Goal: Find contact information: Find contact information

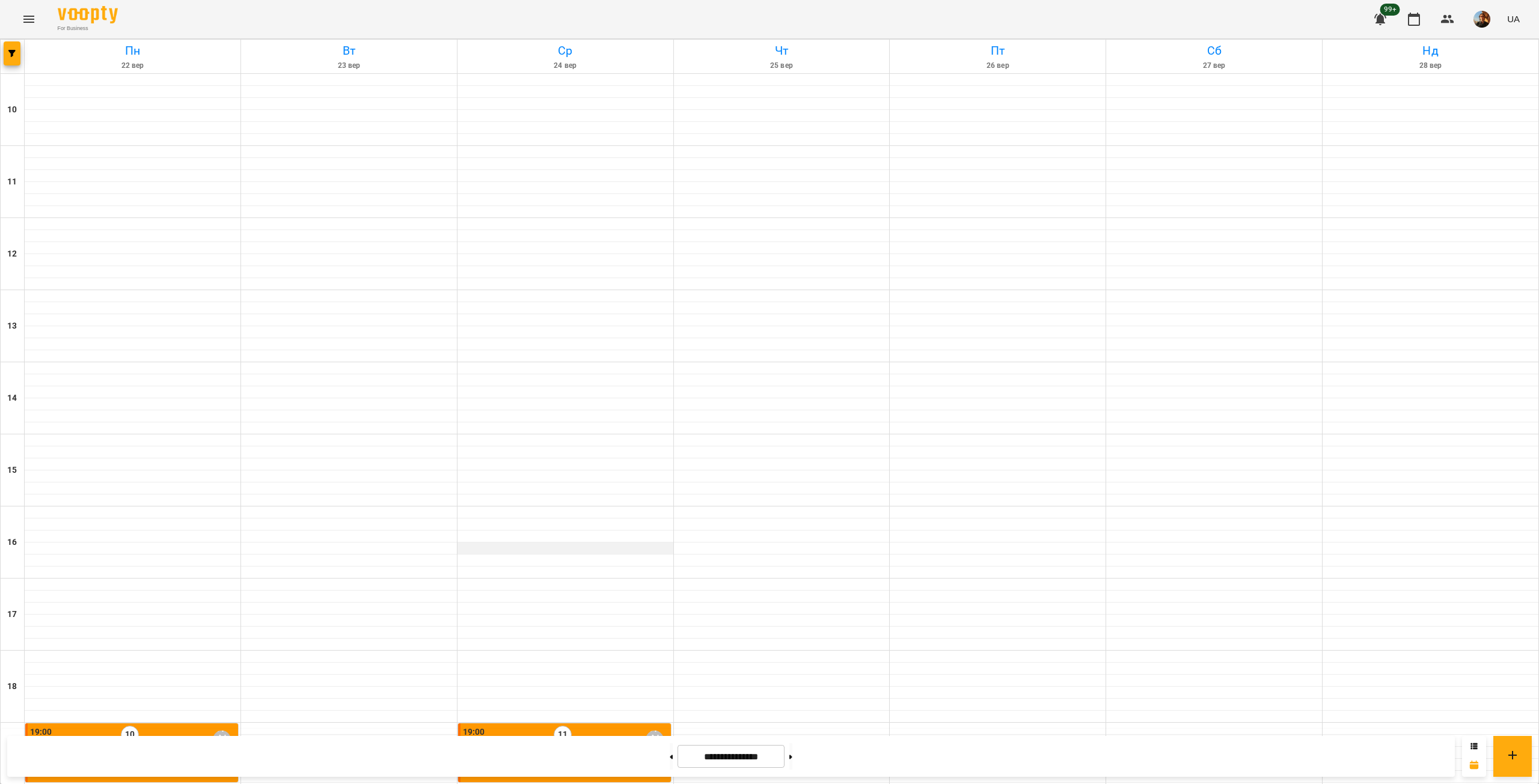
scroll to position [281, 0]
click at [792, 754] on button at bounding box center [790, 757] width 3 height 27
type input "**********"
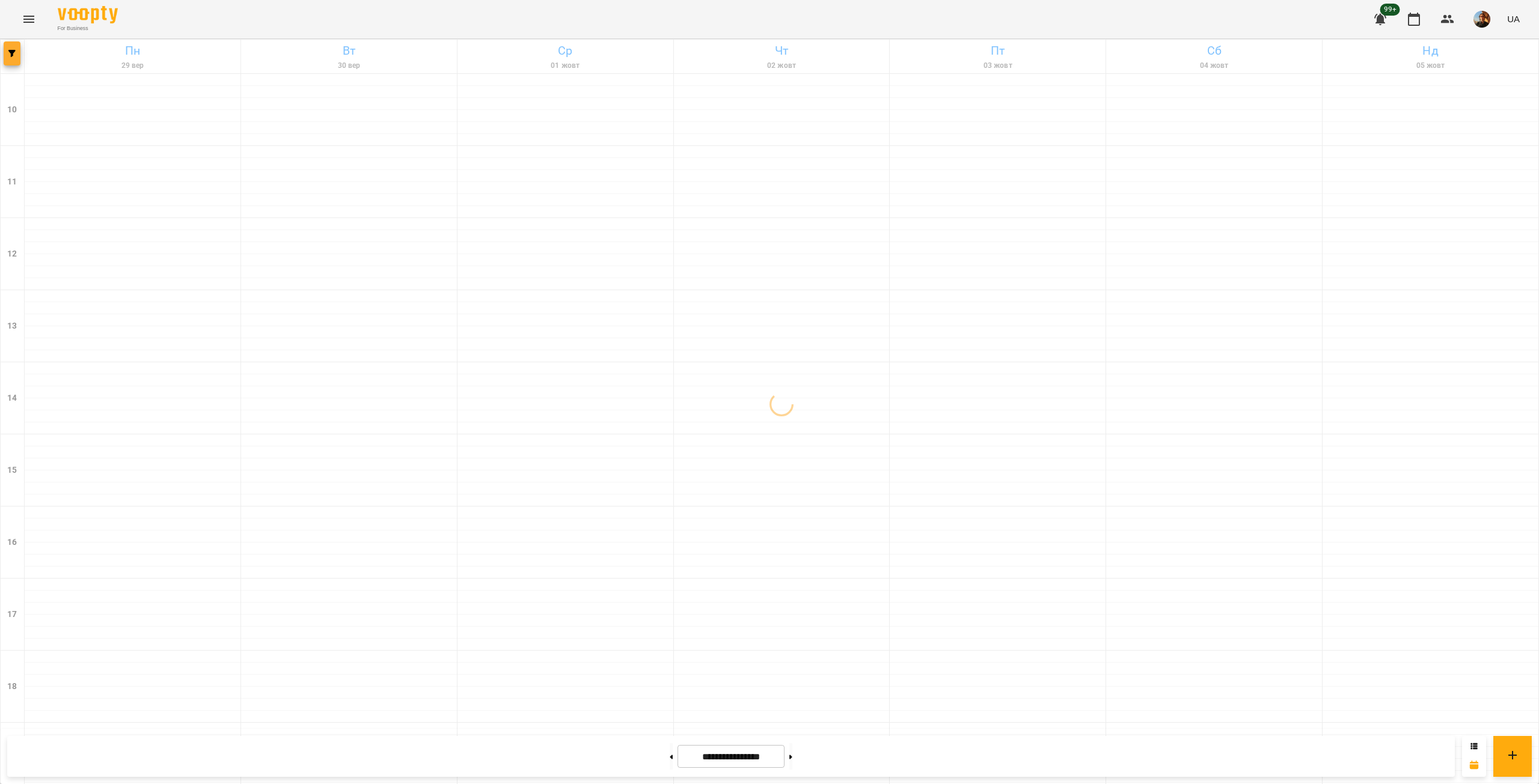
click at [5, 55] on span "button" at bounding box center [12, 53] width 17 height 7
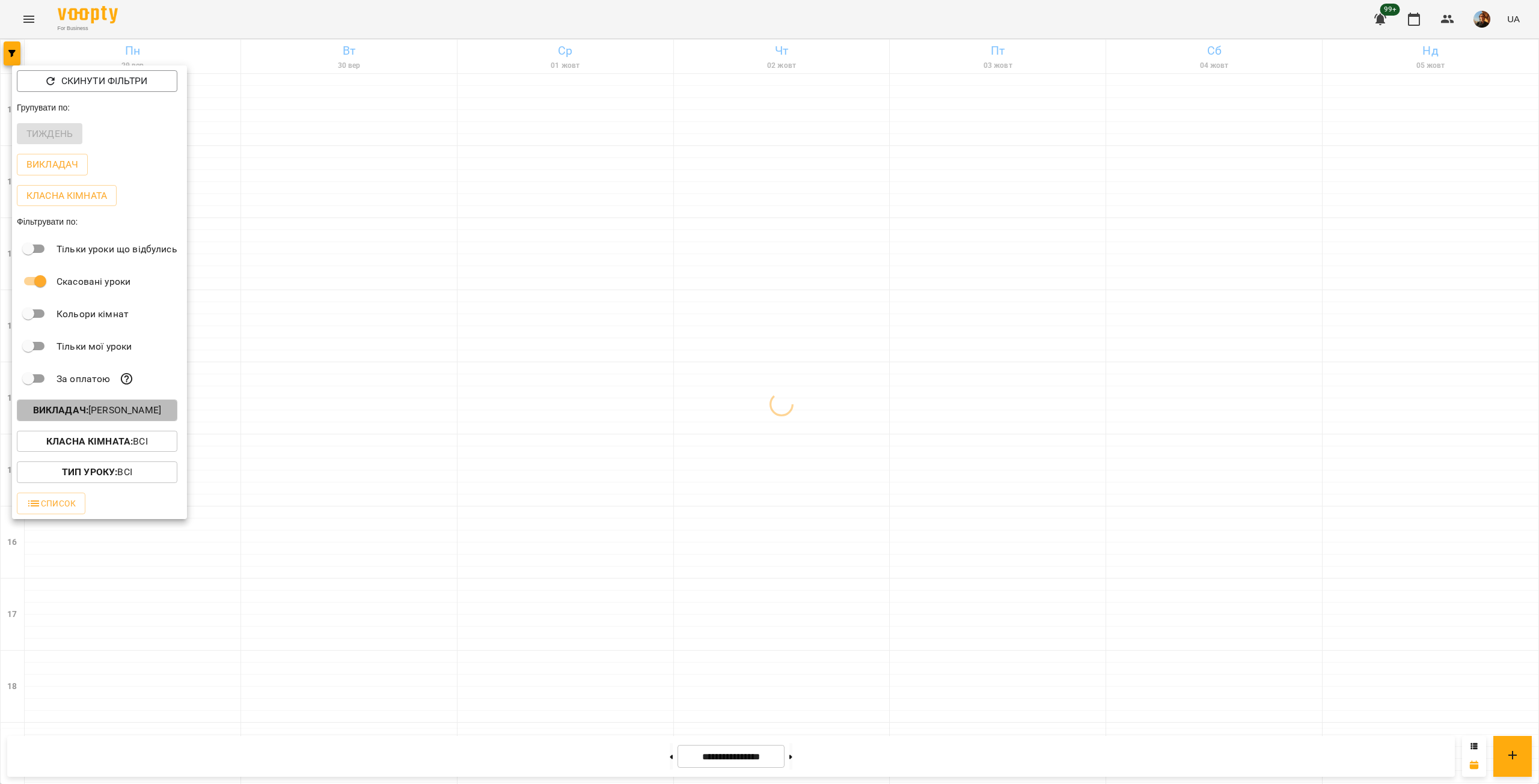
click at [118, 413] on p "Викладач : [PERSON_NAME]" at bounding box center [97, 410] width 128 height 14
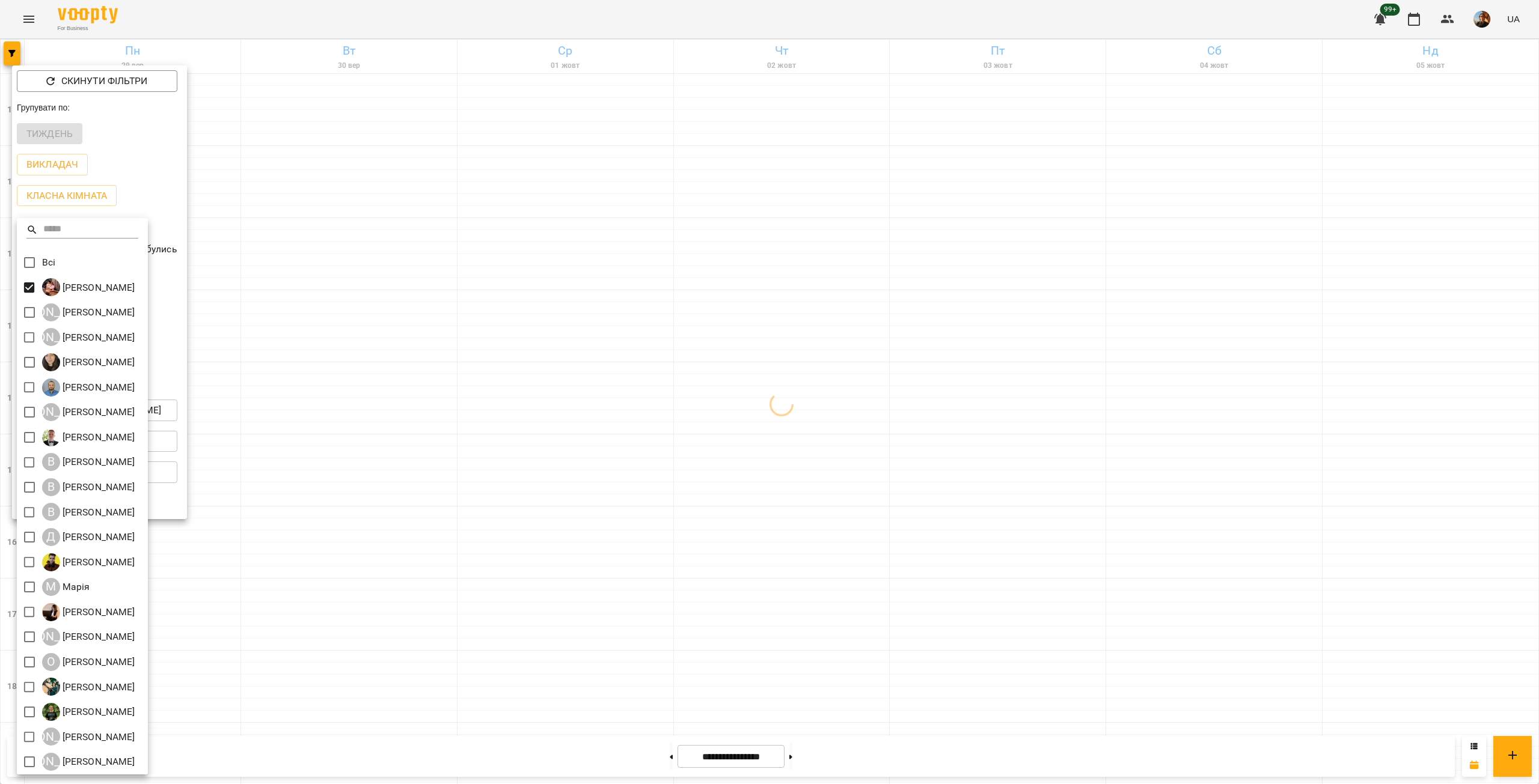
click at [521, 621] on div at bounding box center [769, 392] width 1539 height 784
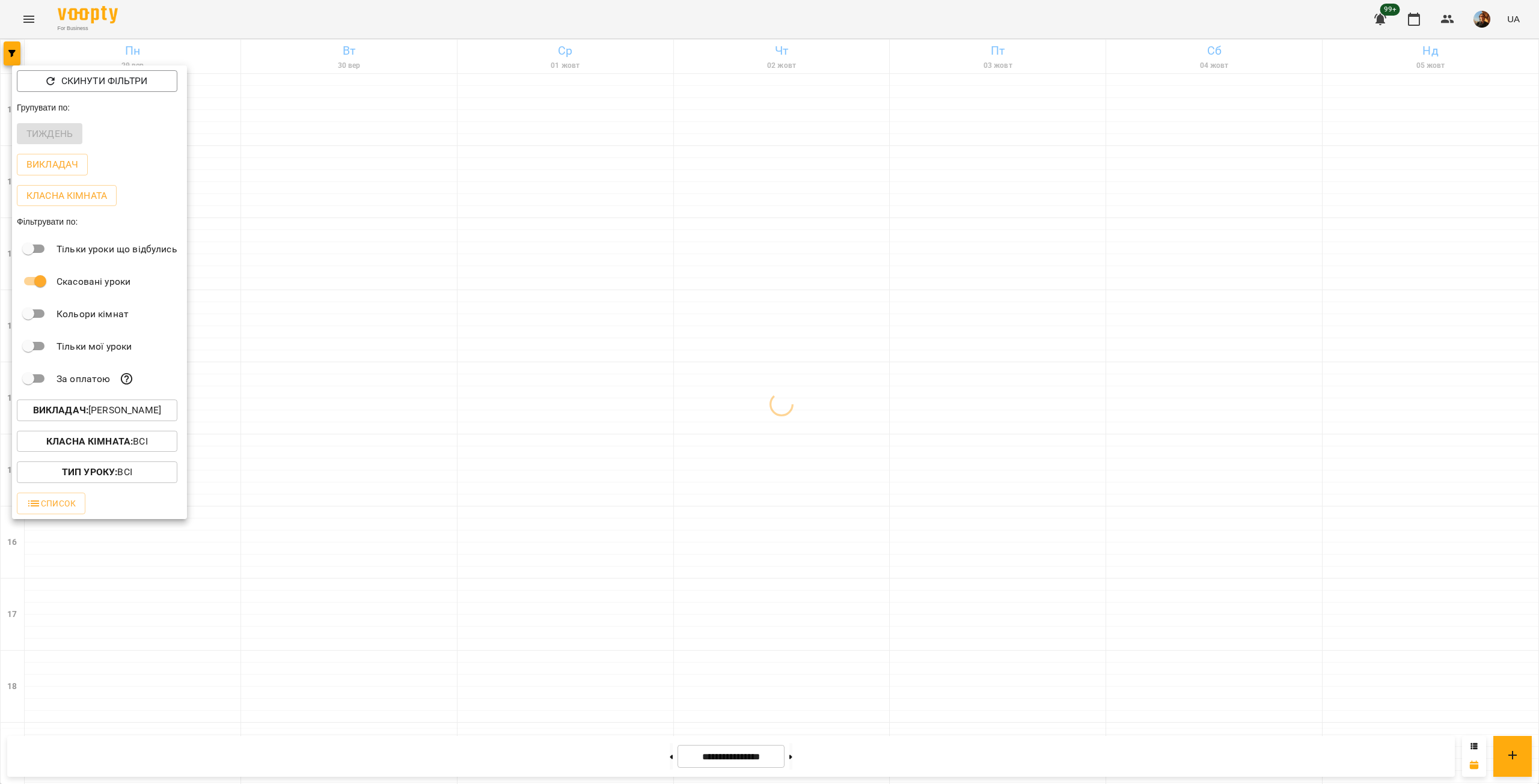
click at [521, 621] on div at bounding box center [769, 392] width 1539 height 784
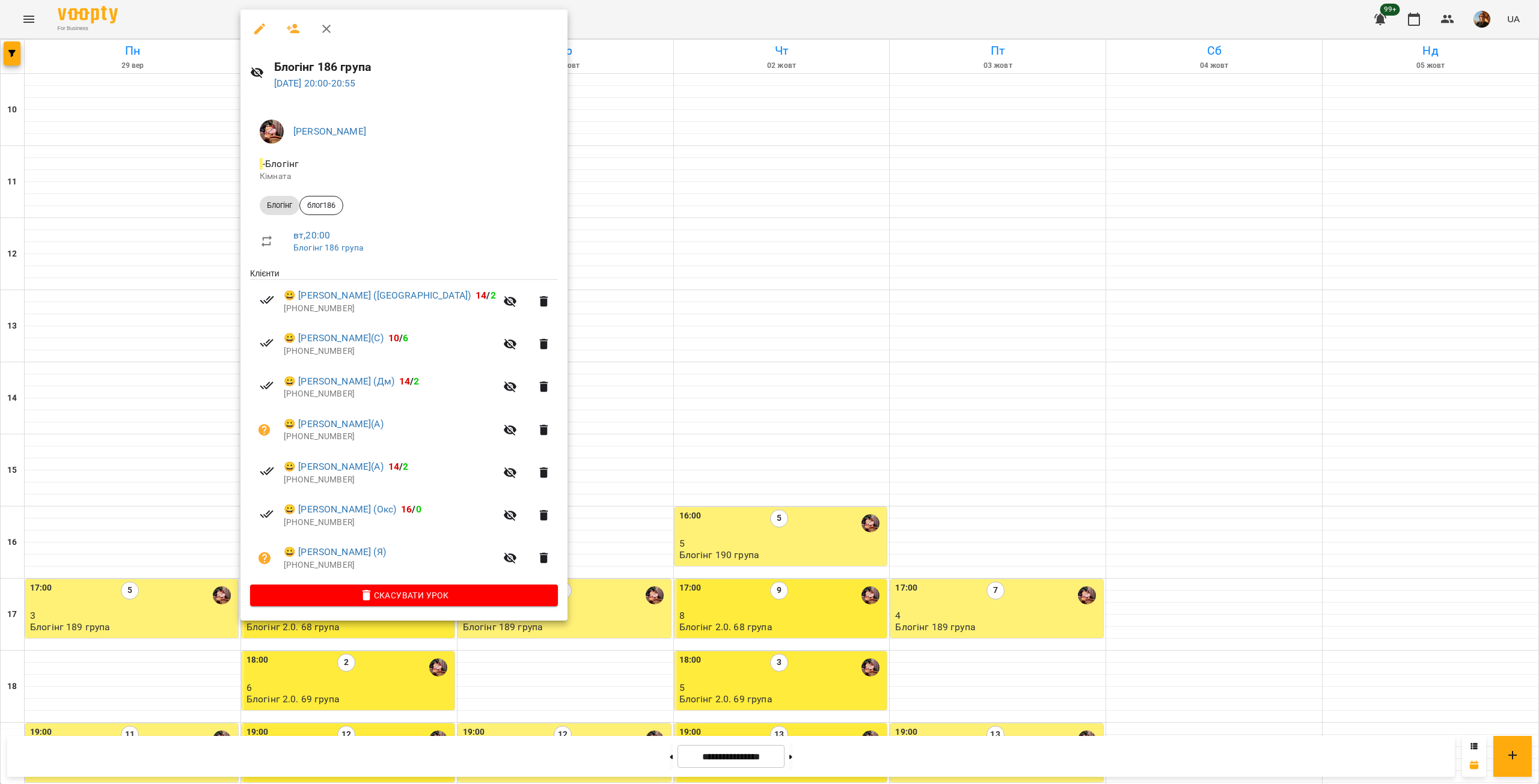
click at [311, 569] on p "[PHONE_NUMBER]" at bounding box center [389, 566] width 212 height 12
copy p "48534366912"
click at [311, 522] on p "[PHONE_NUMBER]" at bounding box center [389, 523] width 212 height 12
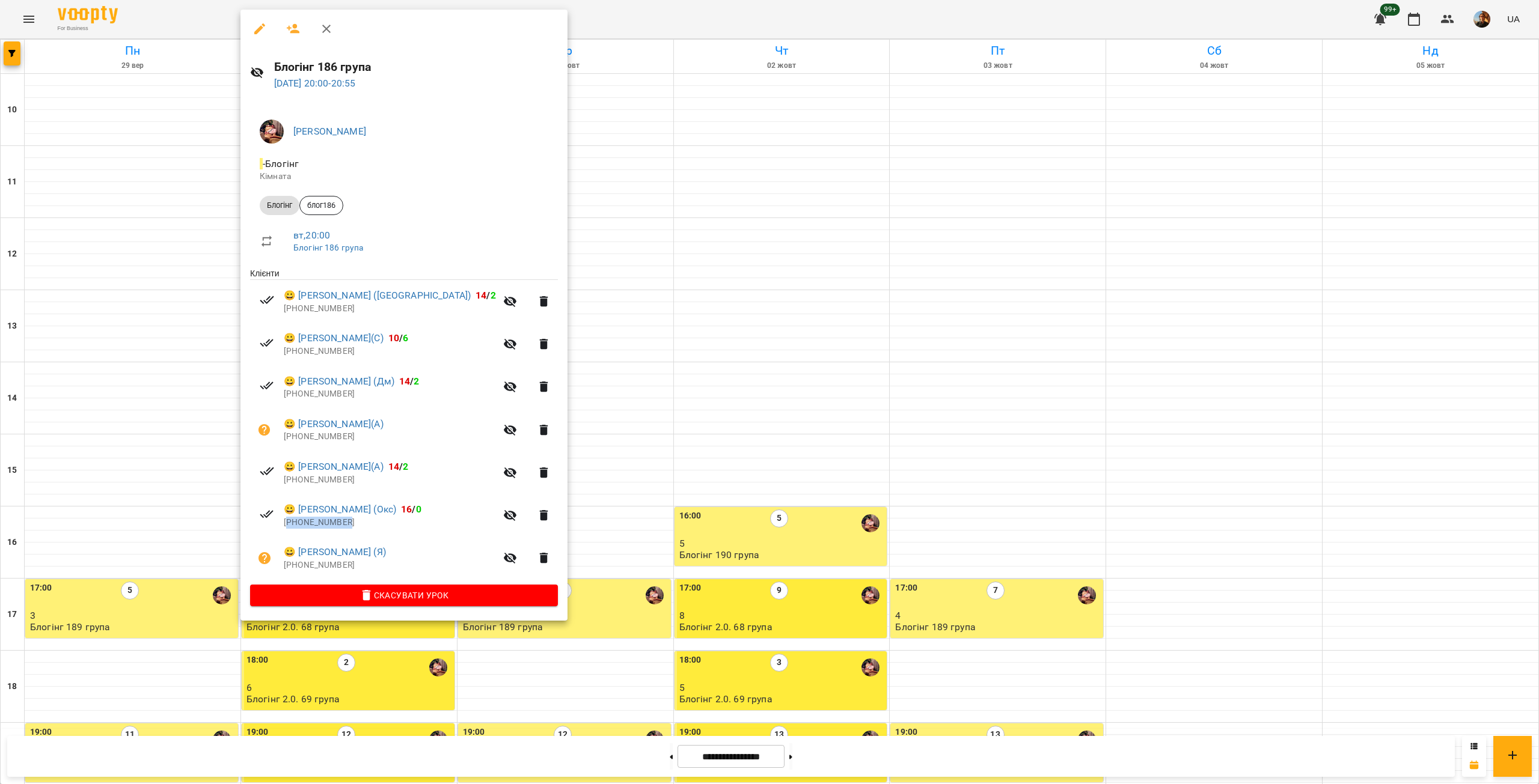
copy p "358465299797"
click at [325, 481] on p "[PHONE_NUMBER]" at bounding box center [389, 480] width 212 height 12
copy p "380978616634"
click at [310, 439] on p "[PHONE_NUMBER]" at bounding box center [389, 437] width 212 height 12
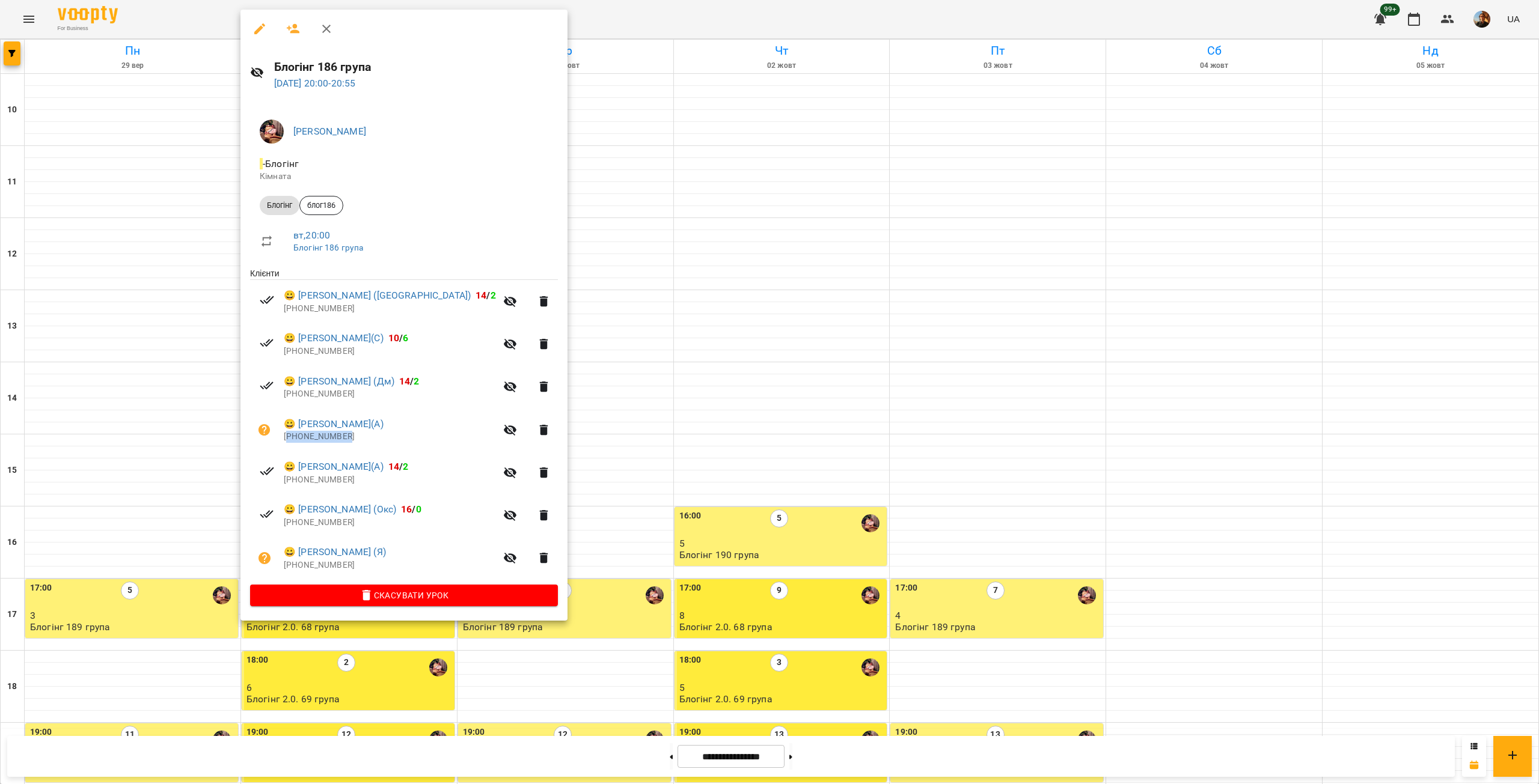
click at [310, 439] on p "[PHONE_NUMBER]" at bounding box center [389, 437] width 212 height 12
copy p "380961032824"
click at [324, 392] on p "[PHONE_NUMBER]" at bounding box center [389, 394] width 212 height 12
copy p "380979455356"
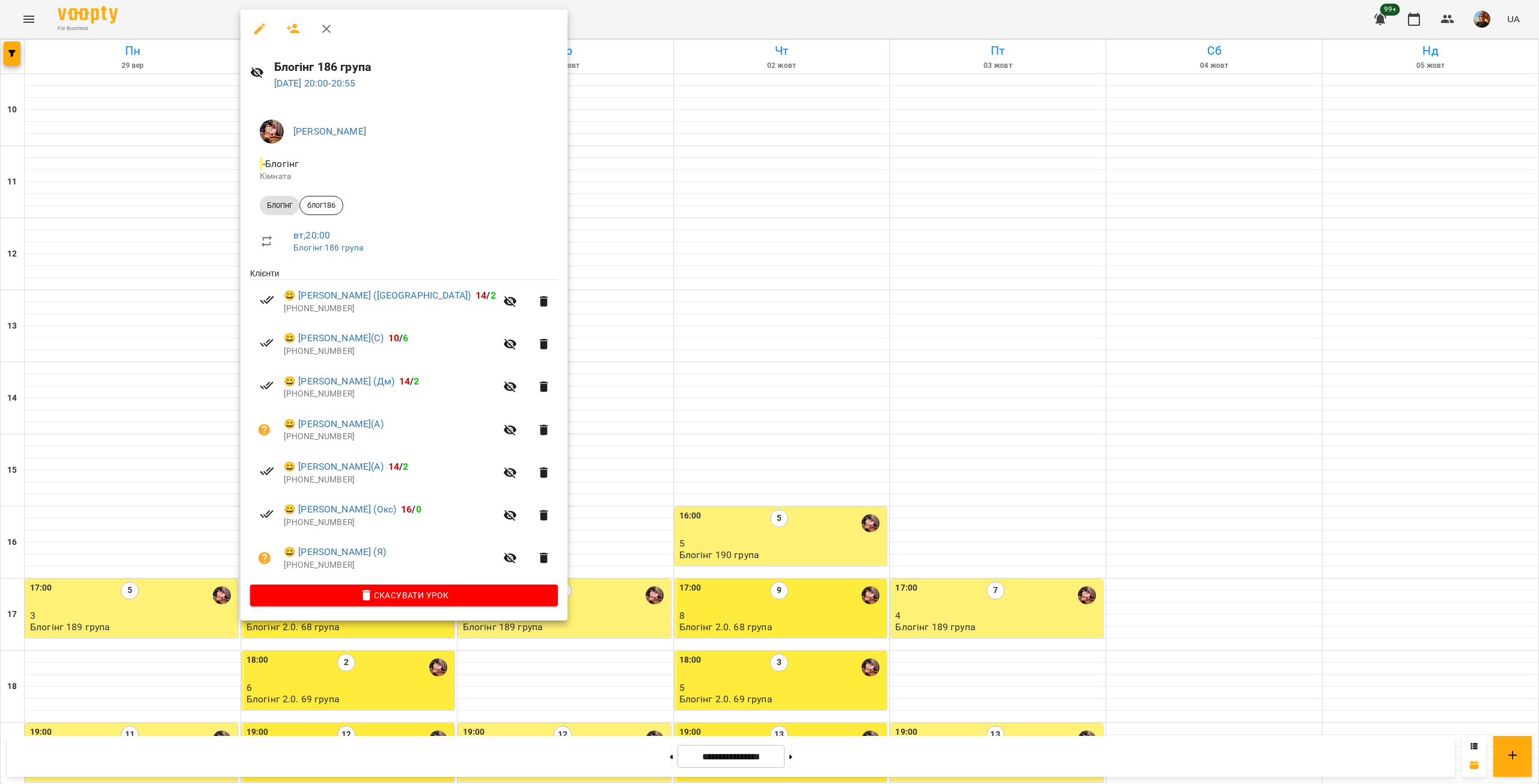
click at [304, 352] on p "[PHONE_NUMBER]" at bounding box center [389, 352] width 212 height 12
copy p "380981280600"
click at [312, 313] on p "[PHONE_NUMBER]" at bounding box center [389, 309] width 212 height 12
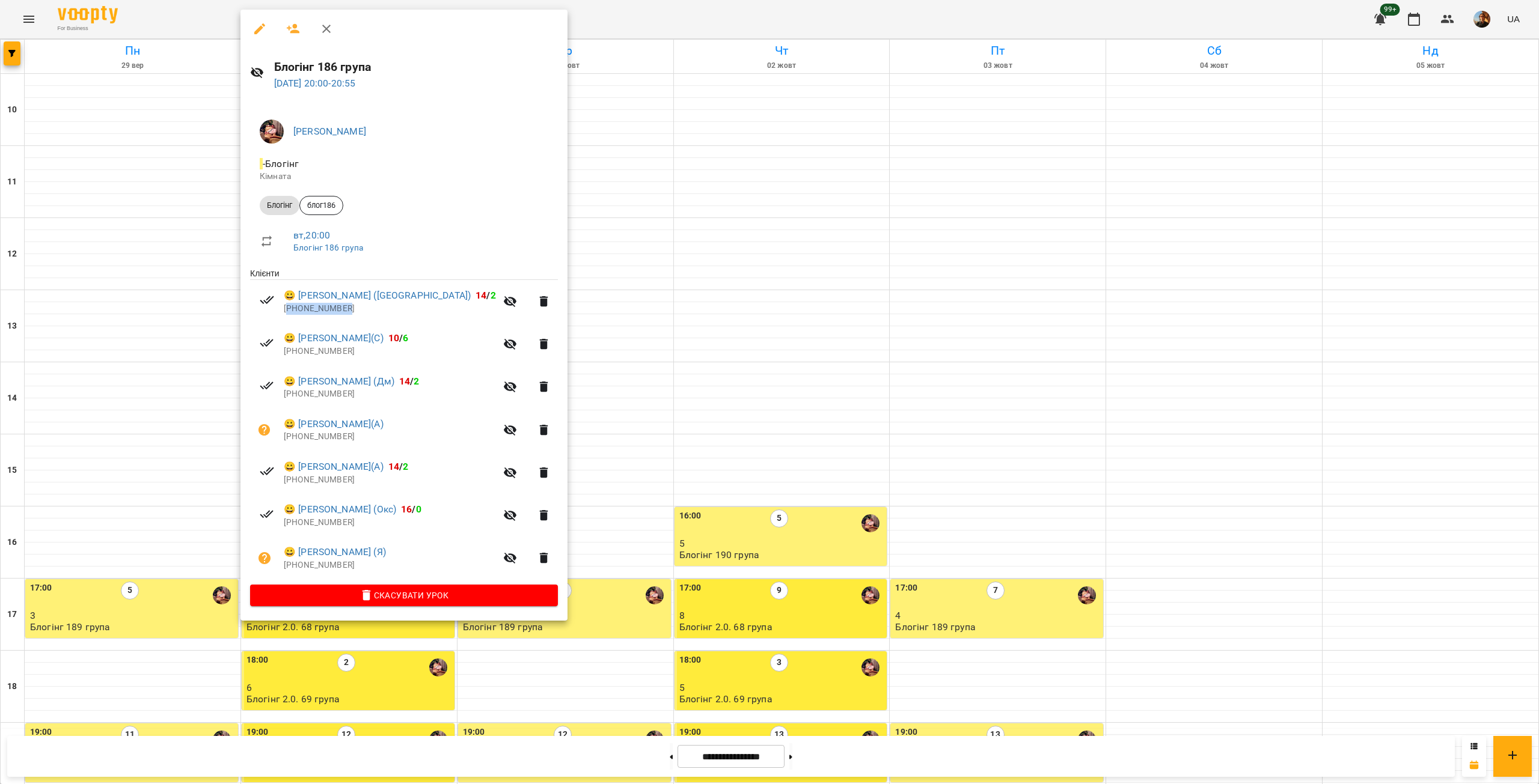
copy p "380665581416"
click at [544, 223] on div at bounding box center [769, 392] width 1539 height 784
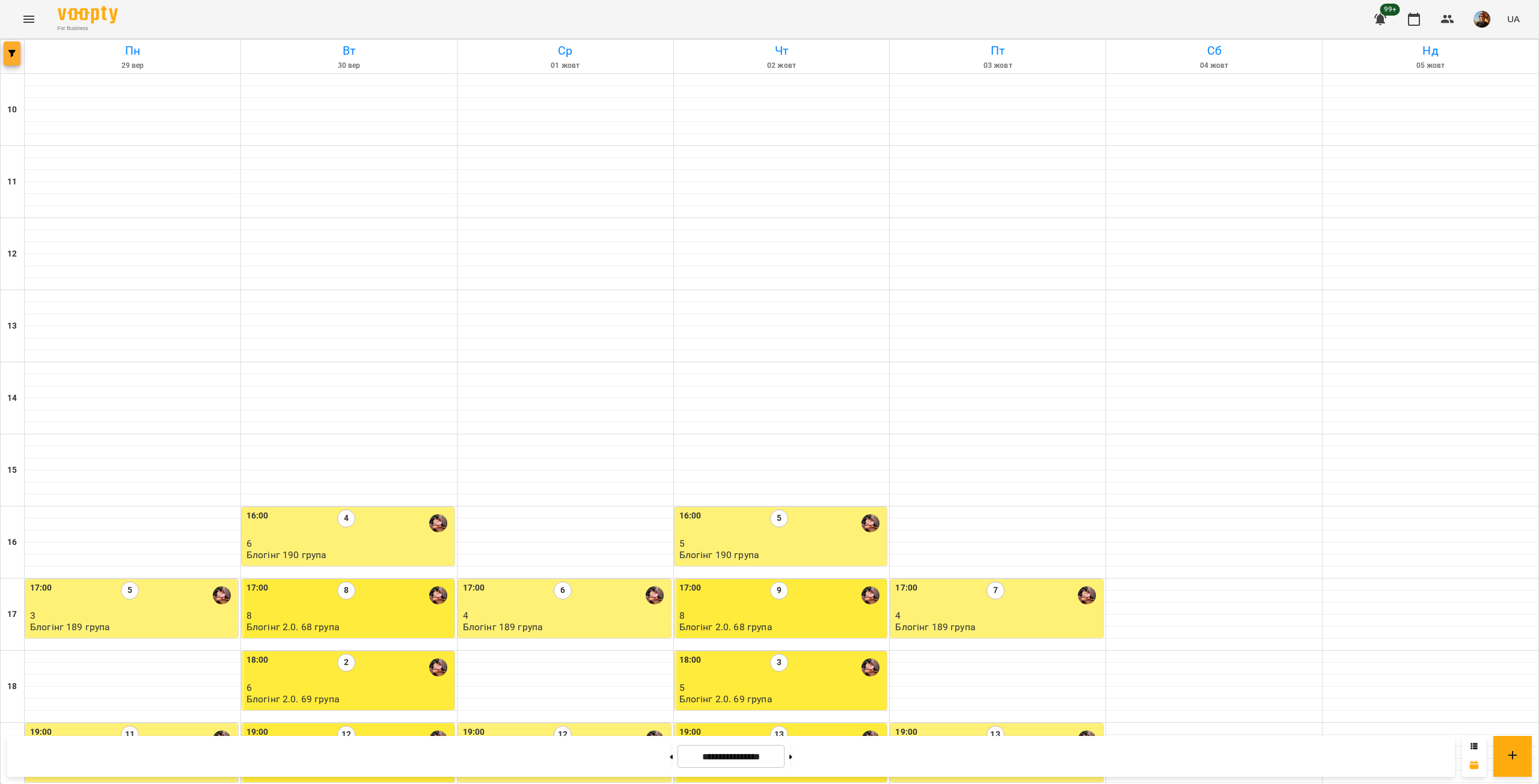
click at [6, 50] on span "button" at bounding box center [12, 53] width 17 height 7
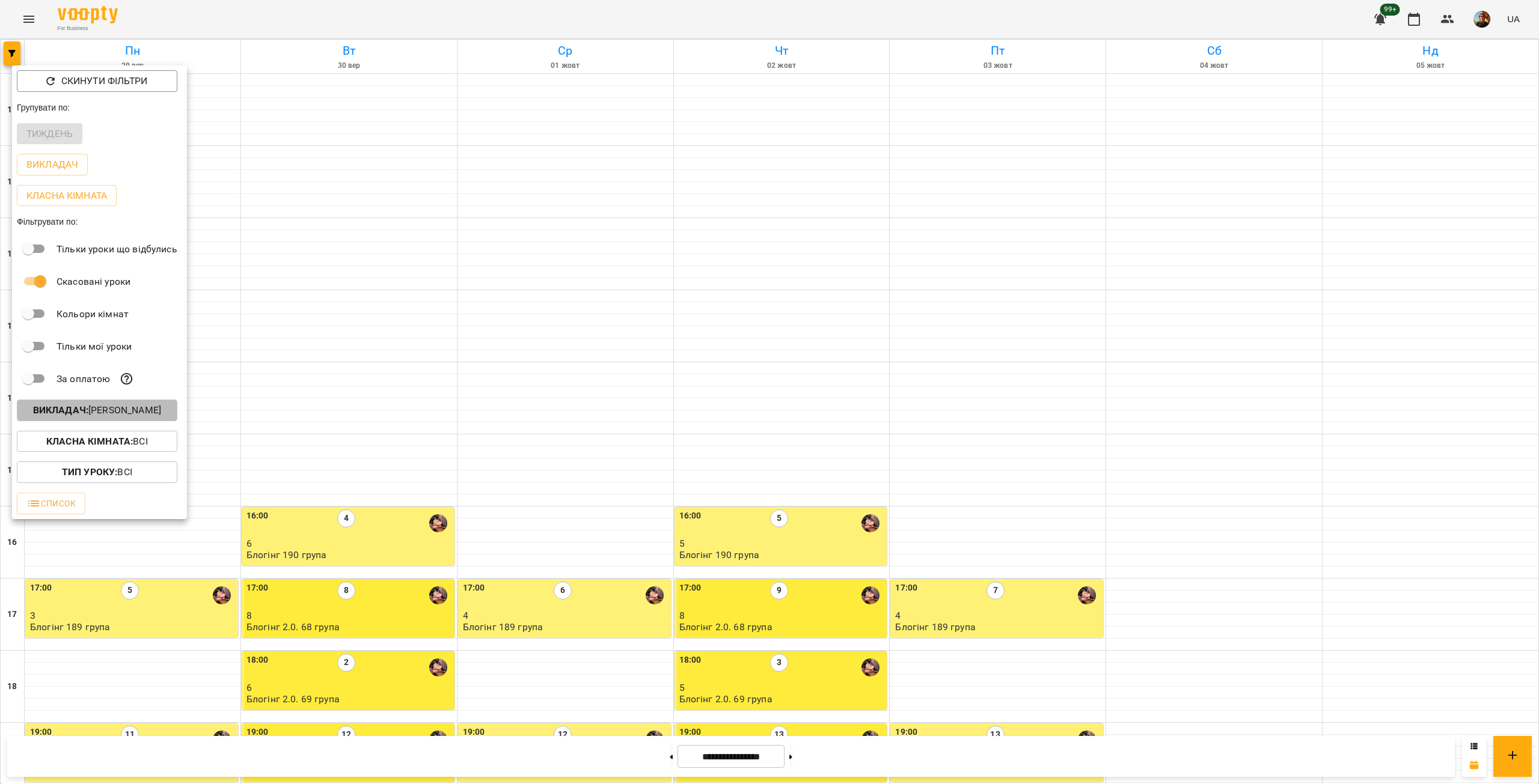
click at [84, 413] on b "Викладач :" at bounding box center [60, 410] width 55 height 12
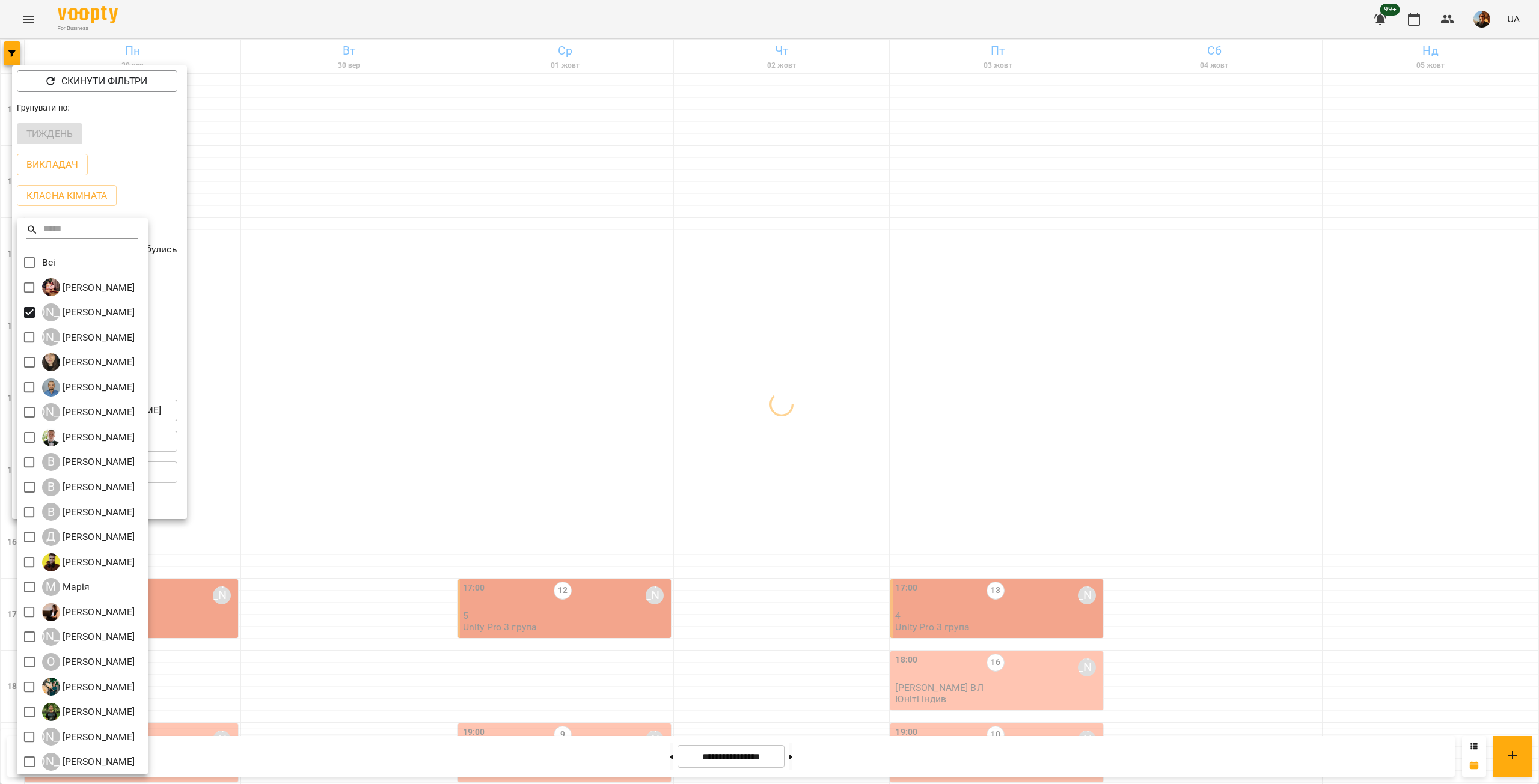
click at [338, 181] on div at bounding box center [769, 392] width 1539 height 784
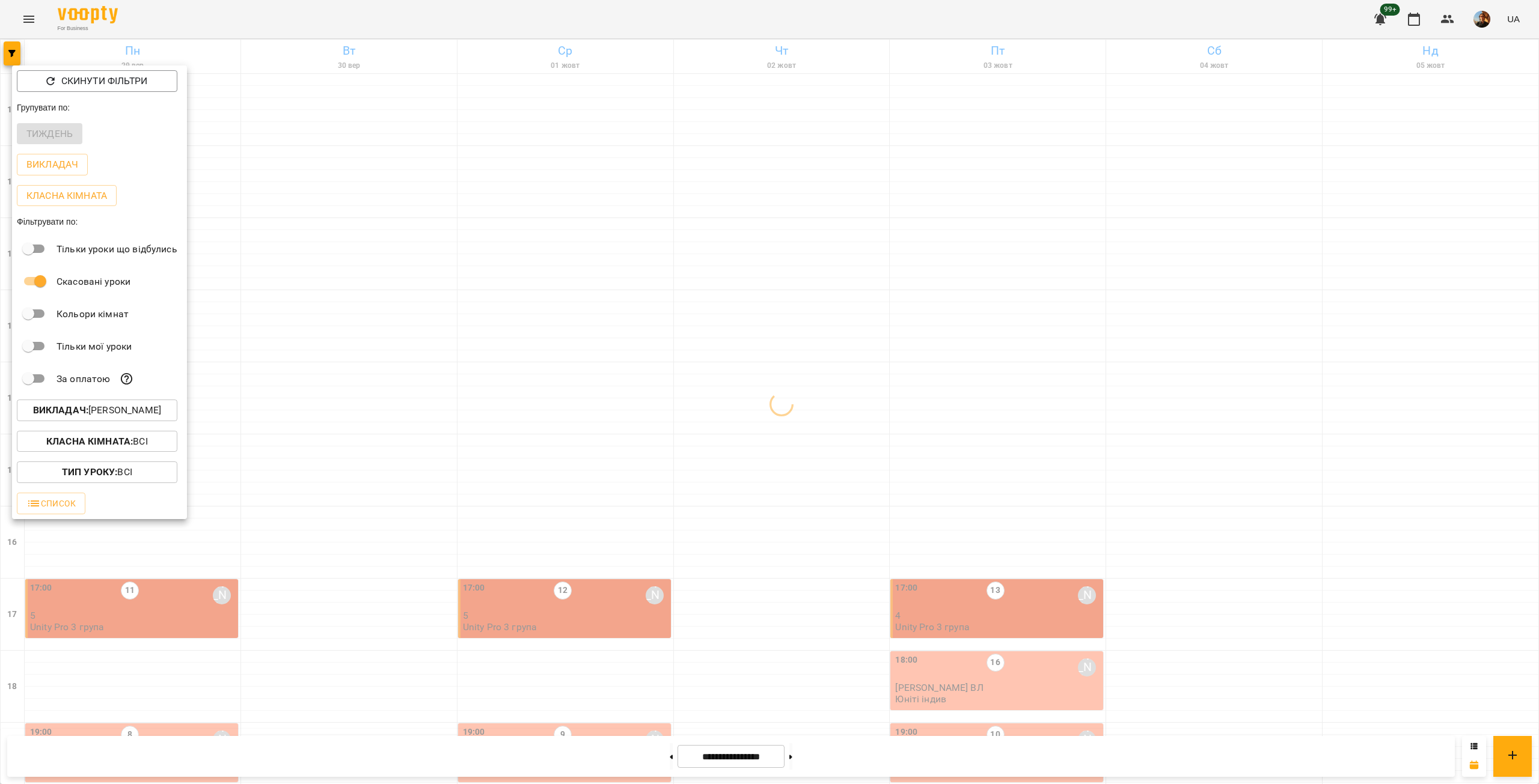
click at [338, 181] on div at bounding box center [769, 392] width 1539 height 784
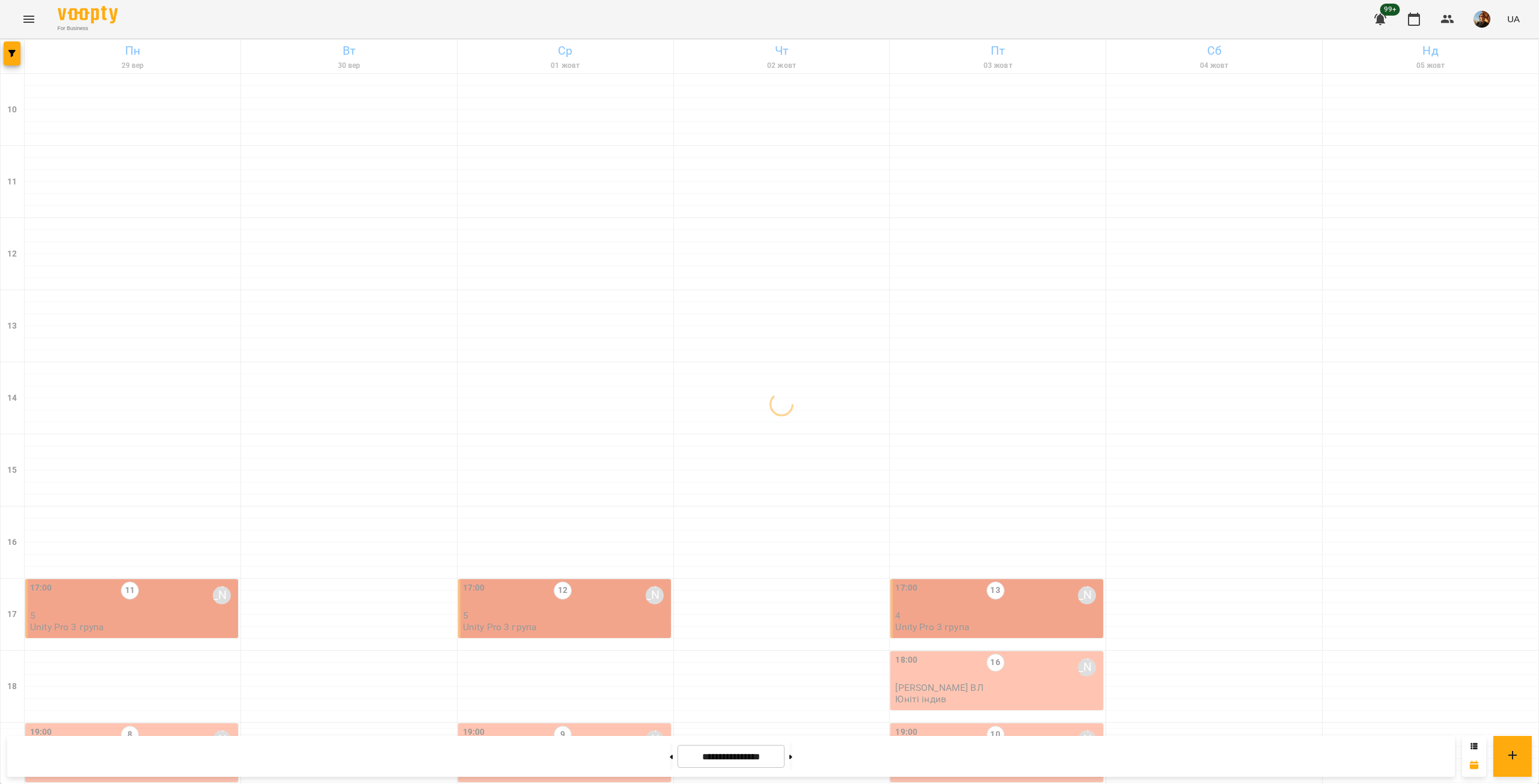
click at [1021, 654] on div "18:00 16 [PERSON_NAME]" at bounding box center [998, 667] width 206 height 27
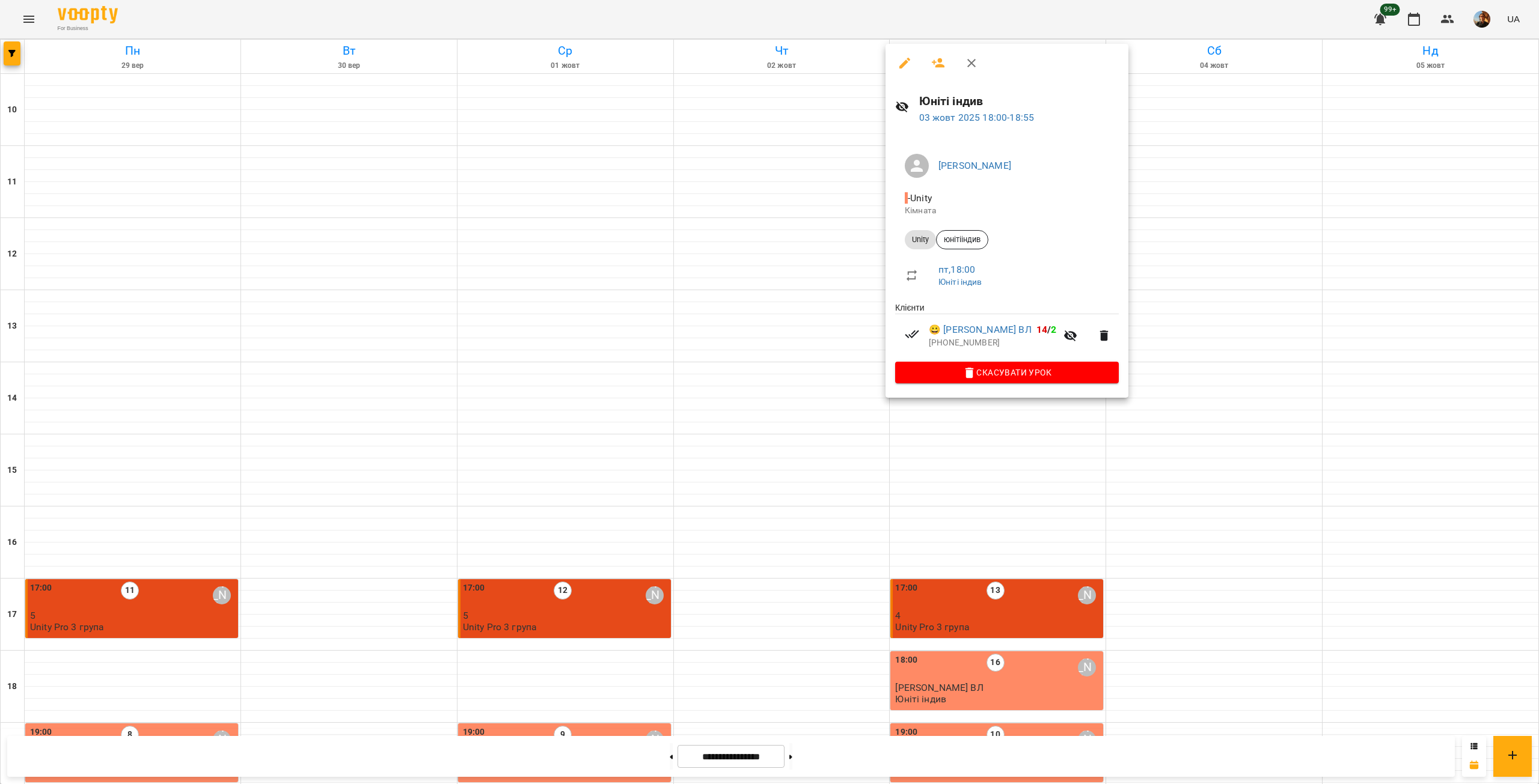
click at [643, 252] on div at bounding box center [769, 392] width 1539 height 784
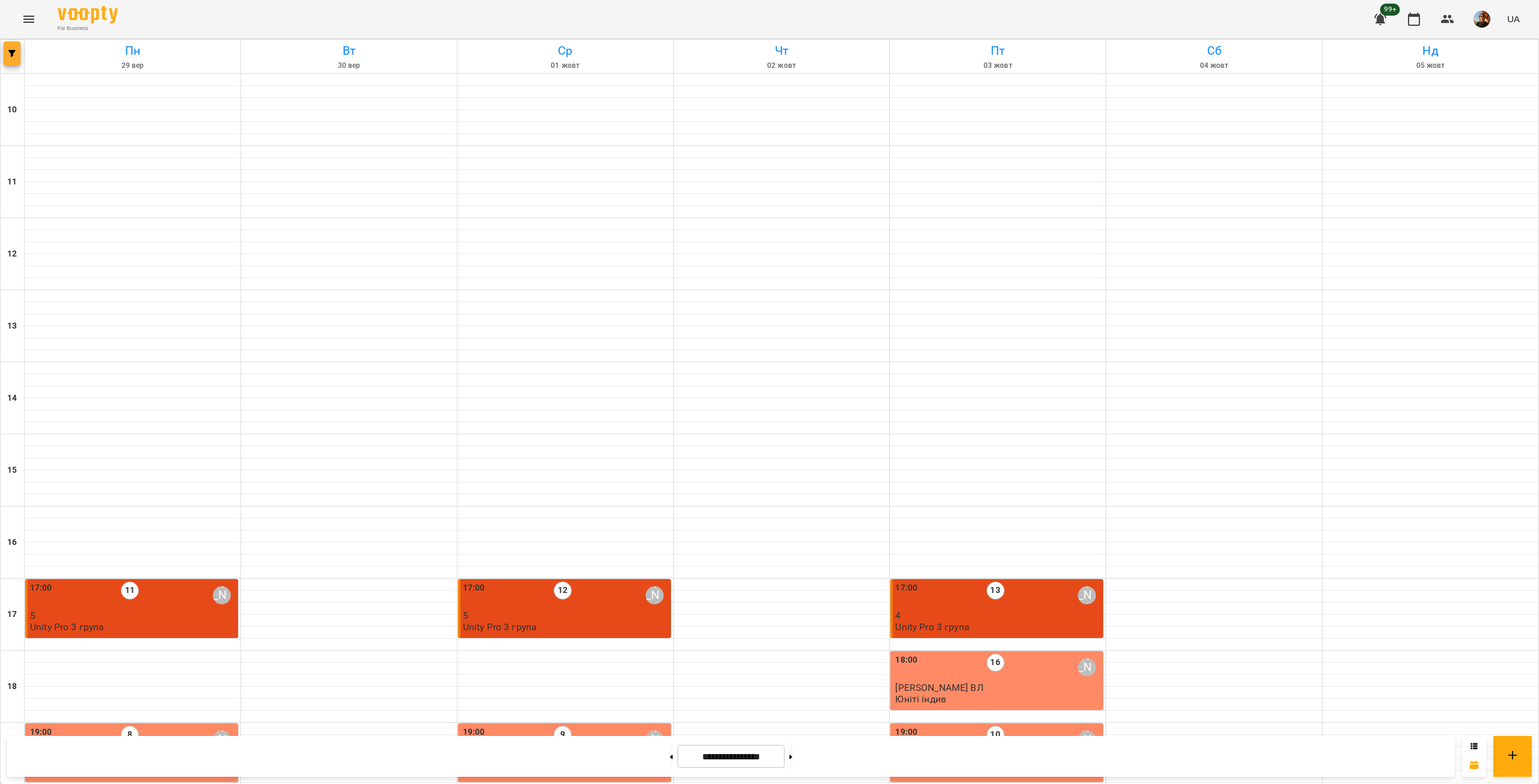
click at [9, 65] on button "button" at bounding box center [12, 53] width 17 height 24
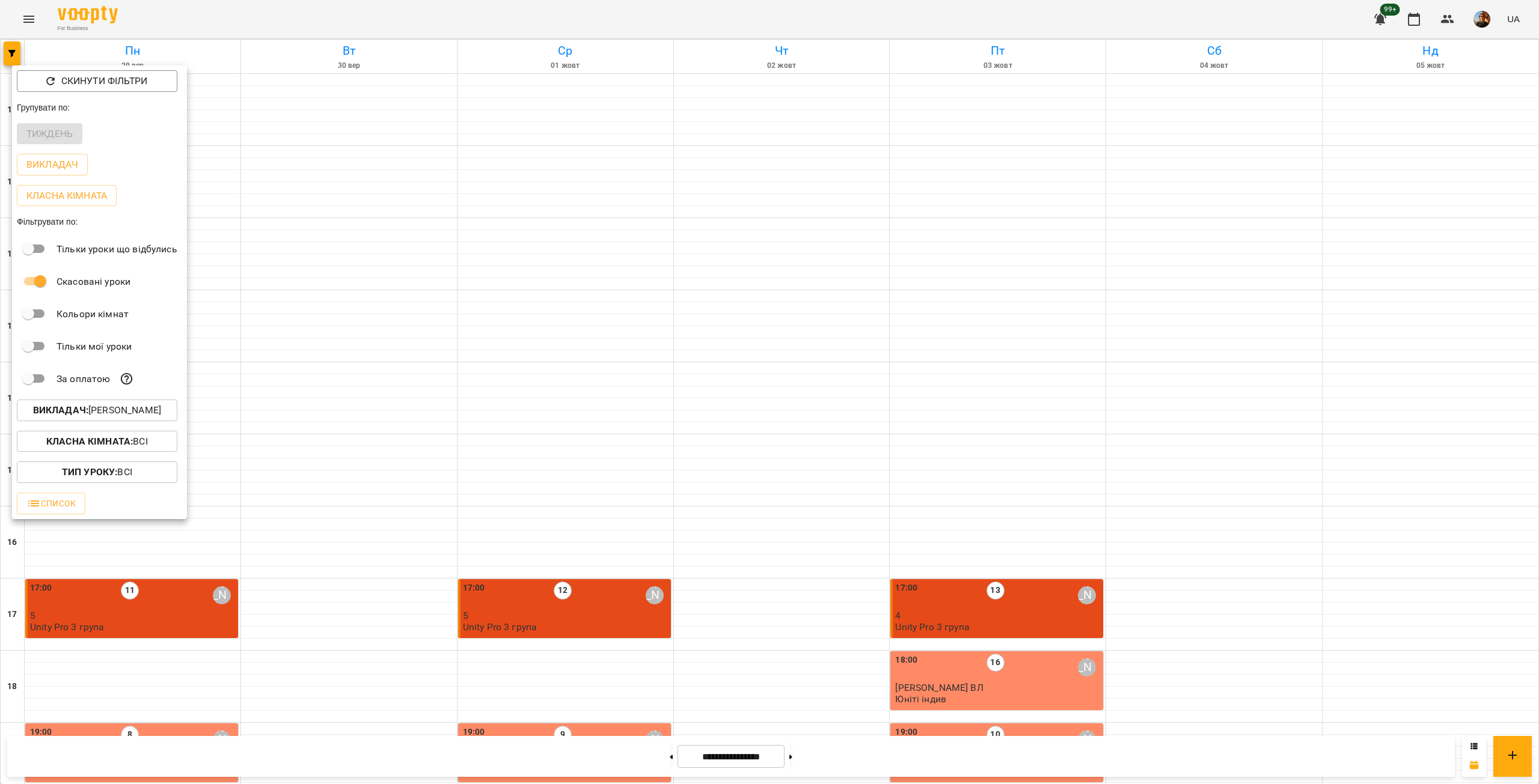
click at [161, 407] on p "Викладач : [PERSON_NAME]" at bounding box center [97, 410] width 128 height 14
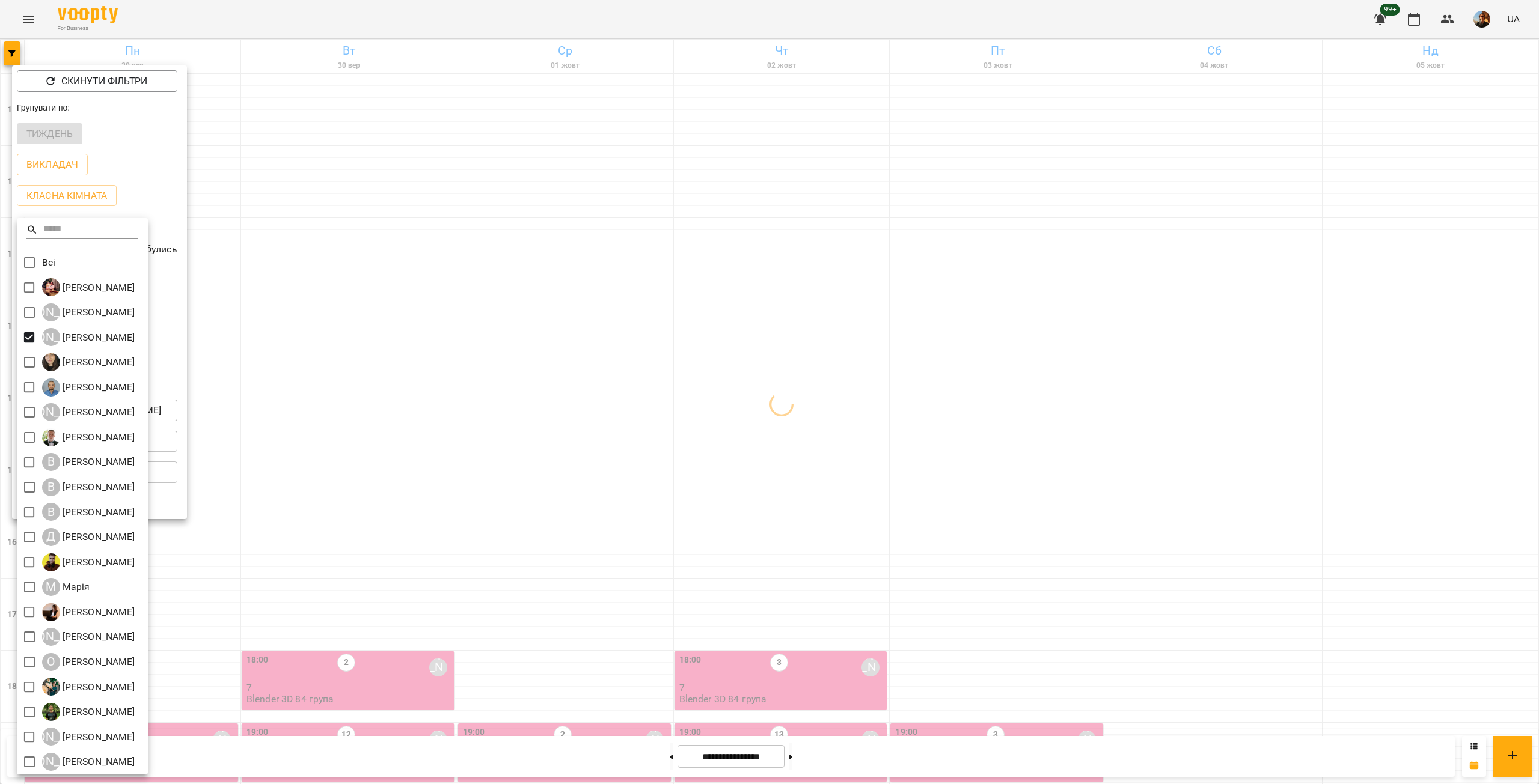
click at [274, 253] on div at bounding box center [769, 392] width 1539 height 784
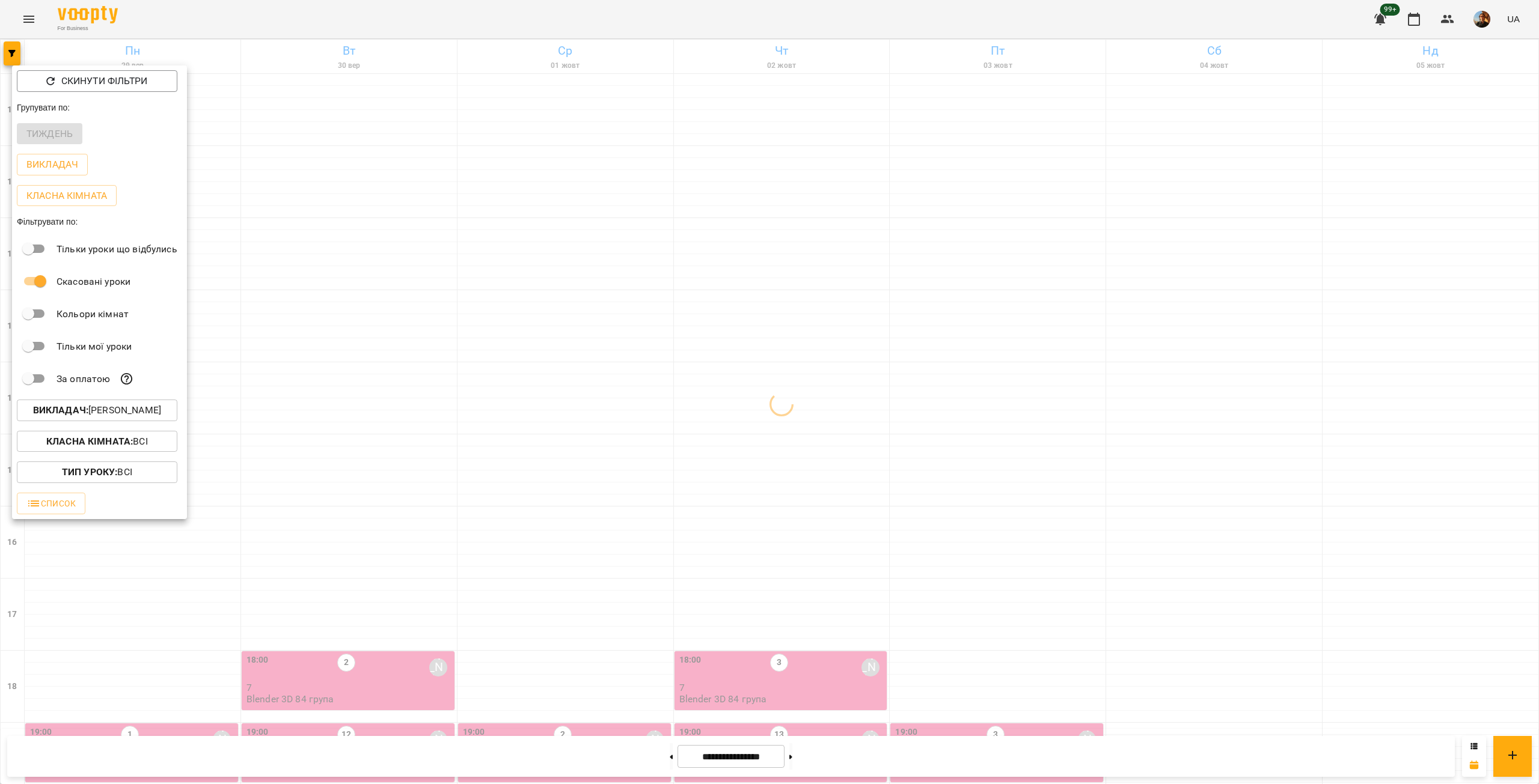
click at [274, 253] on div at bounding box center [769, 392] width 1539 height 784
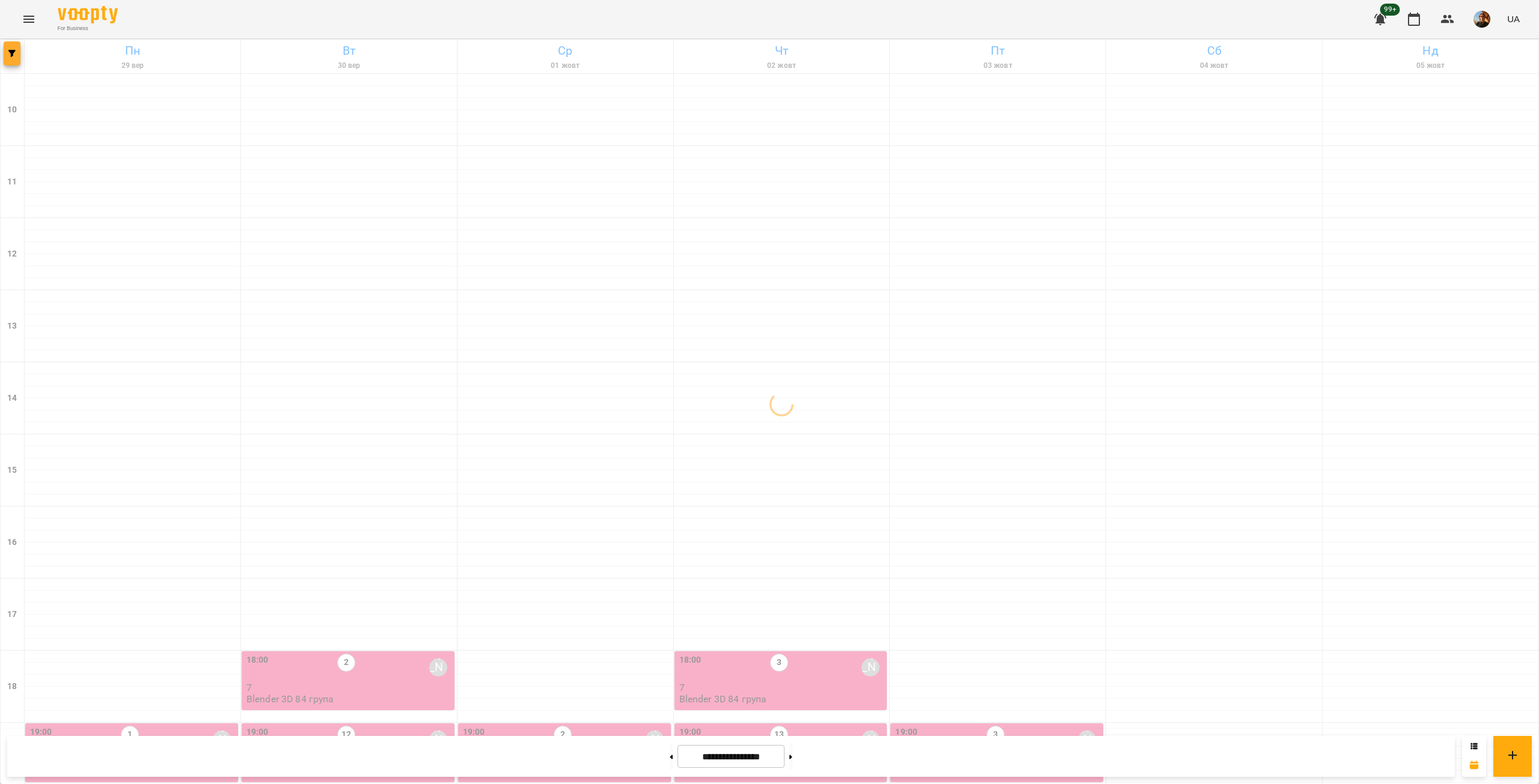
click at [9, 59] on button "button" at bounding box center [12, 53] width 17 height 24
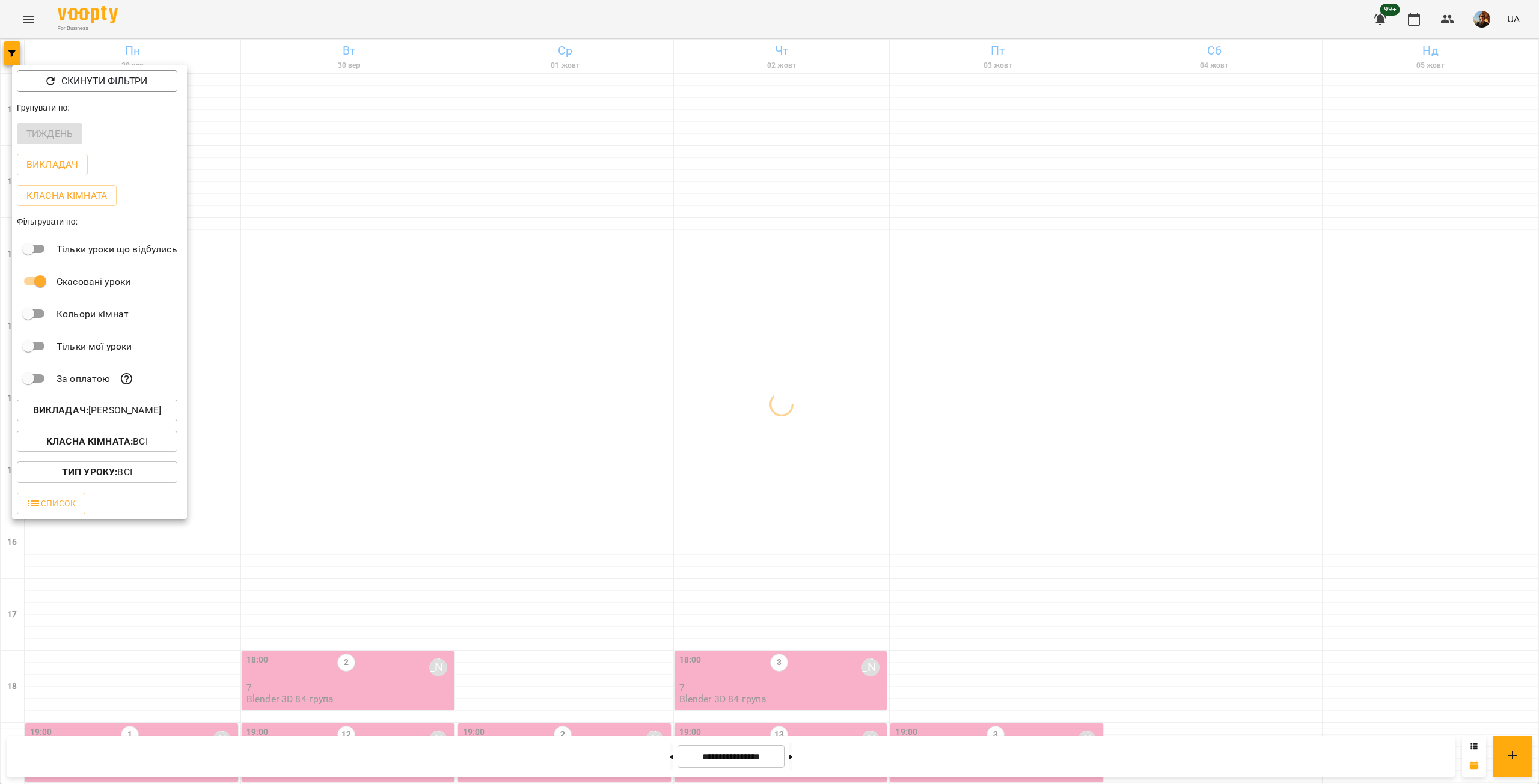
click at [106, 413] on p "Викладач : [PERSON_NAME]" at bounding box center [97, 410] width 128 height 14
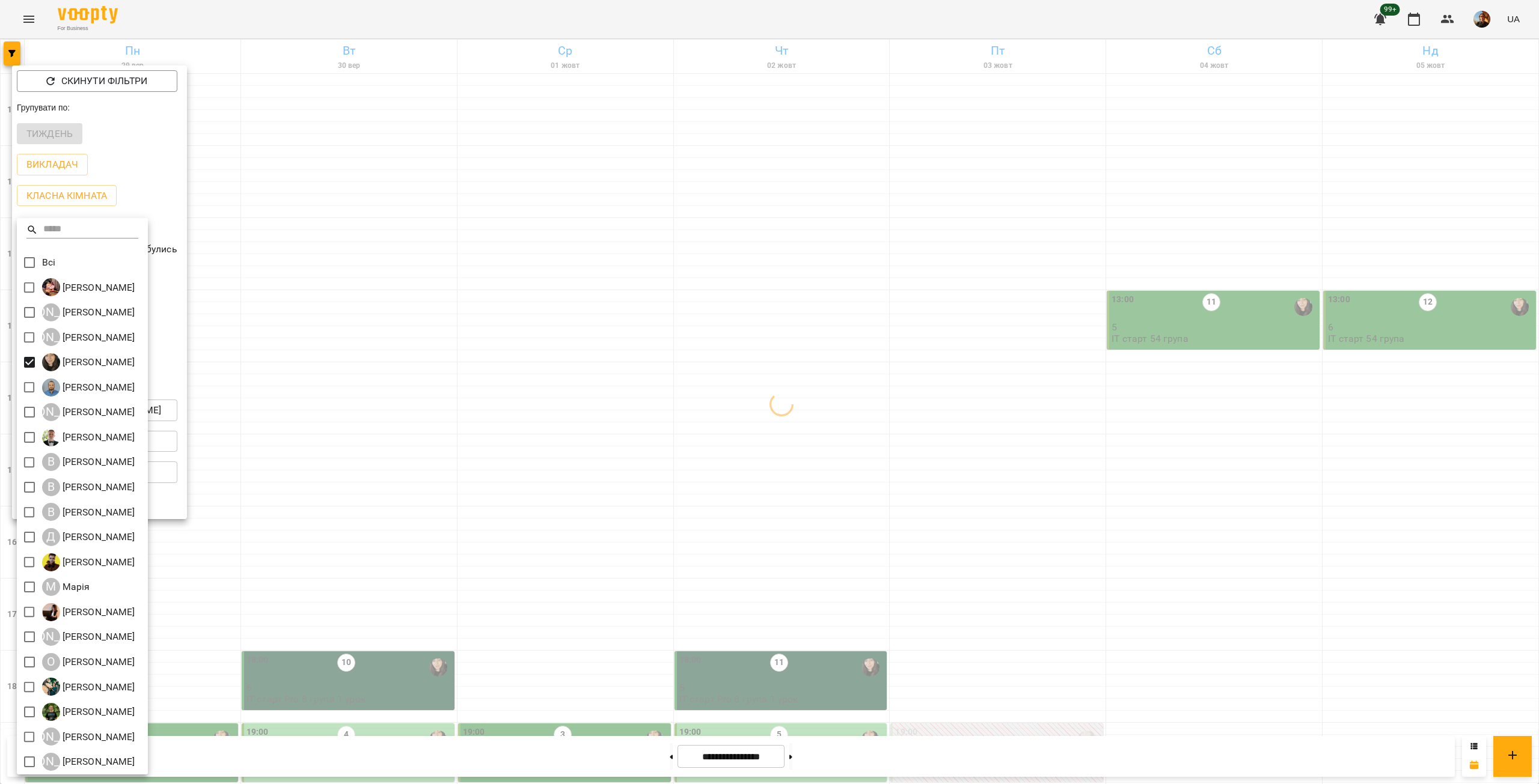
click at [312, 296] on div at bounding box center [769, 392] width 1539 height 784
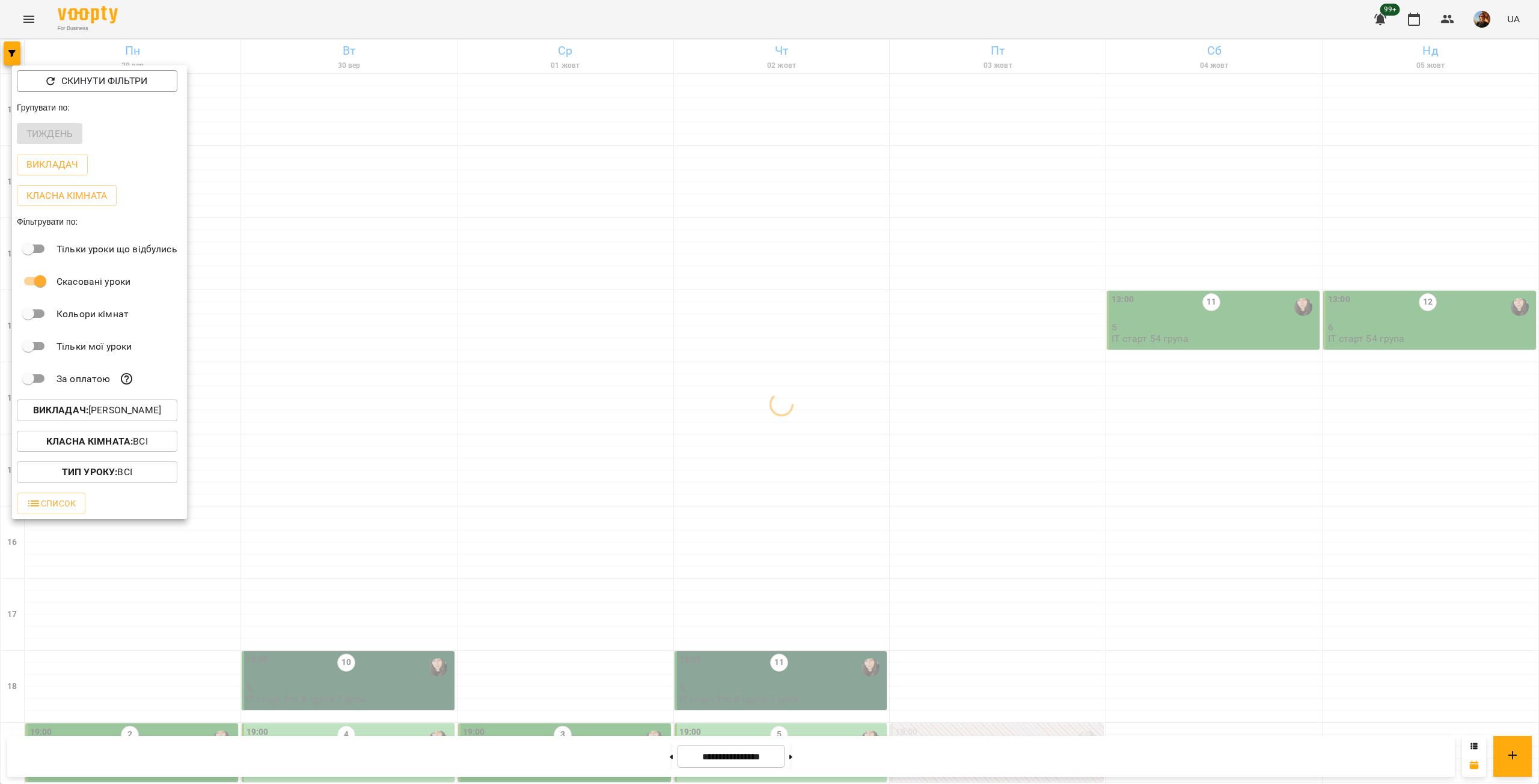
click at [312, 296] on div at bounding box center [769, 392] width 1539 height 784
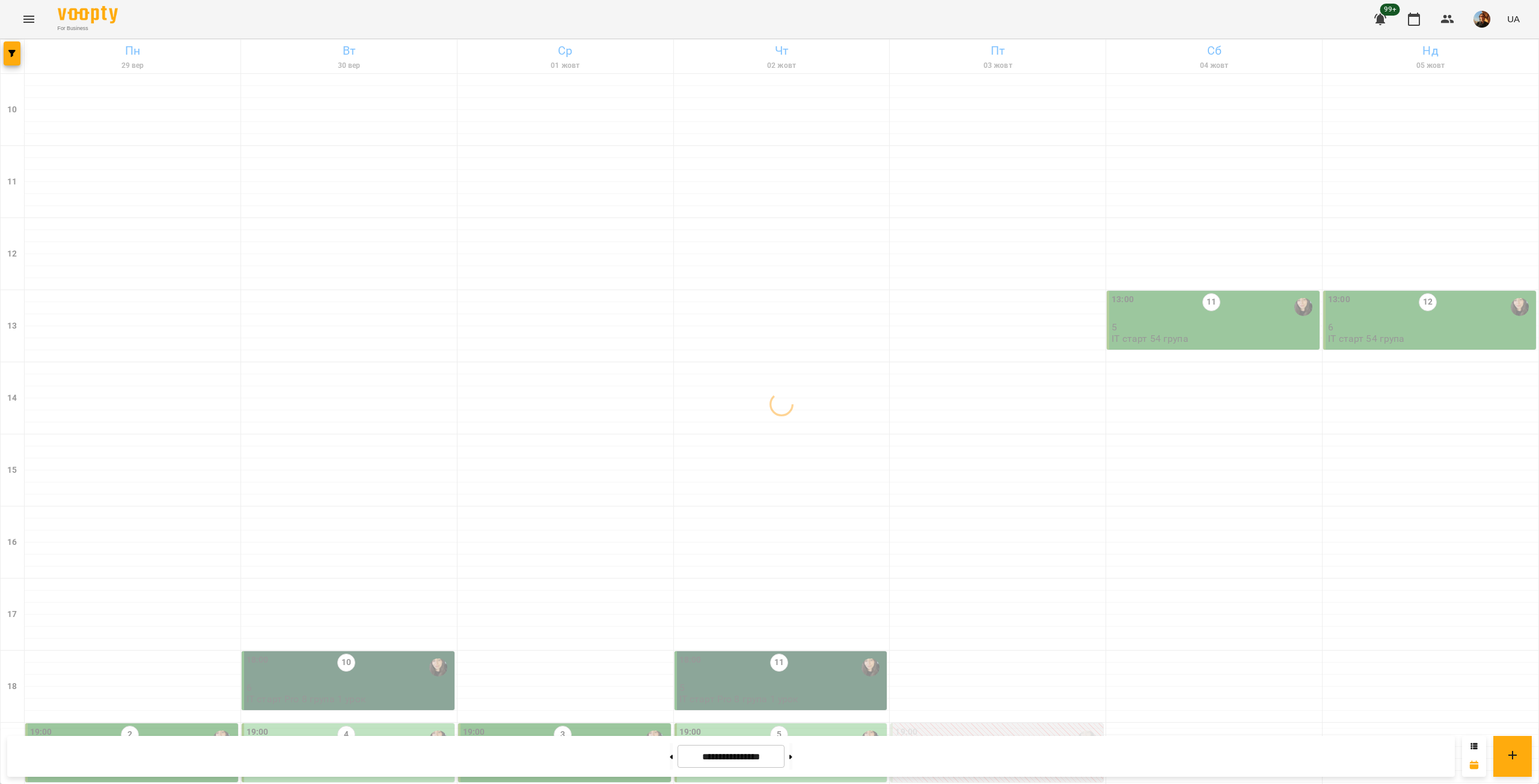
scroll to position [0, 0]
click at [9, 57] on button "button" at bounding box center [12, 53] width 17 height 24
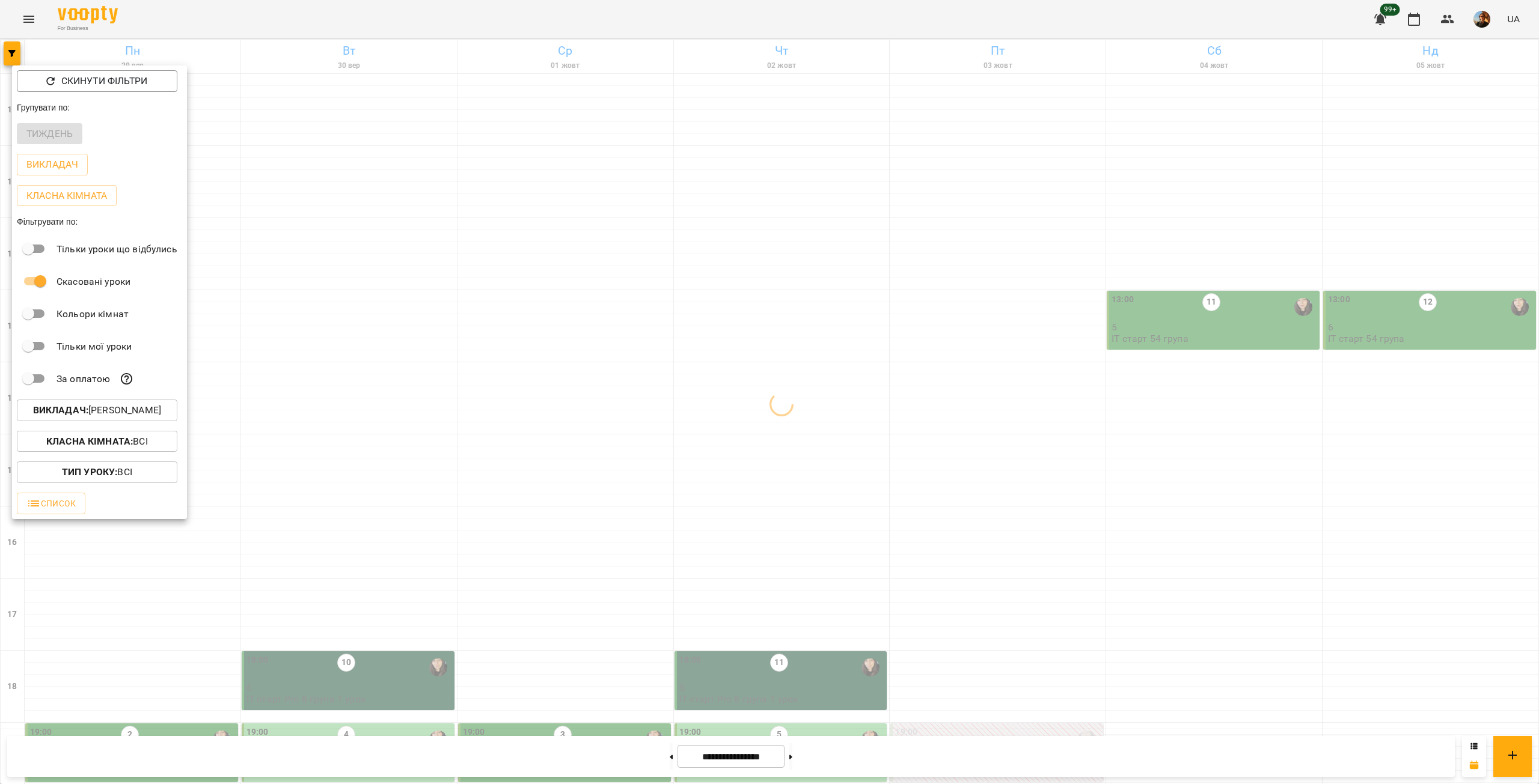
click at [132, 415] on p "Викладач : [PERSON_NAME]" at bounding box center [97, 410] width 128 height 14
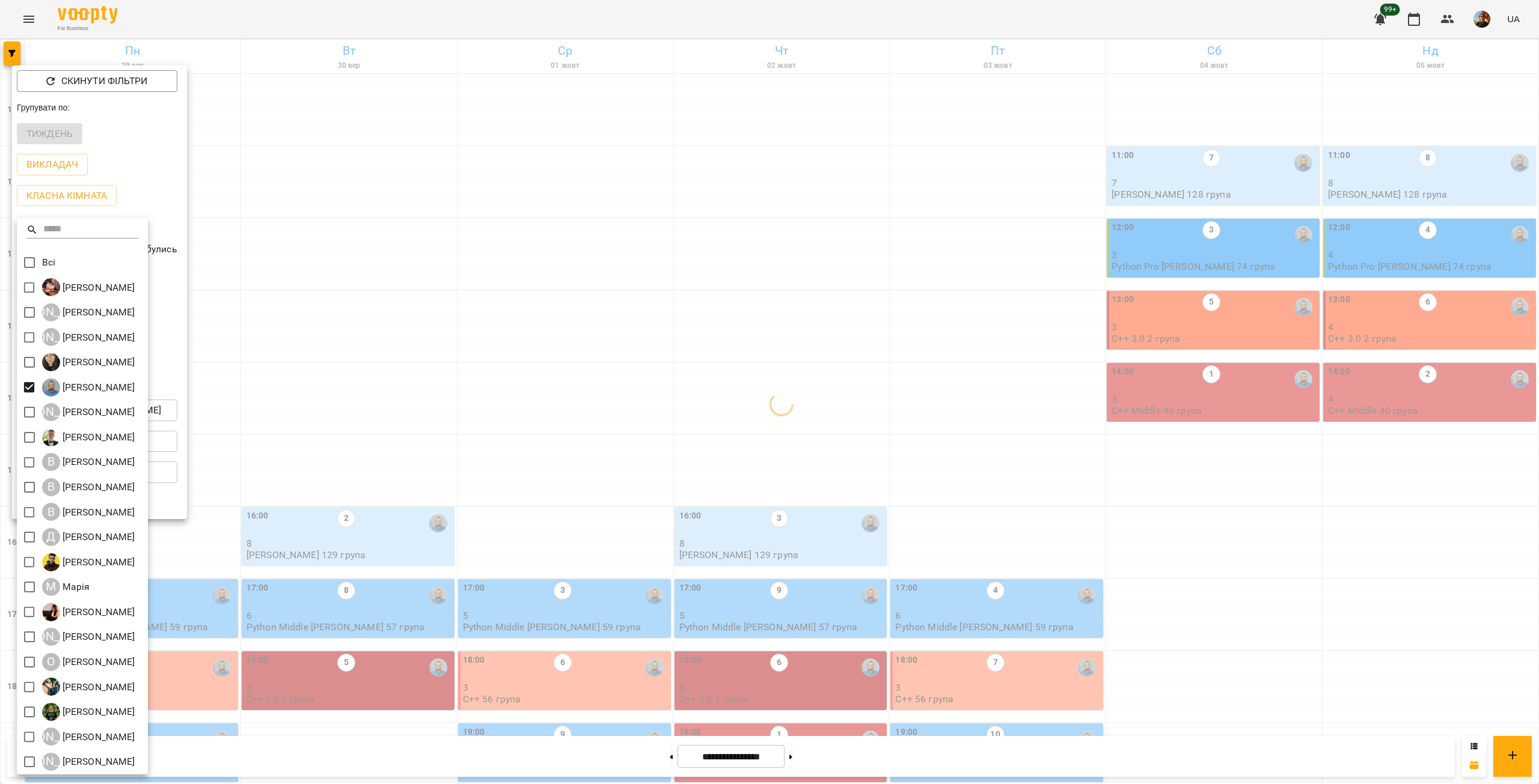
click at [309, 376] on div at bounding box center [769, 392] width 1539 height 784
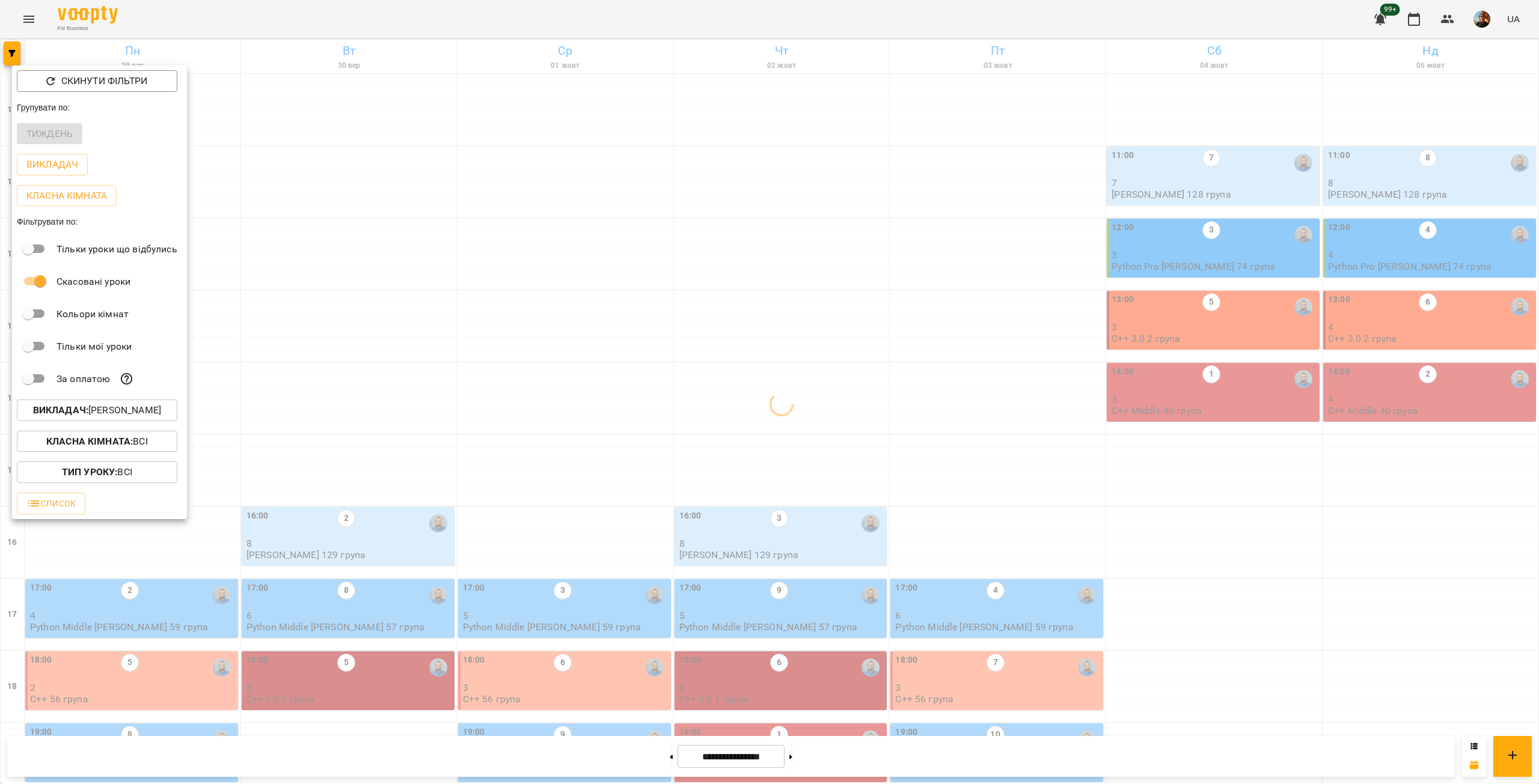
click at [309, 376] on div at bounding box center [769, 392] width 1539 height 784
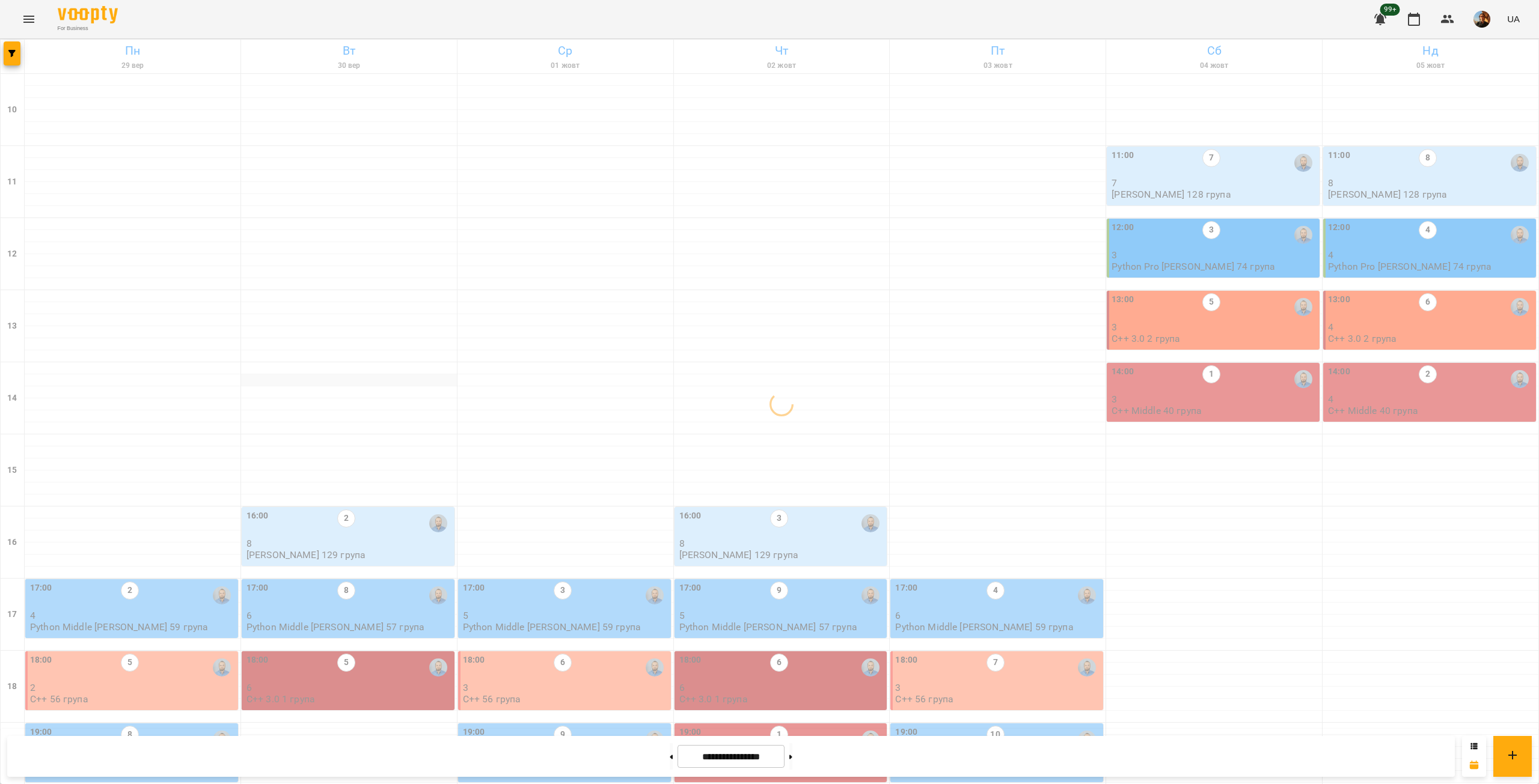
scroll to position [281, 0]
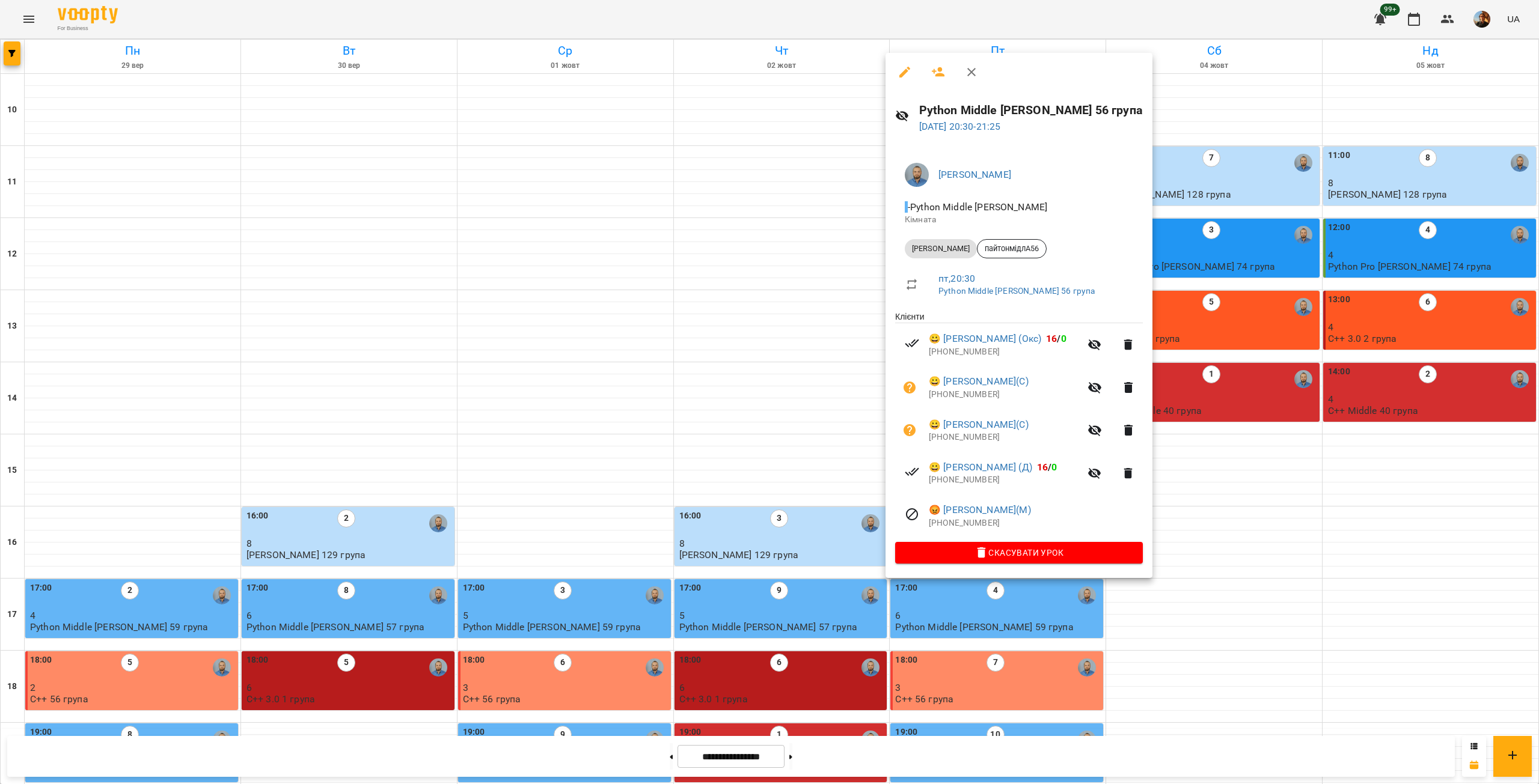
click at [969, 522] on p "[PHONE_NUMBER]" at bounding box center [1035, 524] width 214 height 12
copy p "380966097536"
click at [962, 485] on p "[PHONE_NUMBER]" at bounding box center [1004, 480] width 152 height 12
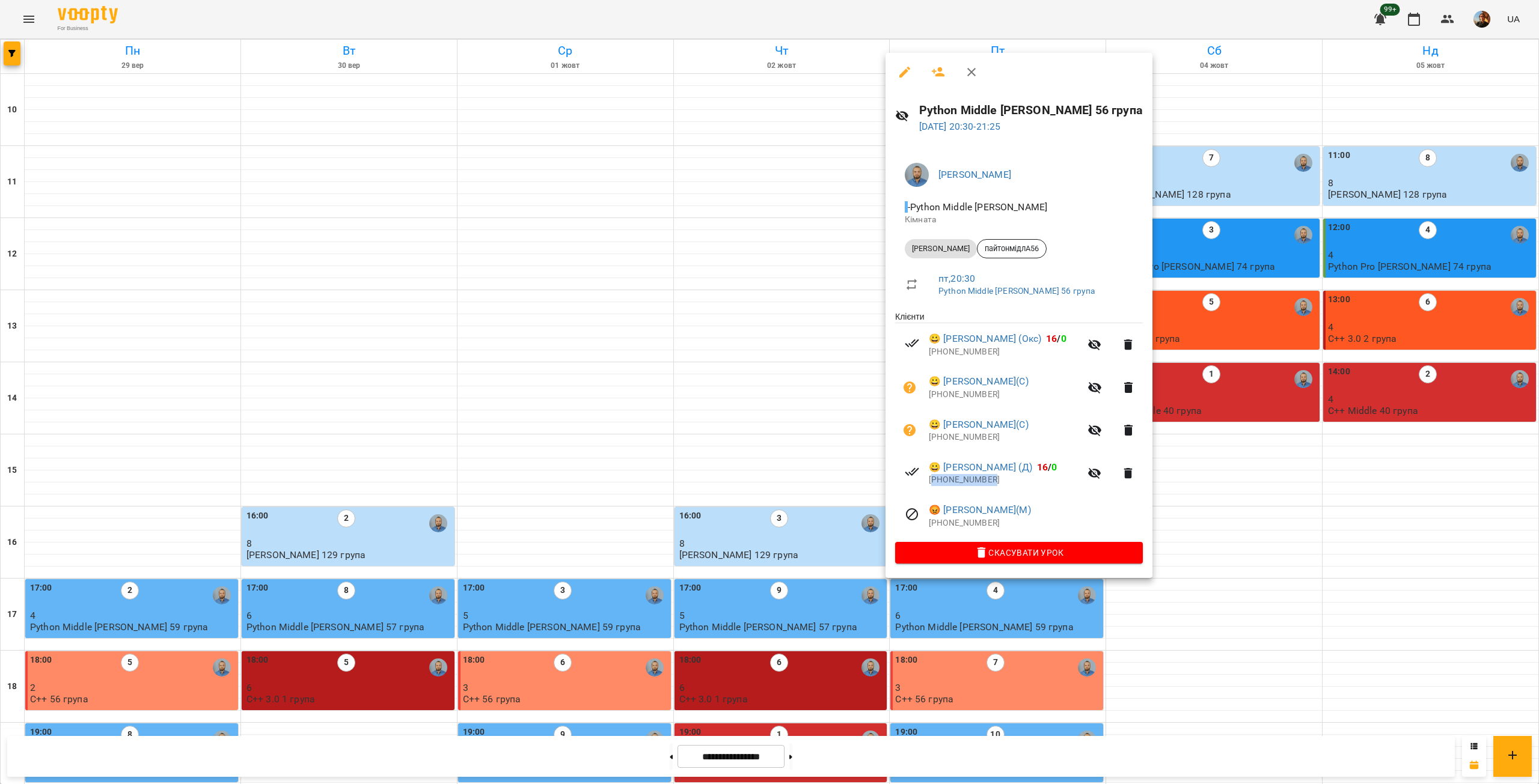
copy p "380501310657"
click at [953, 437] on p "[PHONE_NUMBER]" at bounding box center [1004, 438] width 152 height 12
copy p "380958116102"
click at [961, 396] on p "[PHONE_NUMBER]" at bounding box center [1004, 395] width 152 height 12
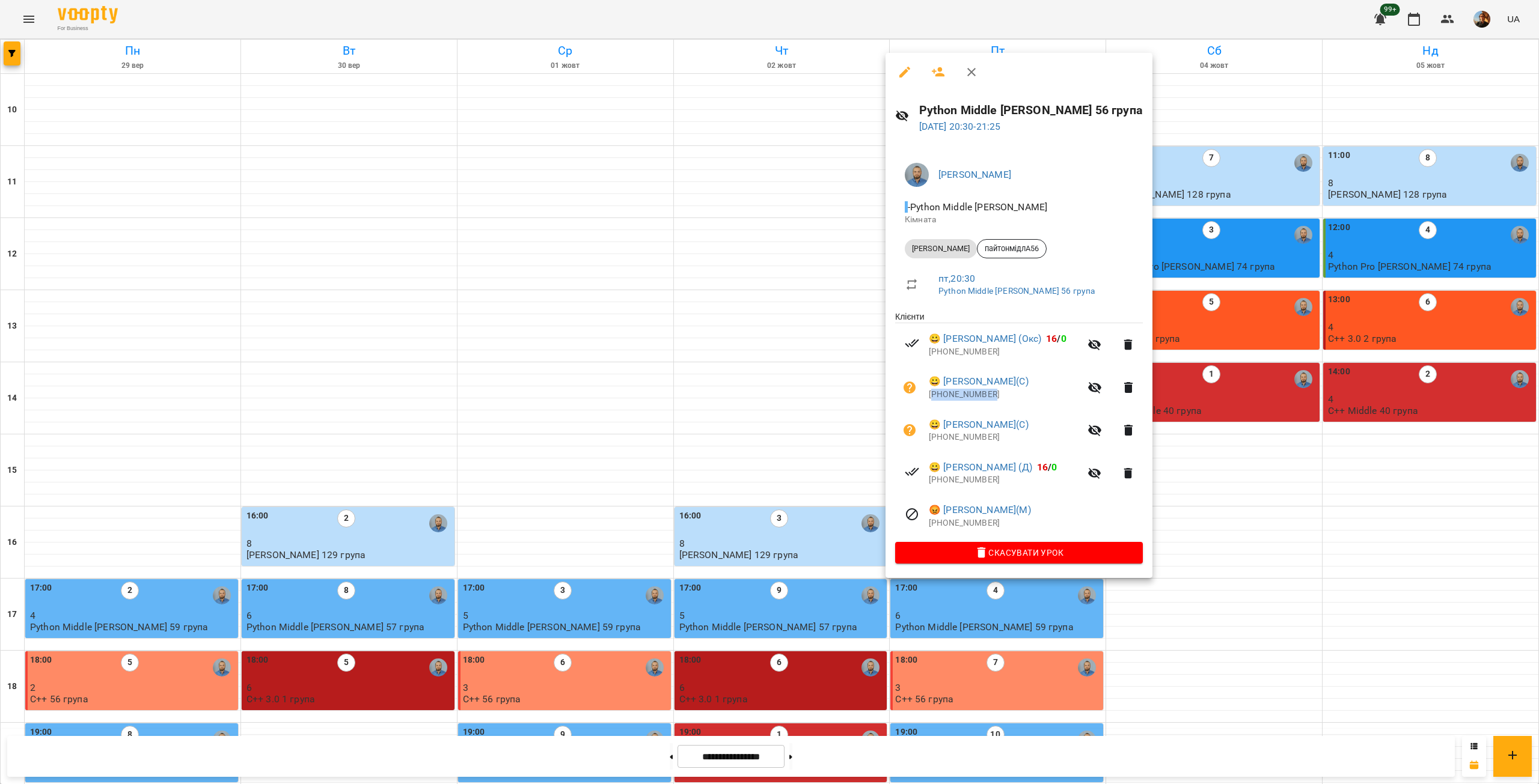
click at [961, 396] on p "[PHONE_NUMBER]" at bounding box center [1004, 395] width 152 height 12
click at [967, 352] on p "[PHONE_NUMBER]" at bounding box center [1004, 353] width 152 height 12
click at [464, 186] on div at bounding box center [769, 392] width 1539 height 784
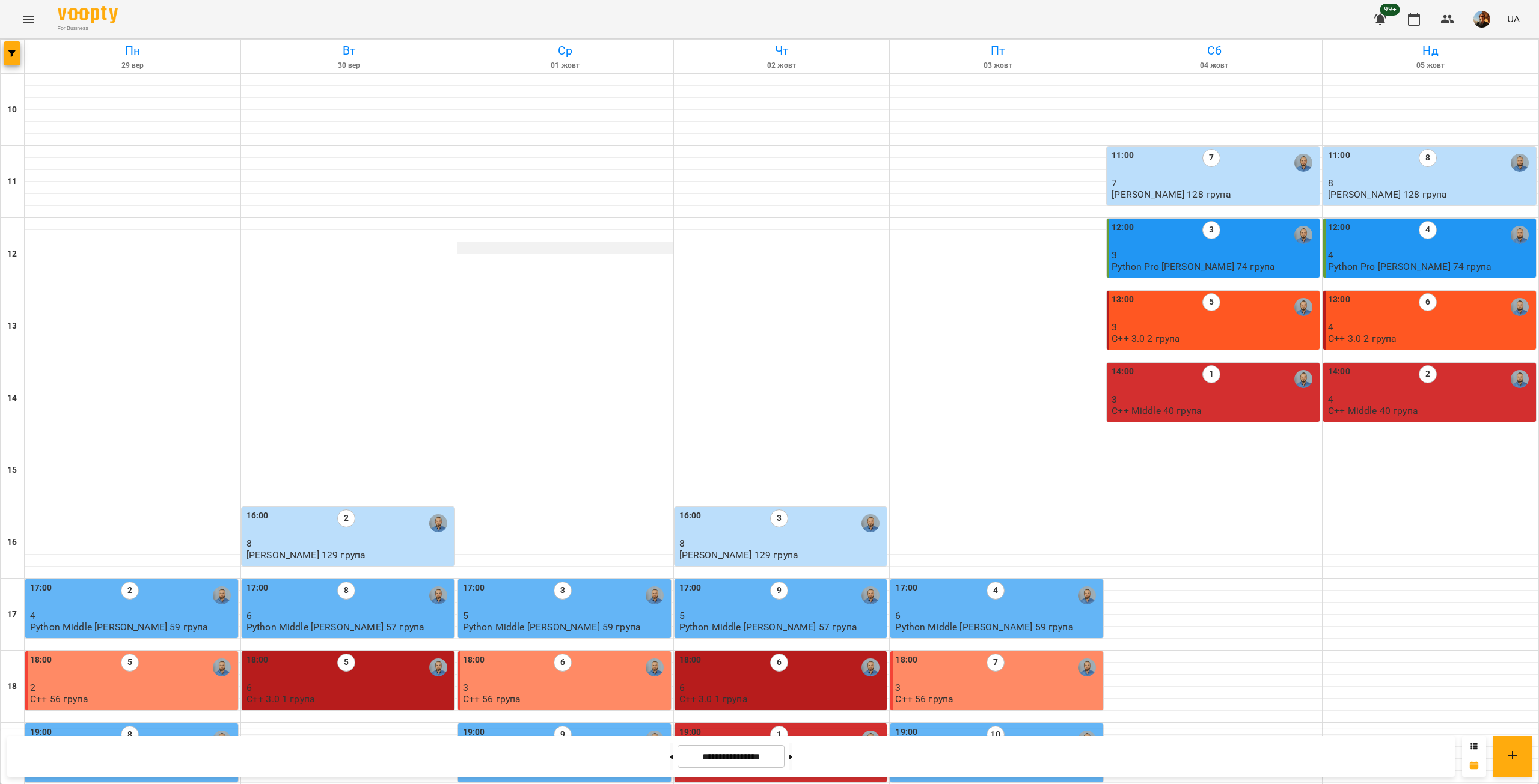
scroll to position [0, 0]
click at [14, 55] on icon "button" at bounding box center [12, 53] width 7 height 7
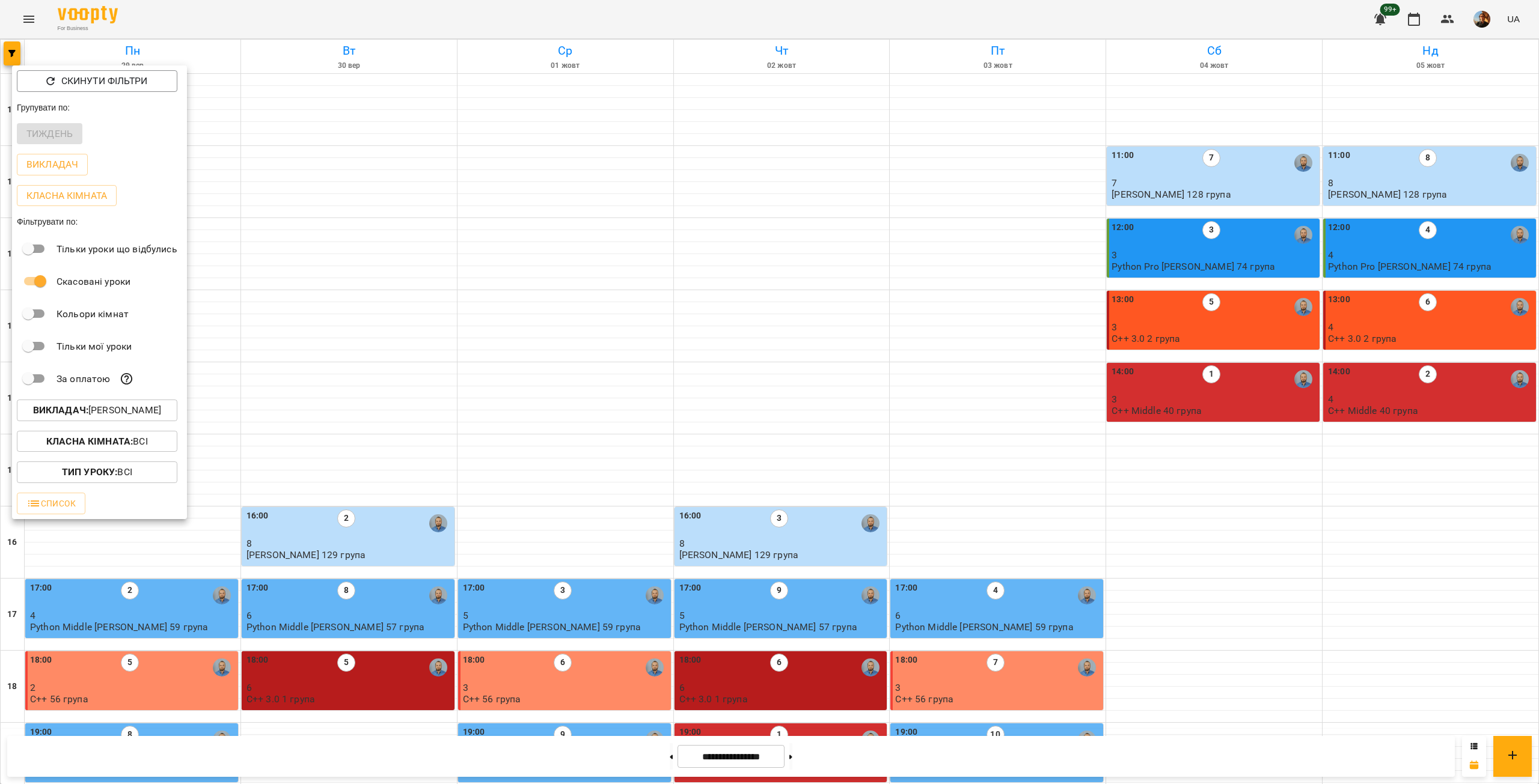
click at [136, 422] on button "Викладач : [PERSON_NAME]" at bounding box center [97, 410] width 160 height 21
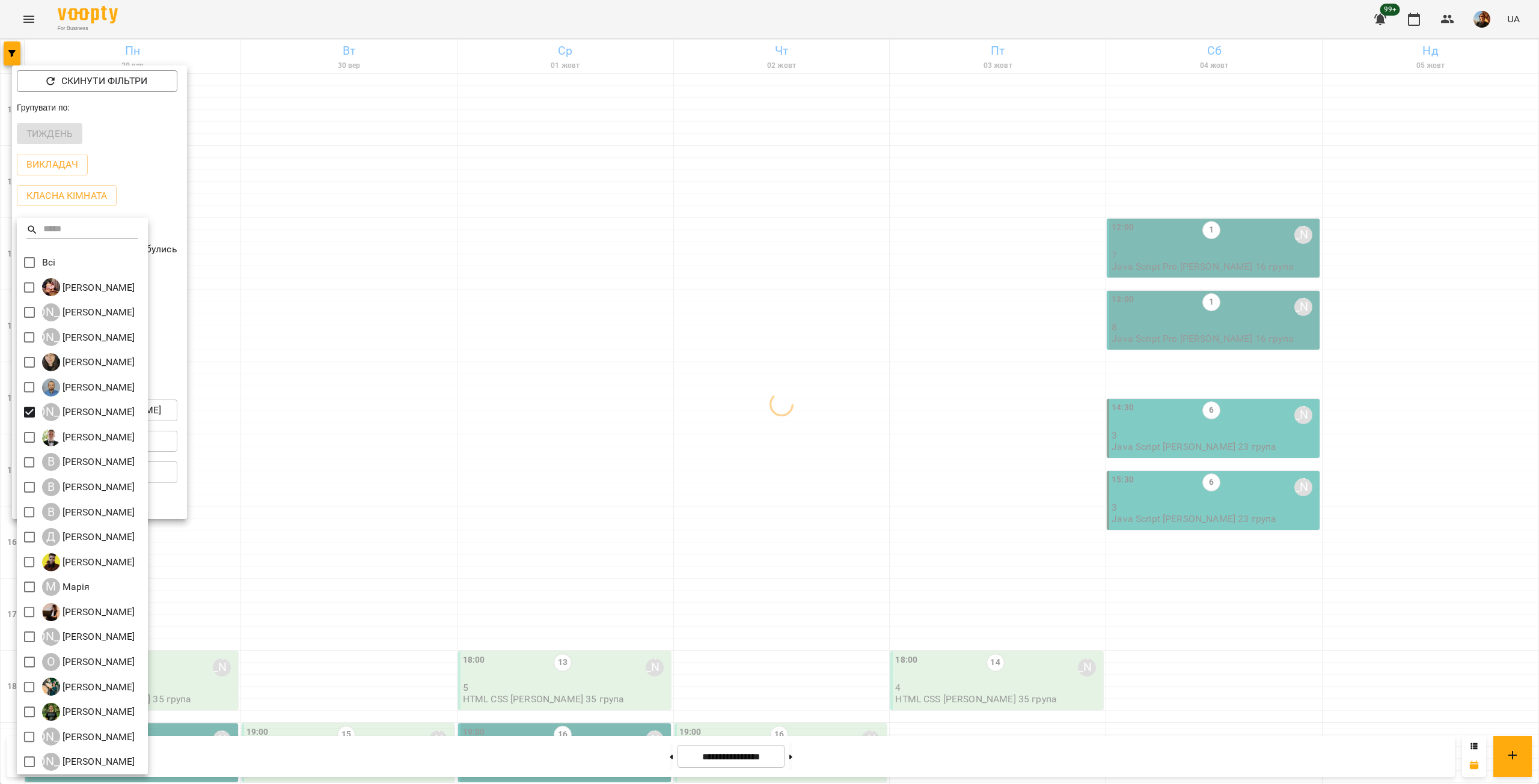
click at [413, 407] on div at bounding box center [769, 392] width 1539 height 784
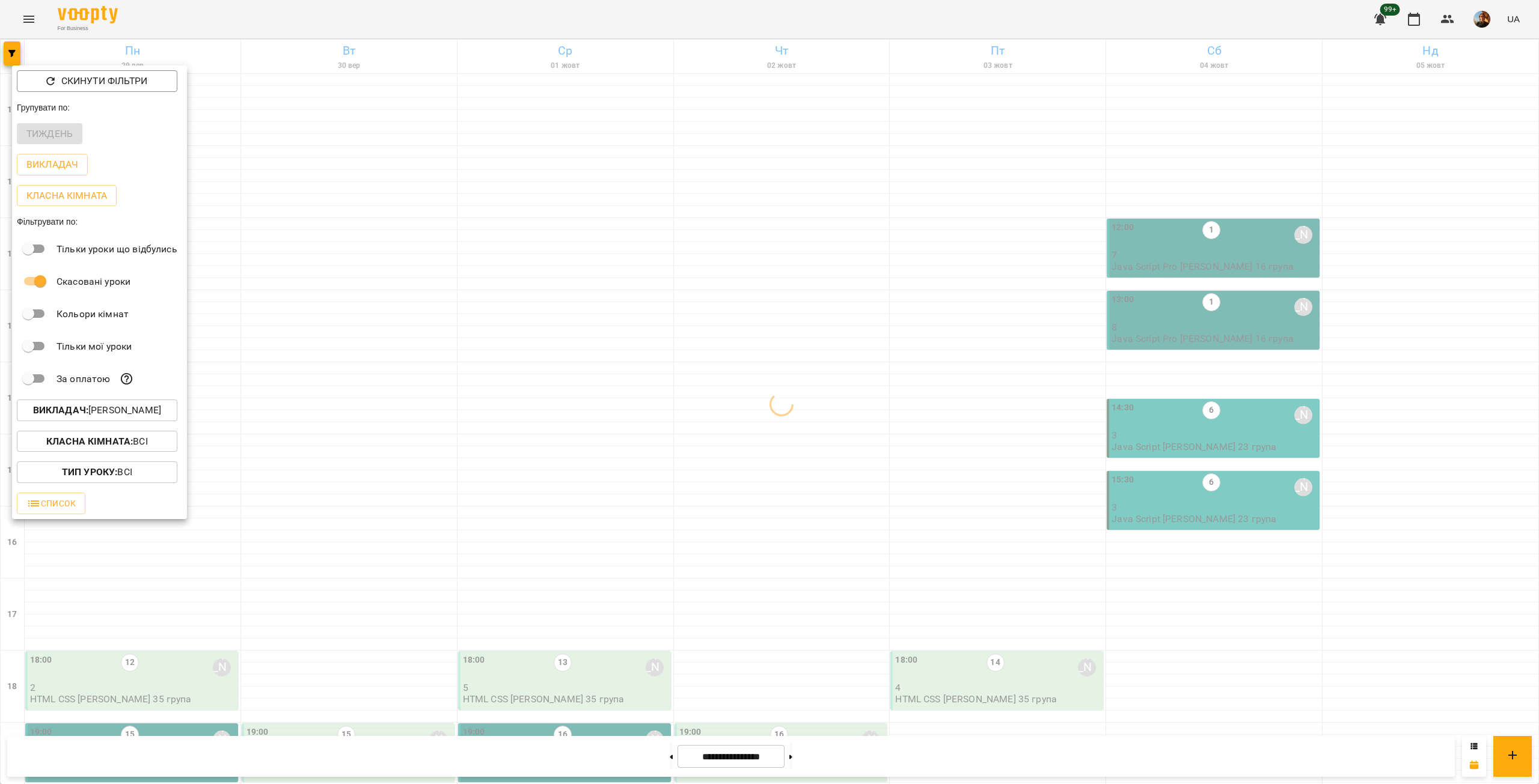
click at [413, 407] on div at bounding box center [769, 392] width 1539 height 784
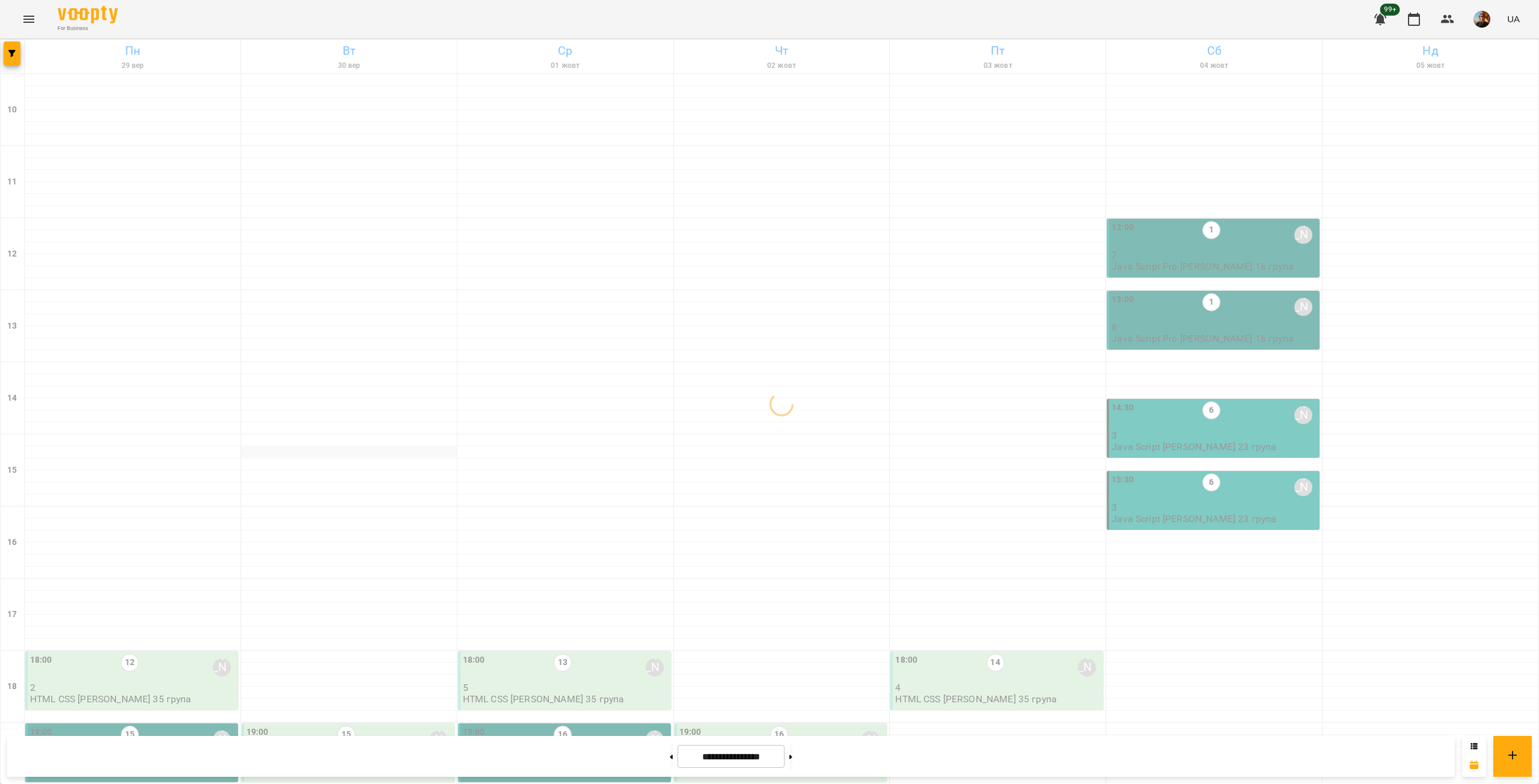
scroll to position [281, 0]
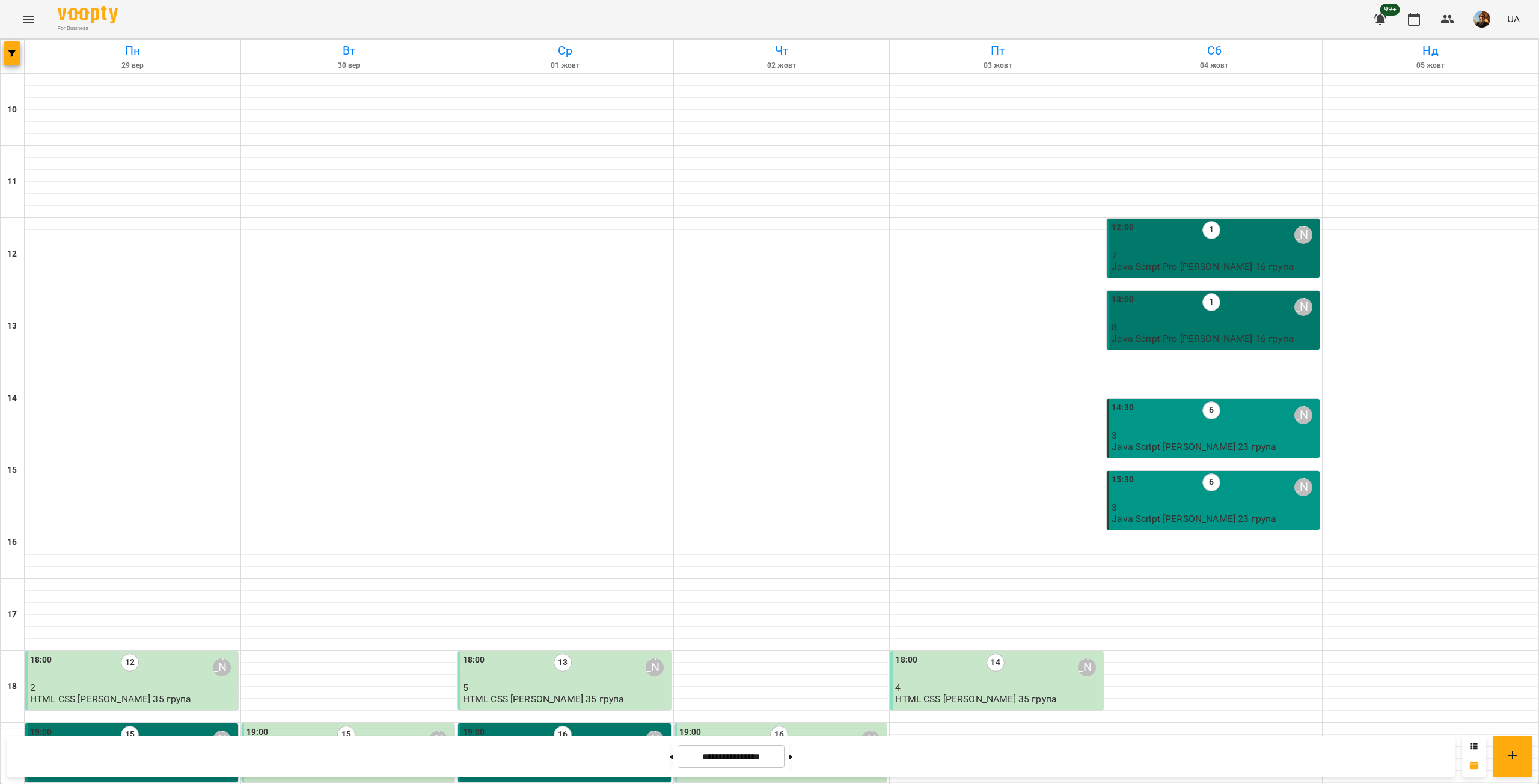
click at [612, 726] on div "19:00 16 [PERSON_NAME]" at bounding box center [565, 739] width 206 height 27
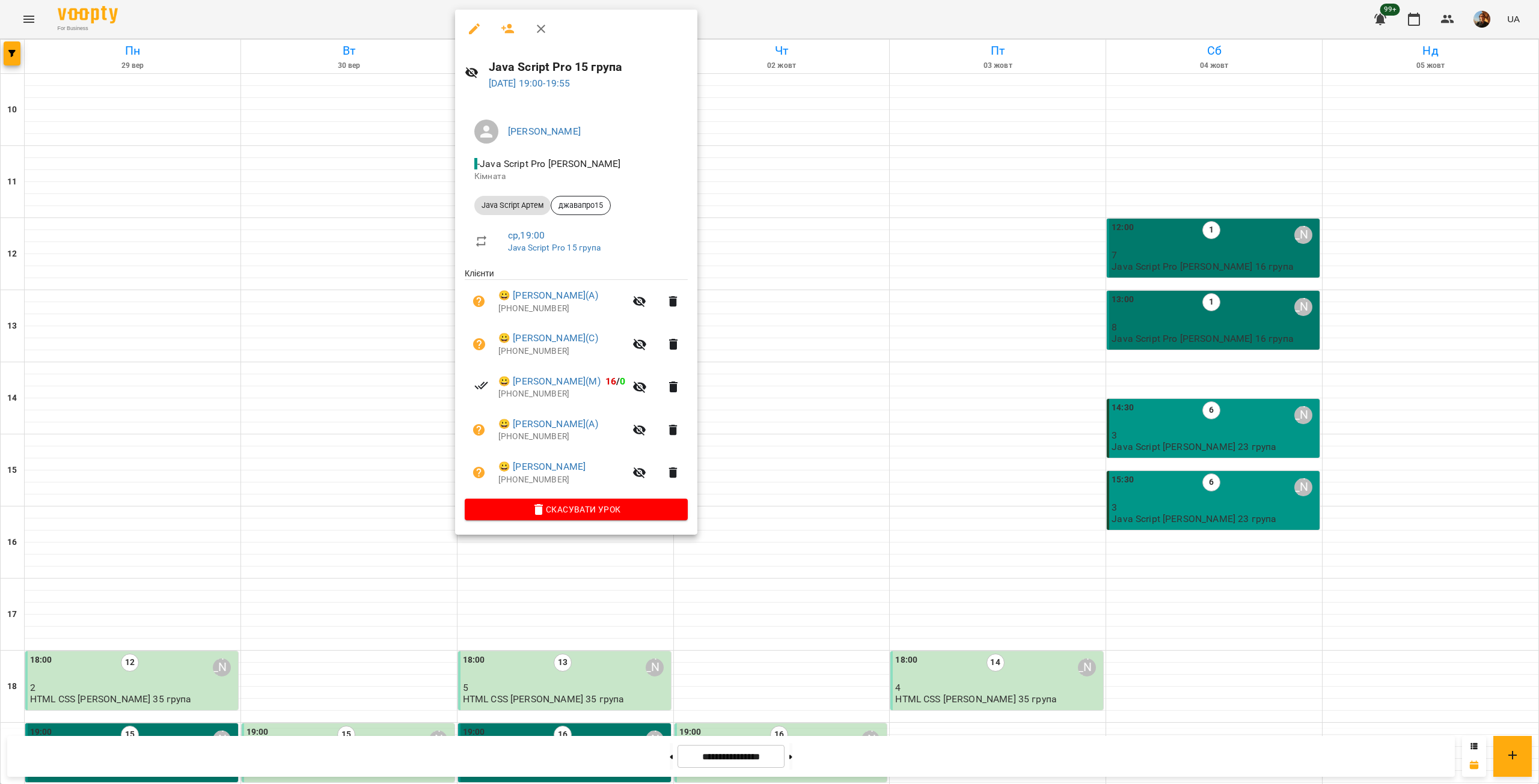
click at [524, 483] on p "[PHONE_NUMBER]" at bounding box center [561, 480] width 127 height 12
click at [548, 438] on p "[PHONE_NUMBER]" at bounding box center [561, 437] width 127 height 12
click at [519, 395] on p "[PHONE_NUMBER]" at bounding box center [561, 394] width 127 height 12
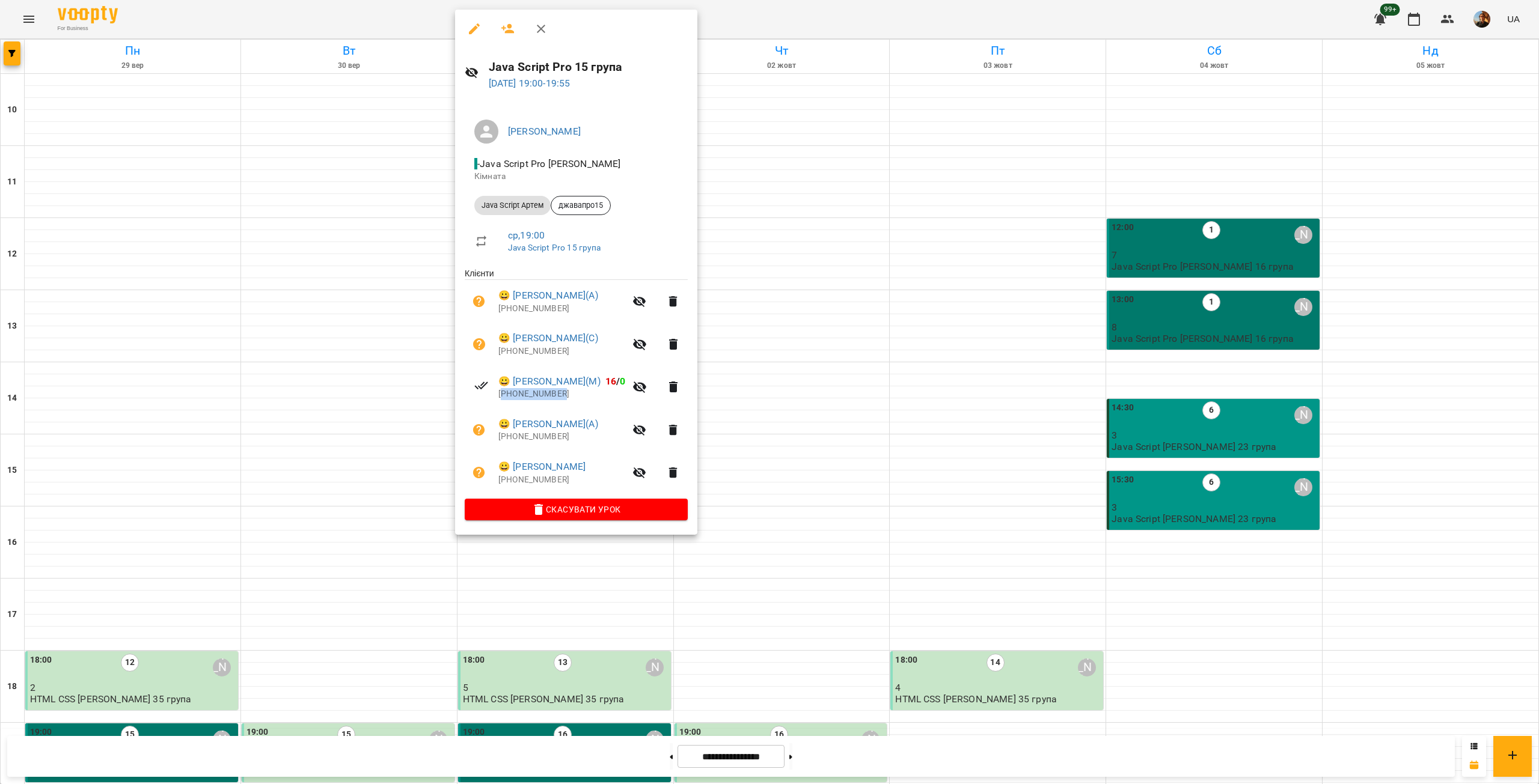
click at [519, 395] on p "[PHONE_NUMBER]" at bounding box center [561, 394] width 127 height 12
click at [547, 356] on p "[PHONE_NUMBER]" at bounding box center [561, 352] width 127 height 12
click at [530, 313] on p "[PHONE_NUMBER]" at bounding box center [561, 309] width 127 height 12
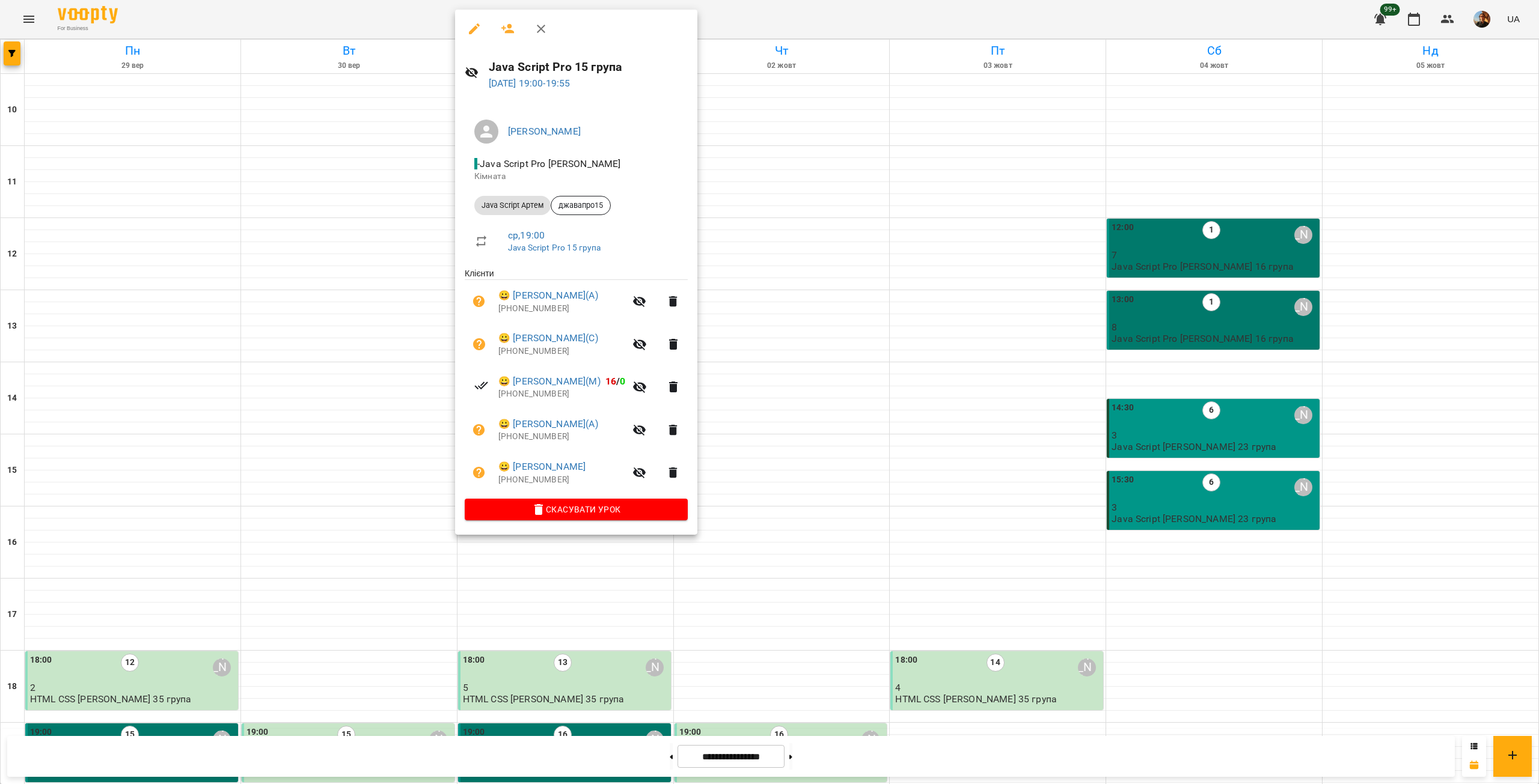
click at [776, 233] on div at bounding box center [769, 392] width 1539 height 784
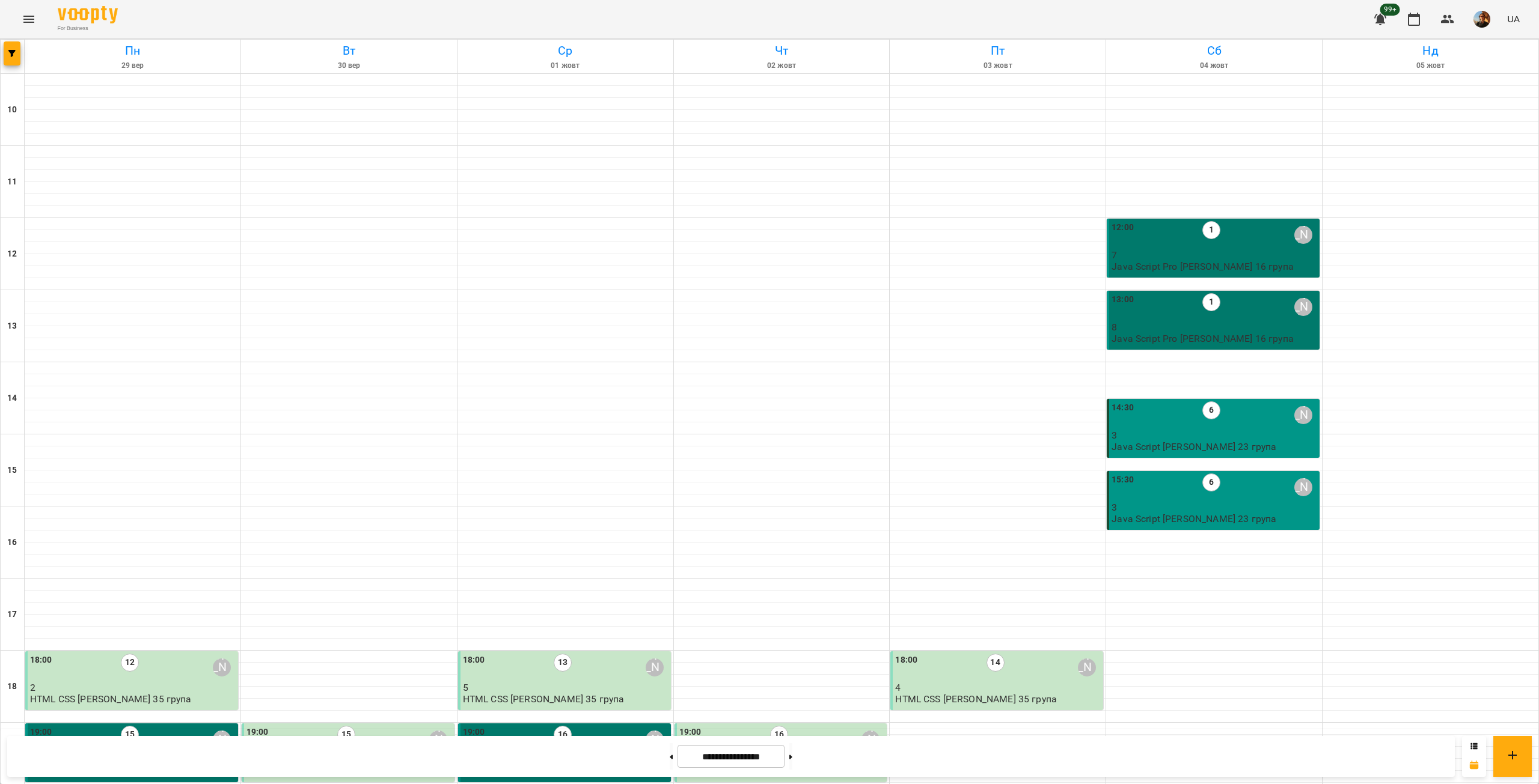
click at [820, 755] on p "4" at bounding box center [782, 760] width 206 height 11
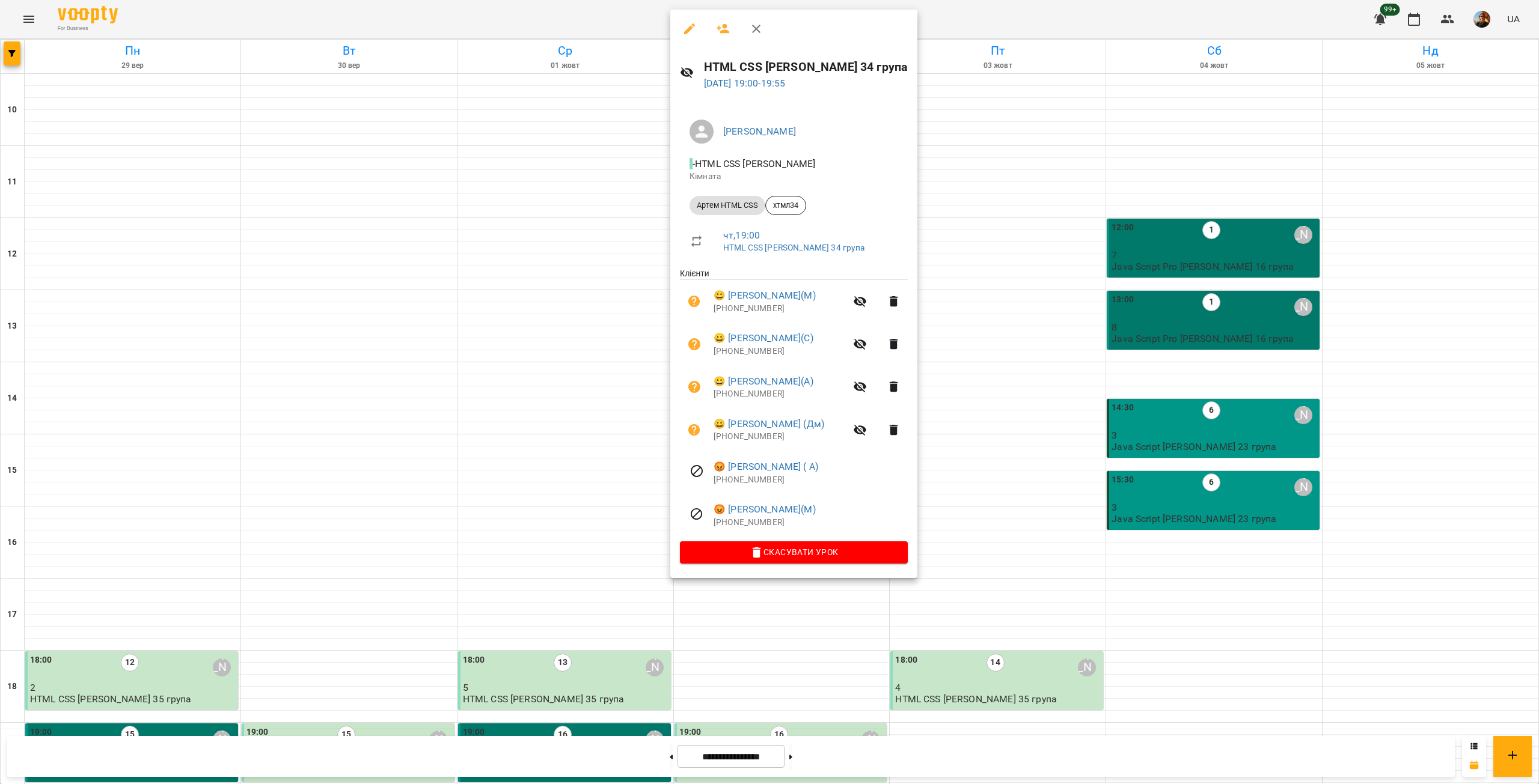
click at [749, 524] on p "[PHONE_NUMBER]" at bounding box center [810, 523] width 194 height 12
click at [750, 485] on p "[PHONE_NUMBER]" at bounding box center [810, 480] width 194 height 12
click at [750, 442] on p "[PHONE_NUMBER]" at bounding box center [779, 437] width 132 height 12
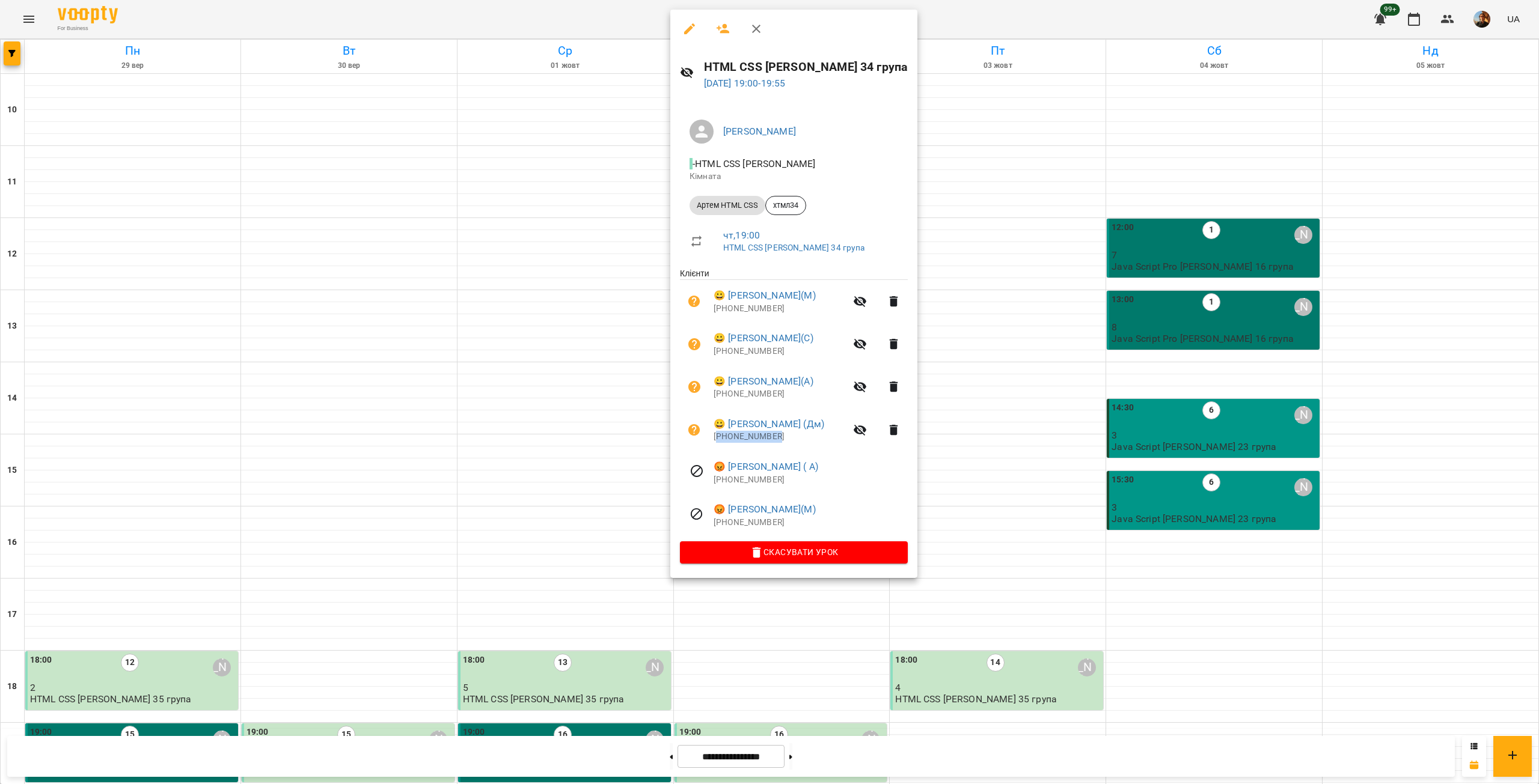
click at [750, 442] on p "[PHONE_NUMBER]" at bounding box center [779, 437] width 132 height 12
click at [749, 398] on p "[PHONE_NUMBER]" at bounding box center [779, 394] width 132 height 12
click at [752, 353] on p "[PHONE_NUMBER]" at bounding box center [779, 352] width 132 height 12
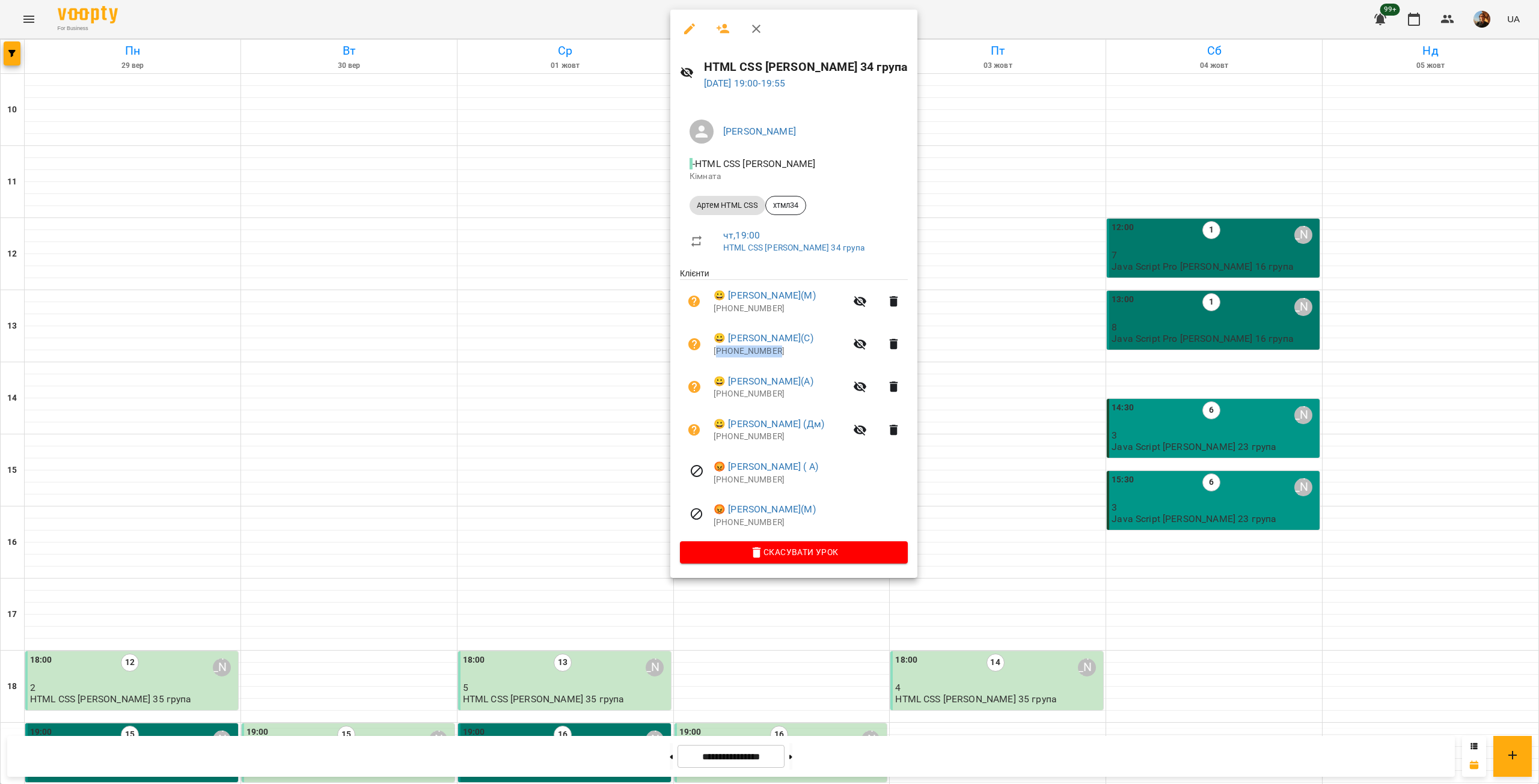
click at [752, 353] on p "[PHONE_NUMBER]" at bounding box center [779, 352] width 132 height 12
click at [744, 312] on p "[PHONE_NUMBER]" at bounding box center [779, 309] width 132 height 12
click at [975, 296] on div at bounding box center [769, 392] width 1539 height 784
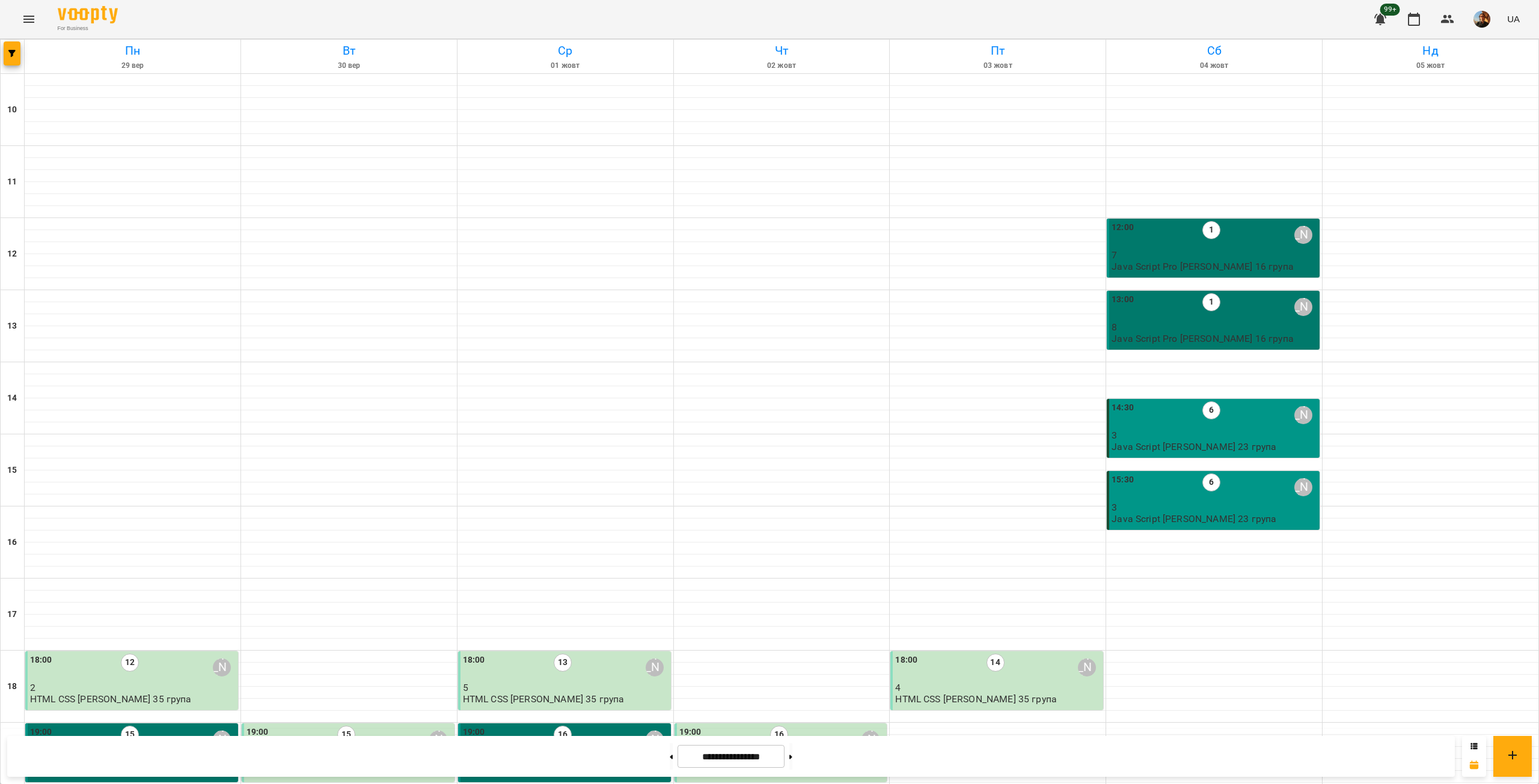
scroll to position [0, 0]
click at [12, 58] on button "button" at bounding box center [12, 53] width 17 height 24
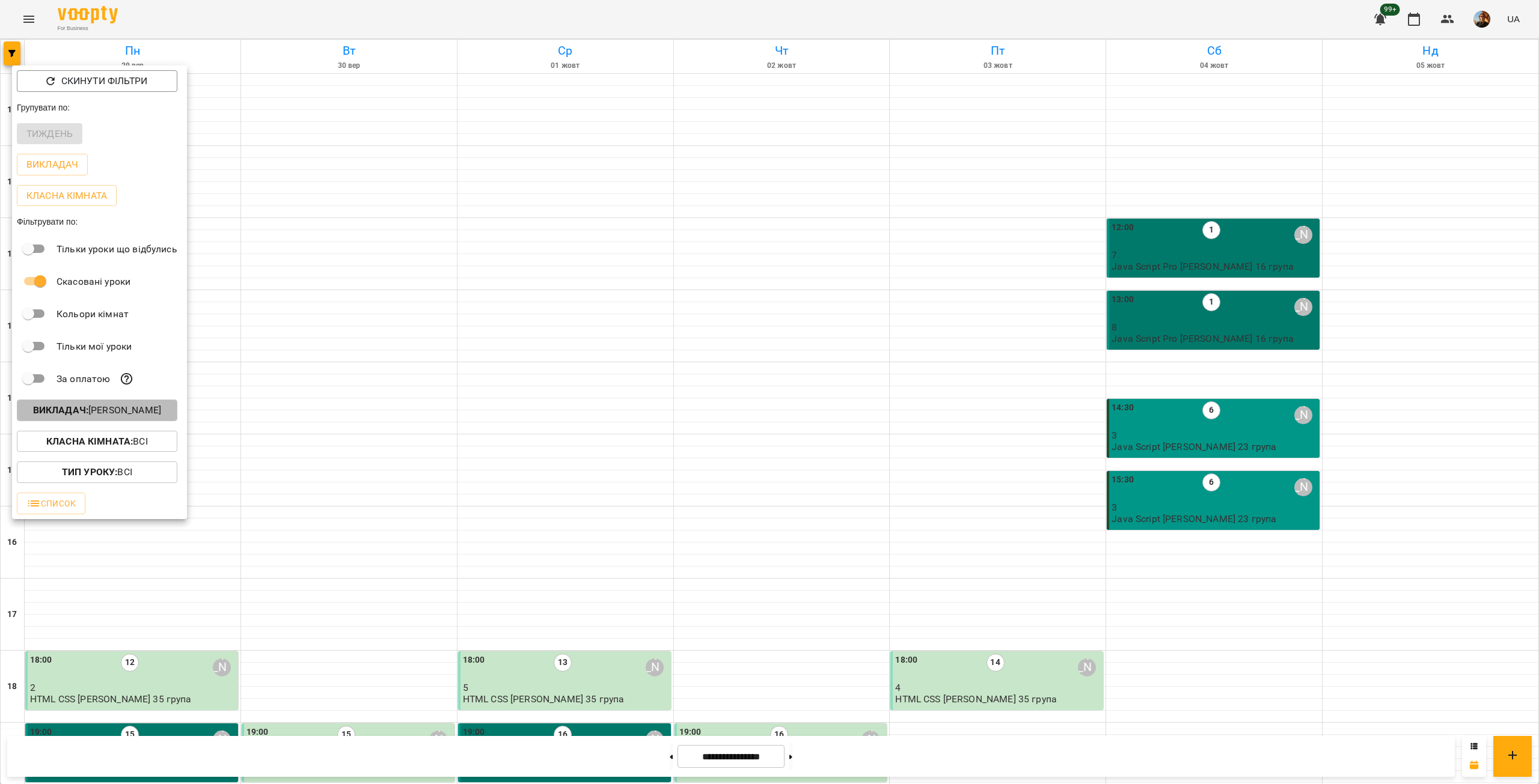
click at [143, 411] on p "Викладач : [PERSON_NAME]" at bounding box center [97, 410] width 128 height 14
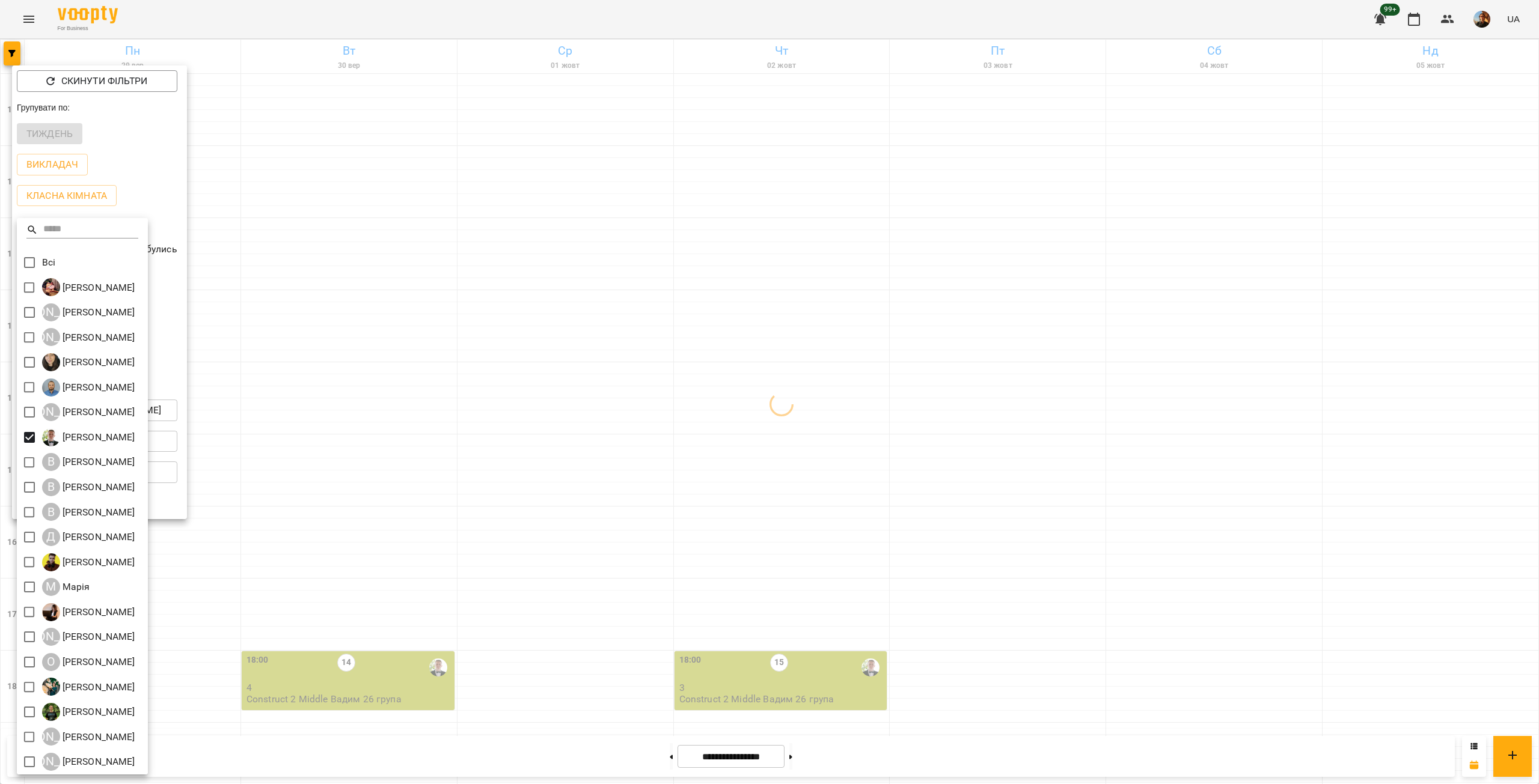
click at [544, 464] on div at bounding box center [769, 392] width 1539 height 784
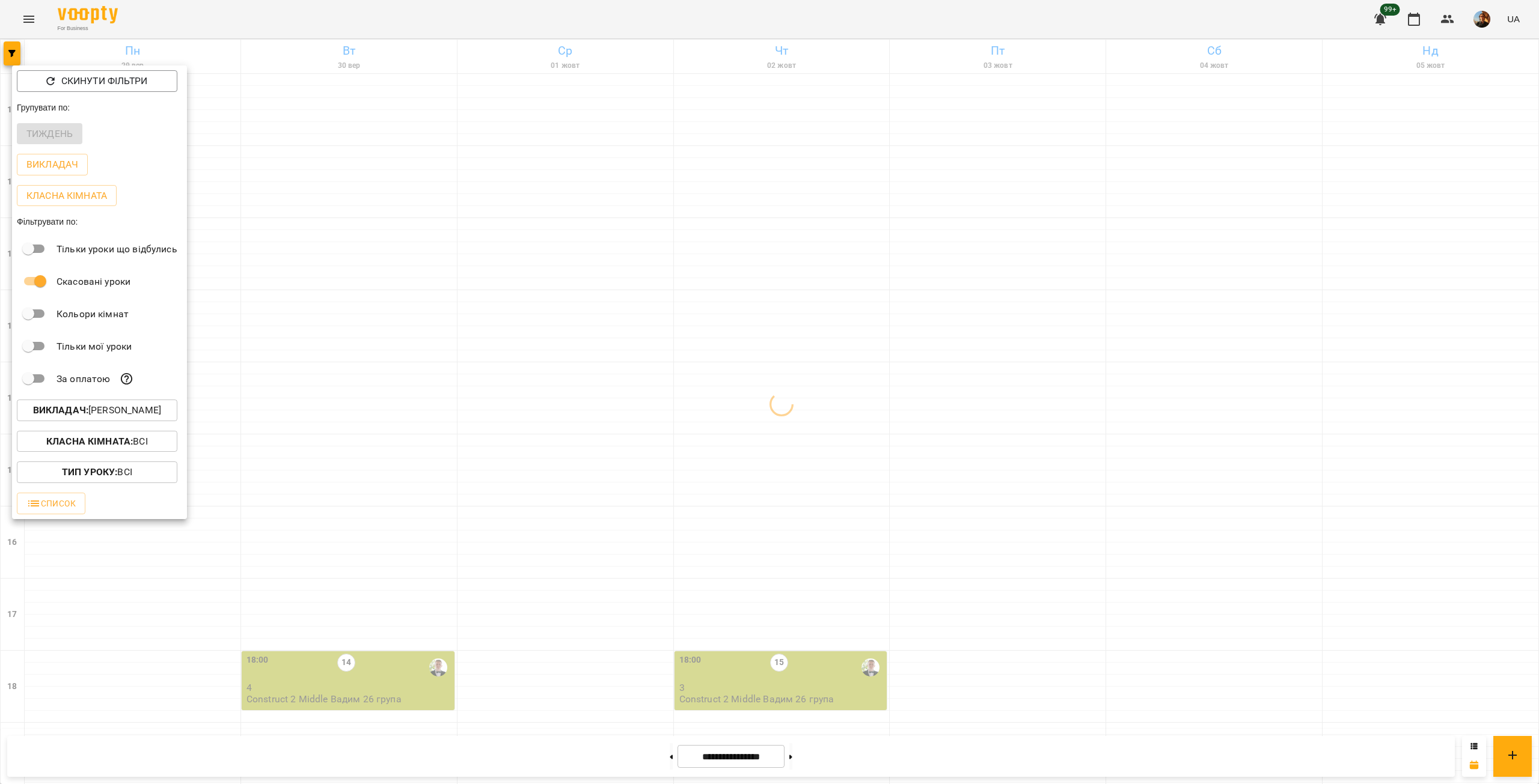
click at [544, 464] on div at bounding box center [769, 392] width 1539 height 784
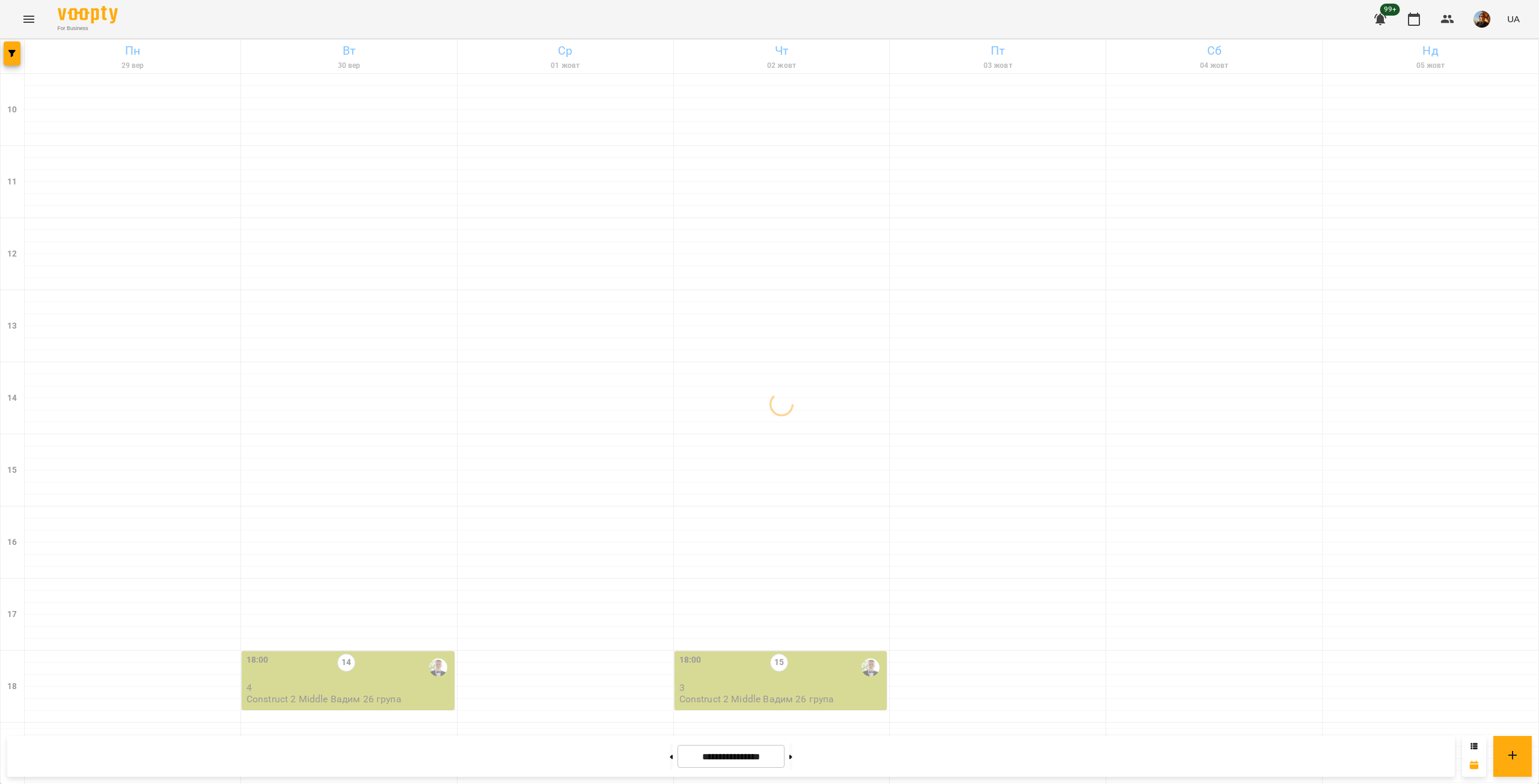
scroll to position [281, 0]
click at [14, 64] on button "button" at bounding box center [12, 53] width 17 height 24
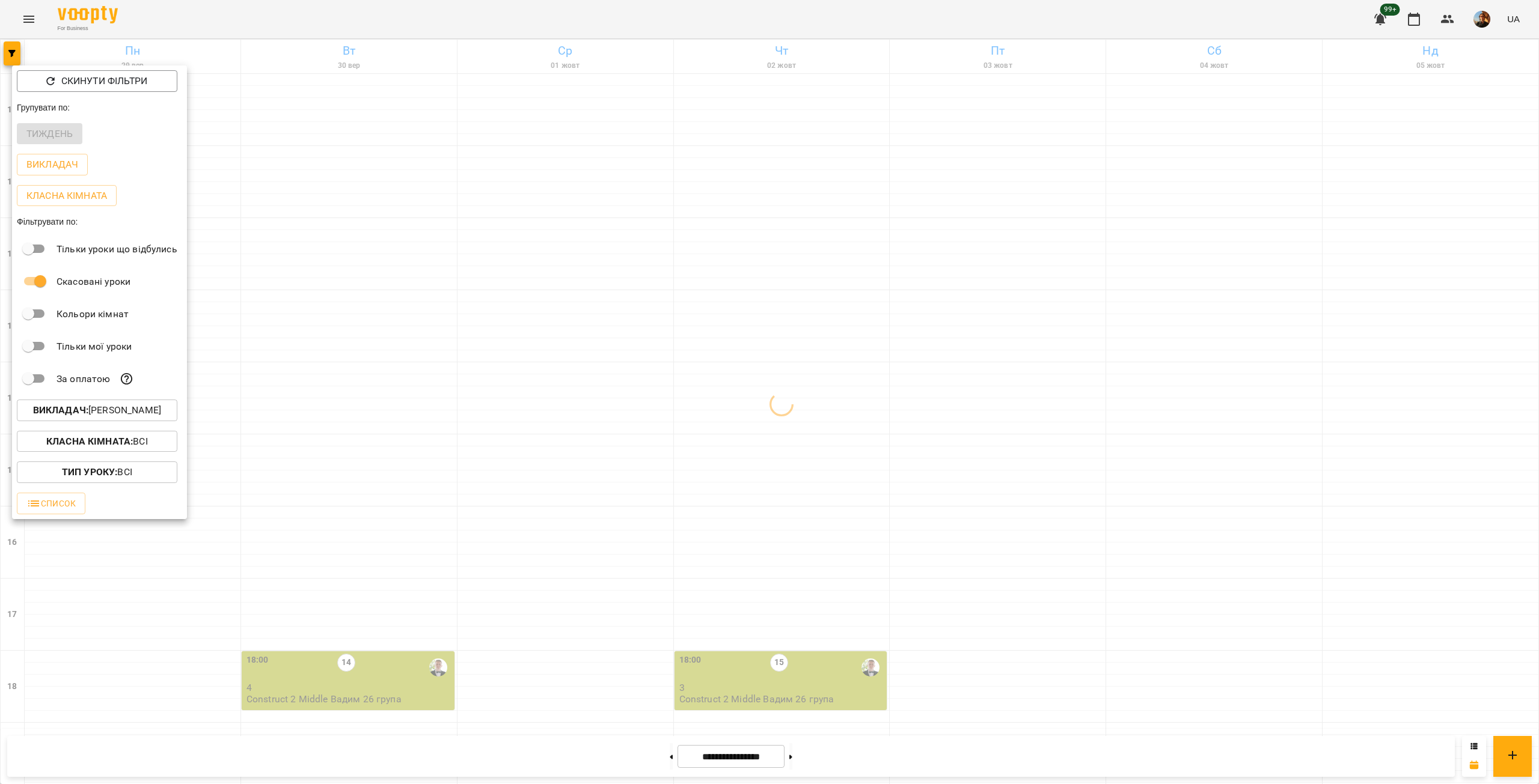
click at [141, 422] on button "Викладач : [PERSON_NAME]" at bounding box center [97, 410] width 160 height 21
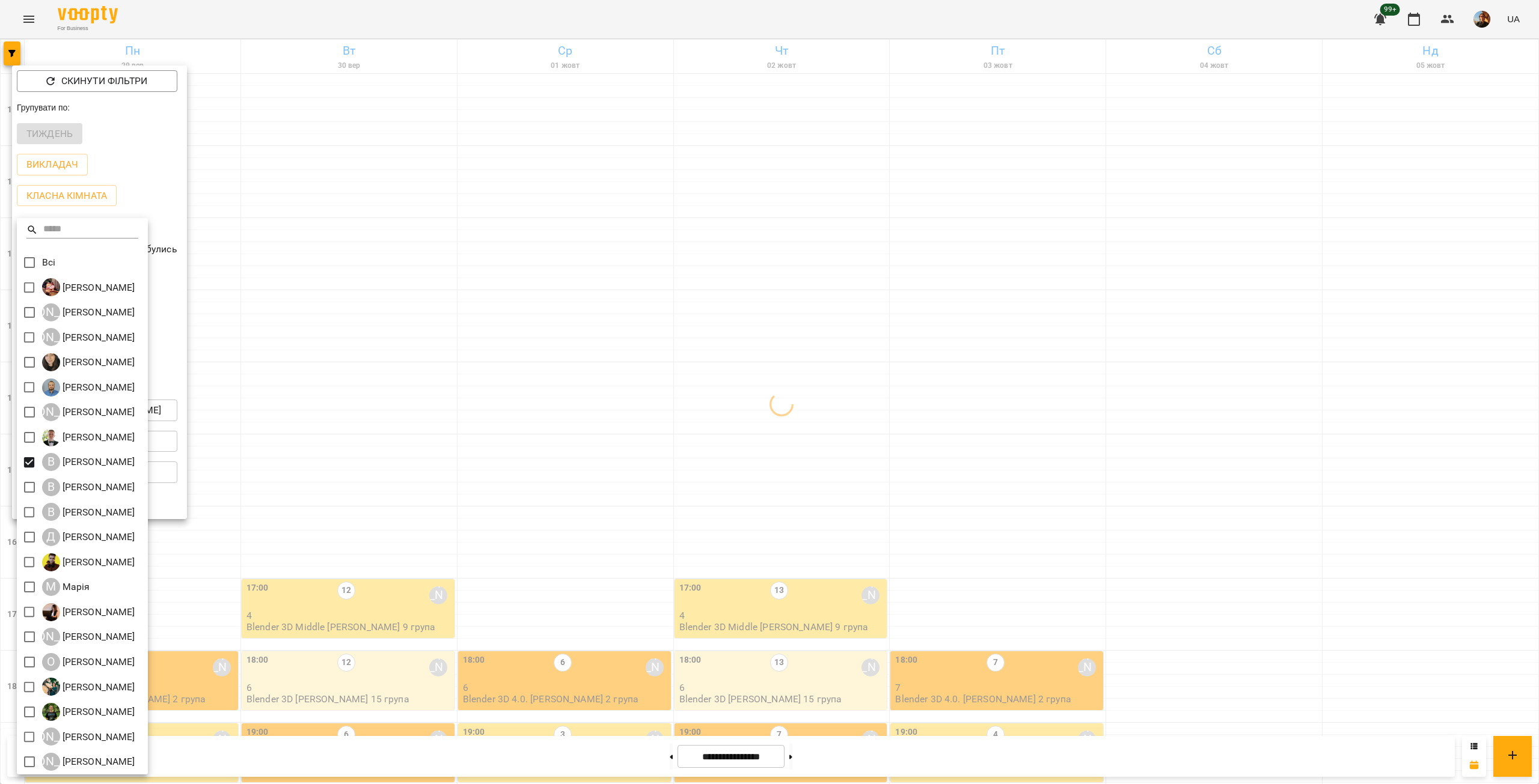
click at [349, 250] on div at bounding box center [769, 392] width 1539 height 784
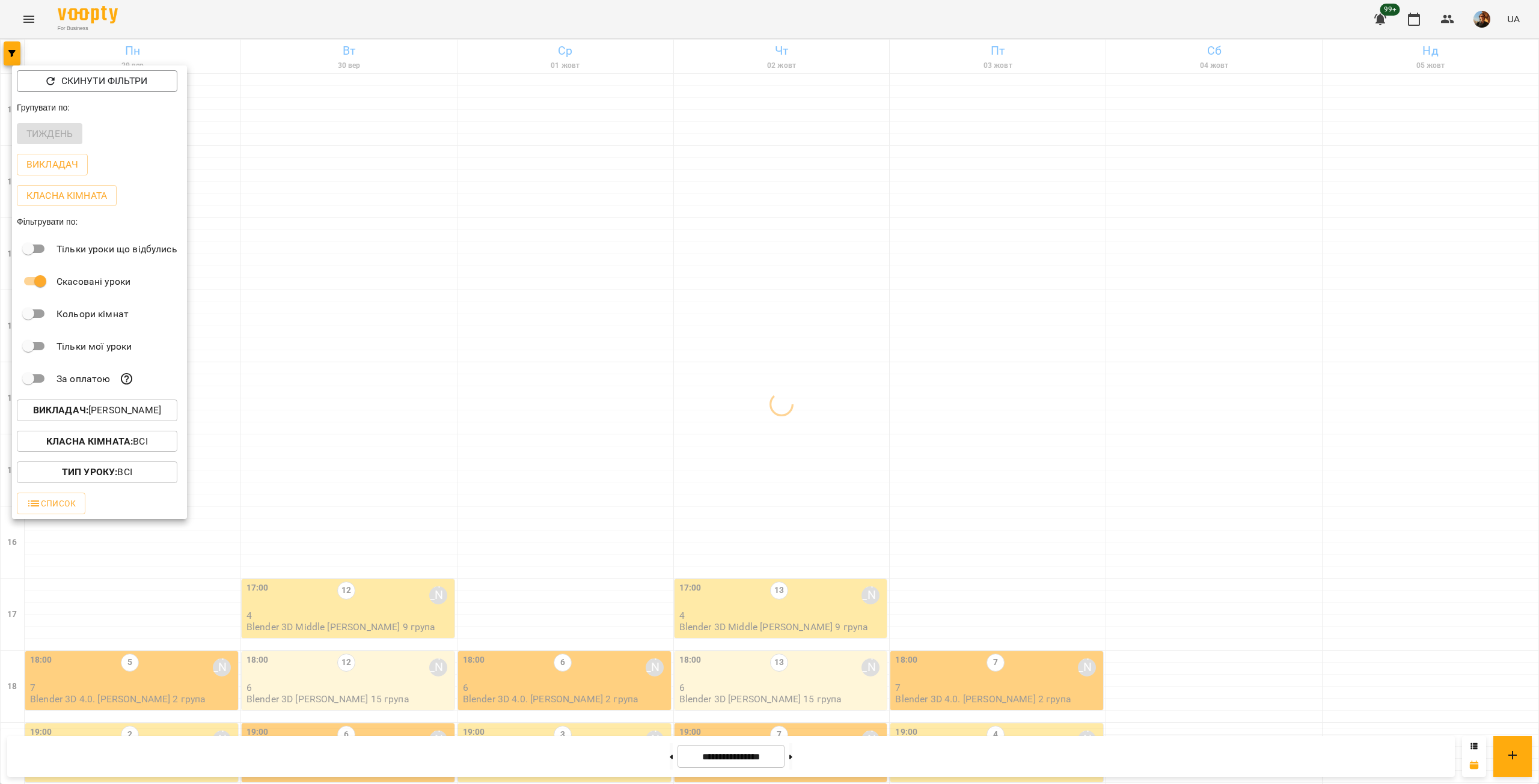
click at [349, 250] on div at bounding box center [769, 392] width 1539 height 784
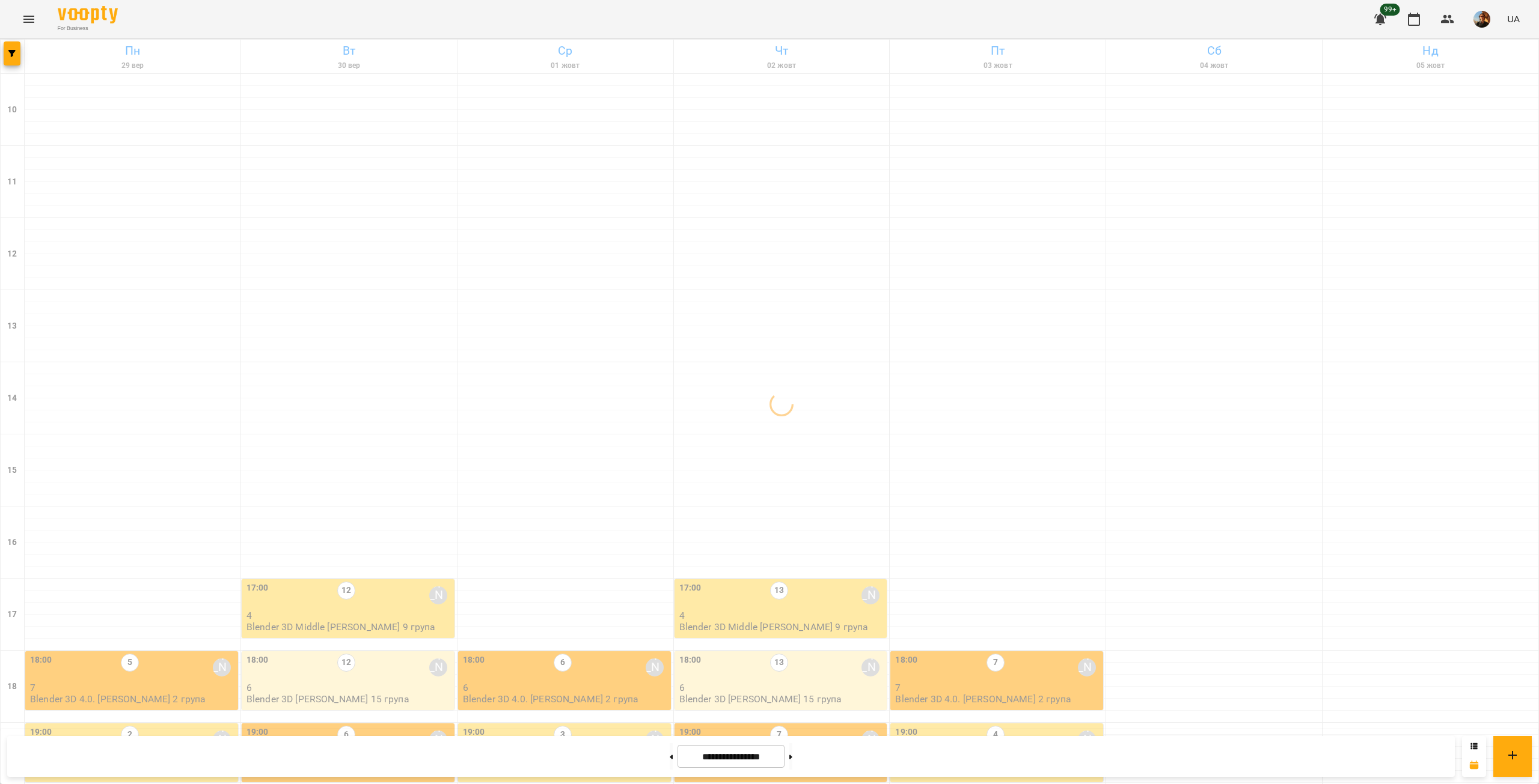
scroll to position [0, 0]
click at [13, 48] on button "button" at bounding box center [12, 53] width 17 height 24
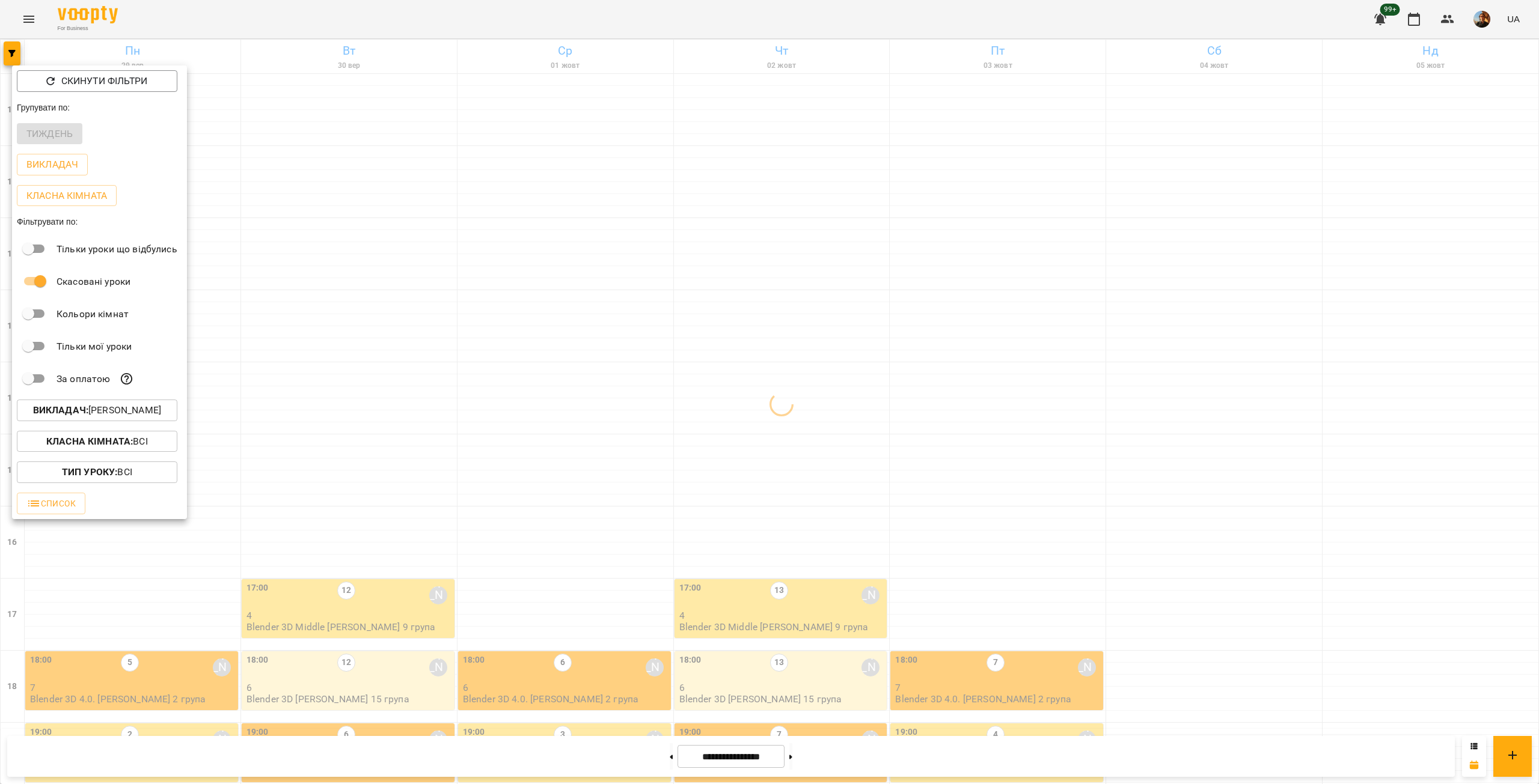
click at [129, 417] on p "Викладач : [PERSON_NAME]" at bounding box center [97, 410] width 128 height 14
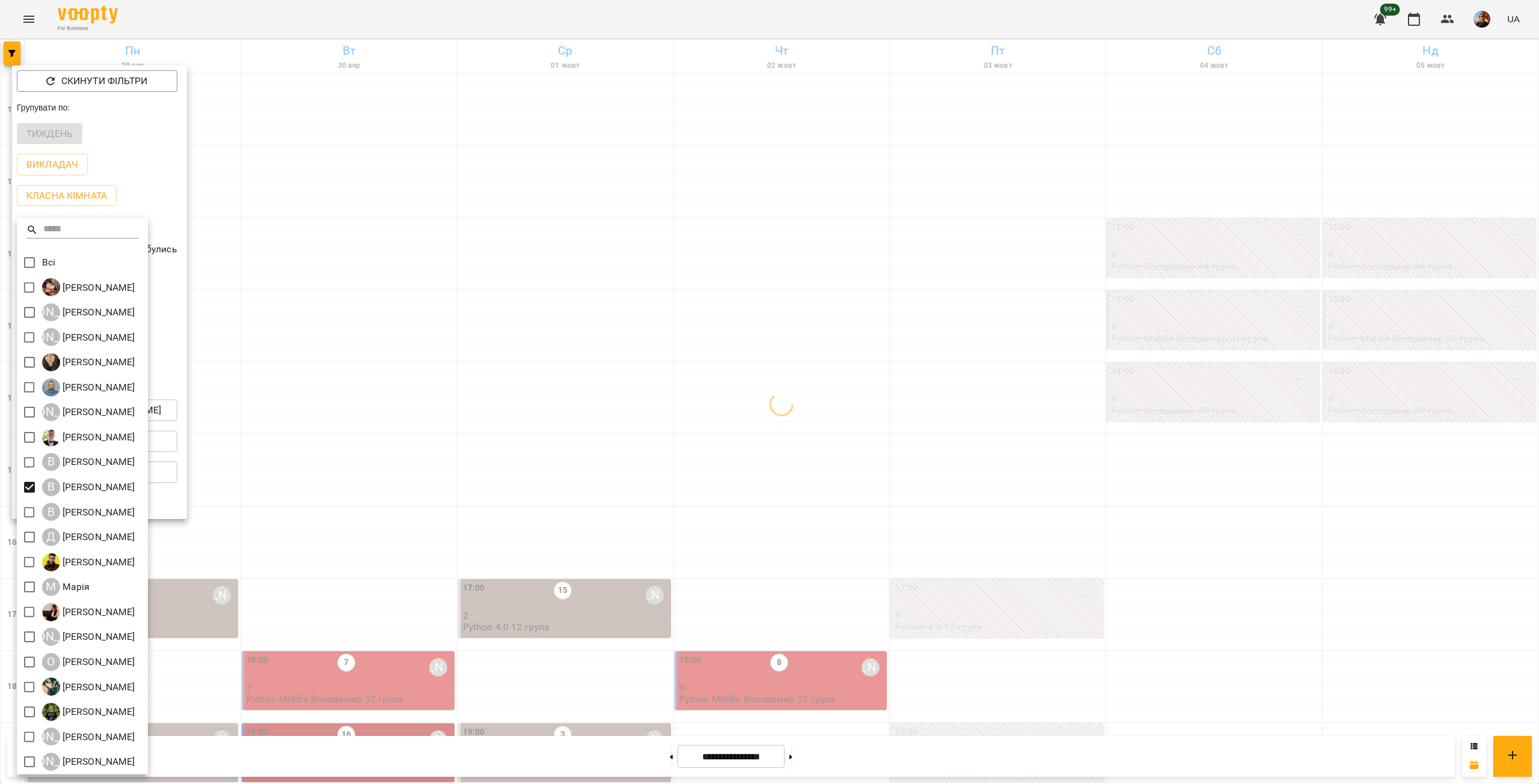
click at [330, 393] on div at bounding box center [769, 392] width 1539 height 784
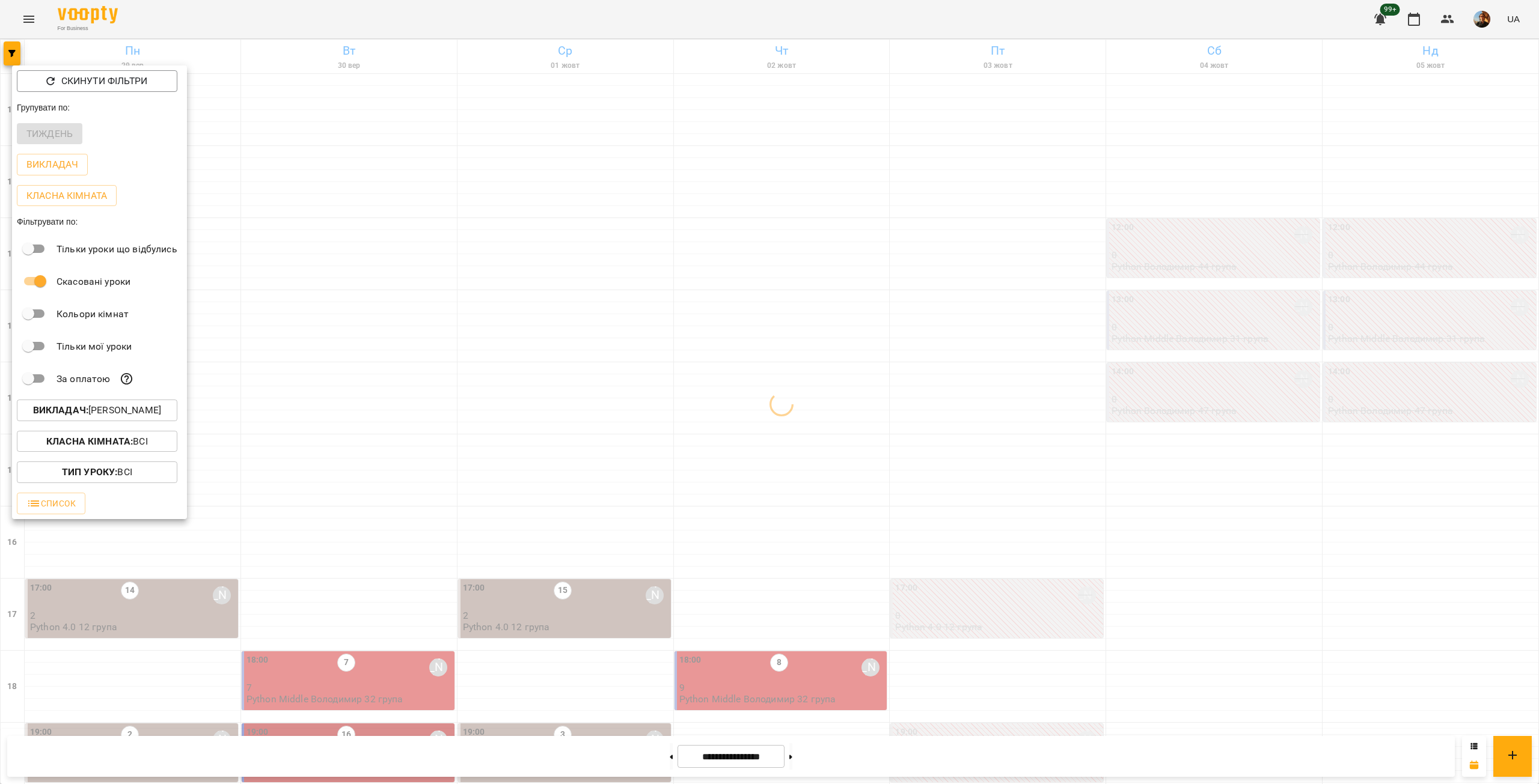
click at [330, 393] on div at bounding box center [769, 392] width 1539 height 784
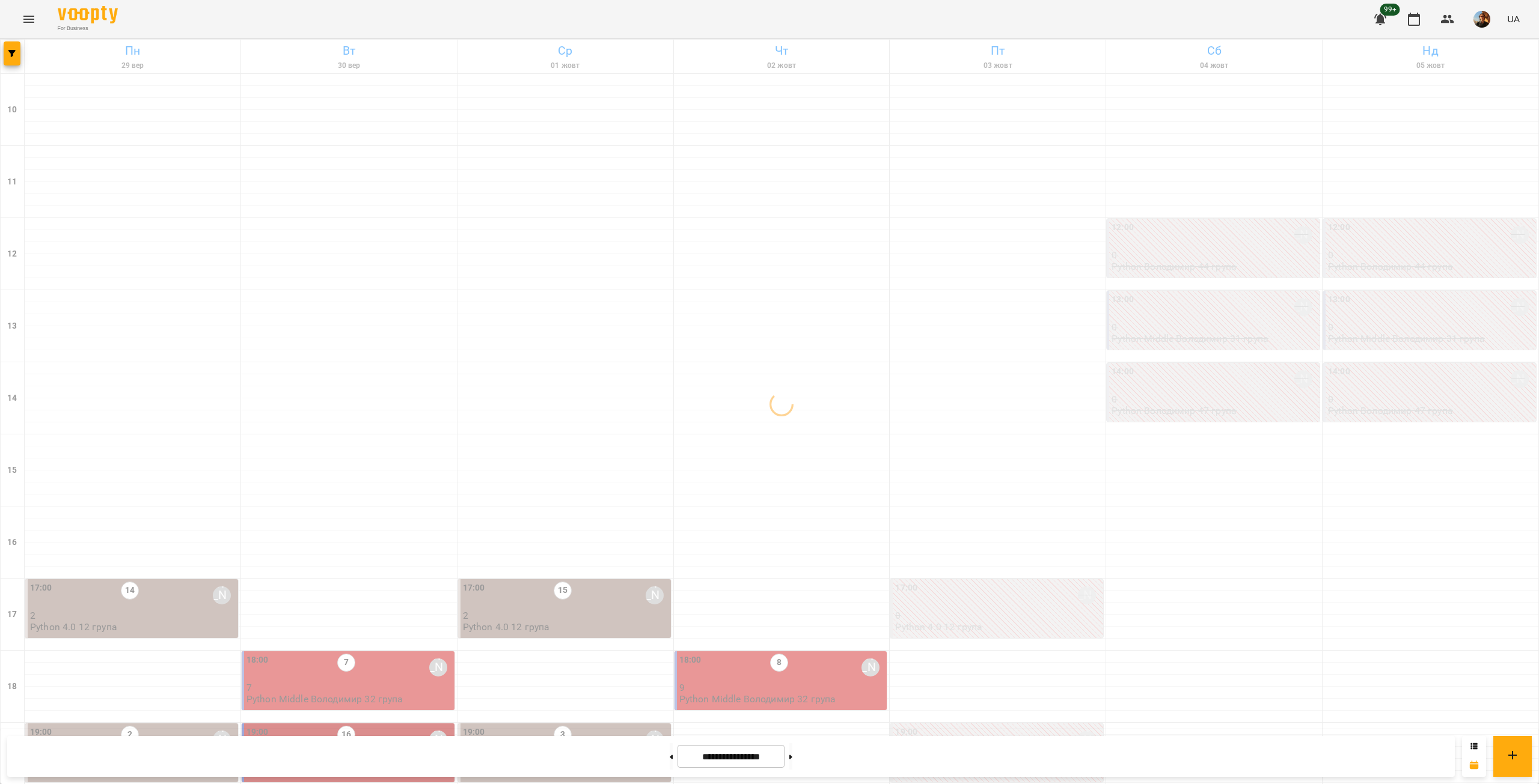
scroll to position [281, 0]
click at [304, 726] on div "19:00 16 [PERSON_NAME]" at bounding box center [349, 739] width 206 height 27
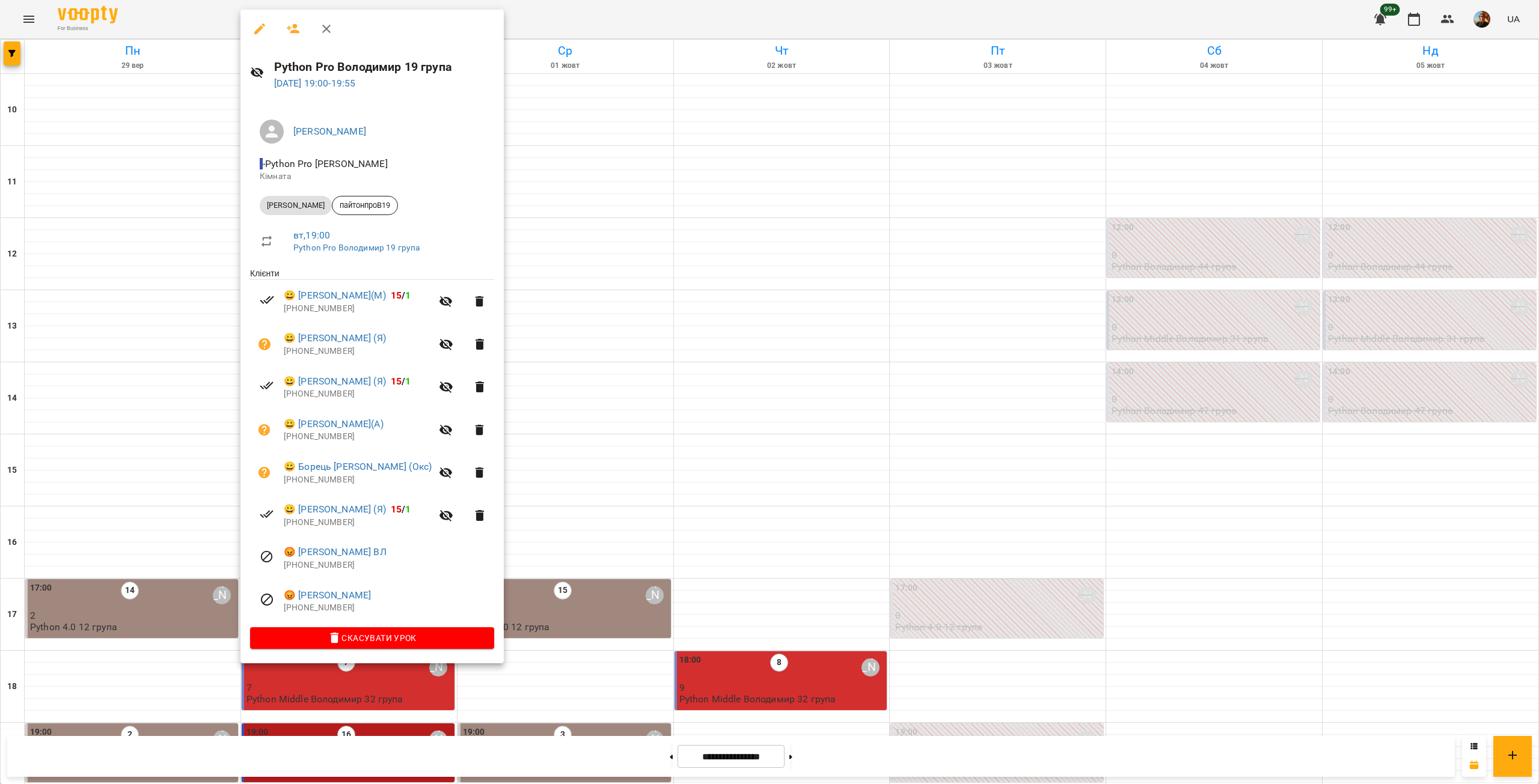
click at [309, 609] on p "[PHONE_NUMBER]" at bounding box center [388, 609] width 210 height 12
click at [324, 570] on p "[PHONE_NUMBER]" at bounding box center [388, 566] width 210 height 12
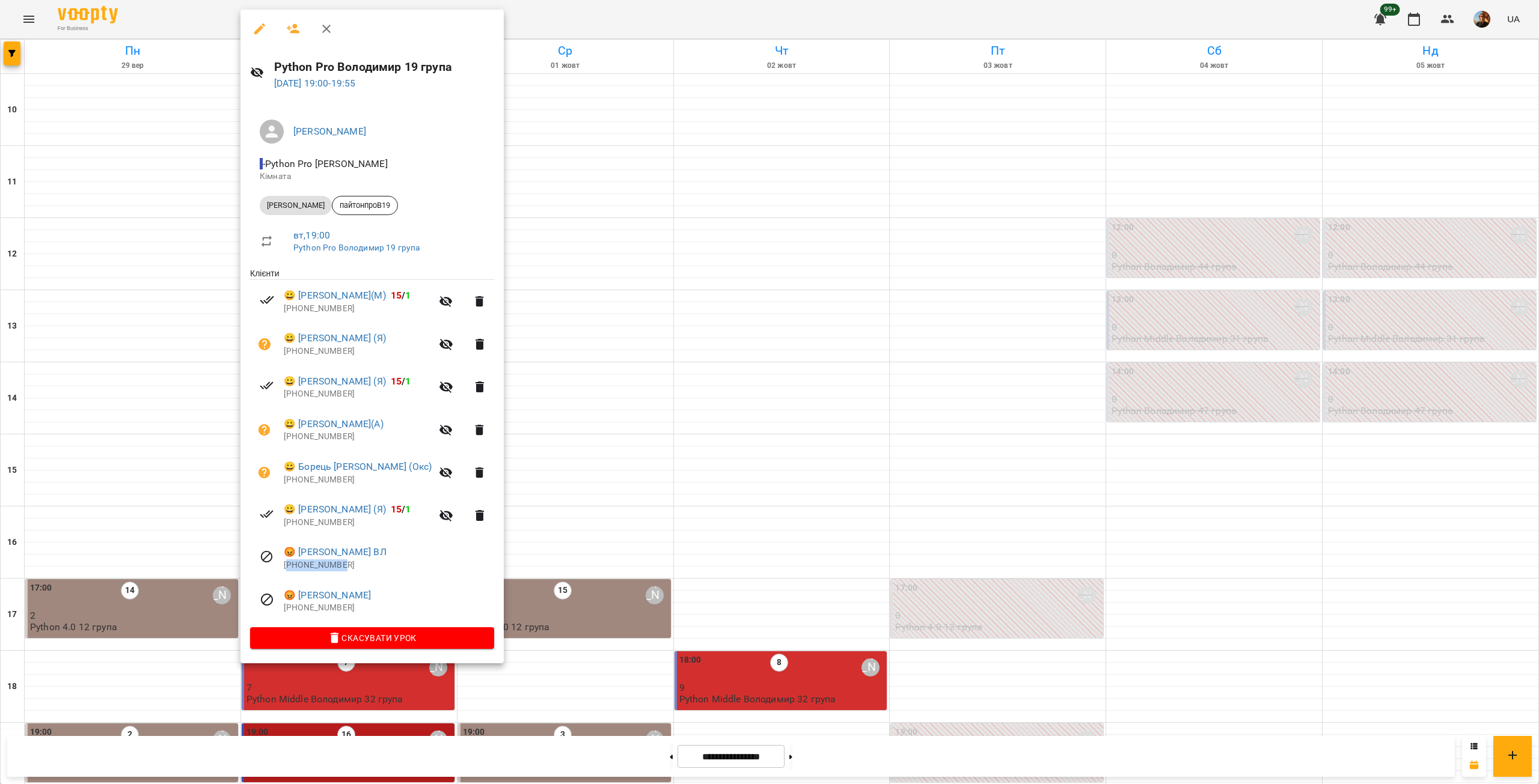
click at [324, 570] on p "[PHONE_NUMBER]" at bounding box center [388, 566] width 210 height 12
click at [308, 529] on p "[PHONE_NUMBER]" at bounding box center [357, 523] width 148 height 12
click at [313, 524] on p "[PHONE_NUMBER]" at bounding box center [357, 523] width 148 height 12
click at [323, 481] on p "[PHONE_NUMBER]" at bounding box center [357, 480] width 148 height 12
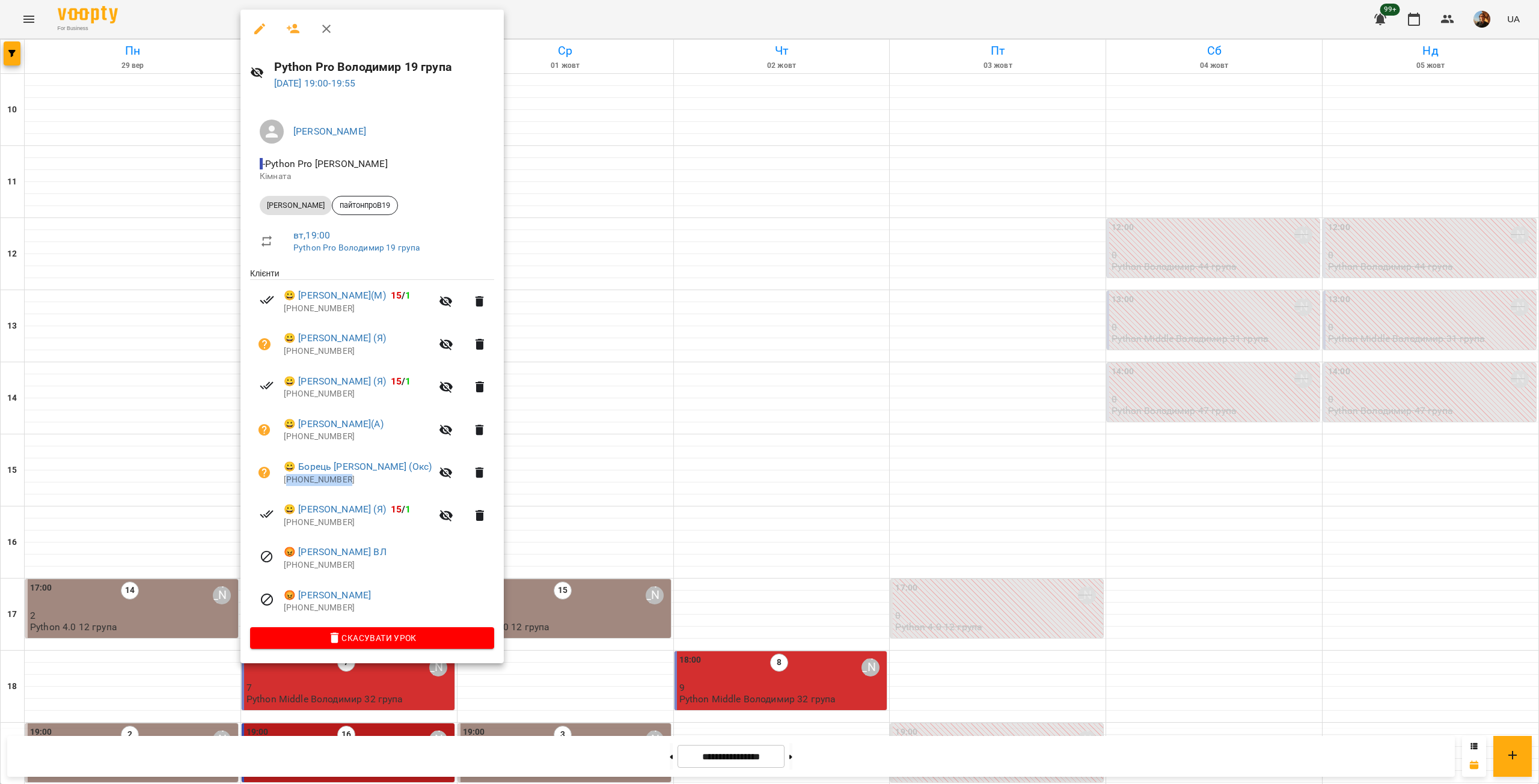
click at [323, 481] on p "[PHONE_NUMBER]" at bounding box center [357, 480] width 148 height 12
click at [315, 439] on p "[PHONE_NUMBER]" at bounding box center [357, 437] width 148 height 12
click at [307, 396] on p "[PHONE_NUMBER]" at bounding box center [357, 394] width 148 height 12
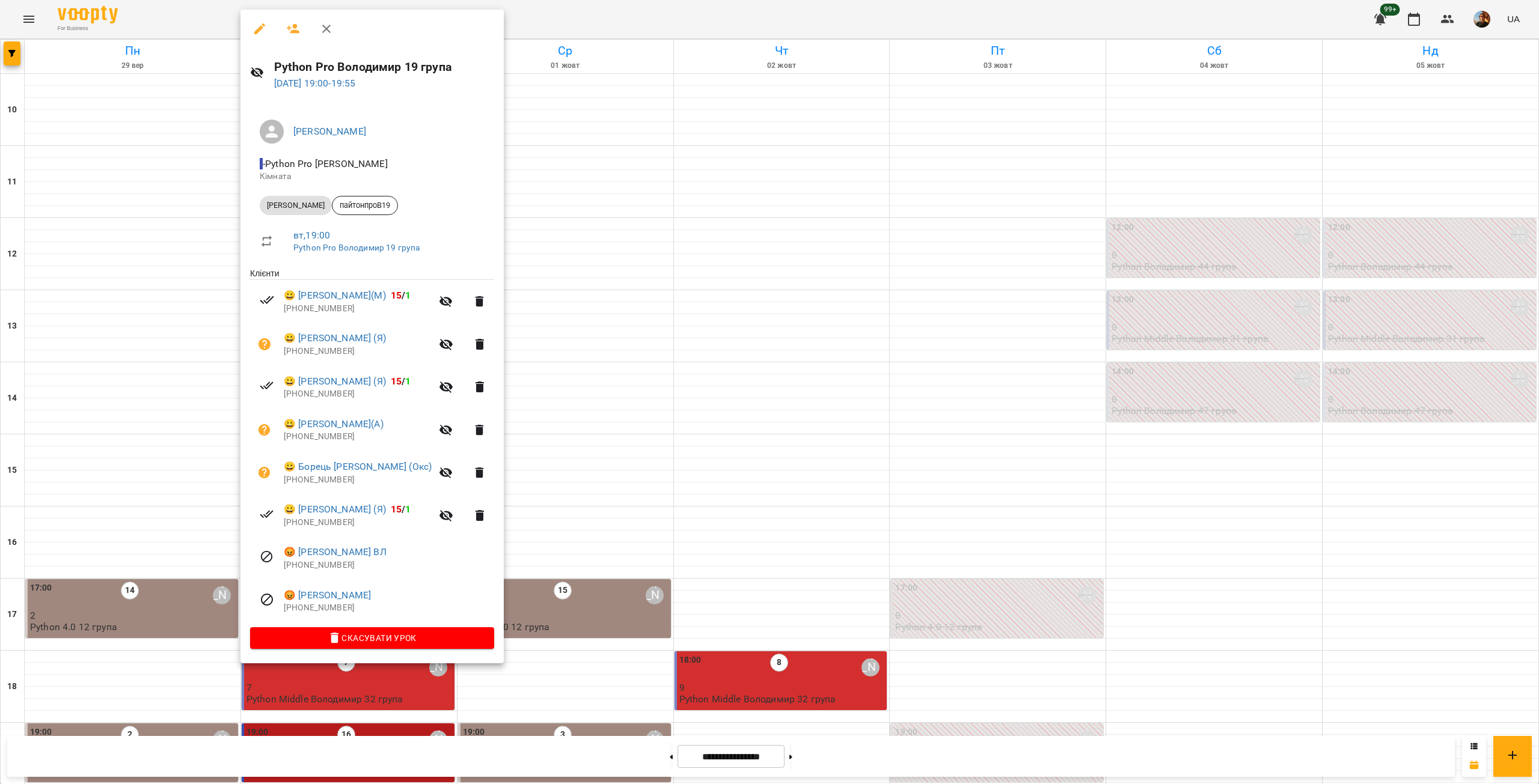
click at [315, 353] on p "[PHONE_NUMBER]" at bounding box center [357, 352] width 148 height 12
click at [313, 311] on p "[PHONE_NUMBER]" at bounding box center [357, 309] width 148 height 12
click at [147, 233] on div at bounding box center [769, 392] width 1539 height 784
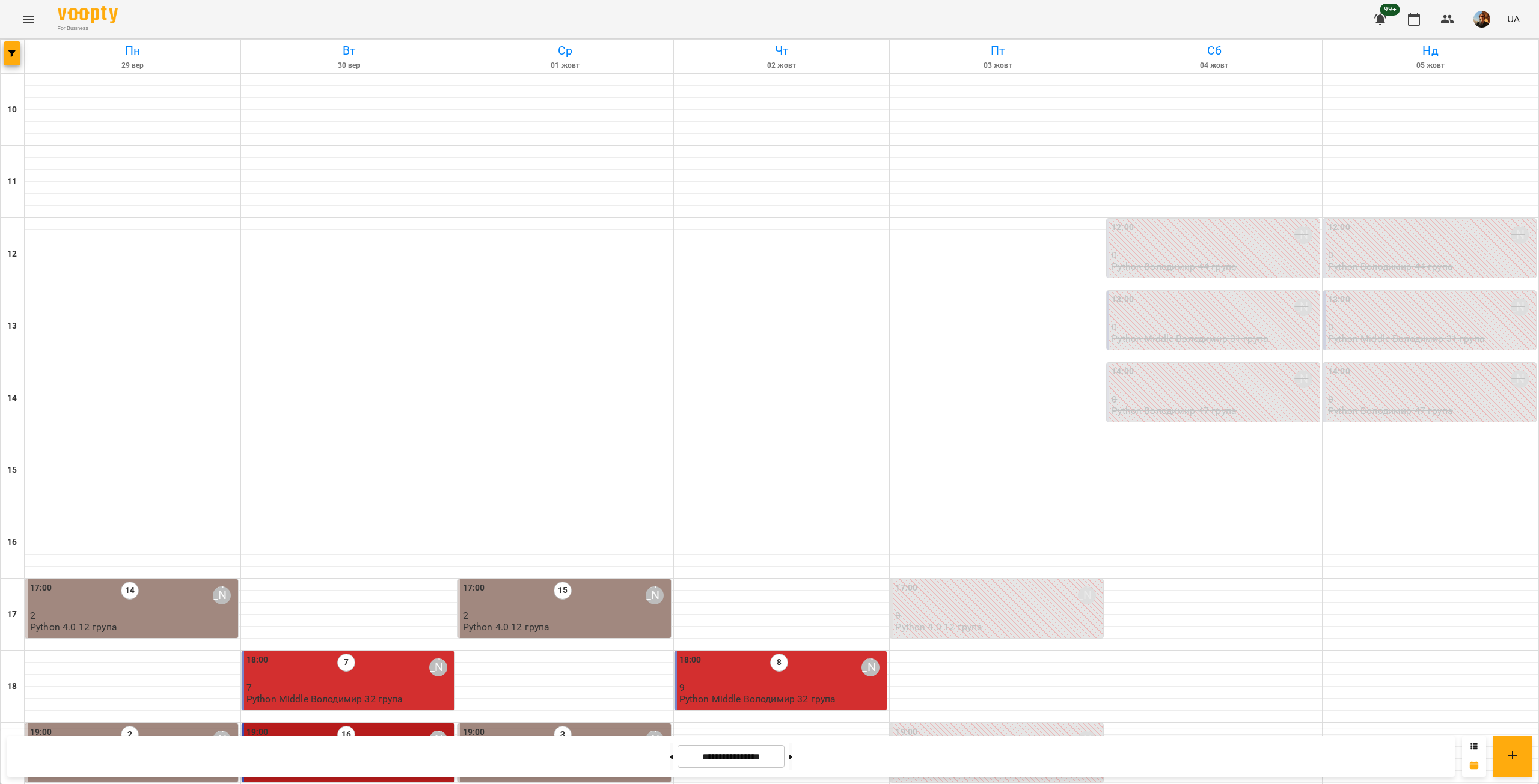
scroll to position [0, 0]
click at [12, 51] on icon "button" at bounding box center [12, 53] width 7 height 7
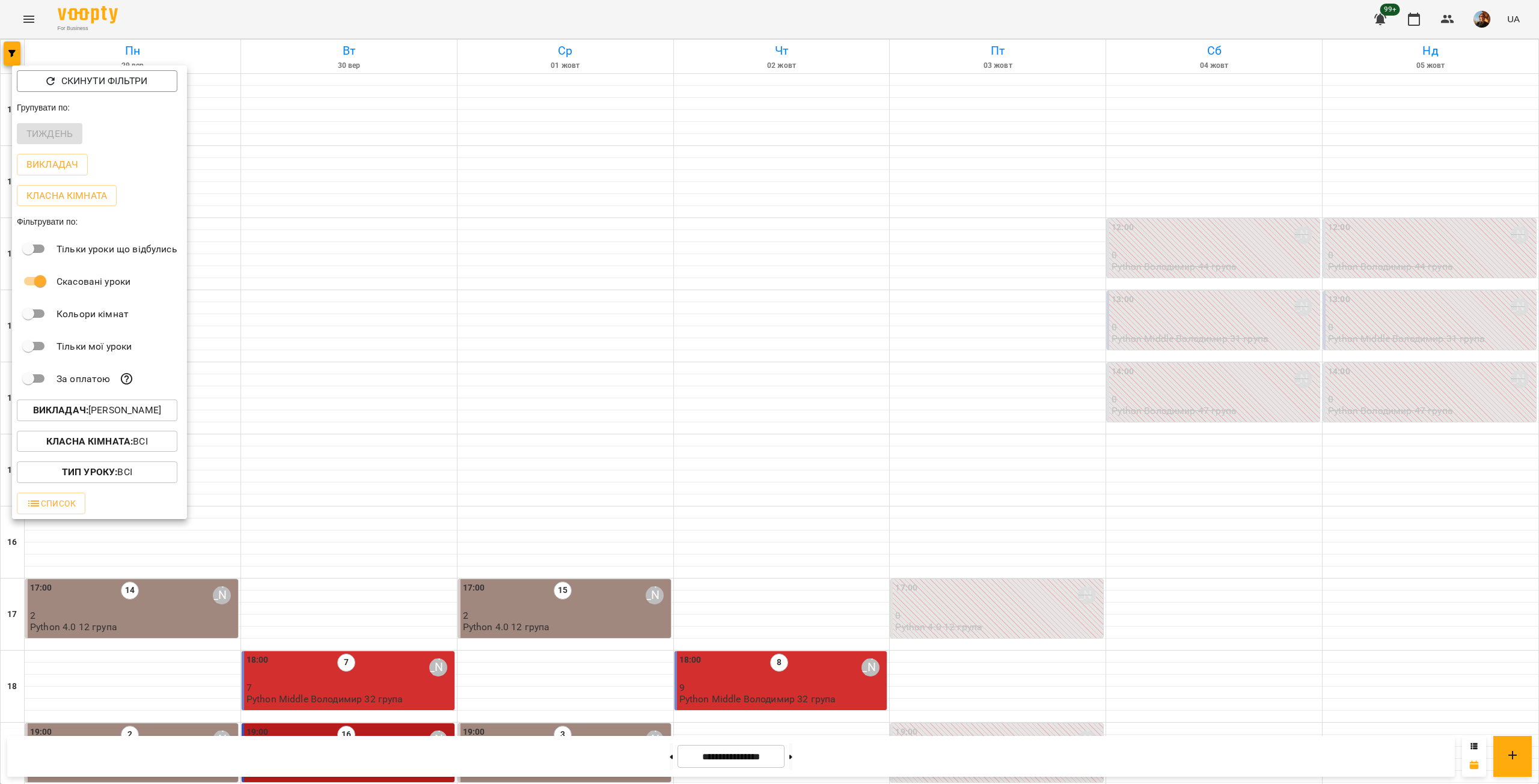
click at [134, 415] on p "Викладач : [PERSON_NAME]" at bounding box center [97, 410] width 128 height 14
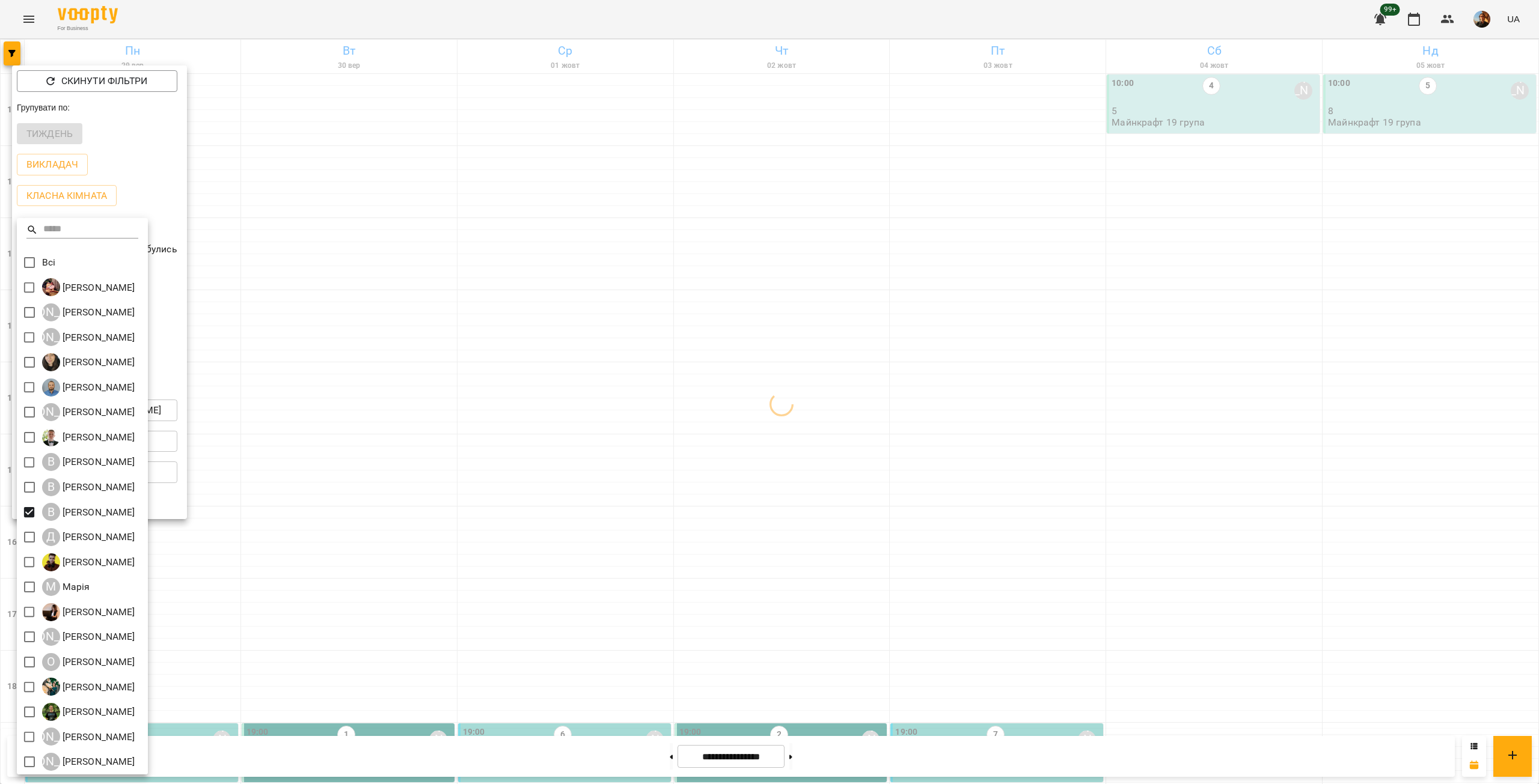
click at [249, 463] on div at bounding box center [769, 392] width 1539 height 784
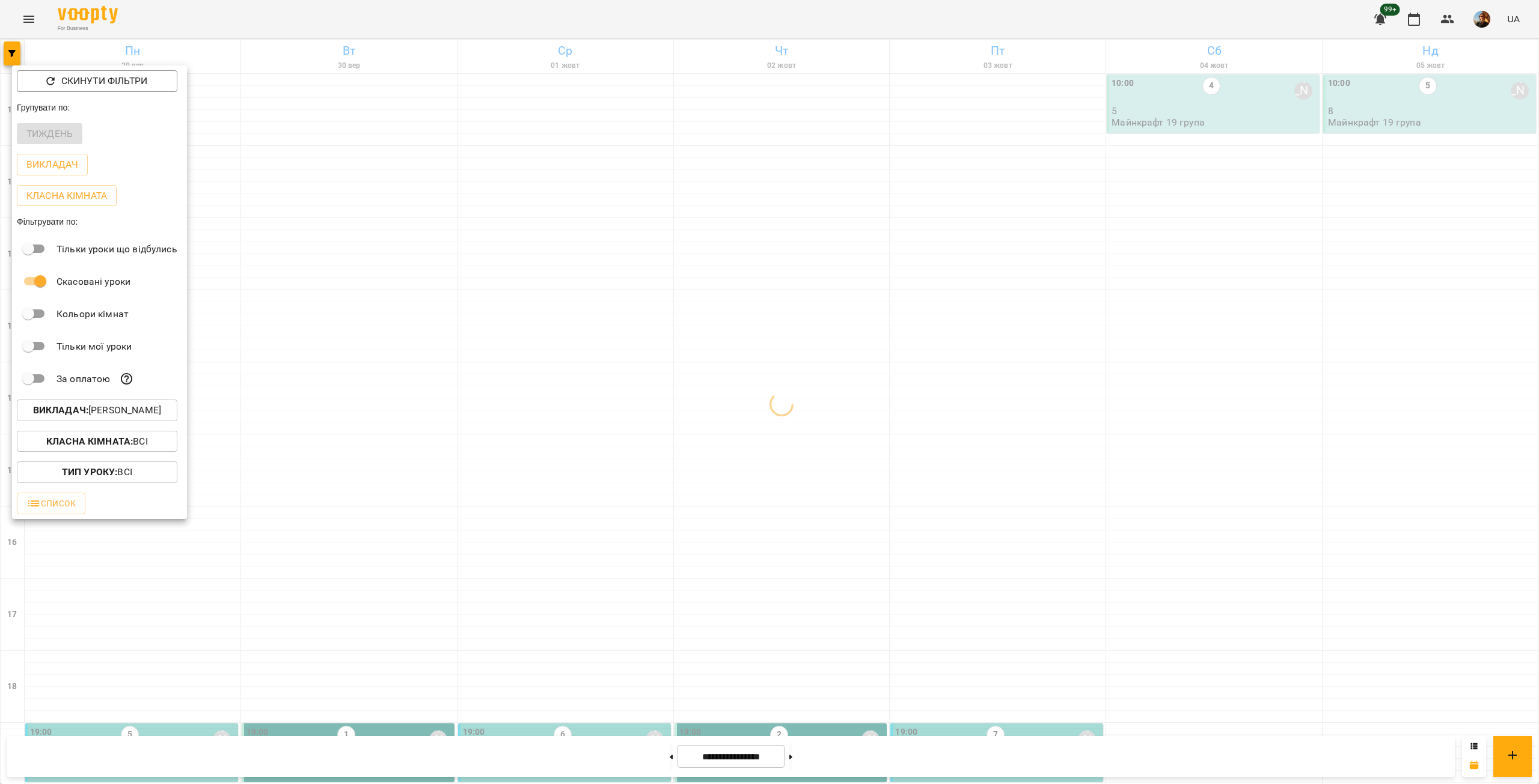
click at [249, 463] on div at bounding box center [769, 392] width 1539 height 784
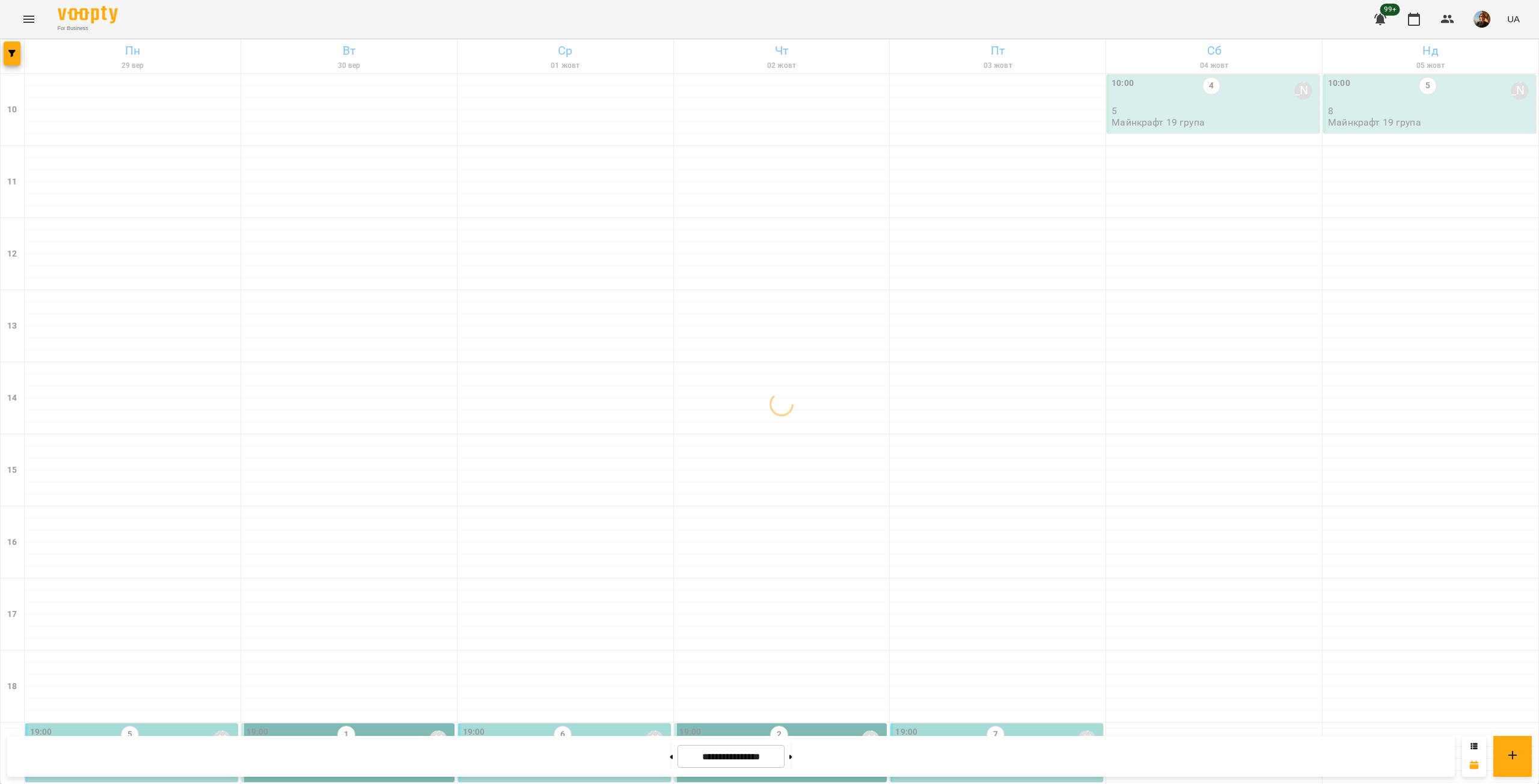
scroll to position [281, 0]
click at [15, 58] on button "button" at bounding box center [12, 53] width 17 height 24
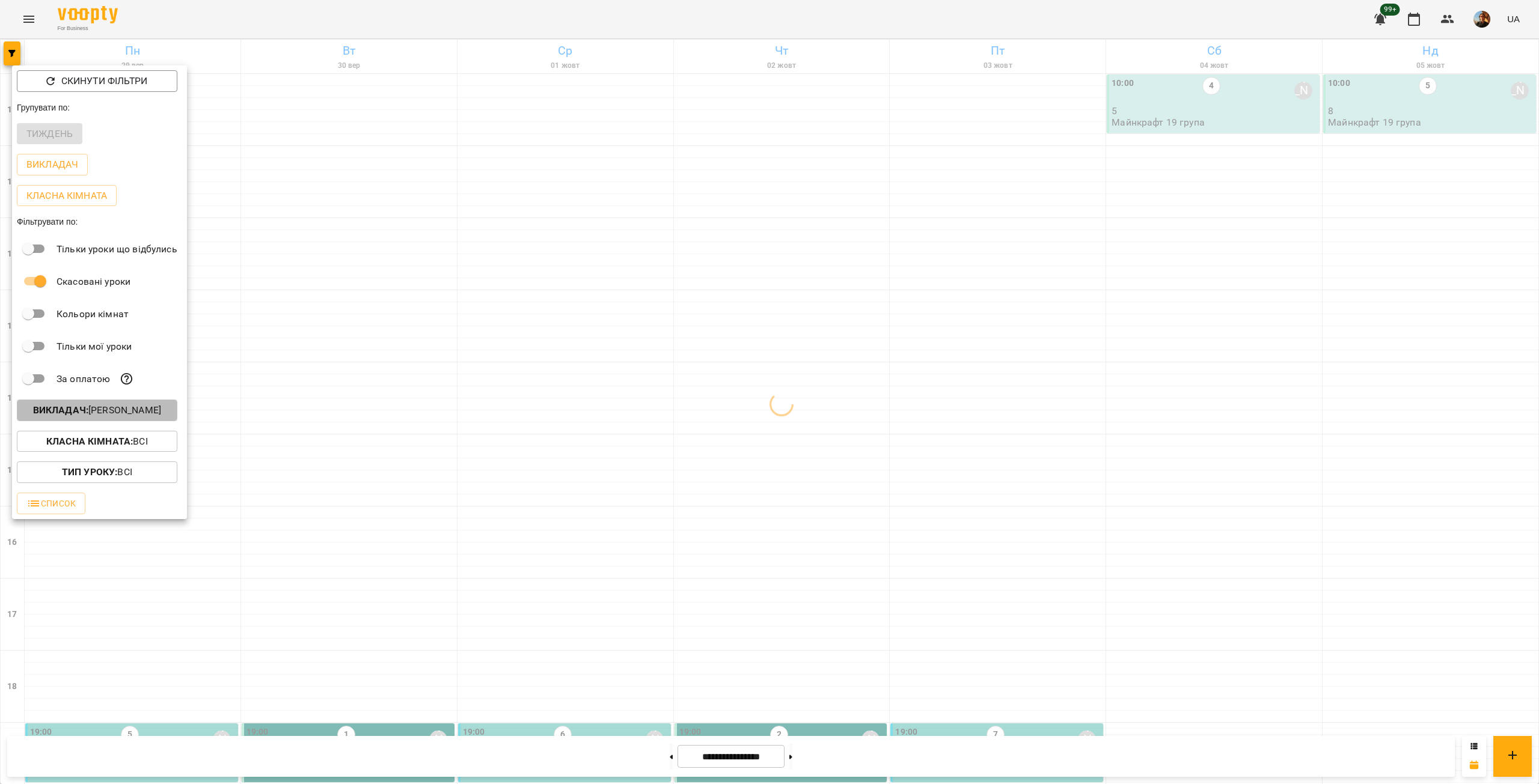
click at [149, 417] on p "Викладач : [PERSON_NAME]" at bounding box center [97, 410] width 128 height 14
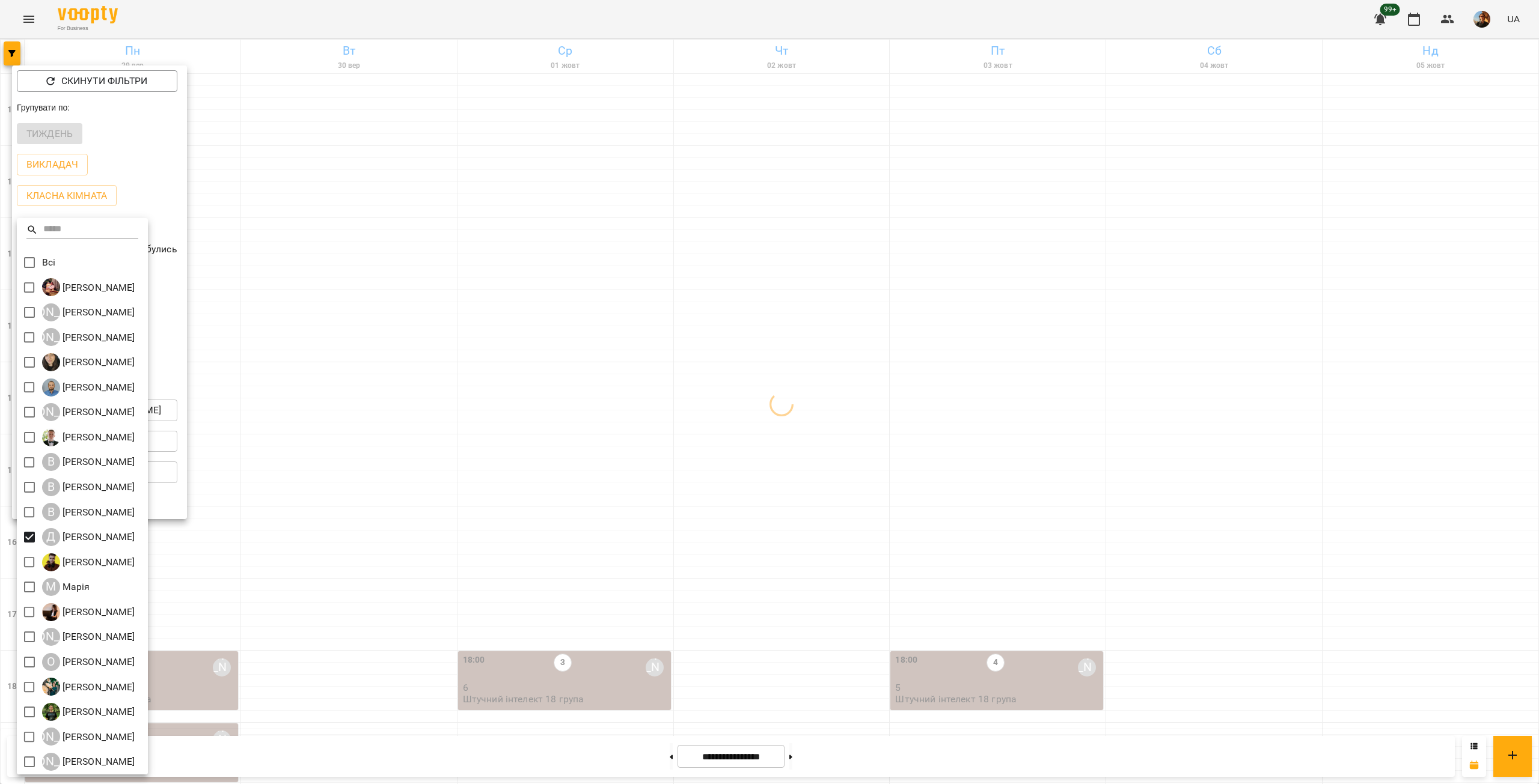
click at [307, 400] on div at bounding box center [769, 392] width 1539 height 784
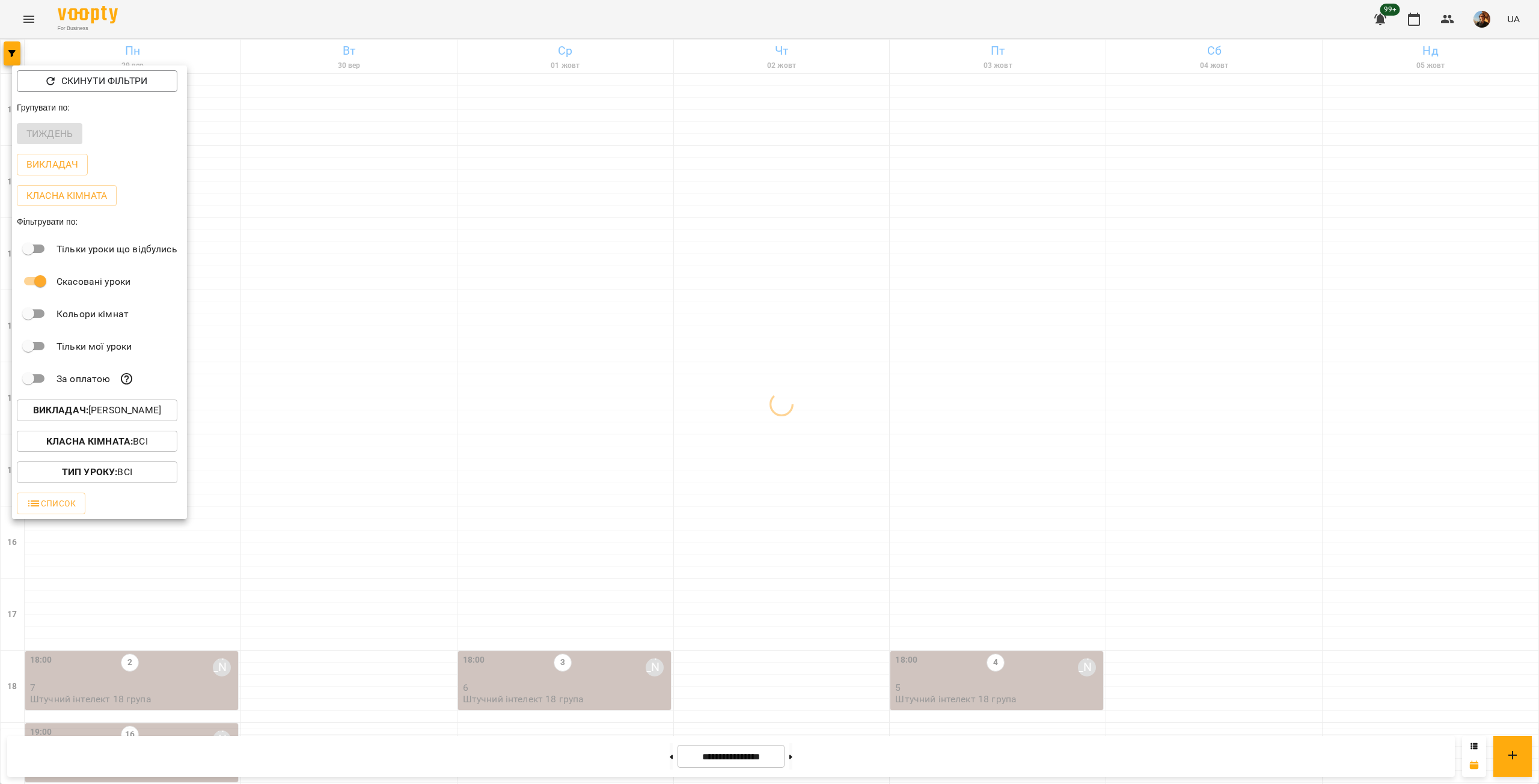
click at [307, 400] on div at bounding box center [769, 392] width 1539 height 784
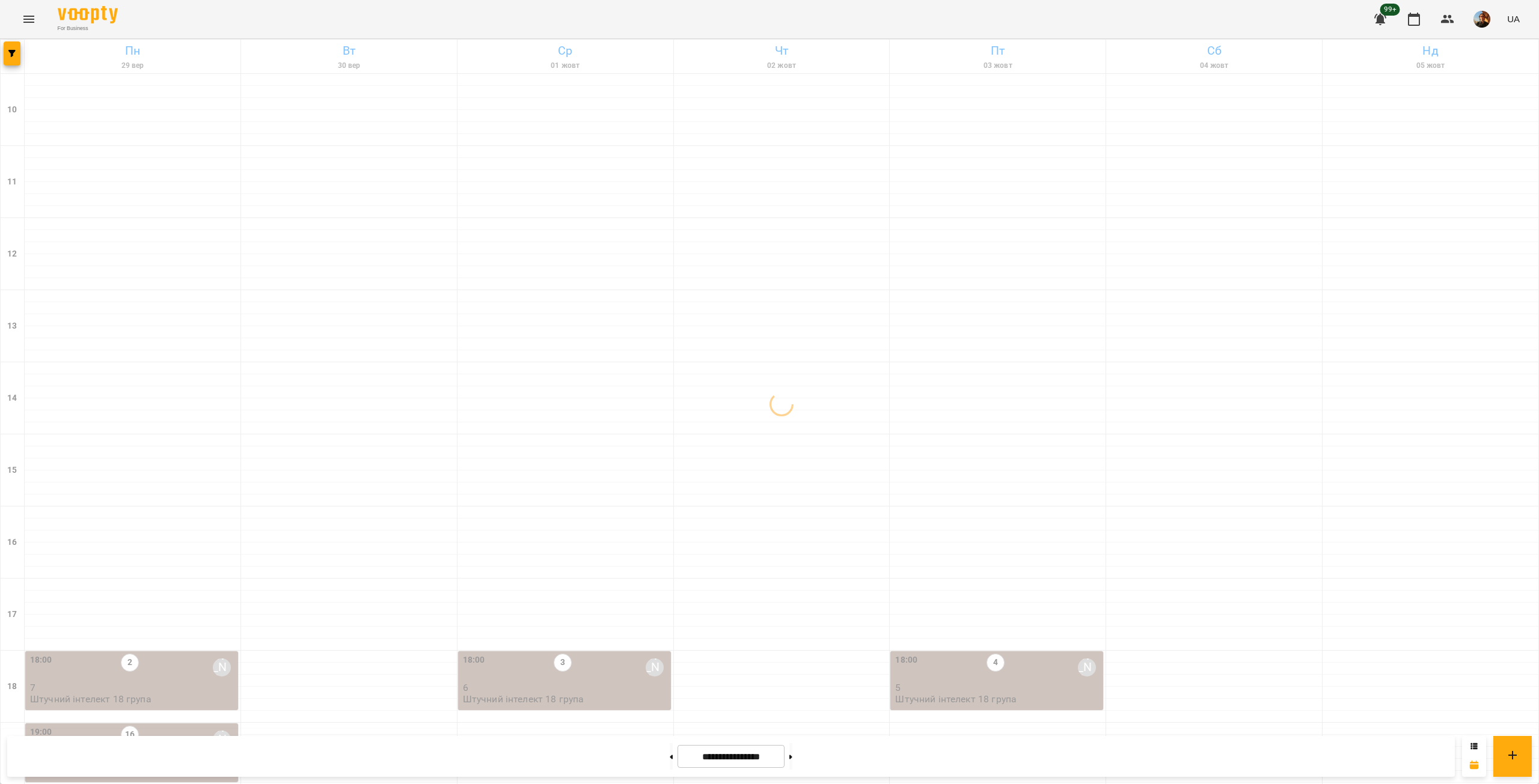
click at [183, 726] on div "19:00 16 [PERSON_NAME]" at bounding box center [133, 739] width 206 height 27
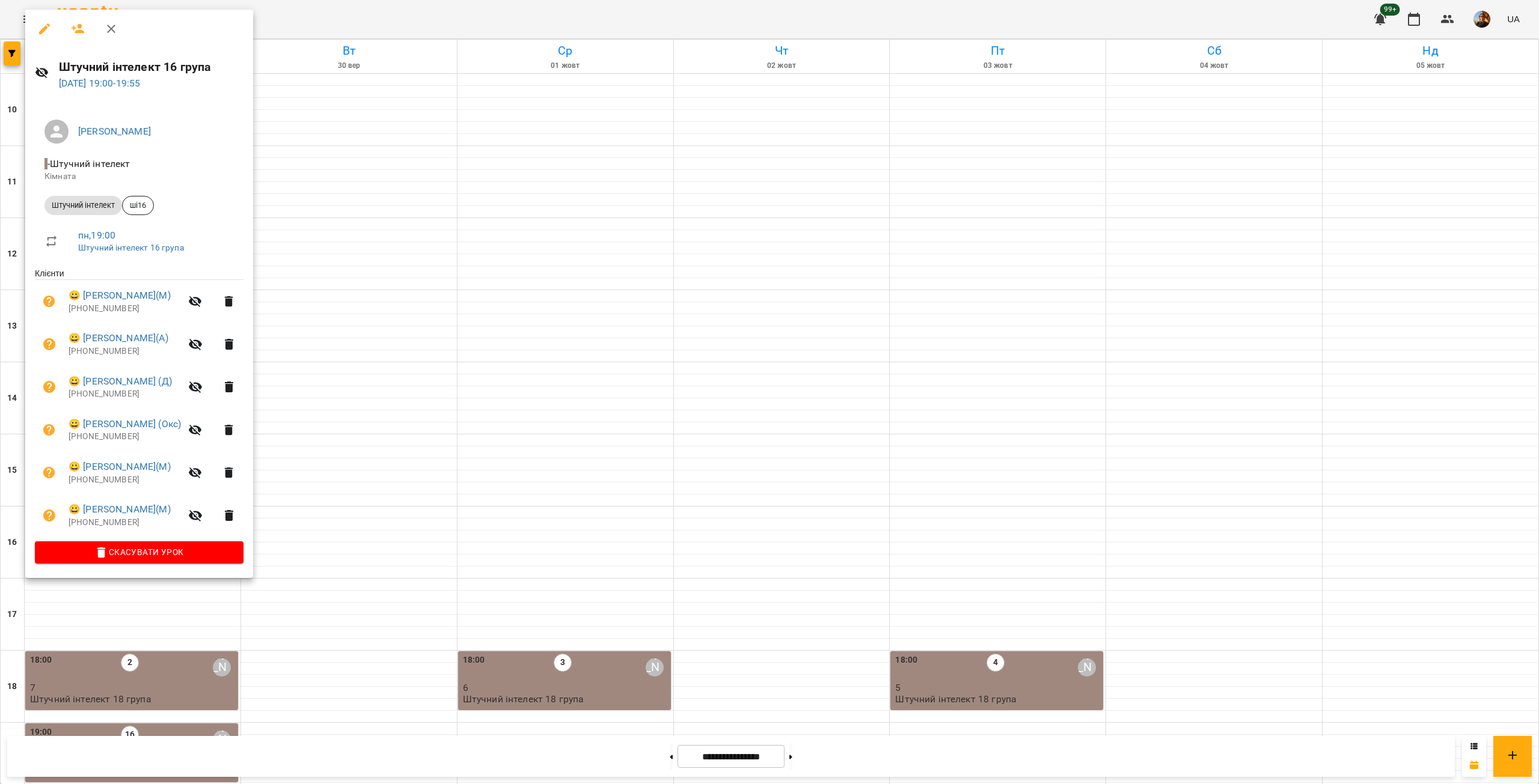
click at [102, 524] on p "[PHONE_NUMBER]" at bounding box center [124, 523] width 113 height 12
click at [105, 481] on p "[PHONE_NUMBER]" at bounding box center [124, 480] width 113 height 12
click at [115, 440] on p "[PHONE_NUMBER]" at bounding box center [124, 437] width 113 height 12
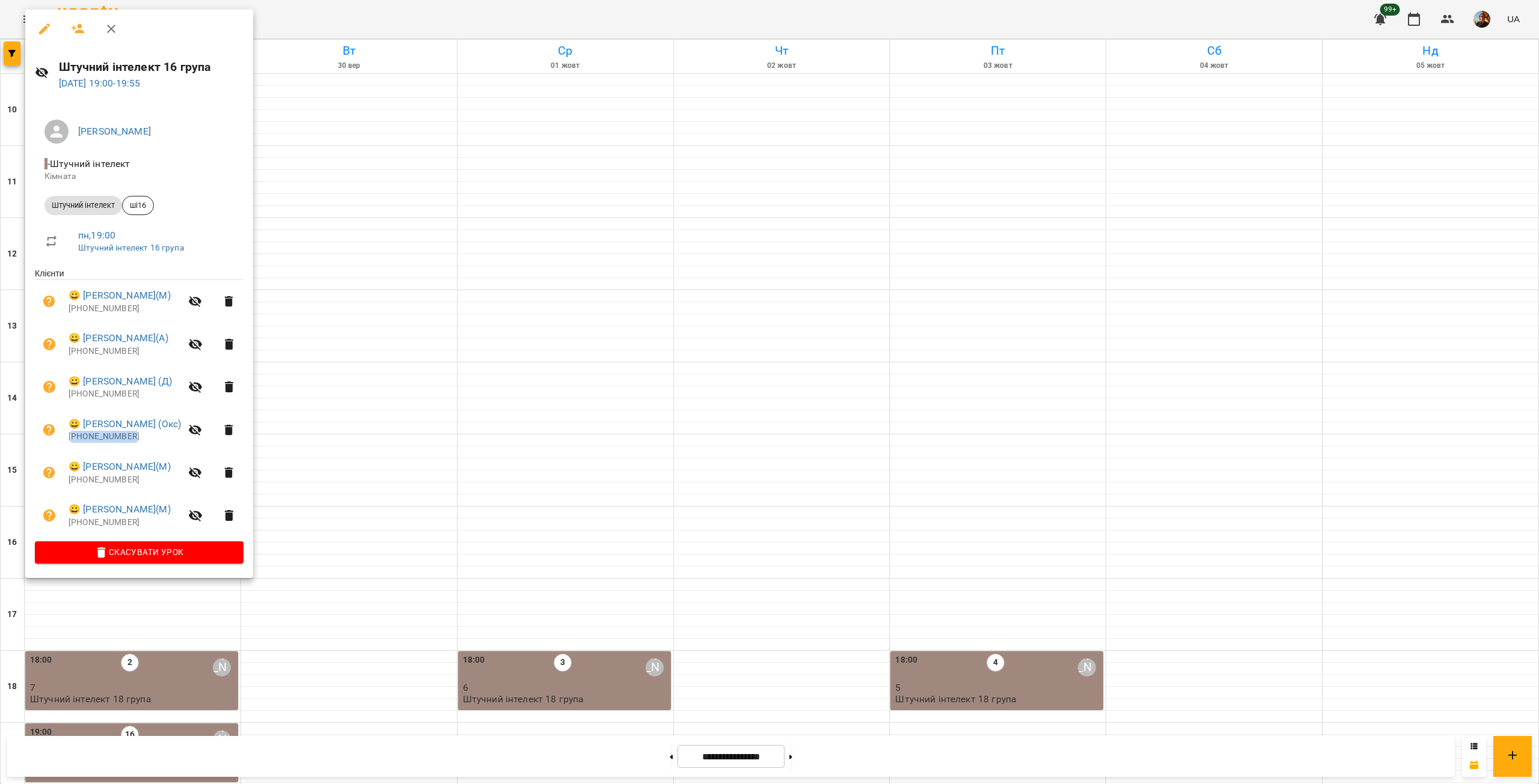
click at [115, 440] on p "[PHONE_NUMBER]" at bounding box center [124, 437] width 113 height 12
click at [95, 397] on p "[PHONE_NUMBER]" at bounding box center [124, 394] width 113 height 12
click at [88, 352] on p "[PHONE_NUMBER]" at bounding box center [124, 352] width 113 height 12
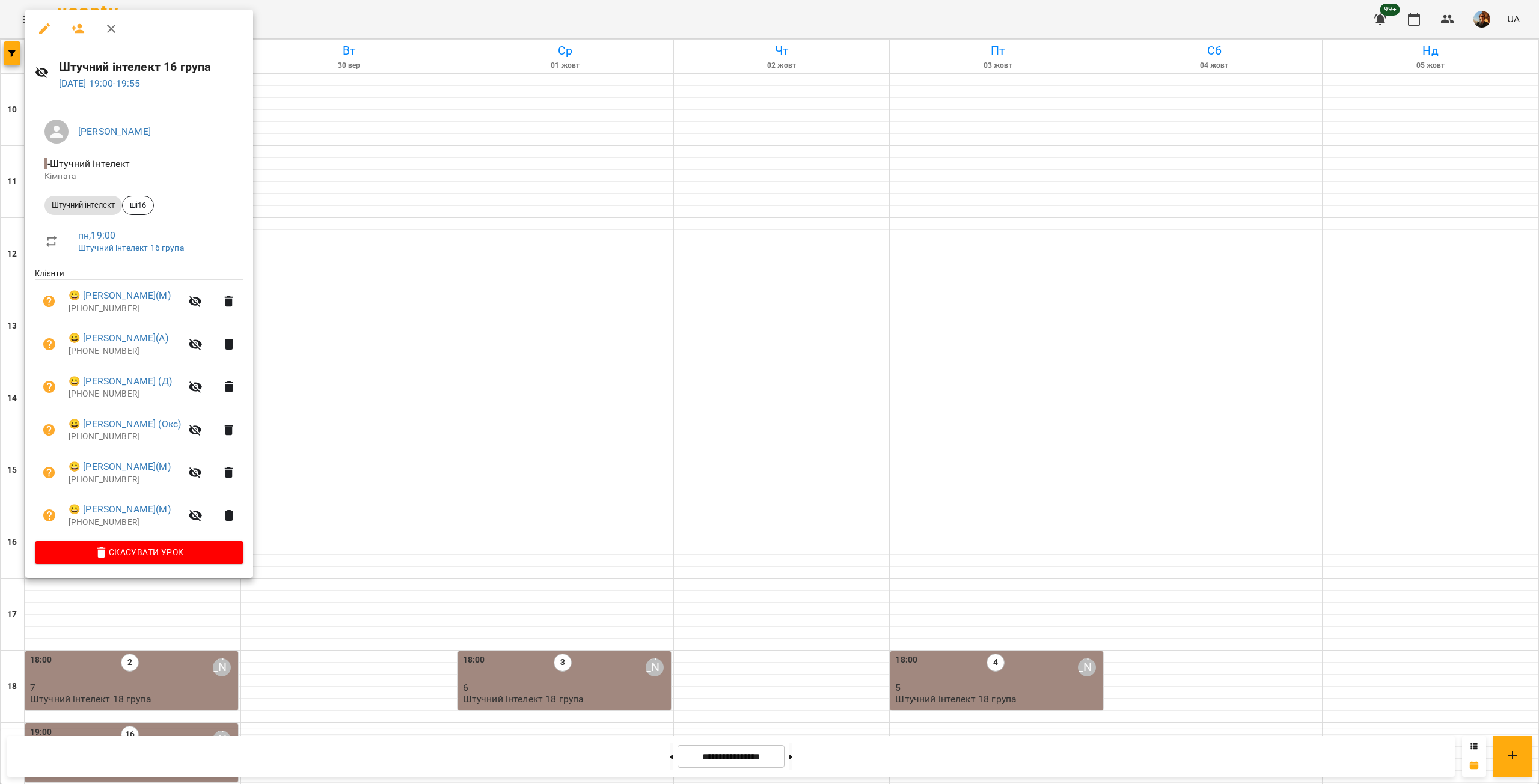
click at [90, 311] on p "[PHONE_NUMBER]" at bounding box center [124, 309] width 113 height 12
click at [768, 330] on div at bounding box center [769, 392] width 1539 height 784
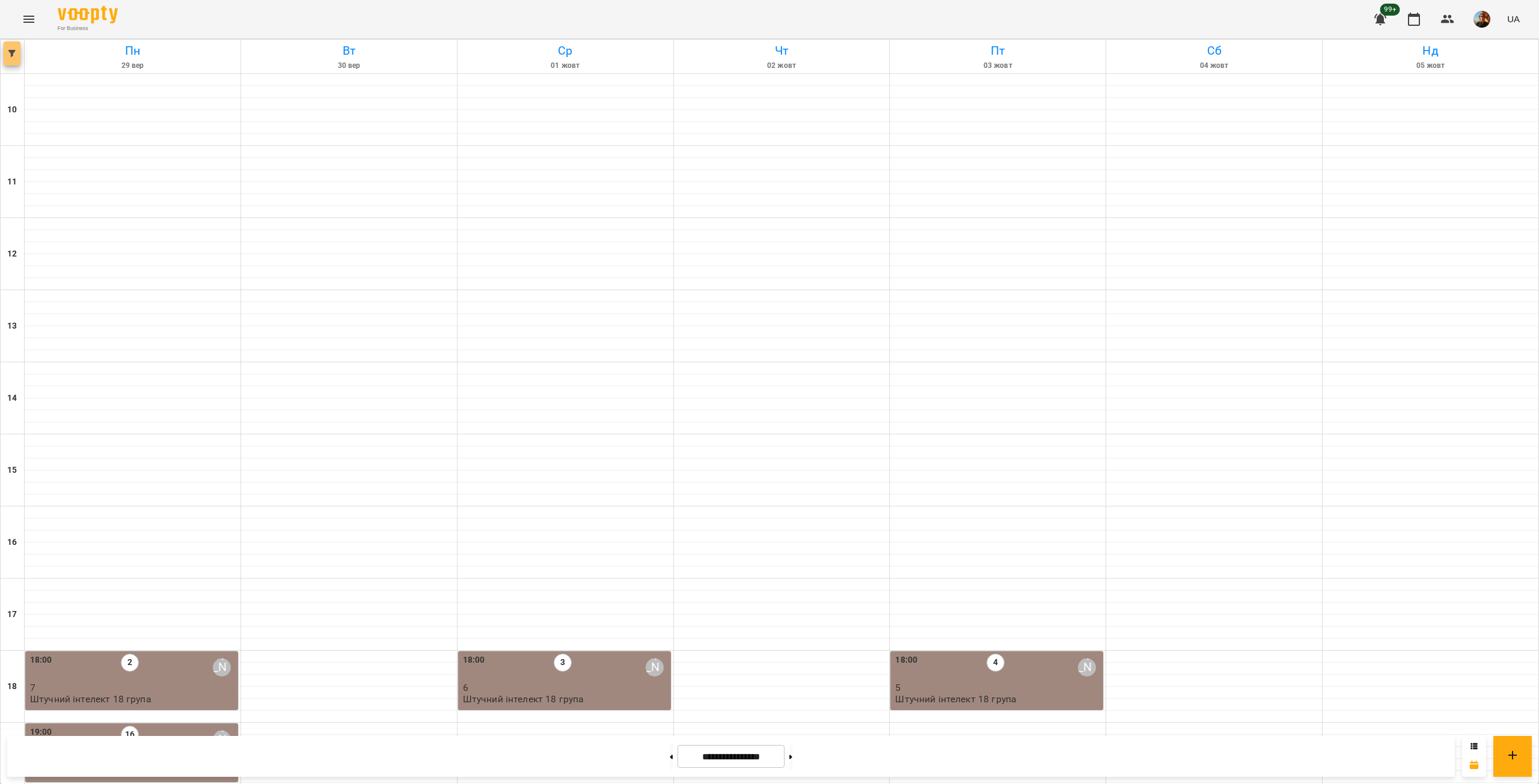
click at [6, 52] on span "button" at bounding box center [12, 53] width 17 height 7
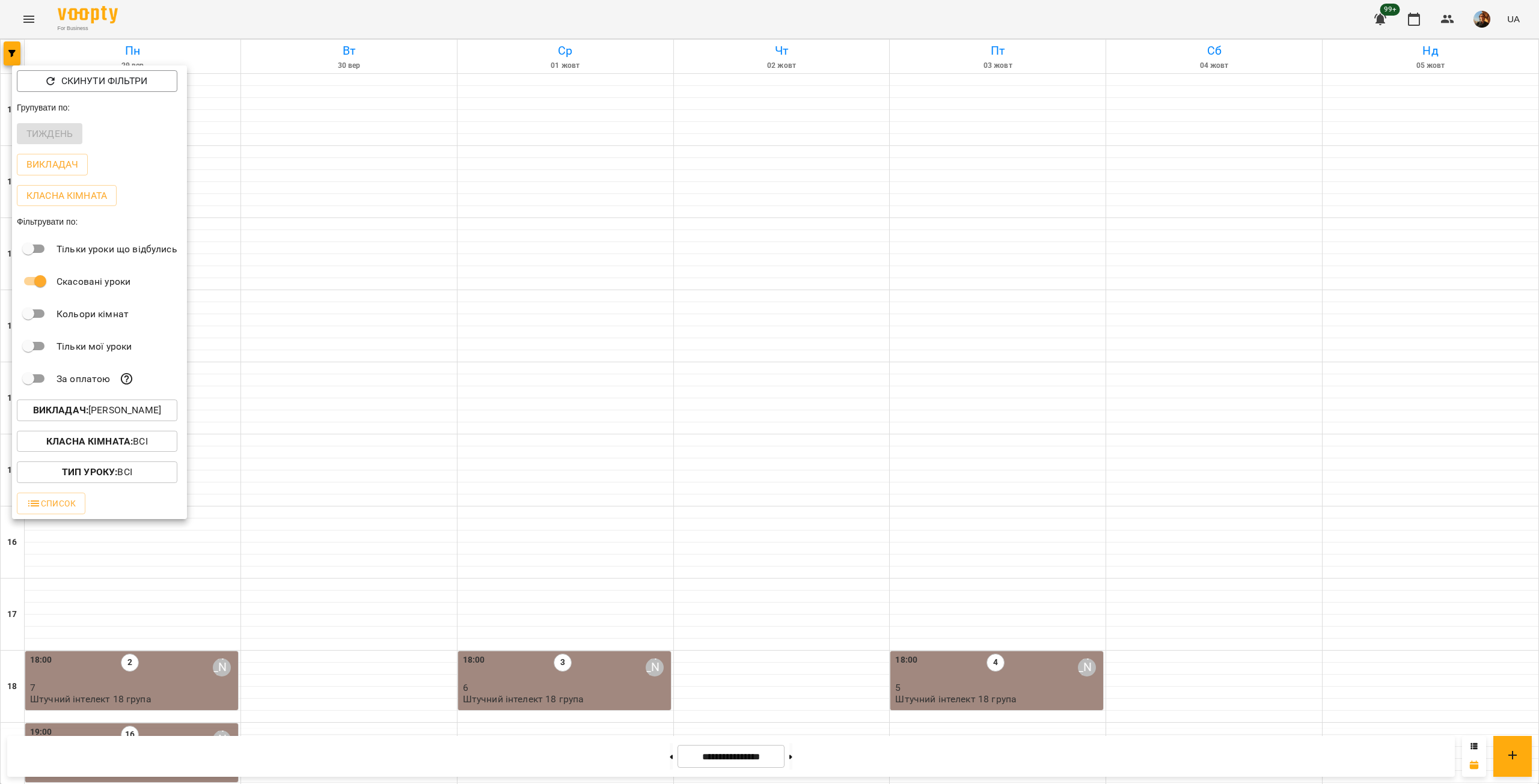
click at [116, 414] on p "Викладач : [PERSON_NAME]" at bounding box center [97, 410] width 128 height 14
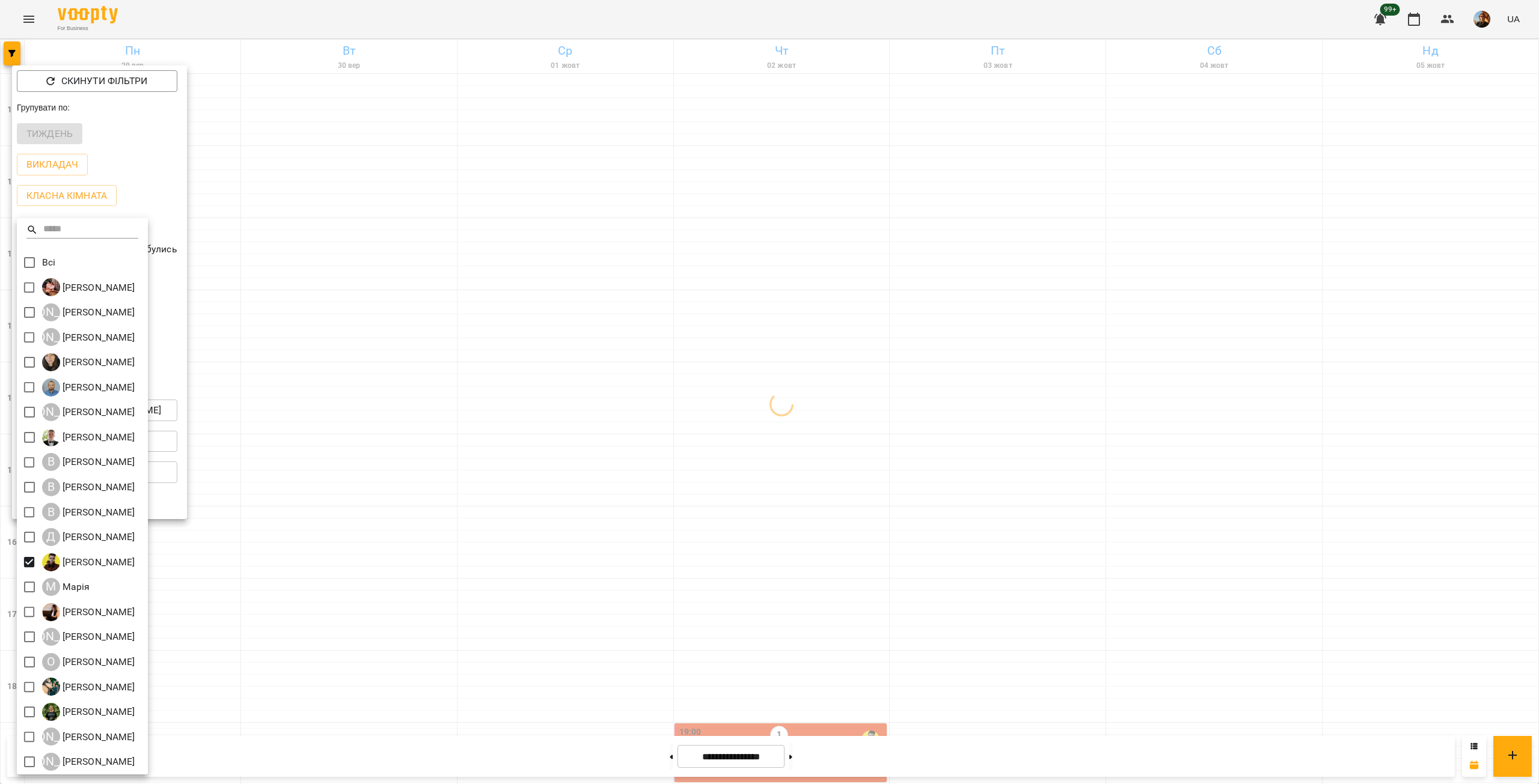
click at [353, 471] on div at bounding box center [769, 392] width 1539 height 784
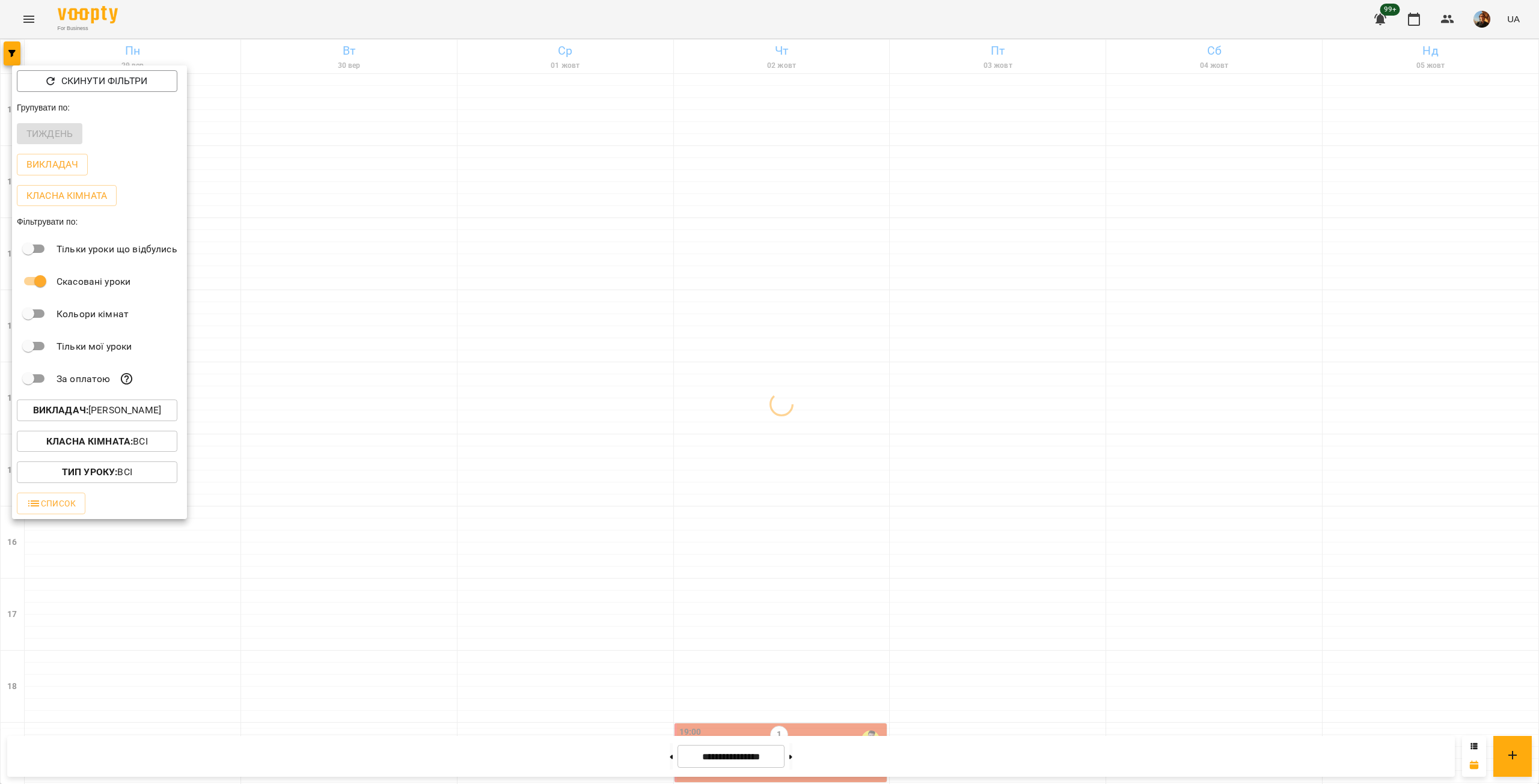
click at [353, 471] on div at bounding box center [769, 392] width 1539 height 784
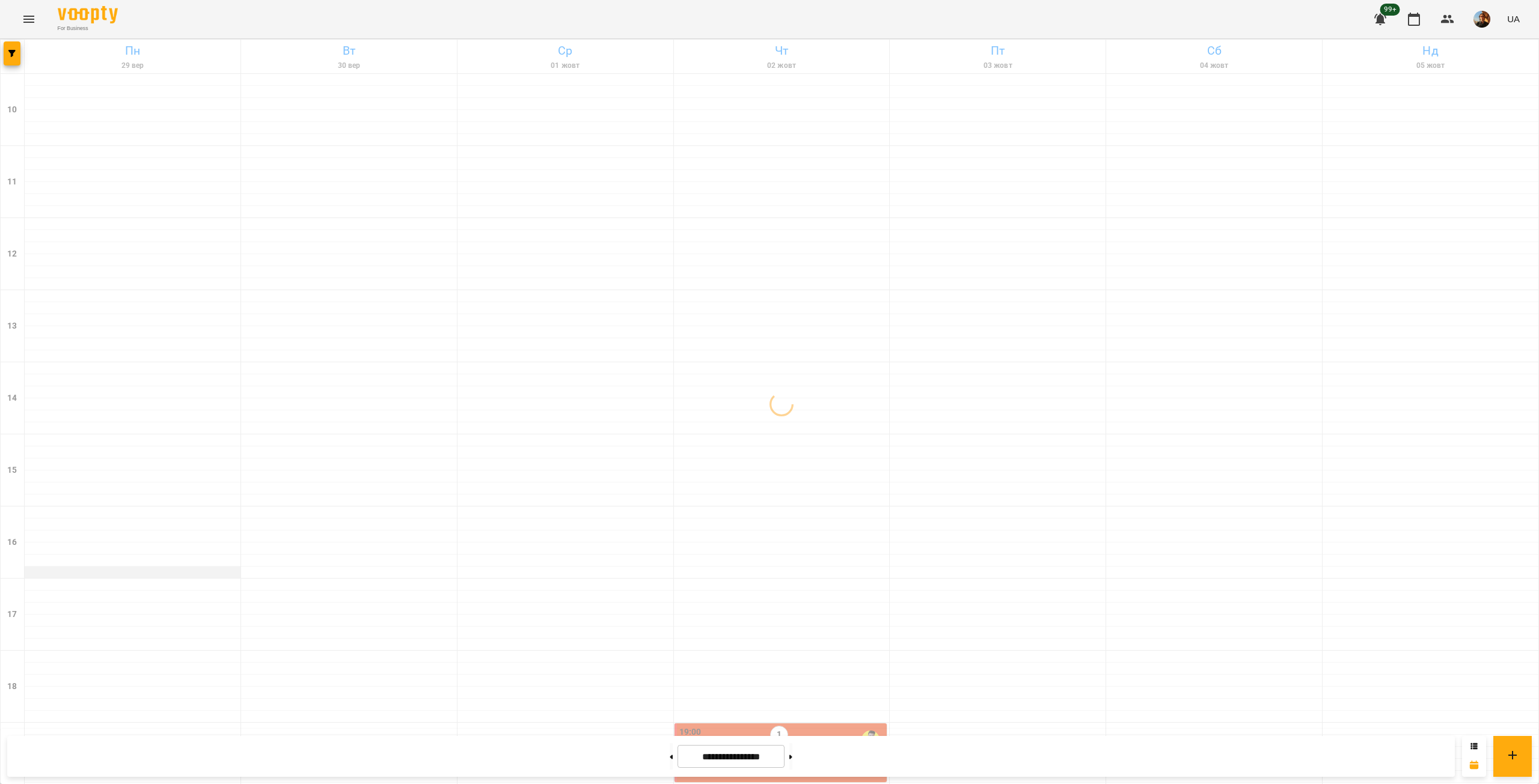
scroll to position [200, 0]
click at [18, 58] on button "button" at bounding box center [12, 53] width 17 height 24
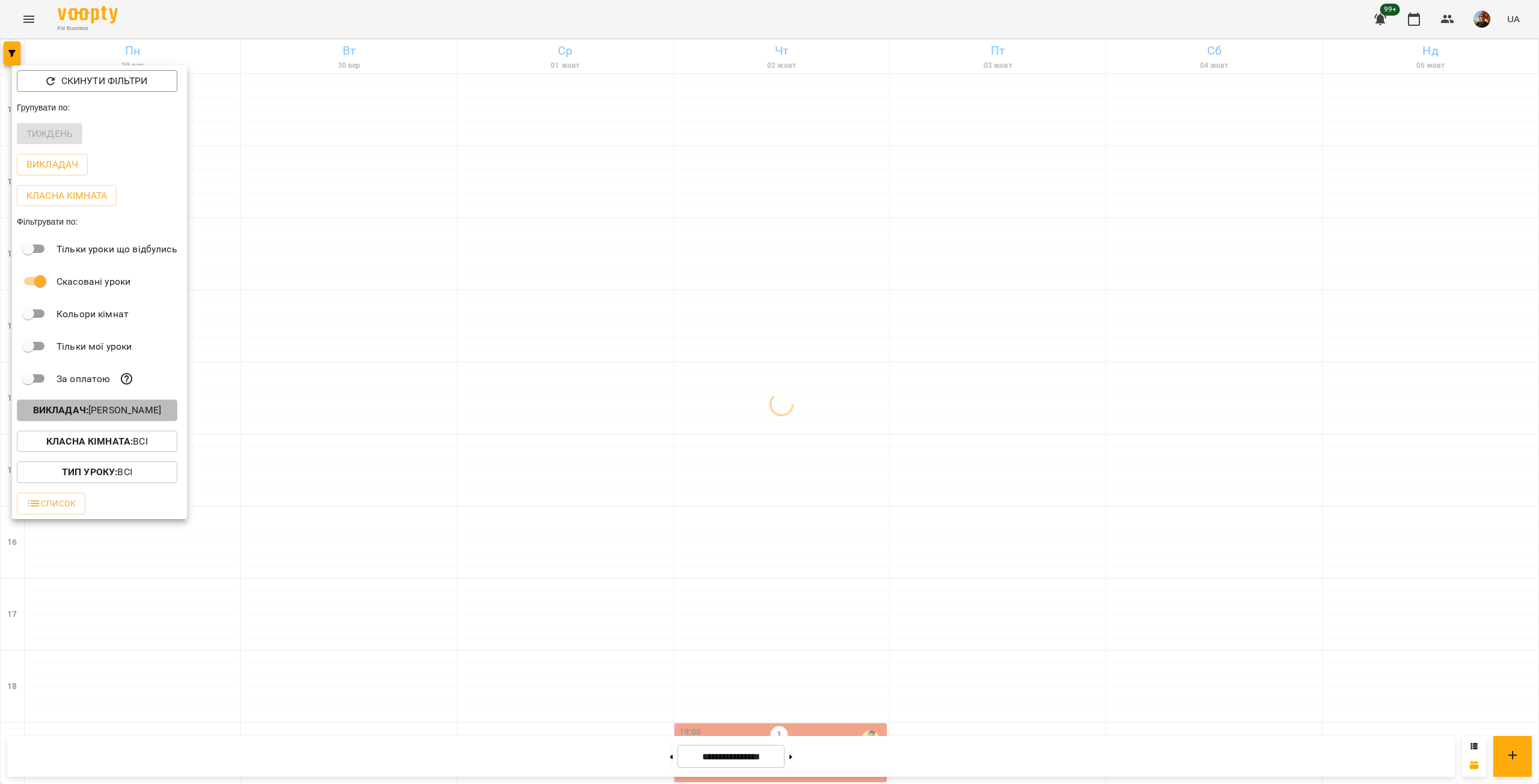
click at [134, 417] on p "Викладач : [PERSON_NAME]" at bounding box center [97, 410] width 128 height 14
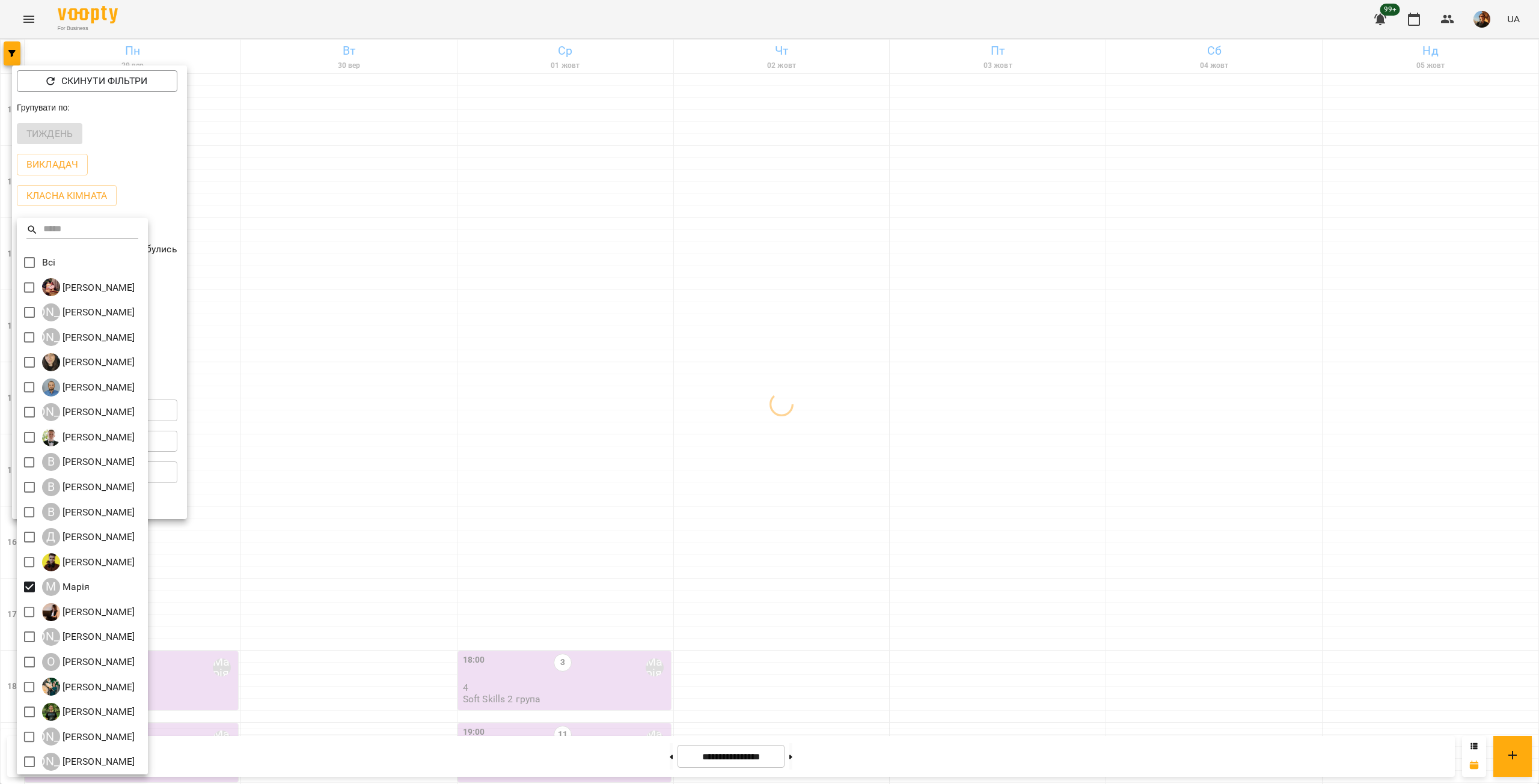
click at [352, 454] on div at bounding box center [769, 392] width 1539 height 784
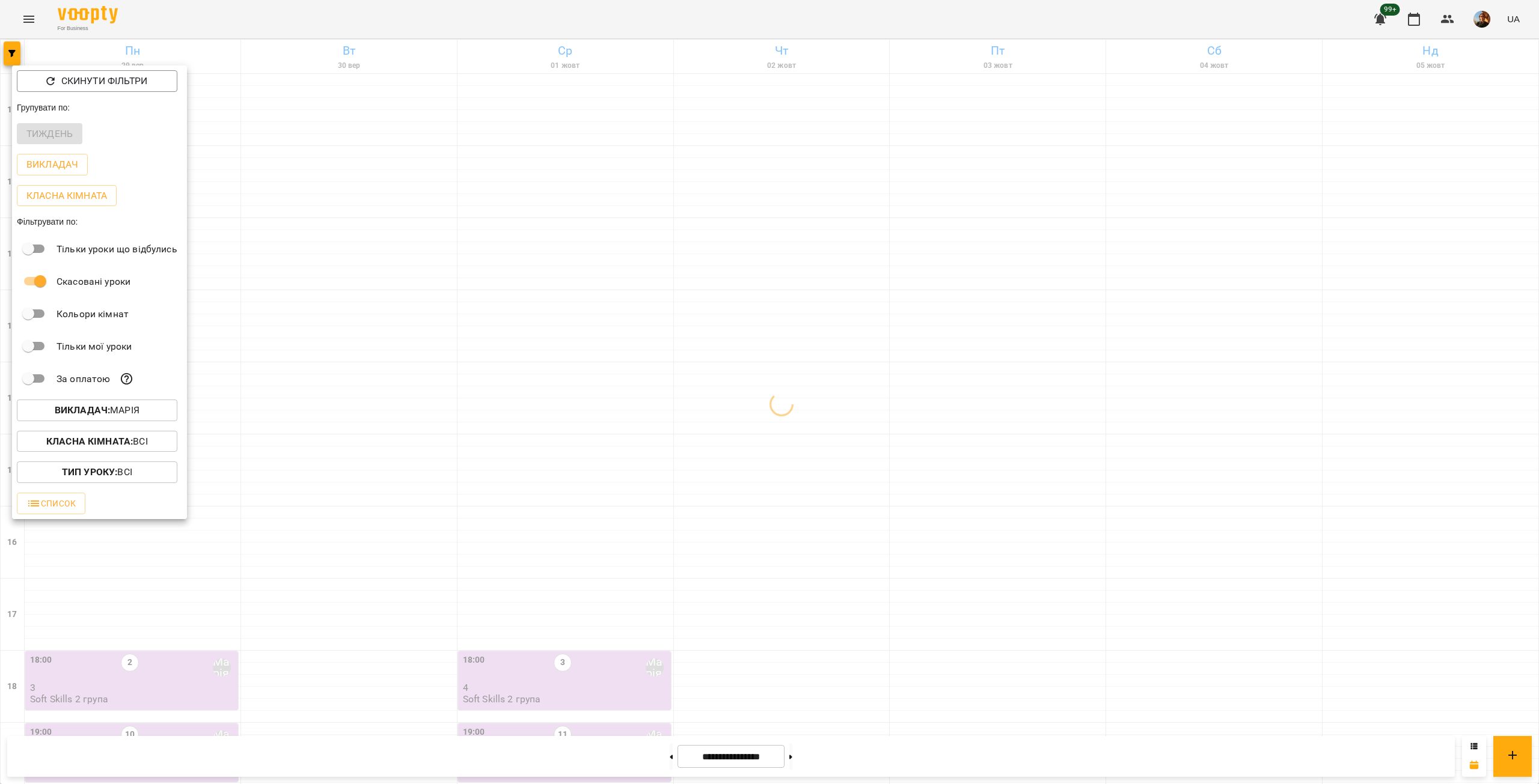
click at [373, 274] on div at bounding box center [769, 392] width 1539 height 784
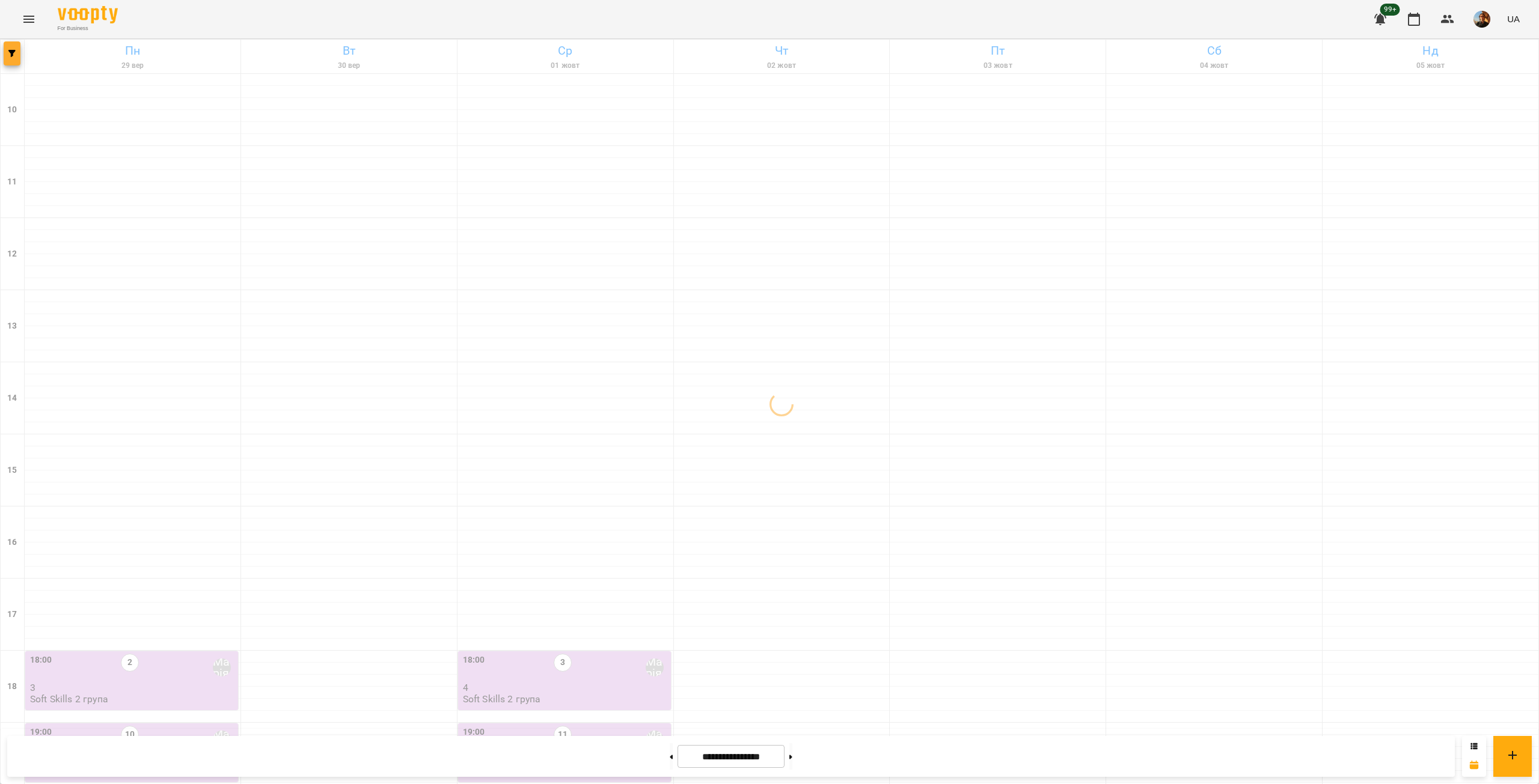
click at [11, 61] on button "button" at bounding box center [12, 53] width 17 height 24
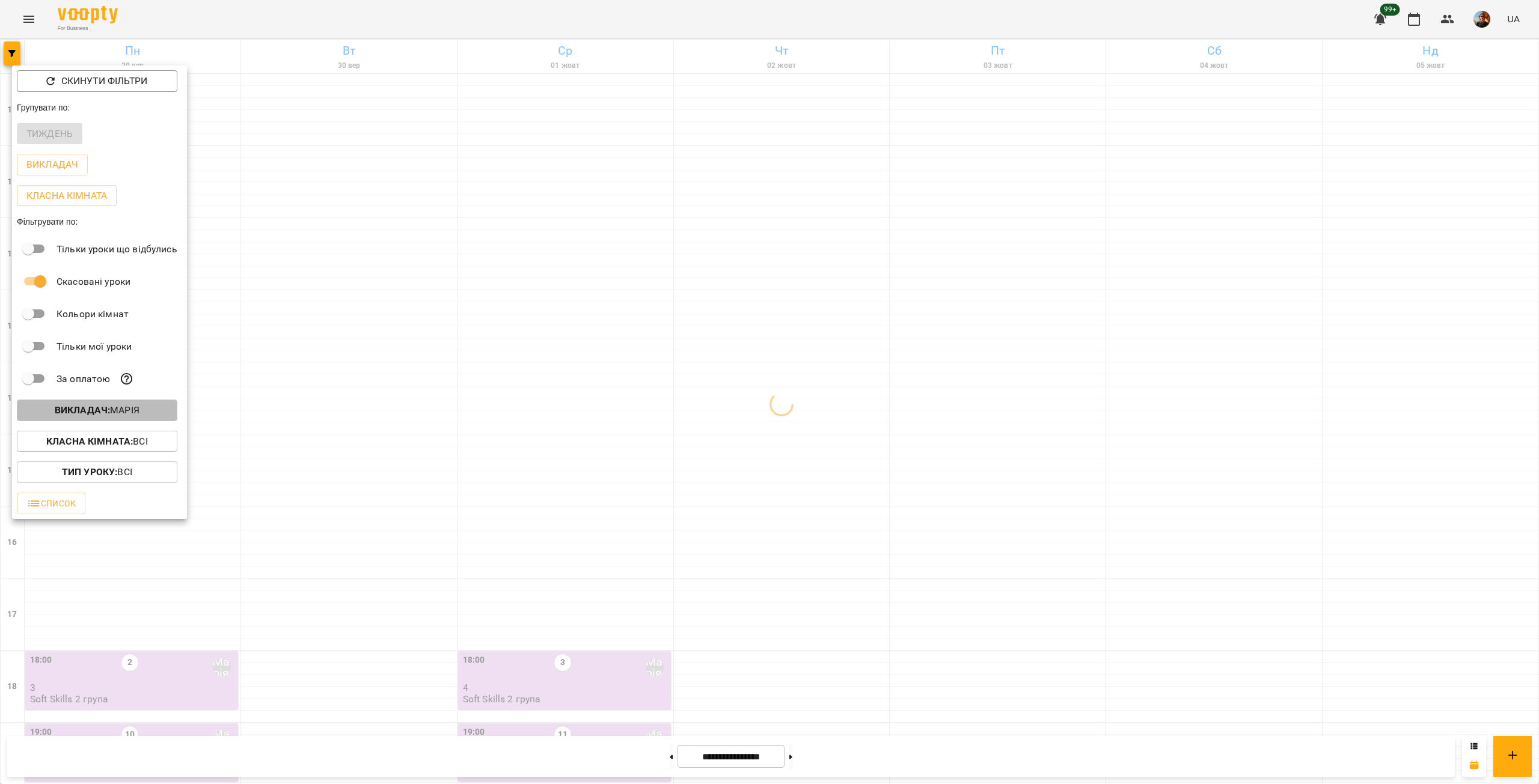
click at [98, 415] on b "Викладач :" at bounding box center [82, 410] width 55 height 12
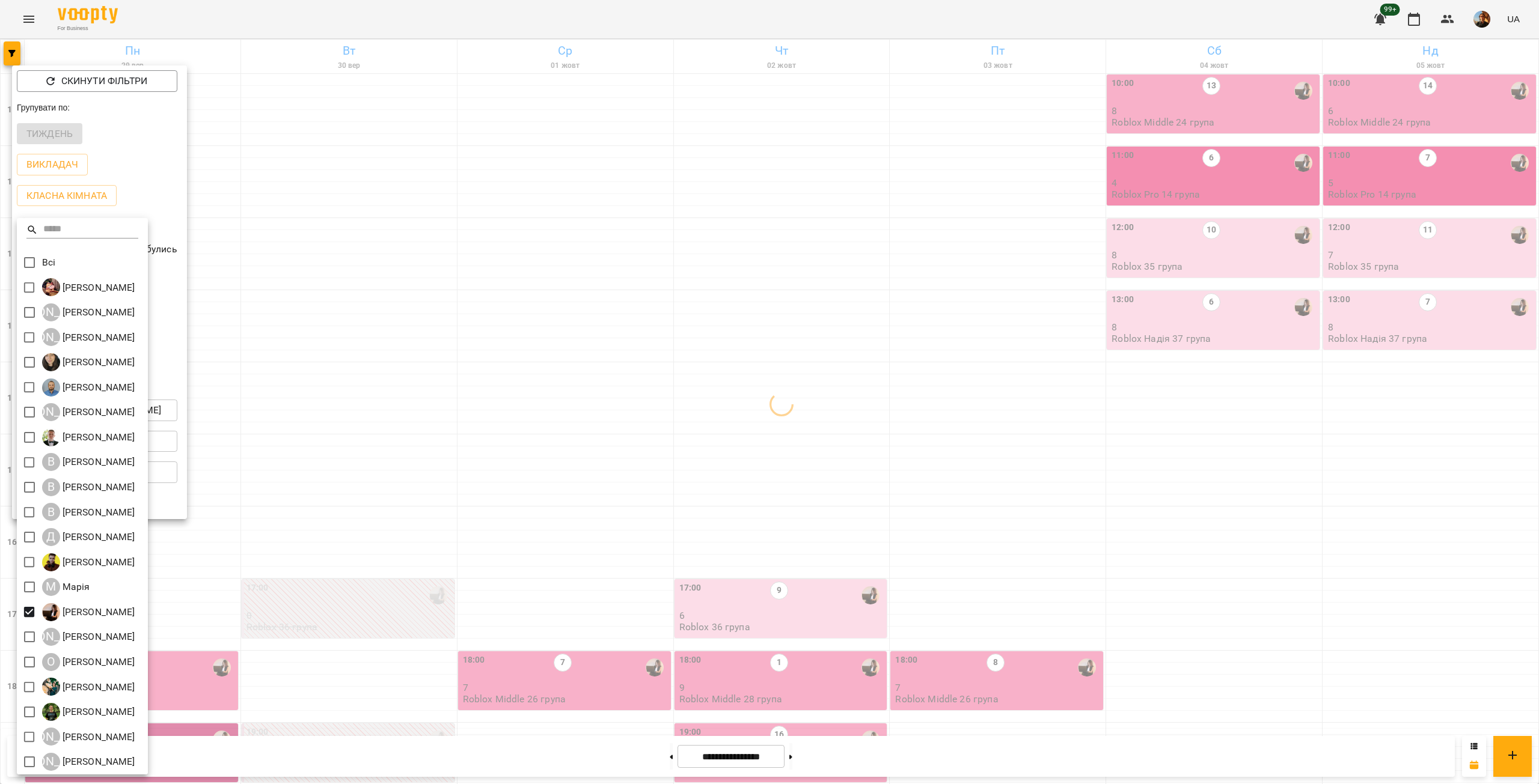
click at [379, 301] on div at bounding box center [769, 392] width 1539 height 784
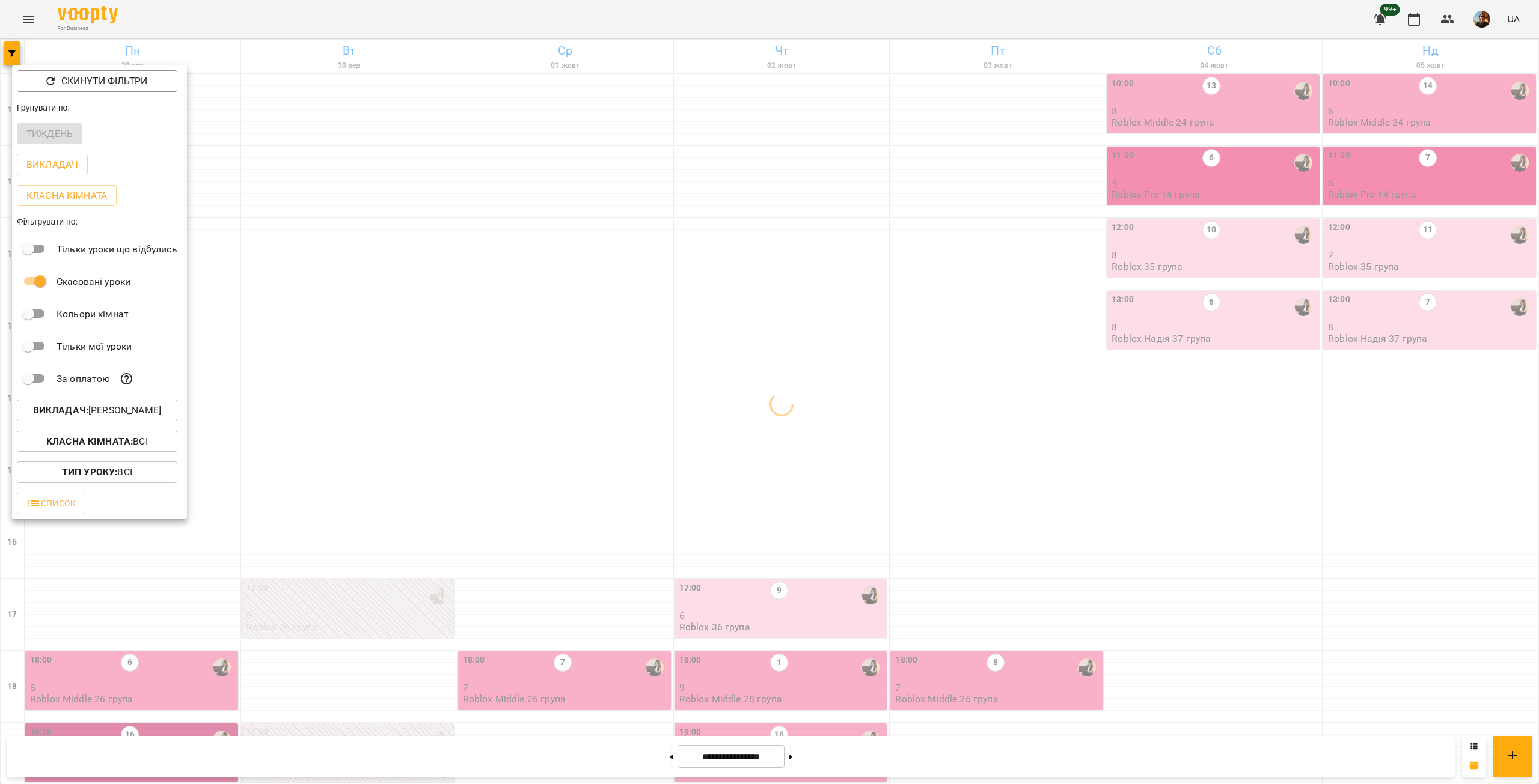
click at [379, 302] on div at bounding box center [769, 392] width 1539 height 784
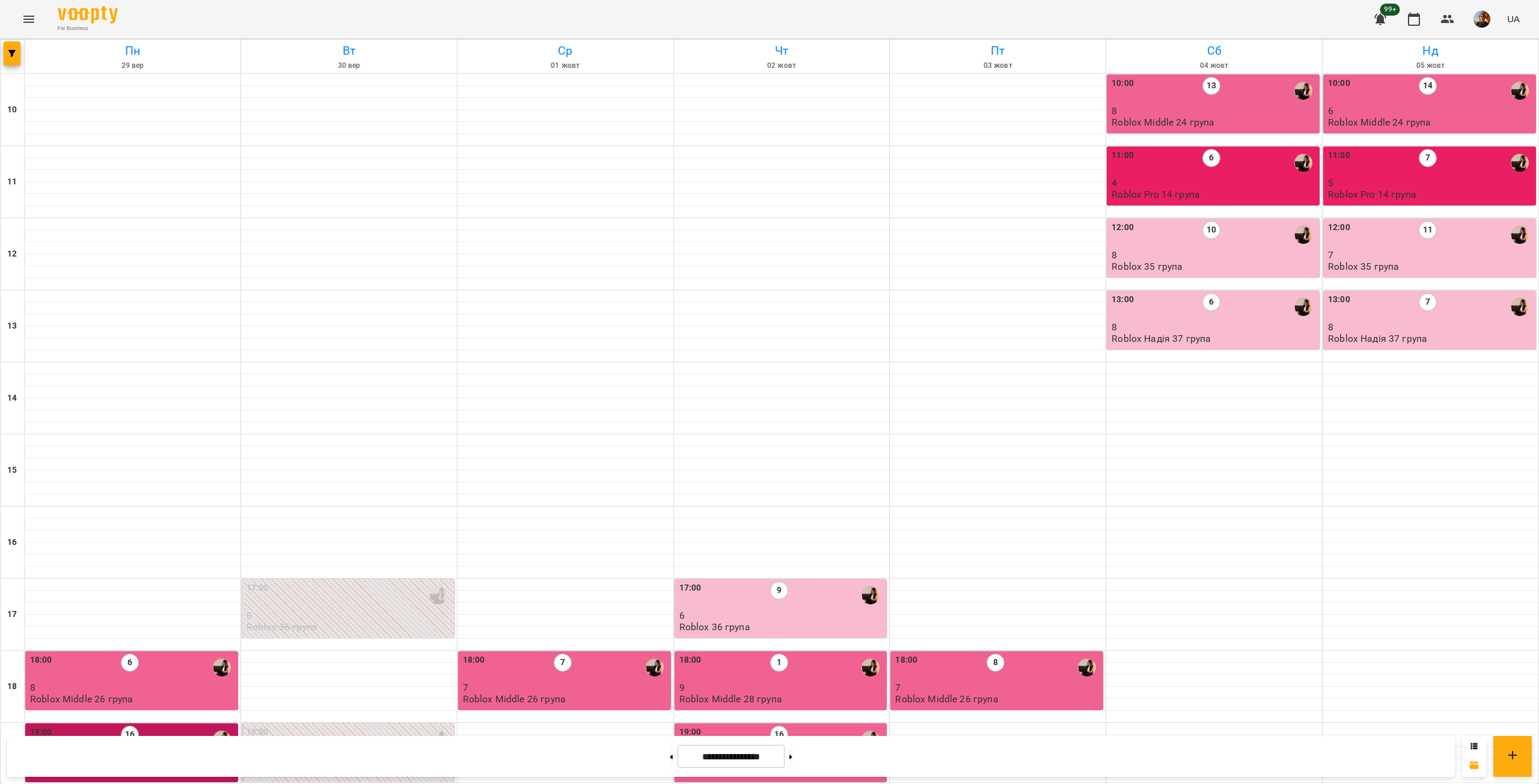
click at [197, 726] on div "19:00 16" at bounding box center [133, 739] width 206 height 27
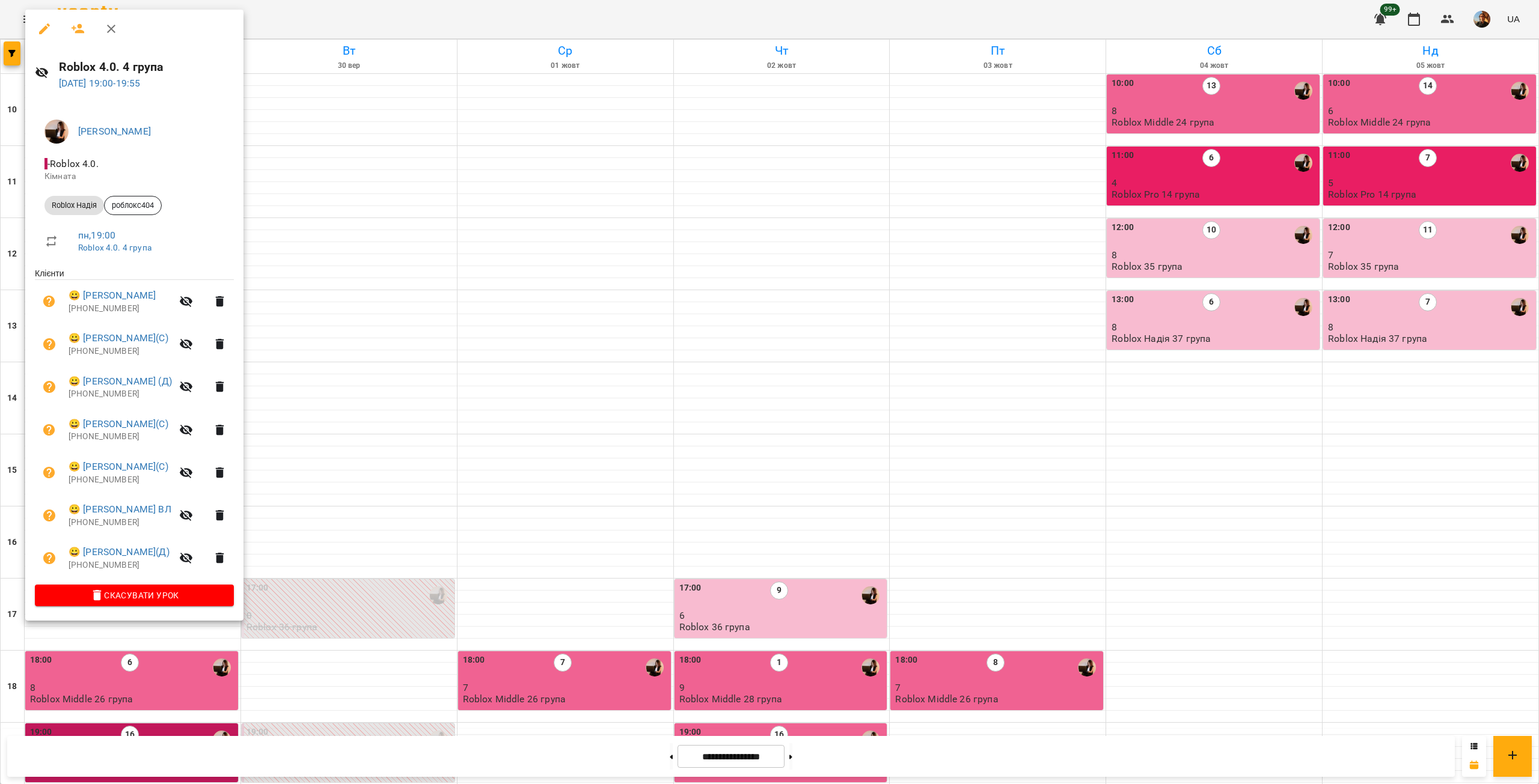
click at [104, 565] on p "[PHONE_NUMBER]" at bounding box center [120, 566] width 104 height 12
click at [96, 524] on p "[PHONE_NUMBER]" at bounding box center [120, 523] width 104 height 12
click at [95, 524] on p "[PHONE_NUMBER]" at bounding box center [120, 523] width 104 height 12
click at [107, 477] on p "[PHONE_NUMBER]" at bounding box center [120, 480] width 104 height 12
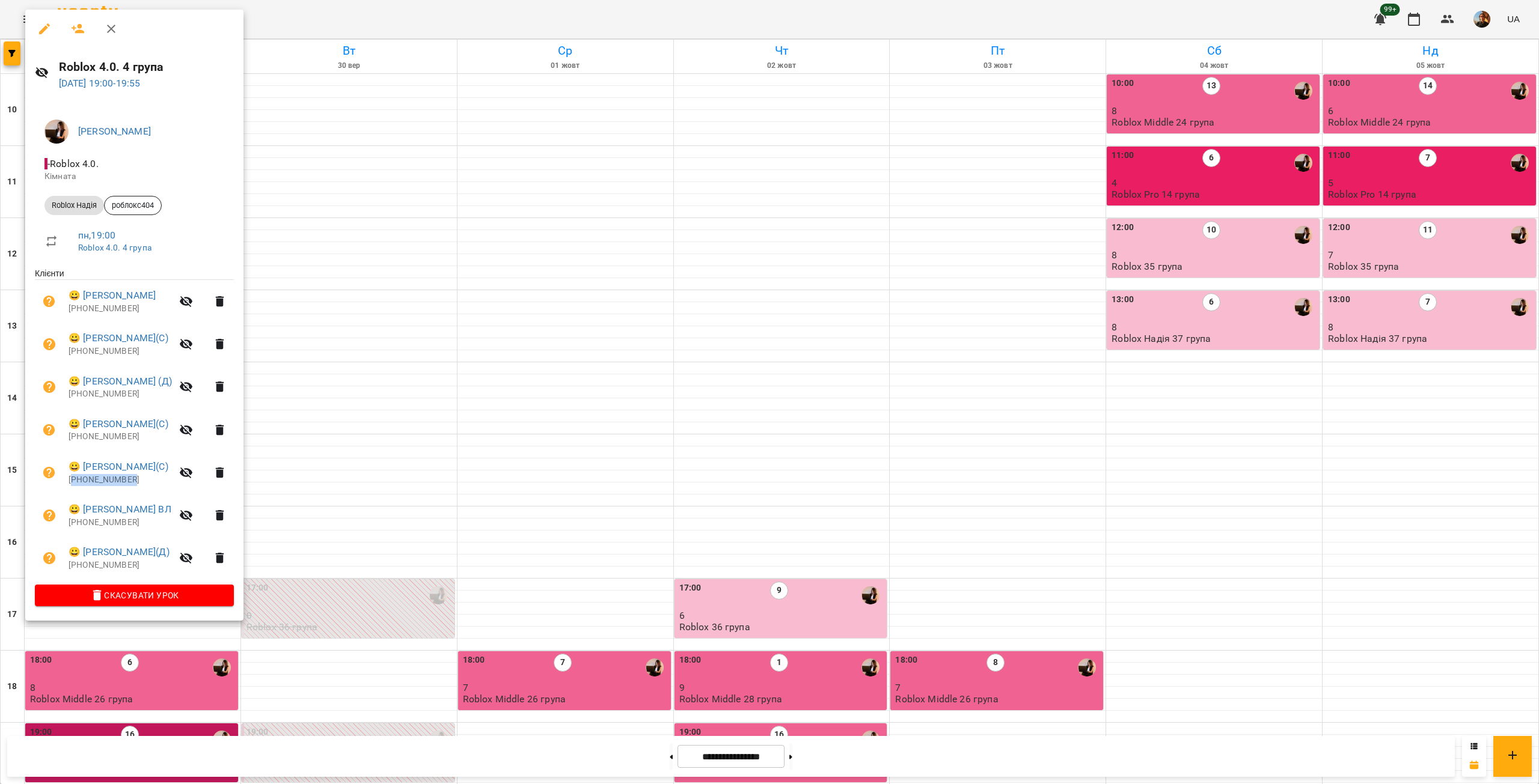
click at [107, 477] on p "[PHONE_NUMBER]" at bounding box center [120, 480] width 104 height 12
click at [94, 440] on p "[PHONE_NUMBER]" at bounding box center [120, 437] width 104 height 12
click at [97, 399] on p "[PHONE_NUMBER]" at bounding box center [120, 394] width 104 height 12
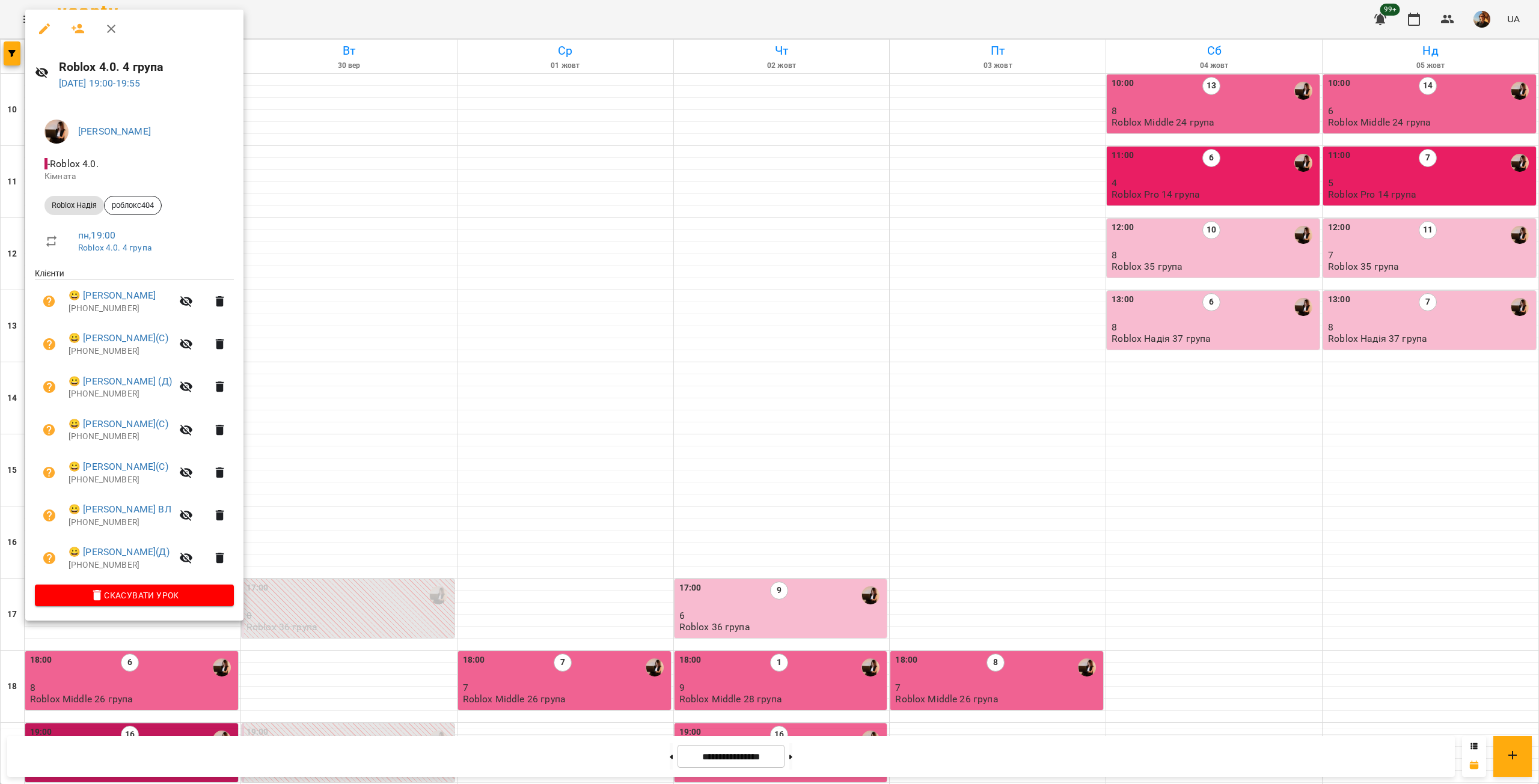
click at [97, 351] on p "[PHONE_NUMBER]" at bounding box center [120, 352] width 104 height 12
click at [94, 311] on p "[PHONE_NUMBER]" at bounding box center [120, 309] width 104 height 12
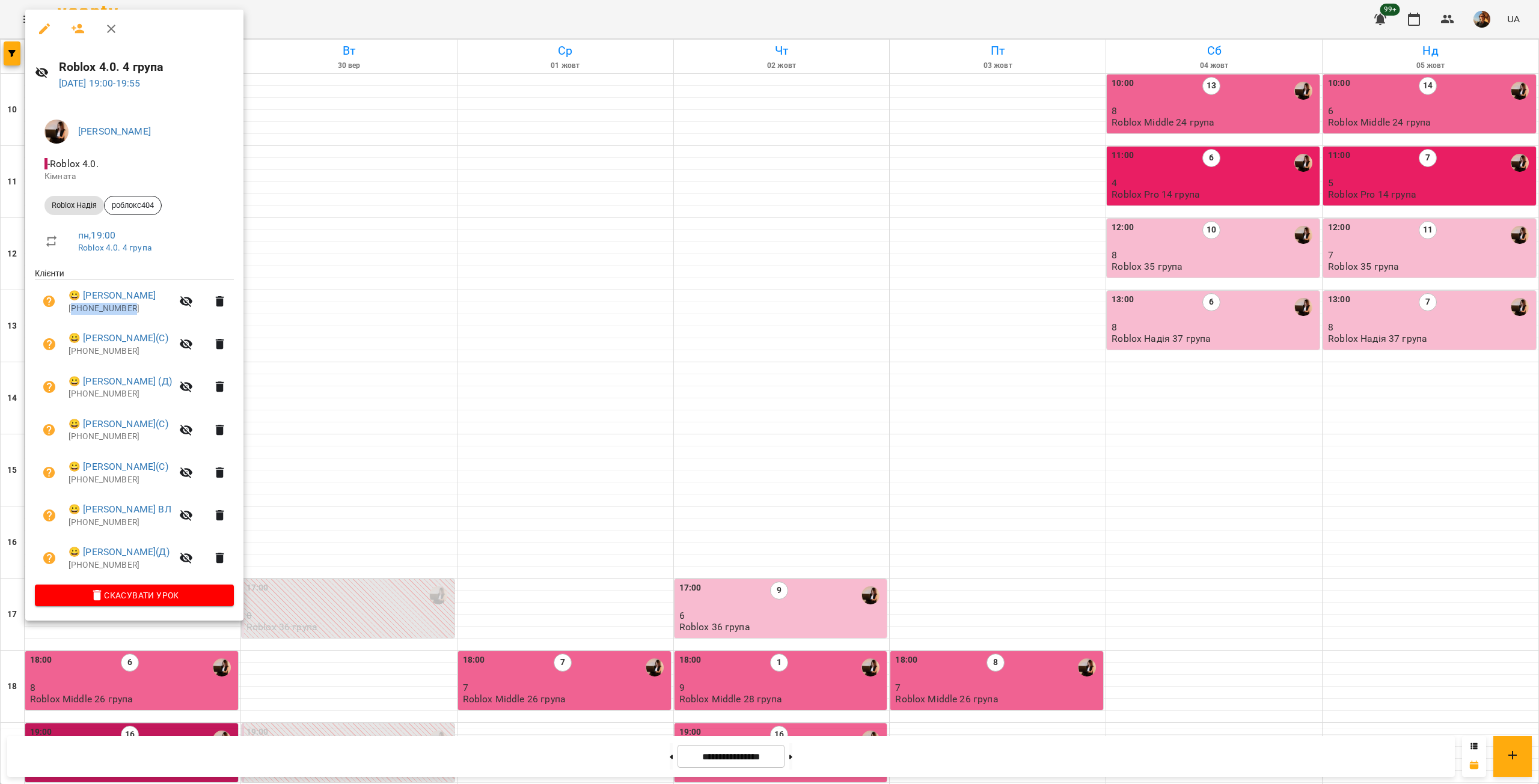
click at [94, 311] on p "[PHONE_NUMBER]" at bounding box center [120, 309] width 104 height 12
click at [420, 297] on div at bounding box center [769, 392] width 1539 height 784
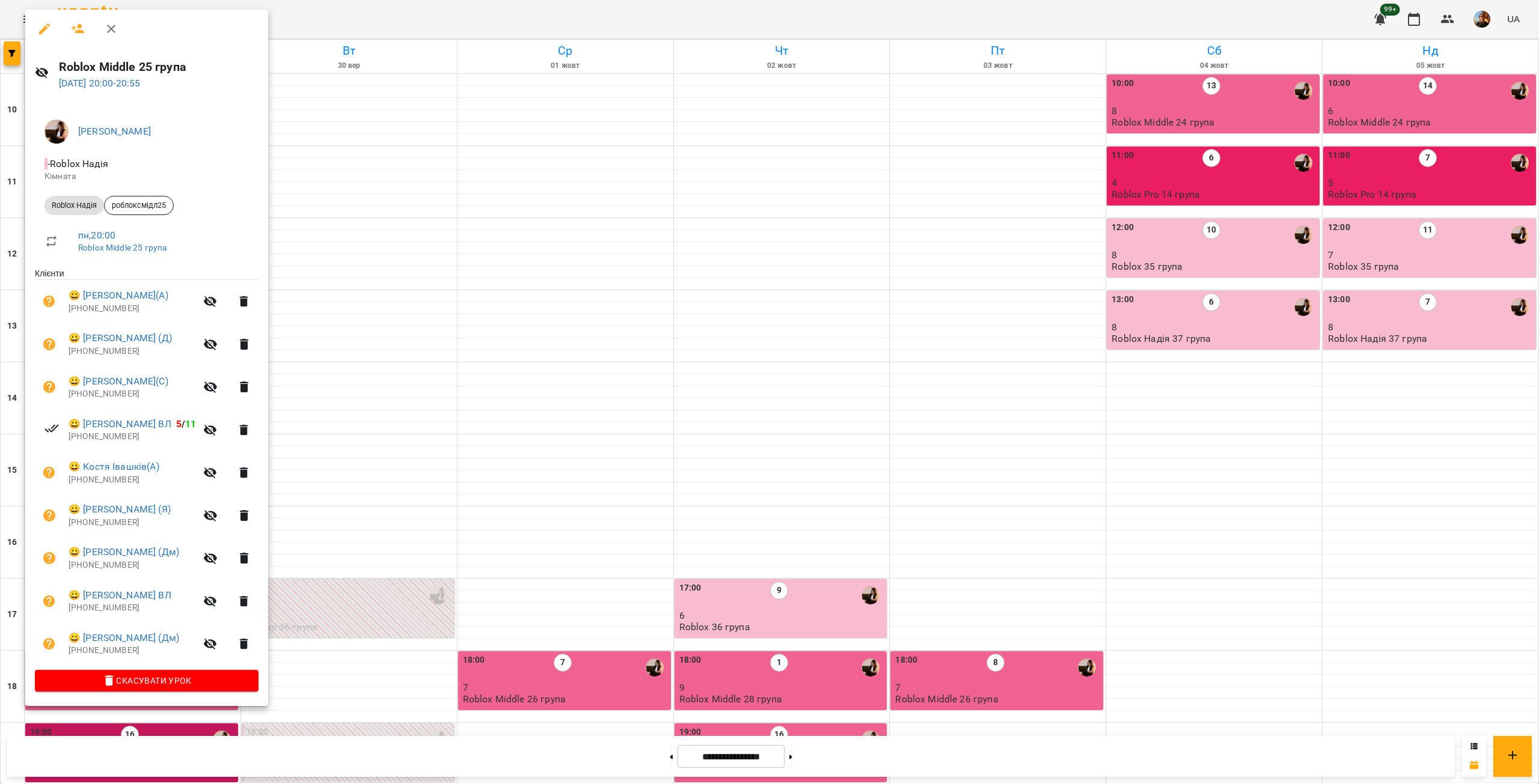
click at [92, 652] on p "[PHONE_NUMBER]" at bounding box center [132, 651] width 128 height 12
click at [110, 608] on p "[PHONE_NUMBER]" at bounding box center [132, 609] width 128 height 12
click at [94, 566] on p "[PHONE_NUMBER]" at bounding box center [132, 566] width 128 height 12
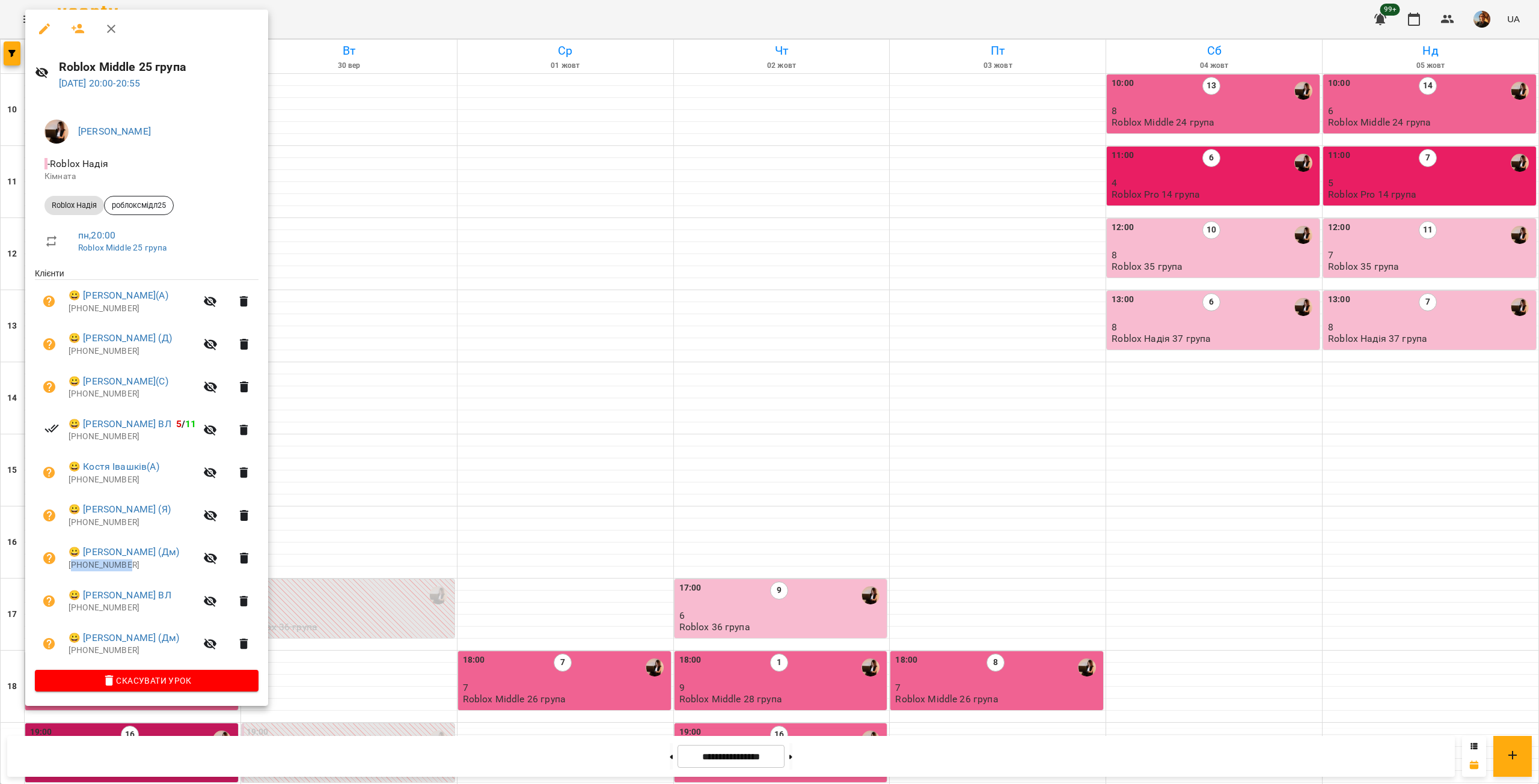
click at [94, 566] on p "[PHONE_NUMBER]" at bounding box center [132, 566] width 128 height 12
click at [100, 522] on p "[PHONE_NUMBER]" at bounding box center [132, 523] width 128 height 12
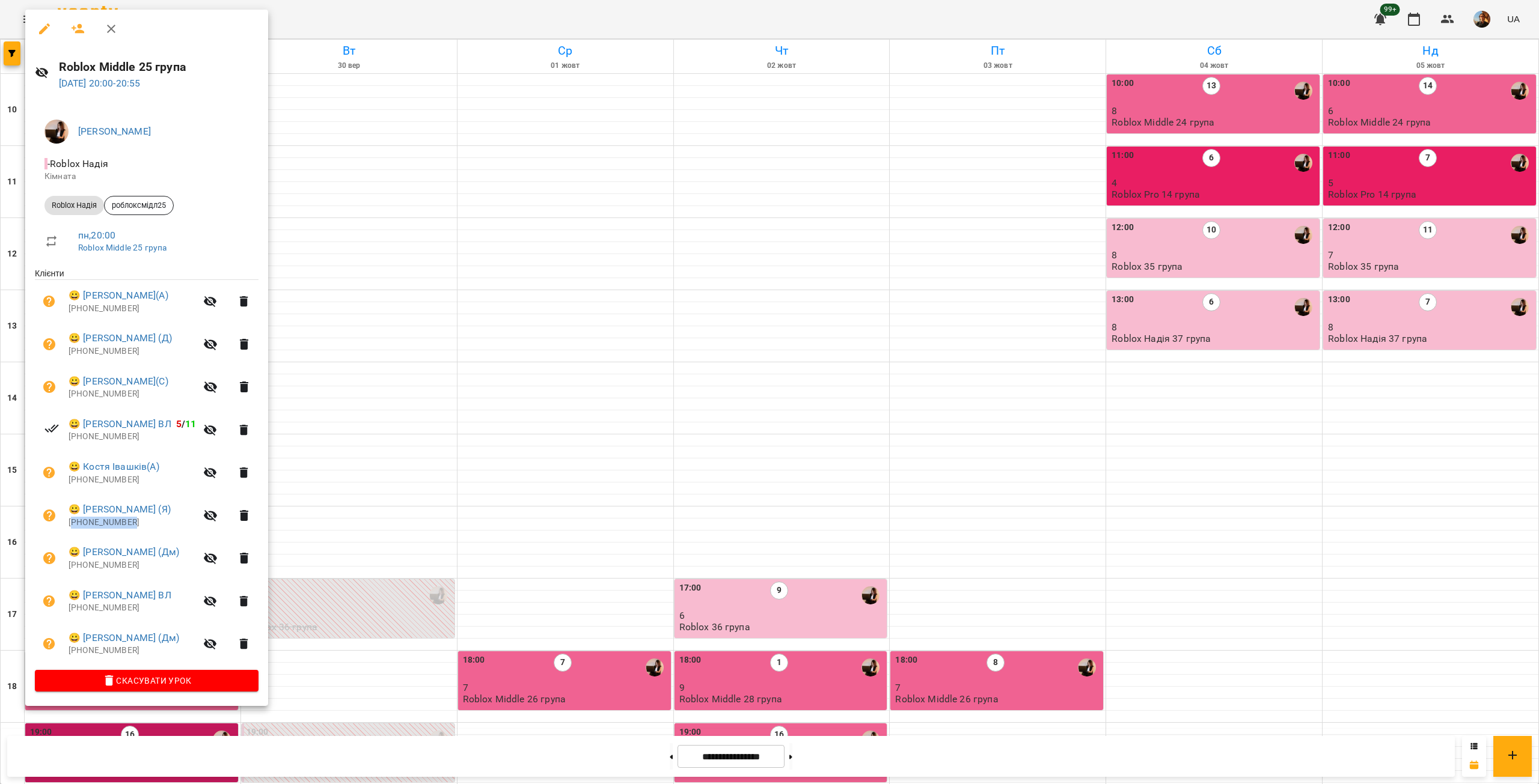
click at [100, 522] on p "[PHONE_NUMBER]" at bounding box center [132, 523] width 128 height 12
click at [100, 483] on p "[PHONE_NUMBER]" at bounding box center [132, 480] width 128 height 12
click at [98, 440] on p "[PHONE_NUMBER]" at bounding box center [132, 437] width 128 height 12
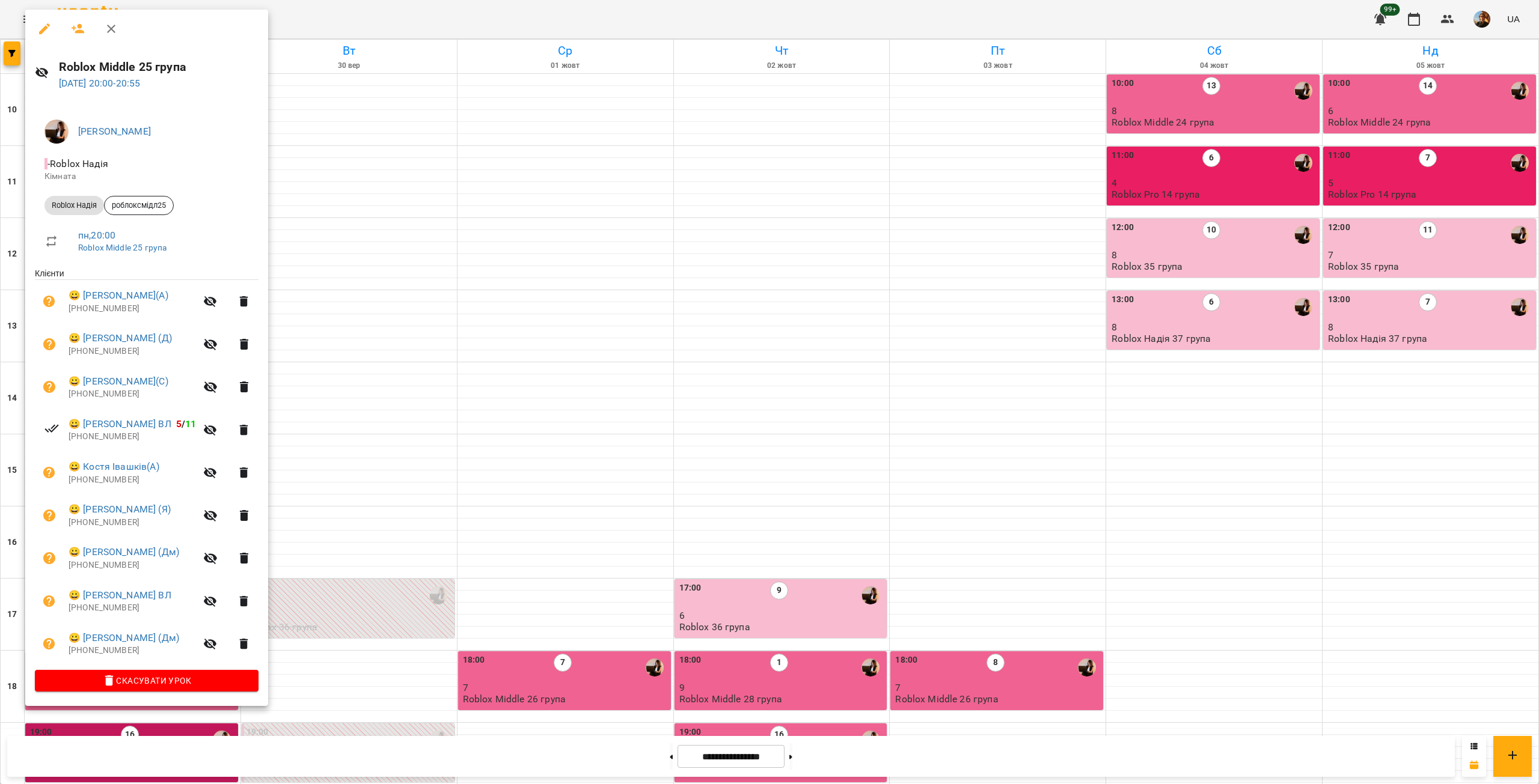
click at [89, 397] on p "[PHONE_NUMBER]" at bounding box center [132, 394] width 128 height 12
click at [113, 356] on p "[PHONE_NUMBER]" at bounding box center [132, 352] width 128 height 12
click at [113, 309] on p "[PHONE_NUMBER]" at bounding box center [132, 309] width 128 height 12
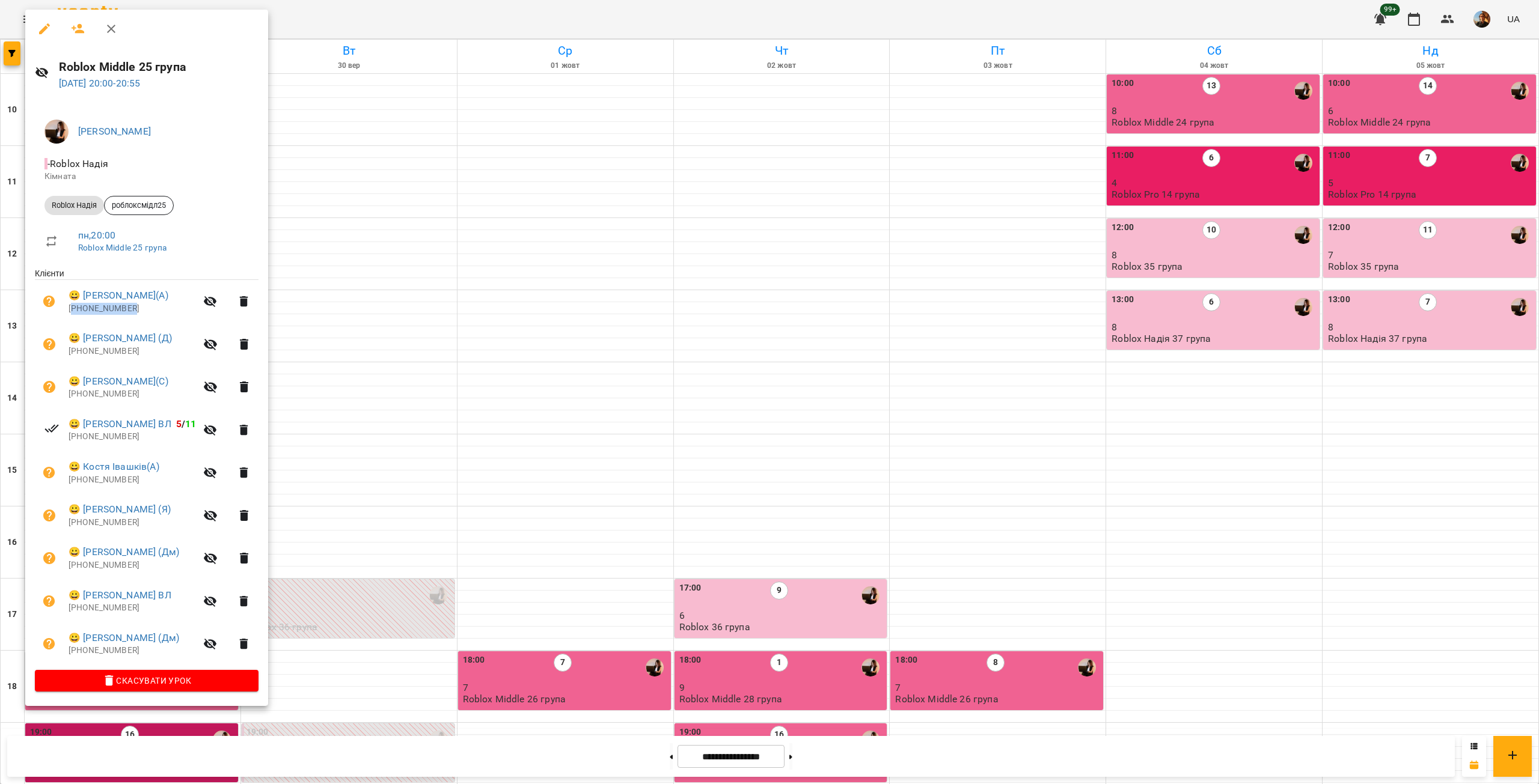
click at [113, 309] on p "[PHONE_NUMBER]" at bounding box center [132, 309] width 128 height 12
click at [663, 253] on div at bounding box center [769, 392] width 1539 height 784
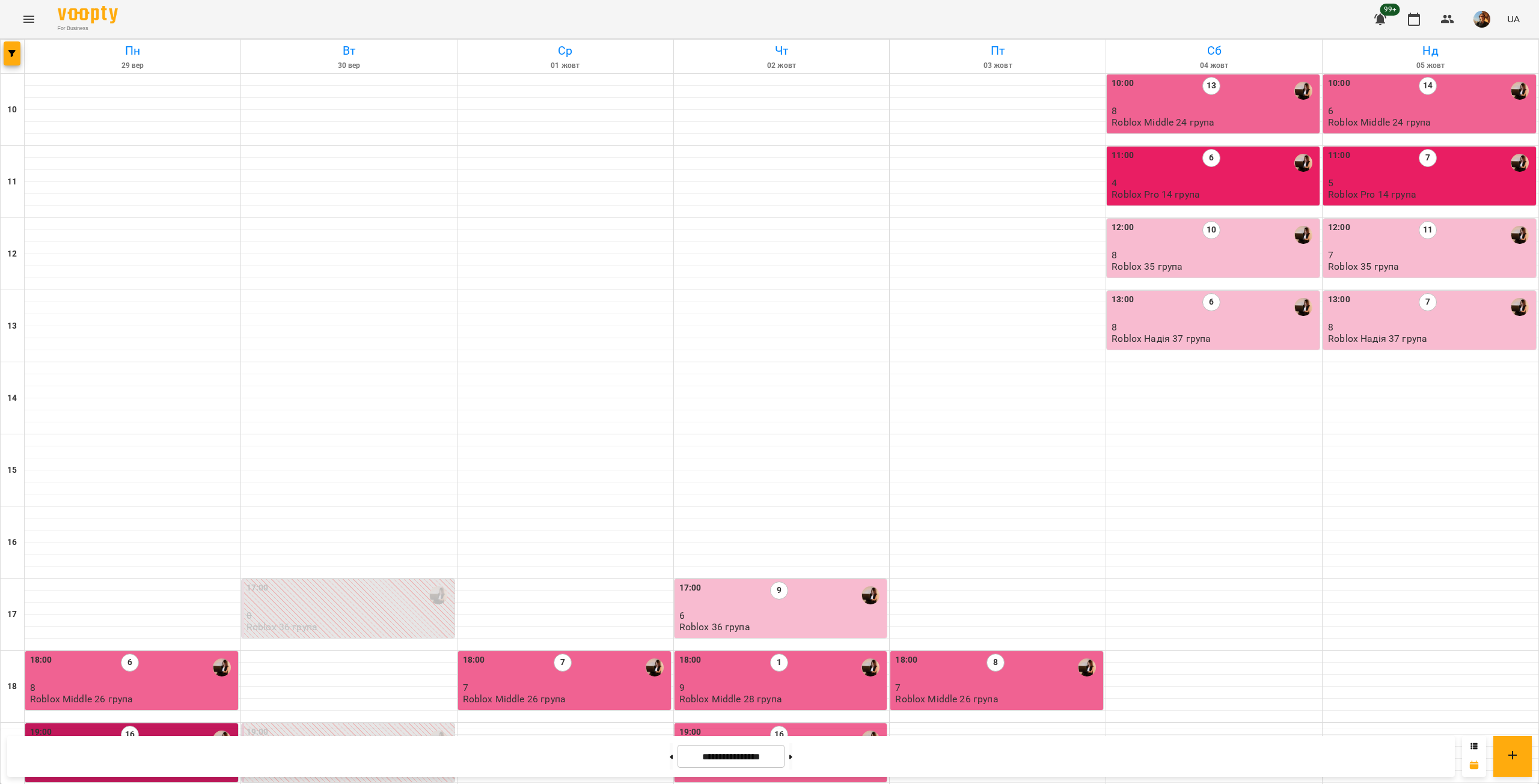
scroll to position [281, 0]
click at [810, 726] on div "19:00 16" at bounding box center [782, 739] width 206 height 27
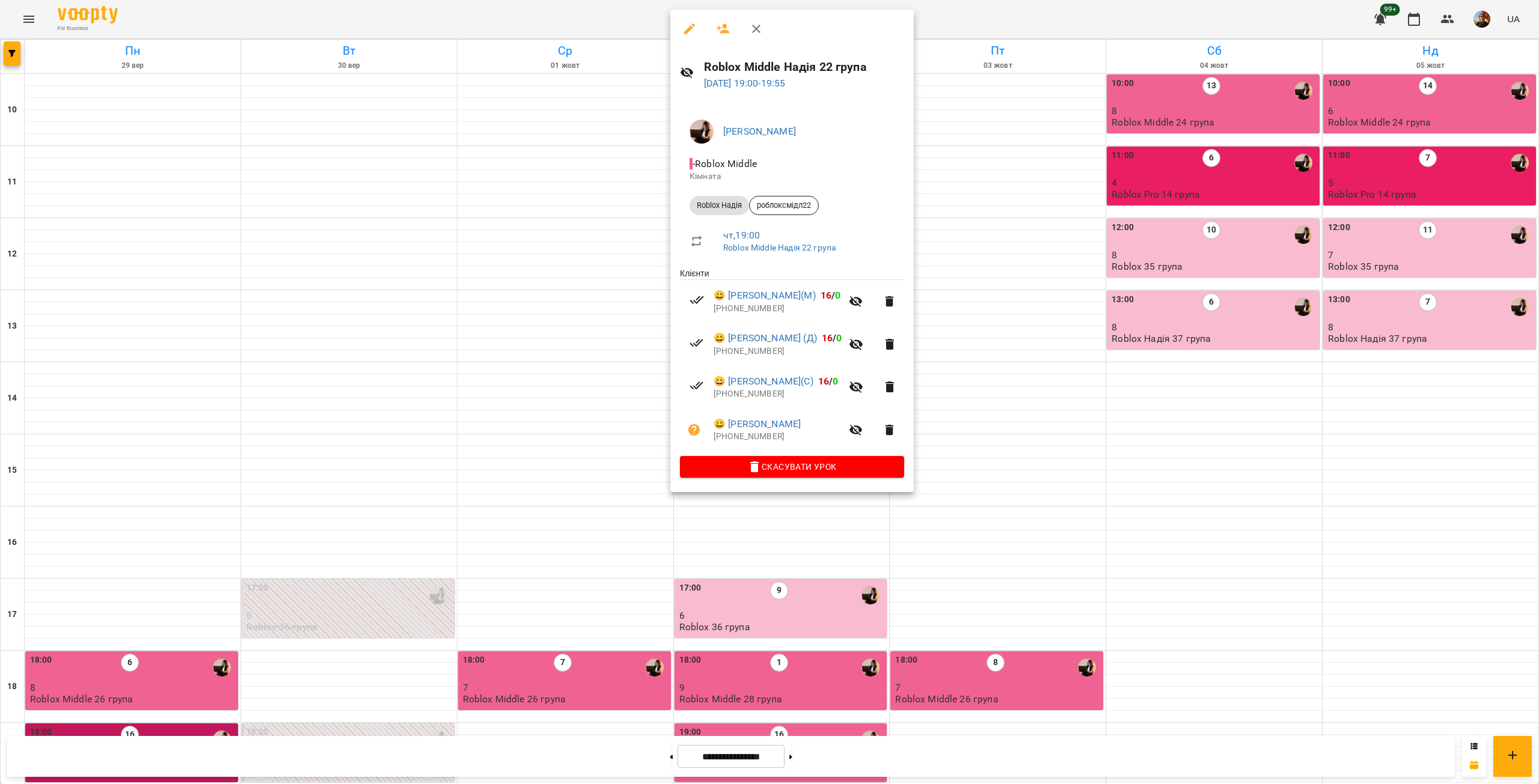
click at [746, 434] on p "[PHONE_NUMBER]" at bounding box center [777, 437] width 128 height 12
click at [751, 392] on p "[PHONE_NUMBER]" at bounding box center [777, 394] width 128 height 12
click at [742, 357] on p "[PHONE_NUMBER]" at bounding box center [777, 352] width 128 height 12
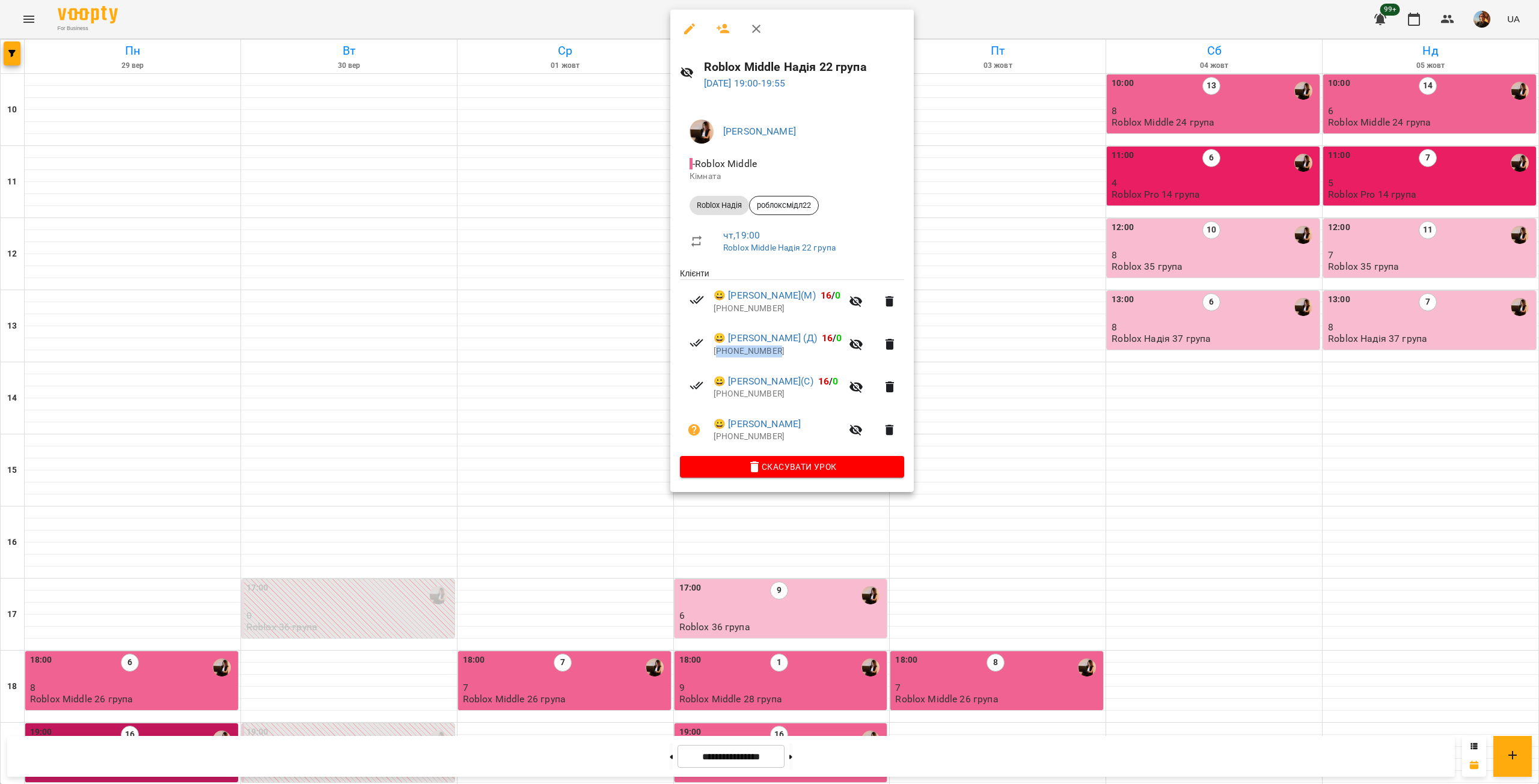
click at [742, 357] on p "[PHONE_NUMBER]" at bounding box center [777, 352] width 128 height 12
click at [735, 314] on p "[PHONE_NUMBER]" at bounding box center [777, 309] width 128 height 12
click at [735, 314] on p "[PHONE_NUMBER]" at bounding box center [777, 309] width 128 height 12
click at [599, 275] on div at bounding box center [769, 392] width 1539 height 784
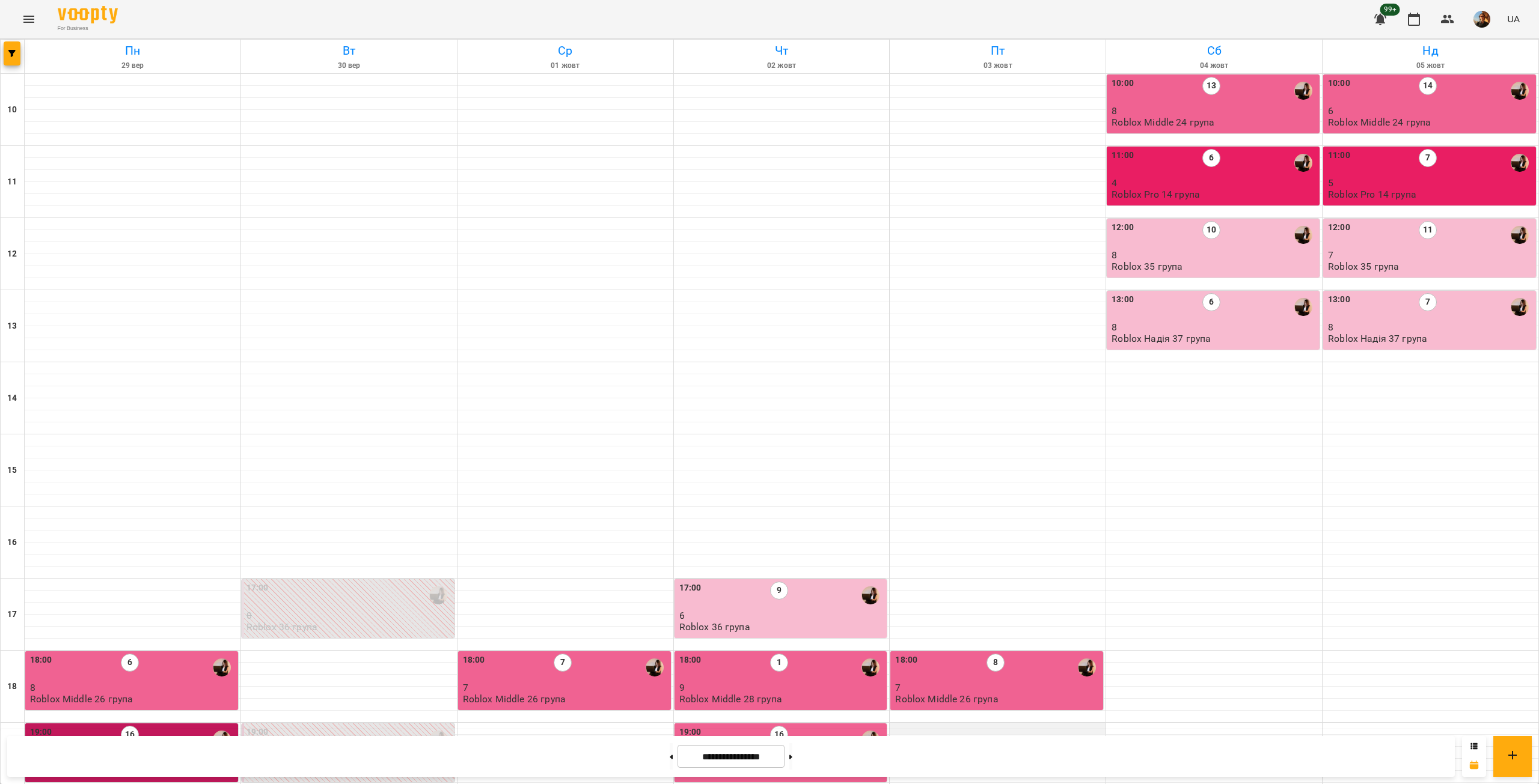
scroll to position [0, 0]
click at [6, 55] on span "button" at bounding box center [12, 53] width 17 height 7
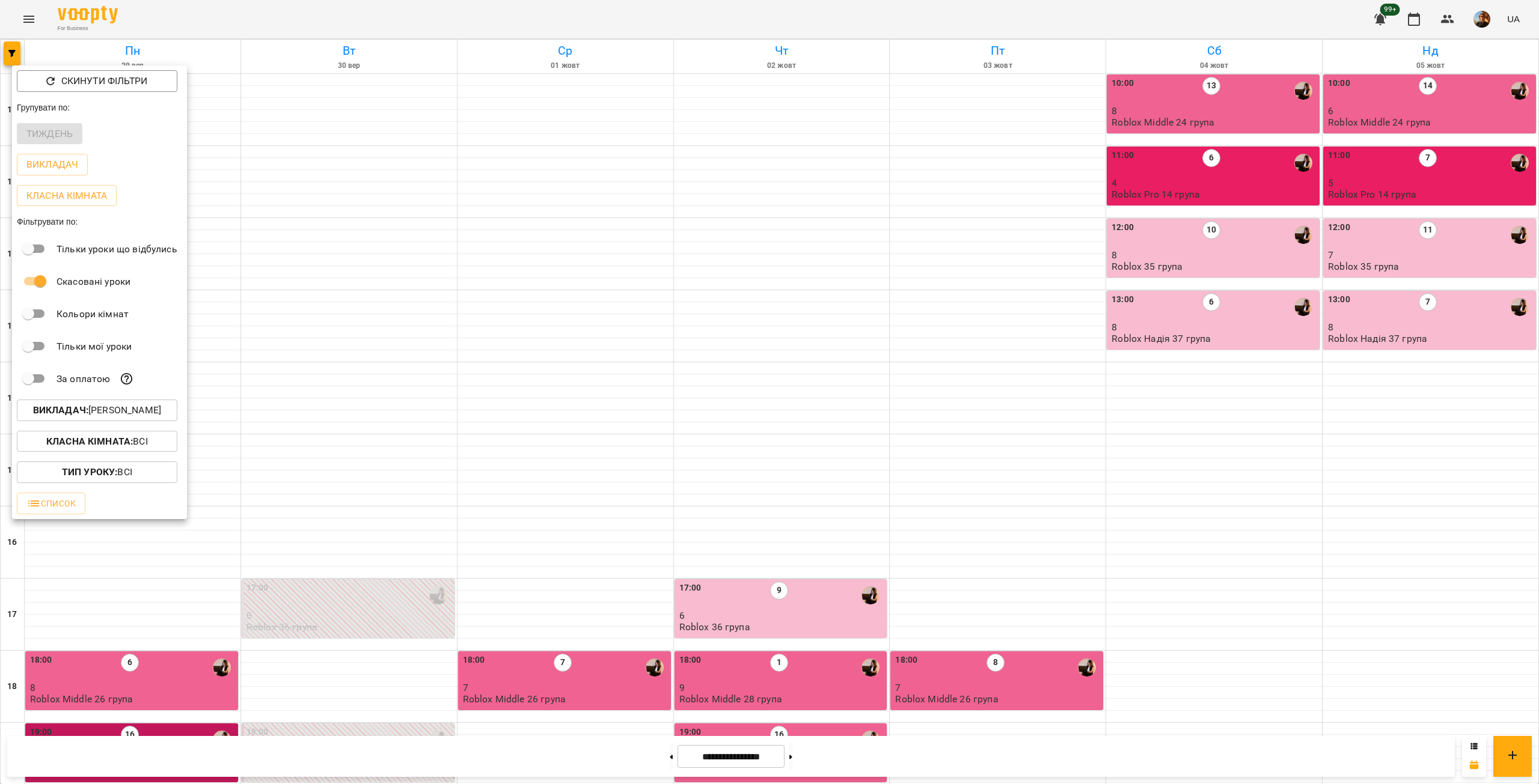
click at [153, 407] on p "Викладач : [PERSON_NAME]" at bounding box center [97, 410] width 128 height 14
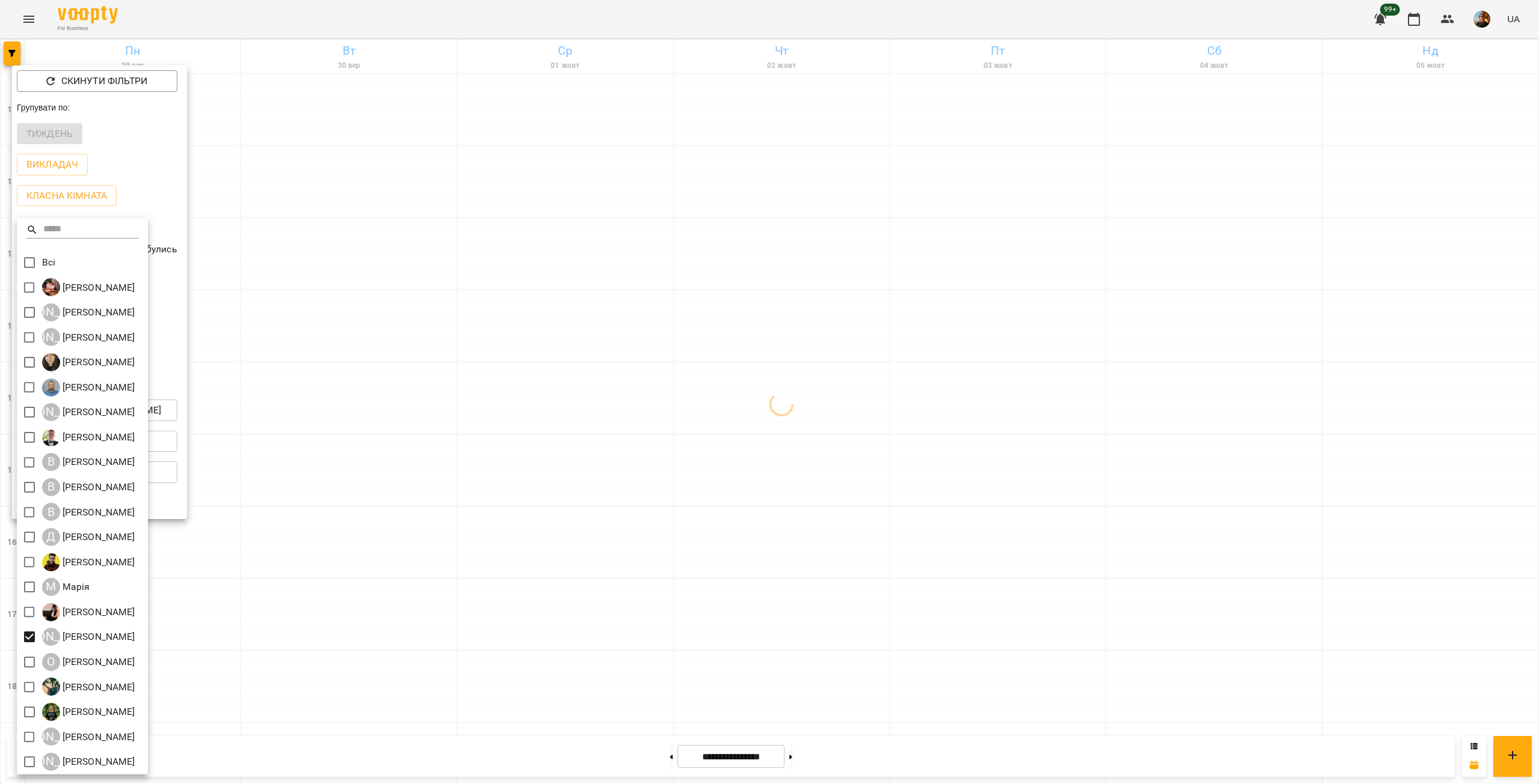
click at [382, 550] on div at bounding box center [769, 392] width 1539 height 784
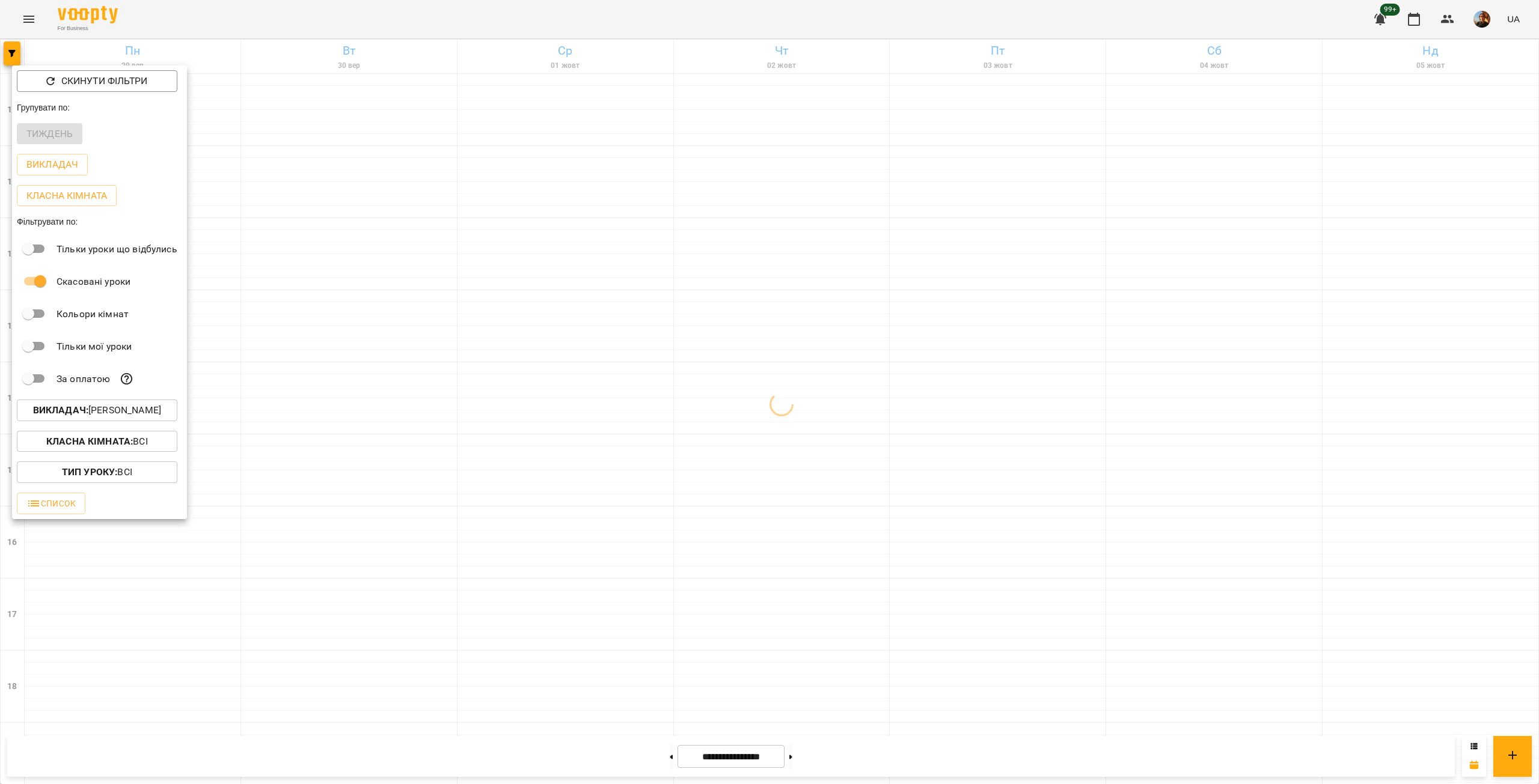
click at [382, 550] on div at bounding box center [769, 392] width 1539 height 784
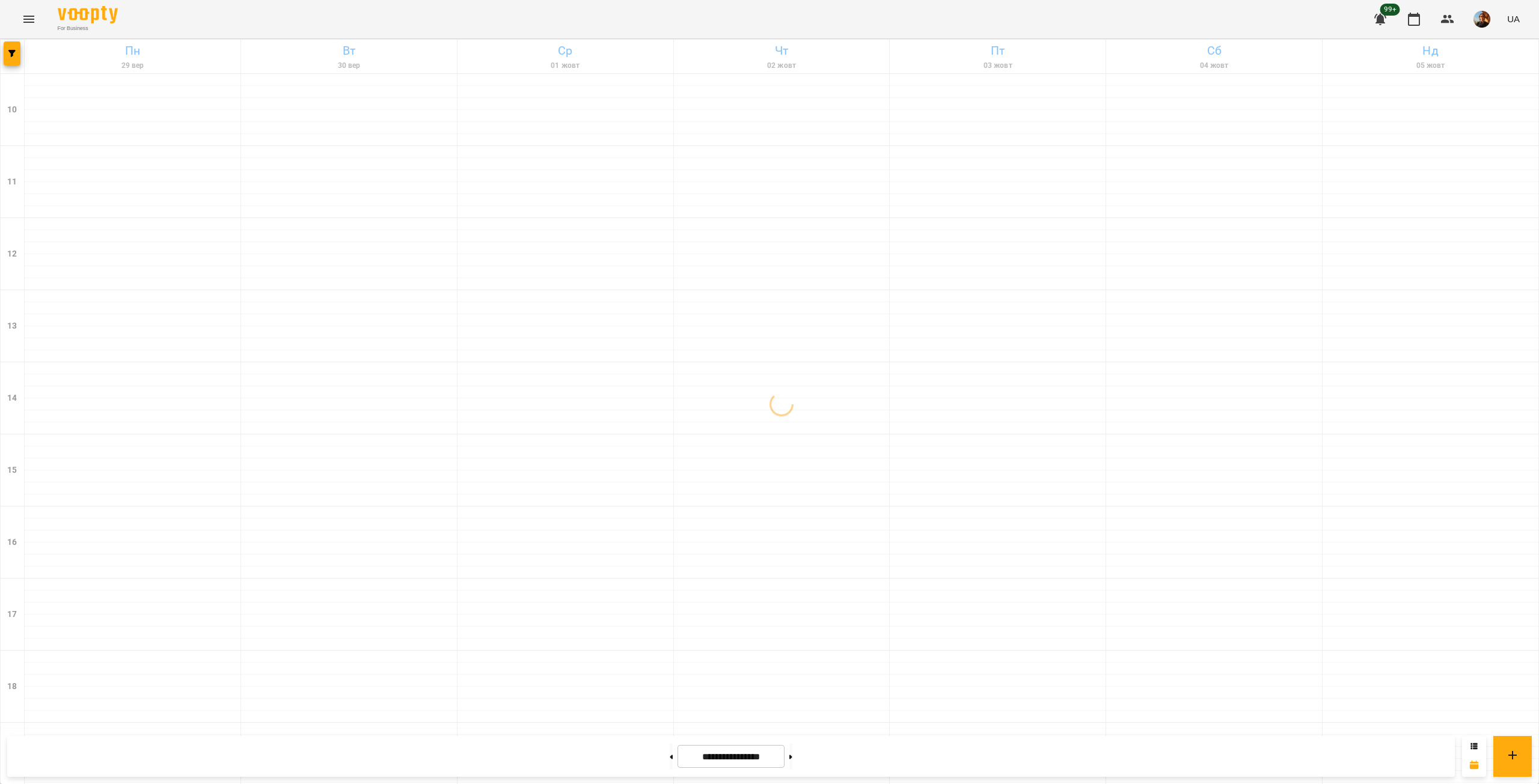
scroll to position [281, 0]
click at [8, 51] on span "button" at bounding box center [12, 53] width 17 height 7
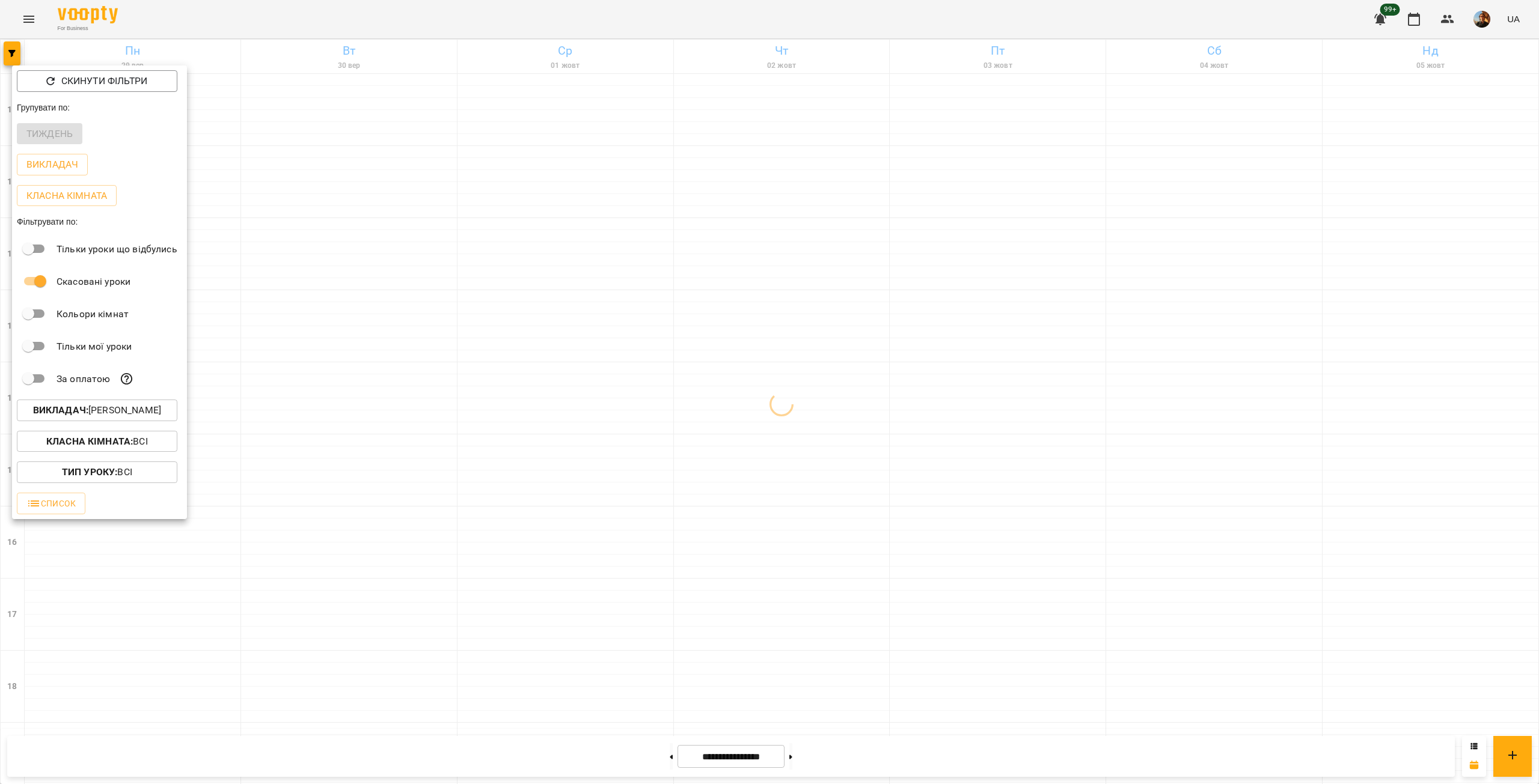
click at [131, 413] on p "Викладач : [PERSON_NAME]" at bounding box center [97, 410] width 128 height 14
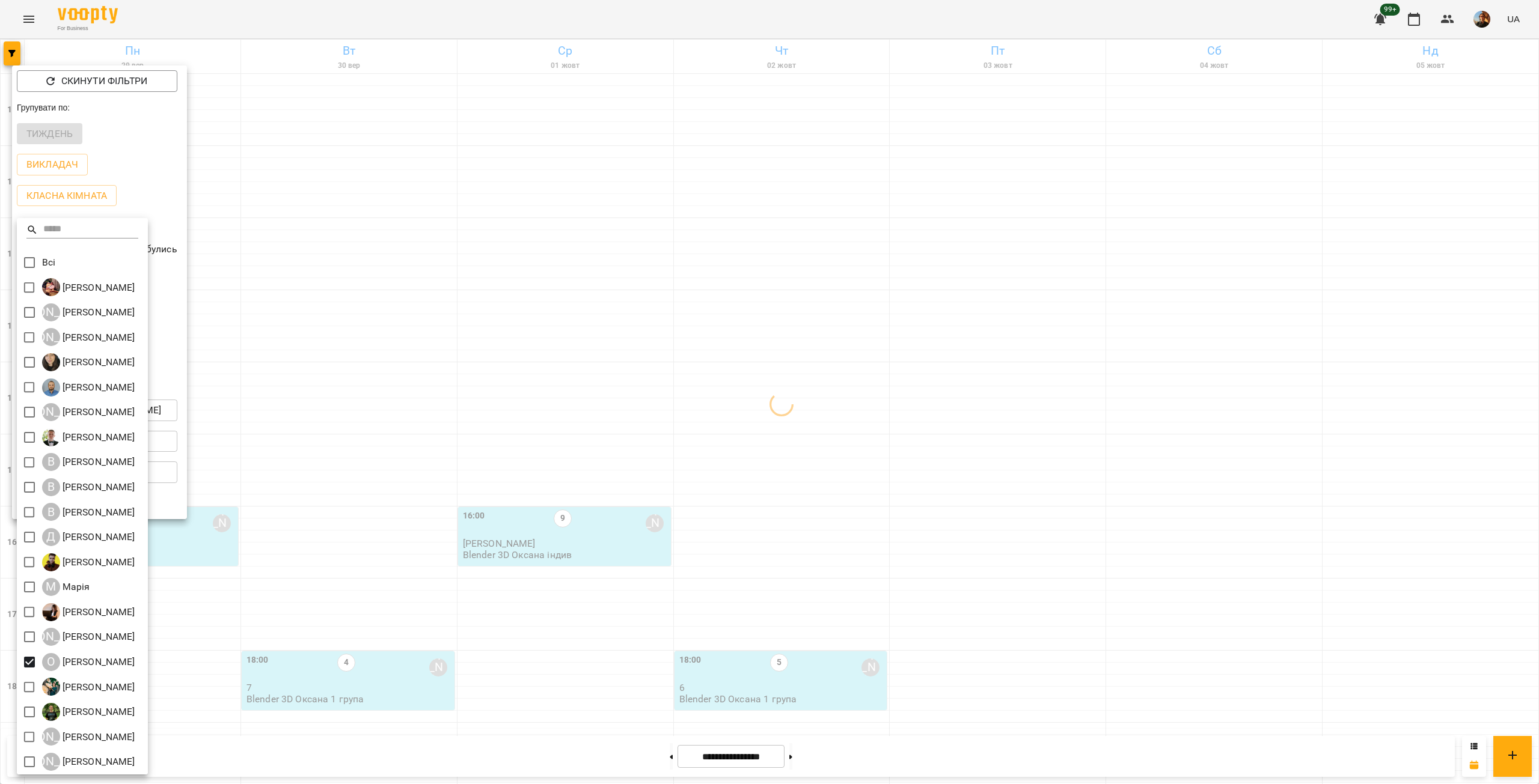
click at [302, 487] on div at bounding box center [769, 392] width 1539 height 784
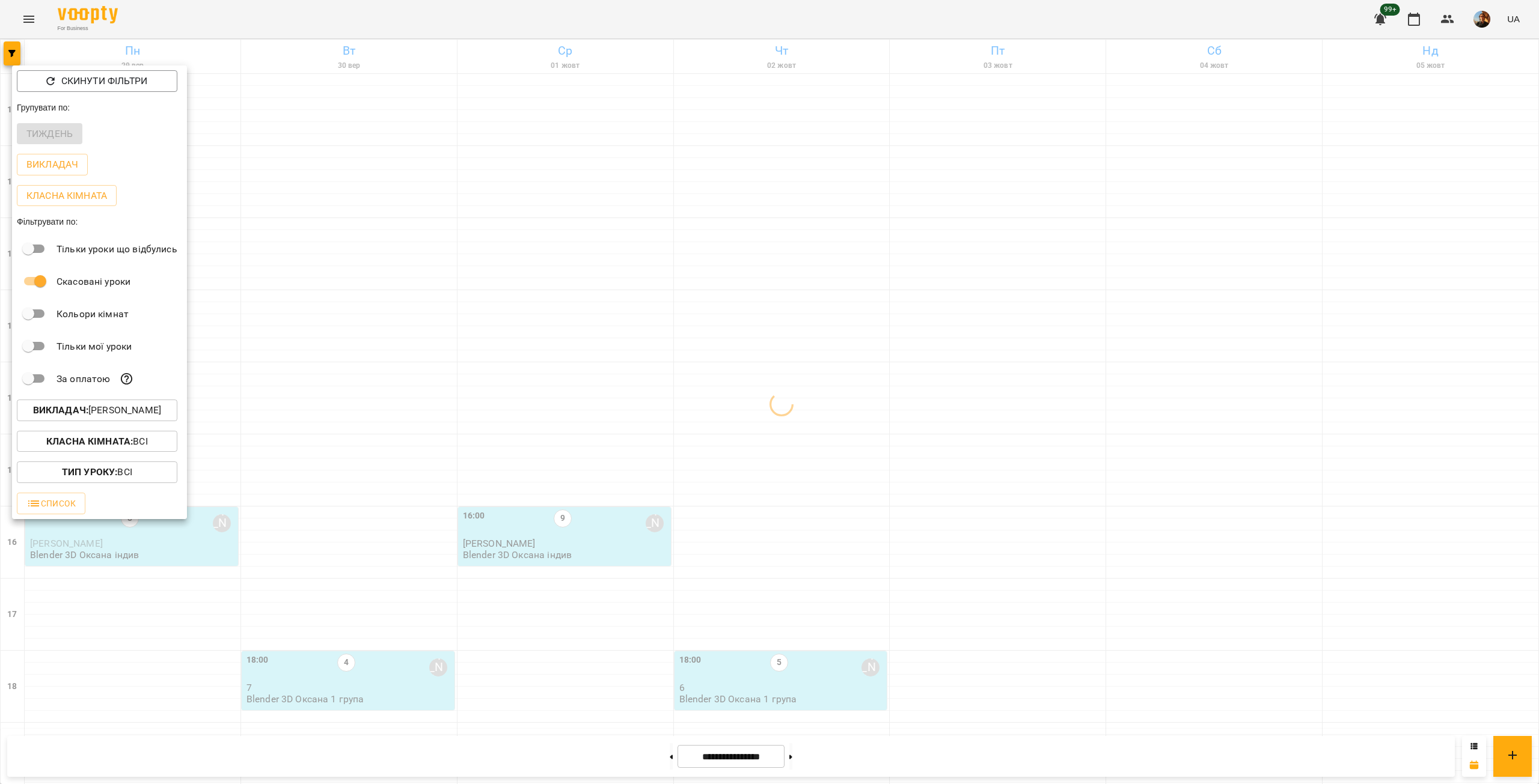
click at [302, 487] on div at bounding box center [769, 392] width 1539 height 784
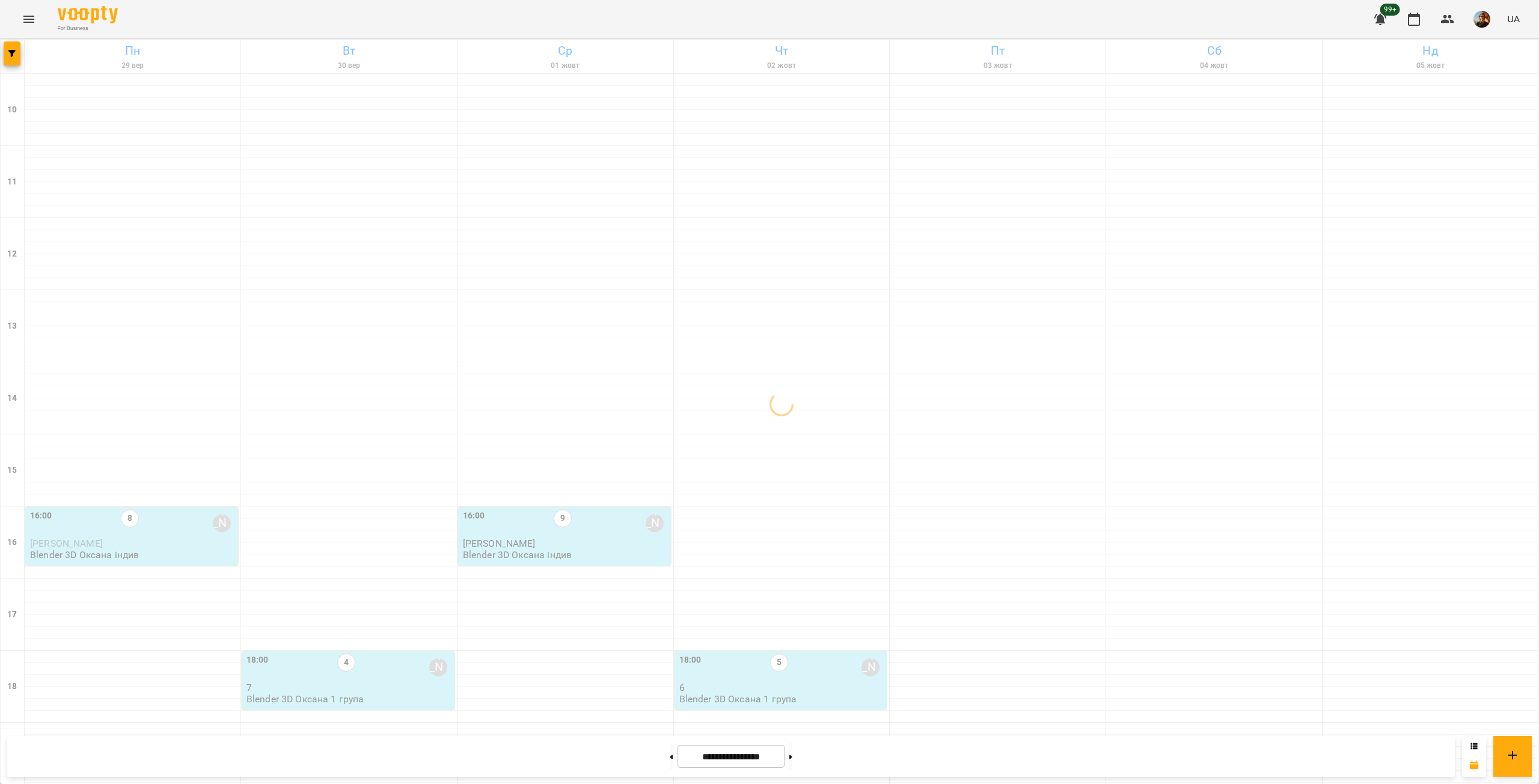
scroll to position [0, 0]
click at [19, 53] on span "button" at bounding box center [12, 53] width 17 height 7
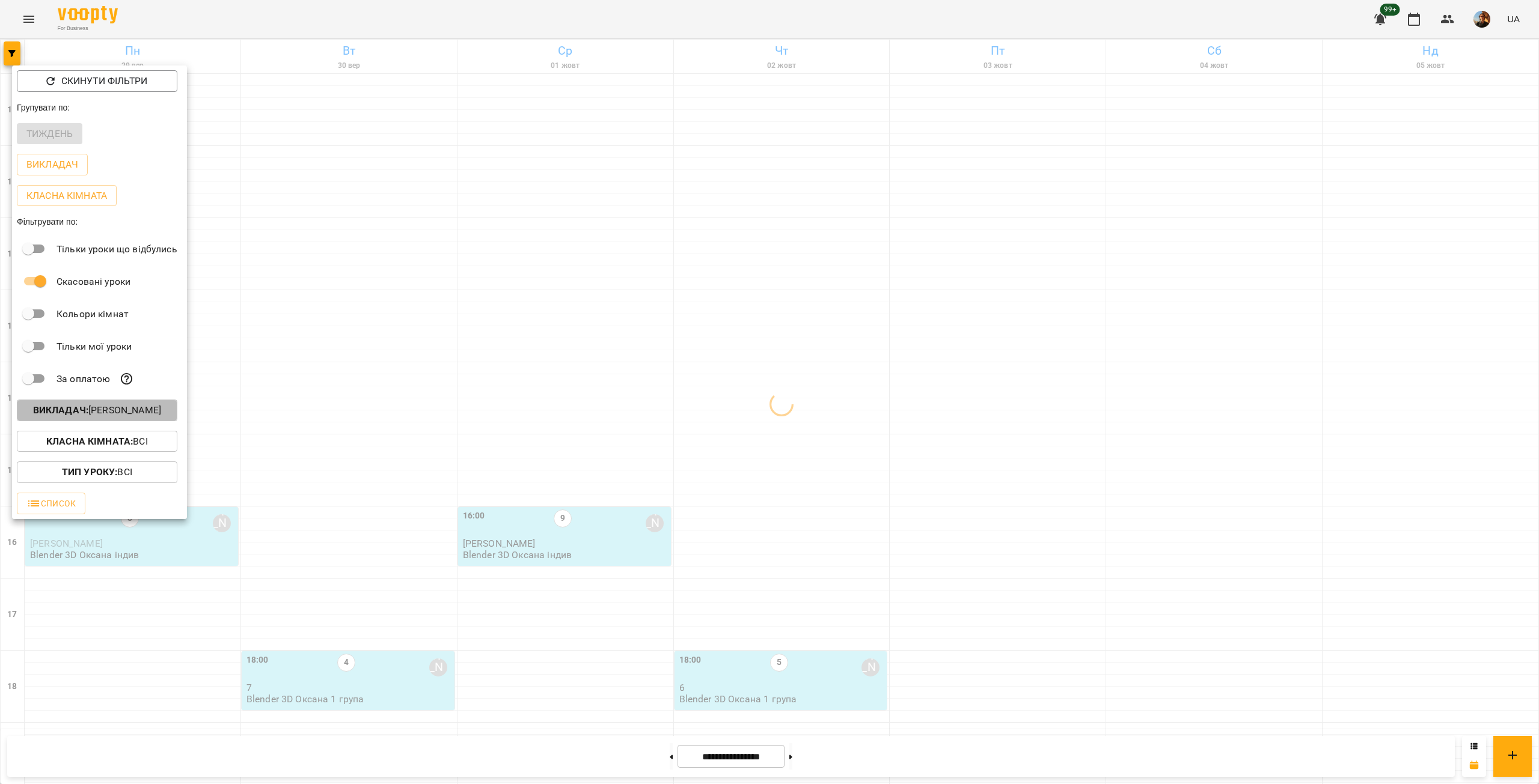
click at [100, 415] on p "Викладач : [PERSON_NAME]" at bounding box center [97, 410] width 128 height 14
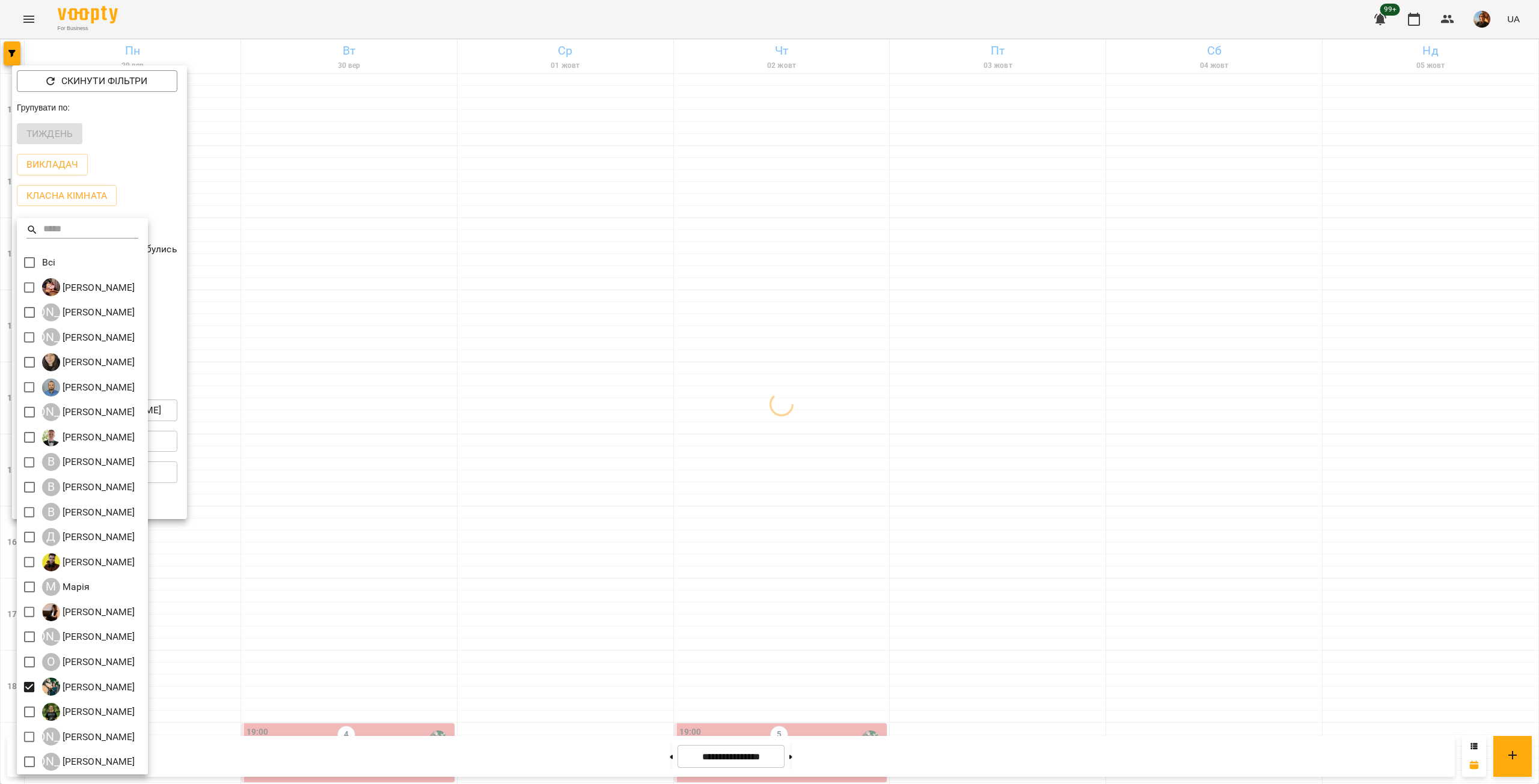
click at [321, 505] on div at bounding box center [769, 392] width 1539 height 784
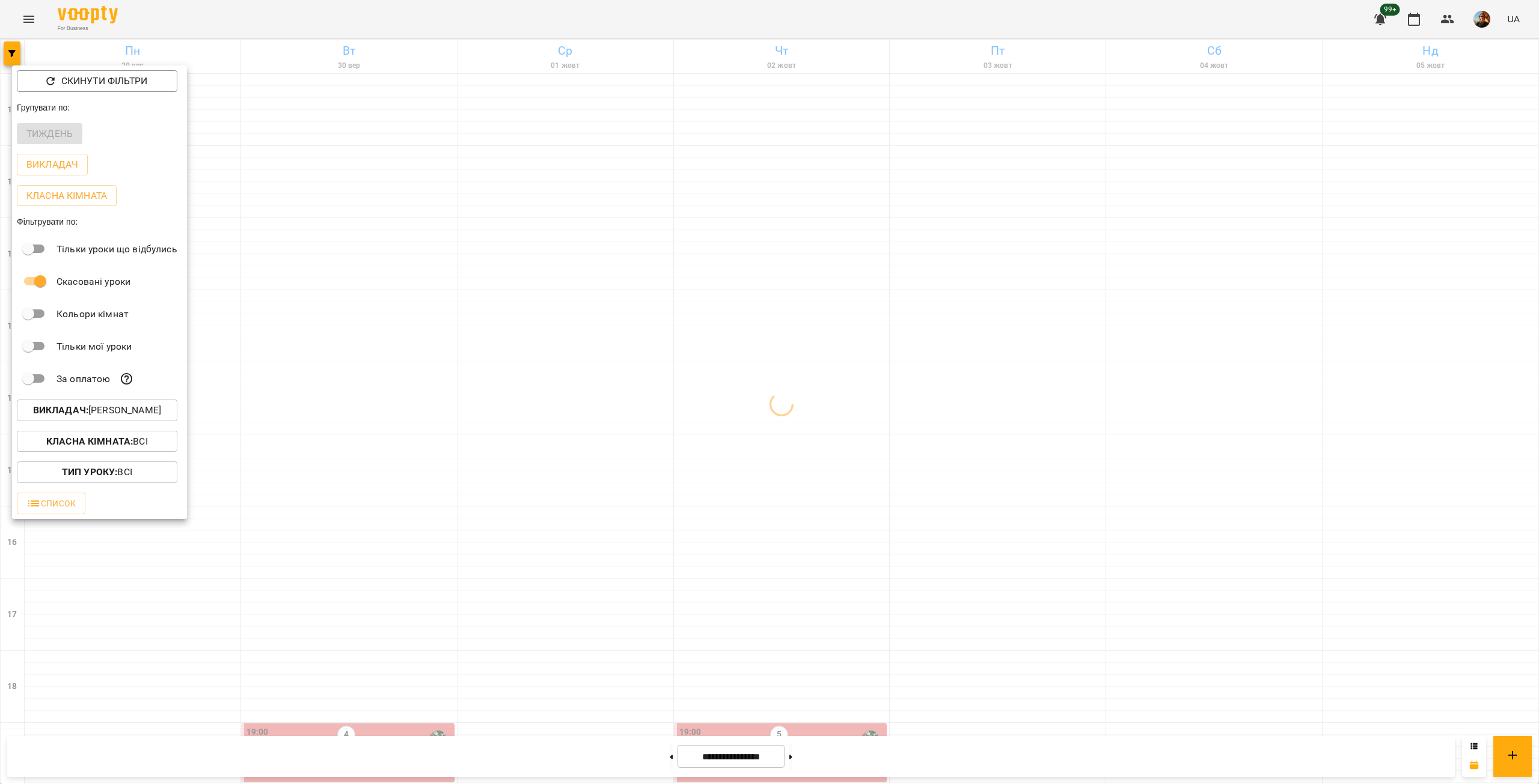
click at [321, 505] on div at bounding box center [769, 392] width 1539 height 784
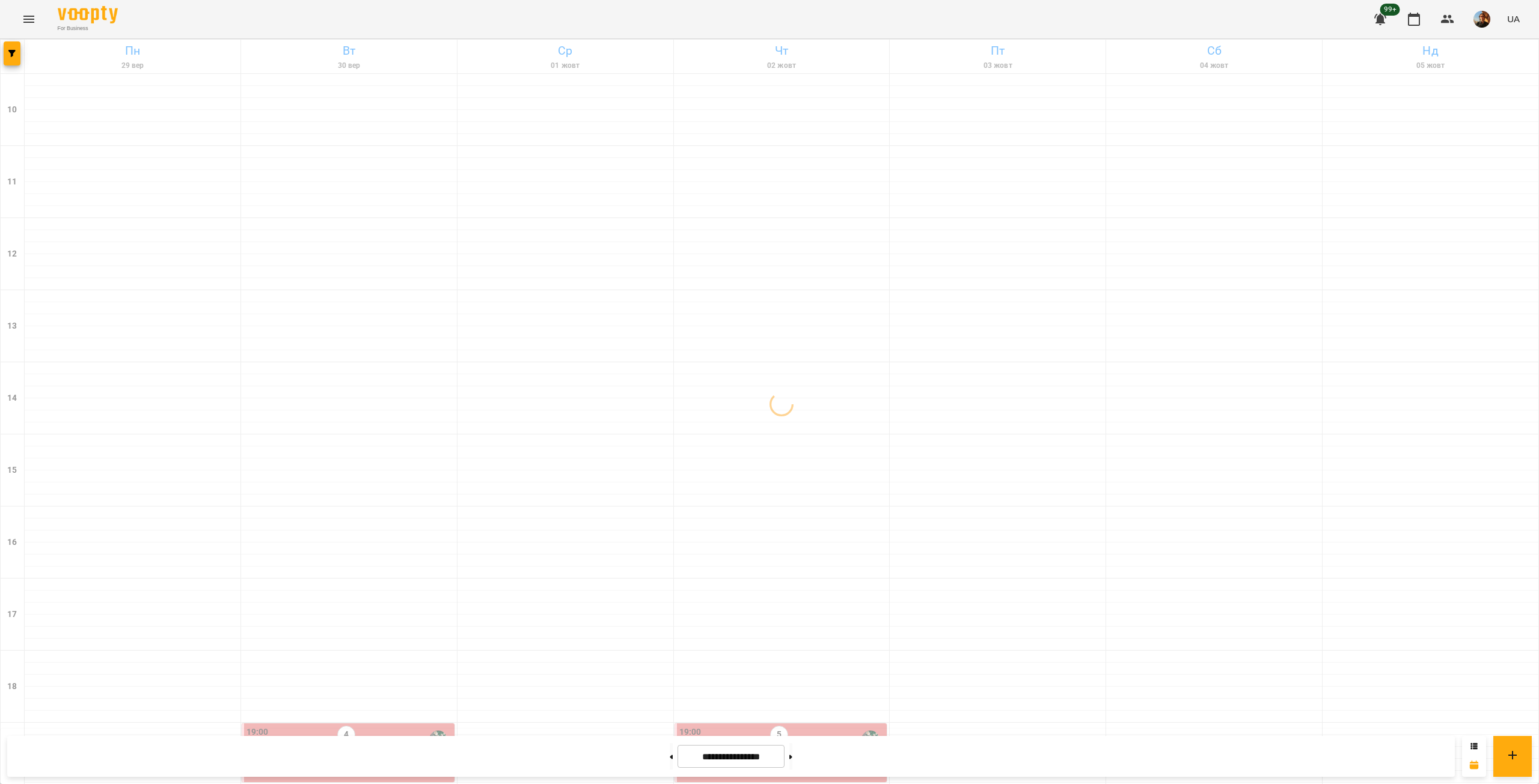
scroll to position [281, 0]
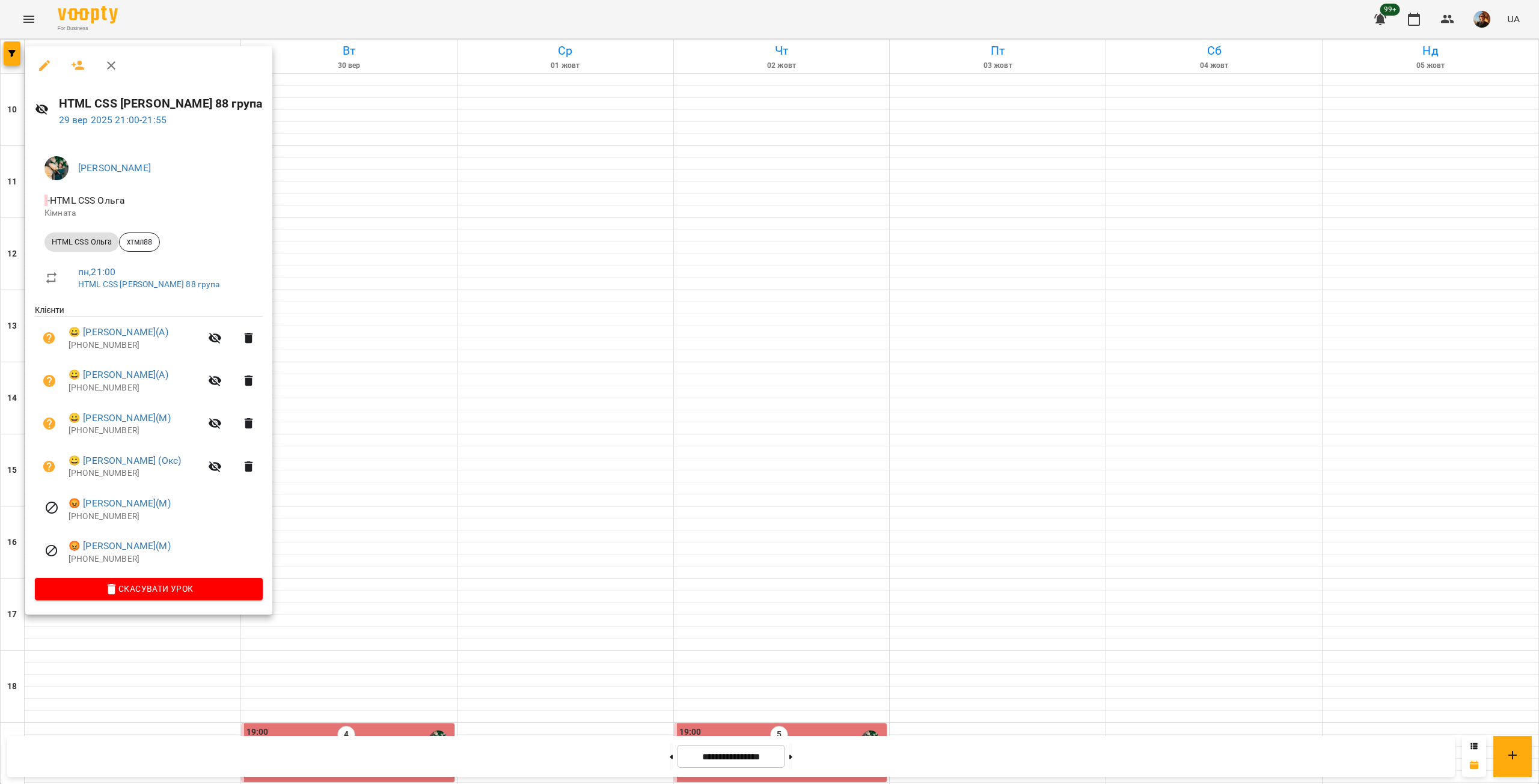
click at [101, 561] on p "[PHONE_NUMBER]" at bounding box center [165, 560] width 194 height 12
click at [108, 514] on div "Баланс: 0₴" at bounding box center [115, 526] width 57 height 30
click at [96, 518] on p "[PHONE_NUMBER]" at bounding box center [165, 517] width 194 height 12
drag, startPoint x: 96, startPoint y: 518, endPoint x: 89, endPoint y: 517, distance: 7.1
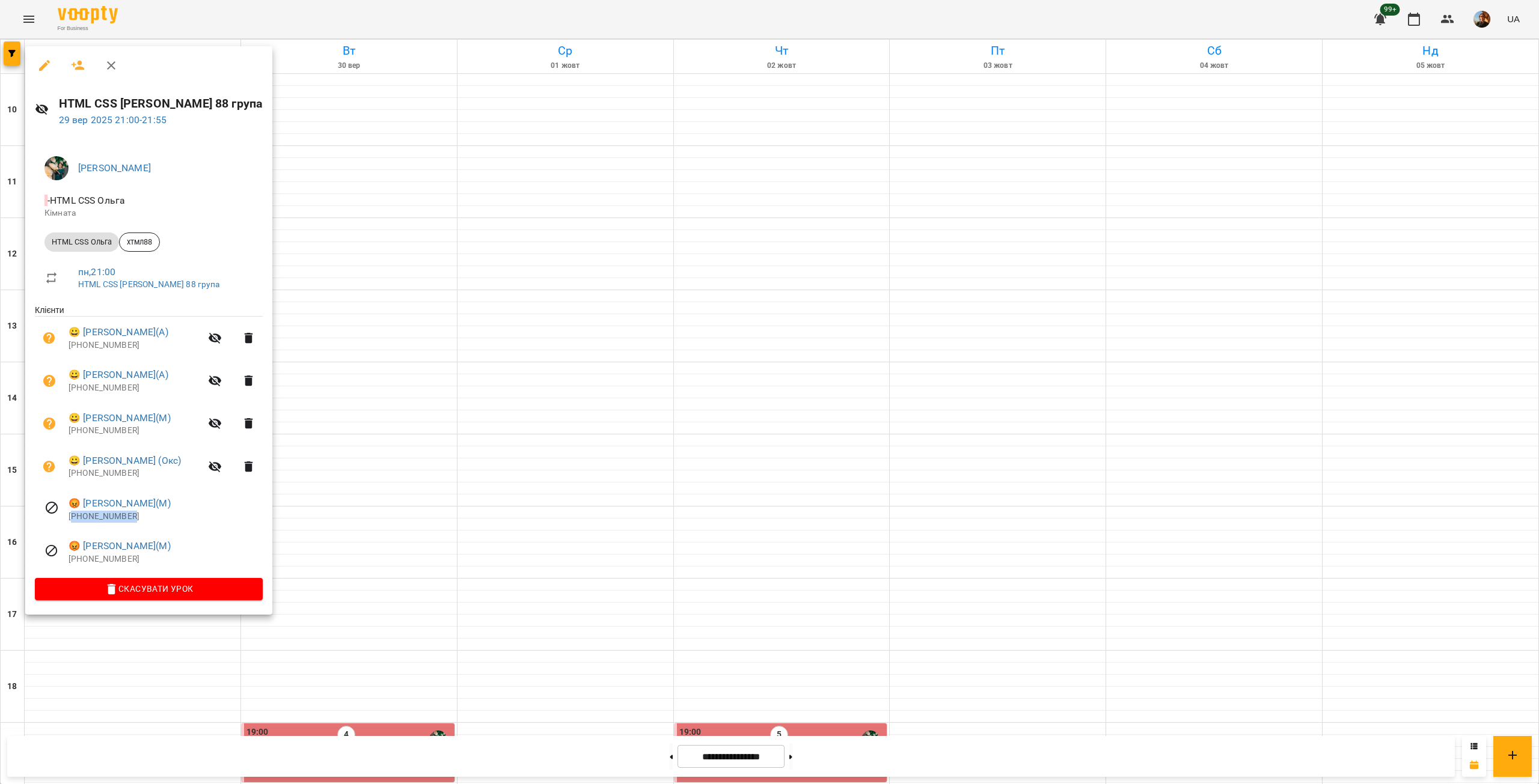
click at [95, 518] on p "[PHONE_NUMBER]" at bounding box center [165, 517] width 194 height 12
click at [105, 471] on p "[PHONE_NUMBER]" at bounding box center [134, 474] width 132 height 12
click at [105, 471] on p "[PHONE_NUMBER]" at bounding box center [134, 474] width 132 height 12
click at [92, 428] on p "[PHONE_NUMBER]" at bounding box center [134, 431] width 132 height 12
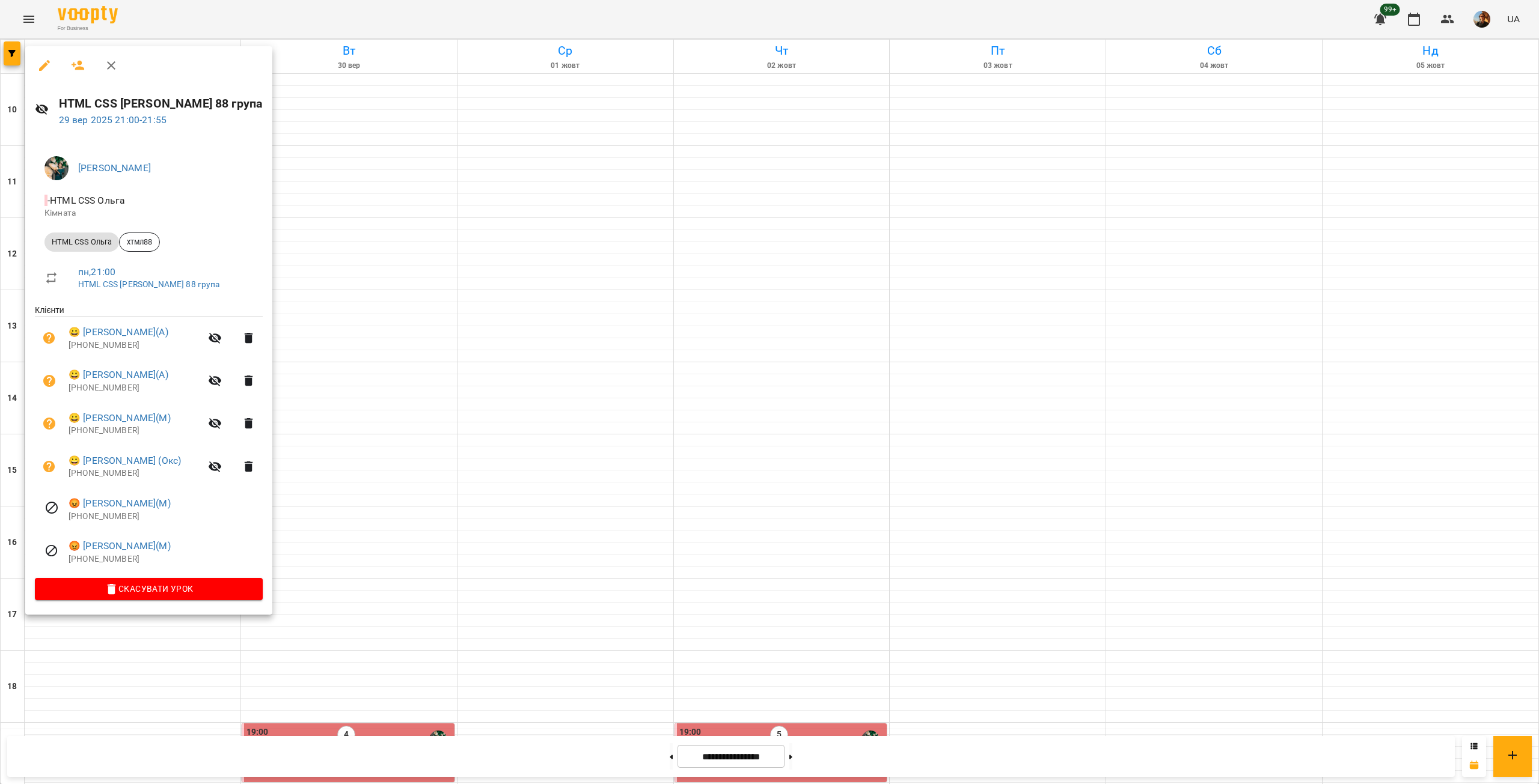
click at [102, 387] on p "[PHONE_NUMBER]" at bounding box center [134, 388] width 132 height 12
click at [119, 344] on p "[PHONE_NUMBER]" at bounding box center [134, 345] width 132 height 12
click at [466, 399] on div at bounding box center [769, 392] width 1539 height 784
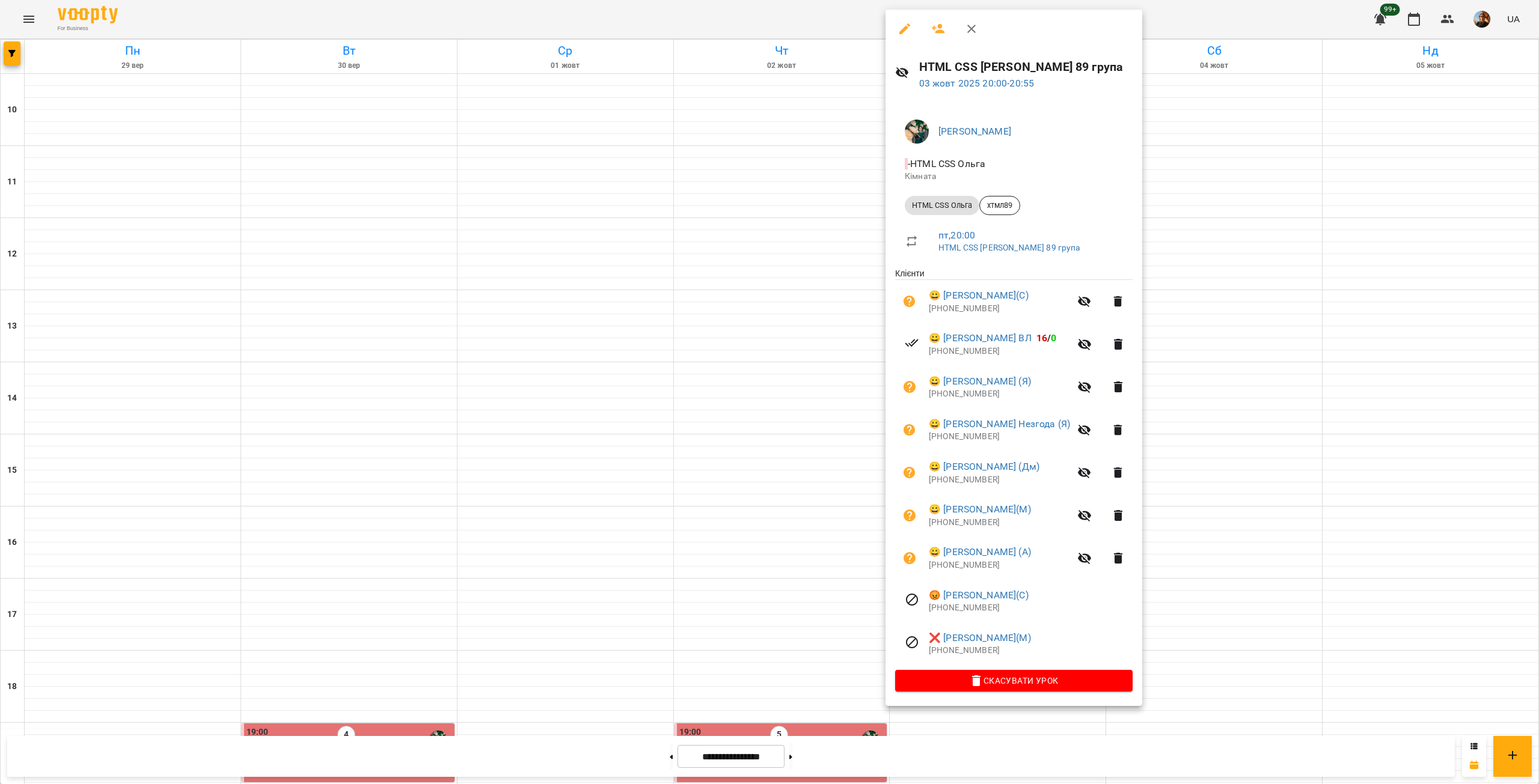
click at [973, 651] on p "[PHONE_NUMBER]" at bounding box center [1030, 651] width 204 height 12
click at [972, 611] on p "[PHONE_NUMBER]" at bounding box center [1030, 609] width 204 height 12
click at [967, 569] on p "[PHONE_NUMBER]" at bounding box center [999, 566] width 141 height 12
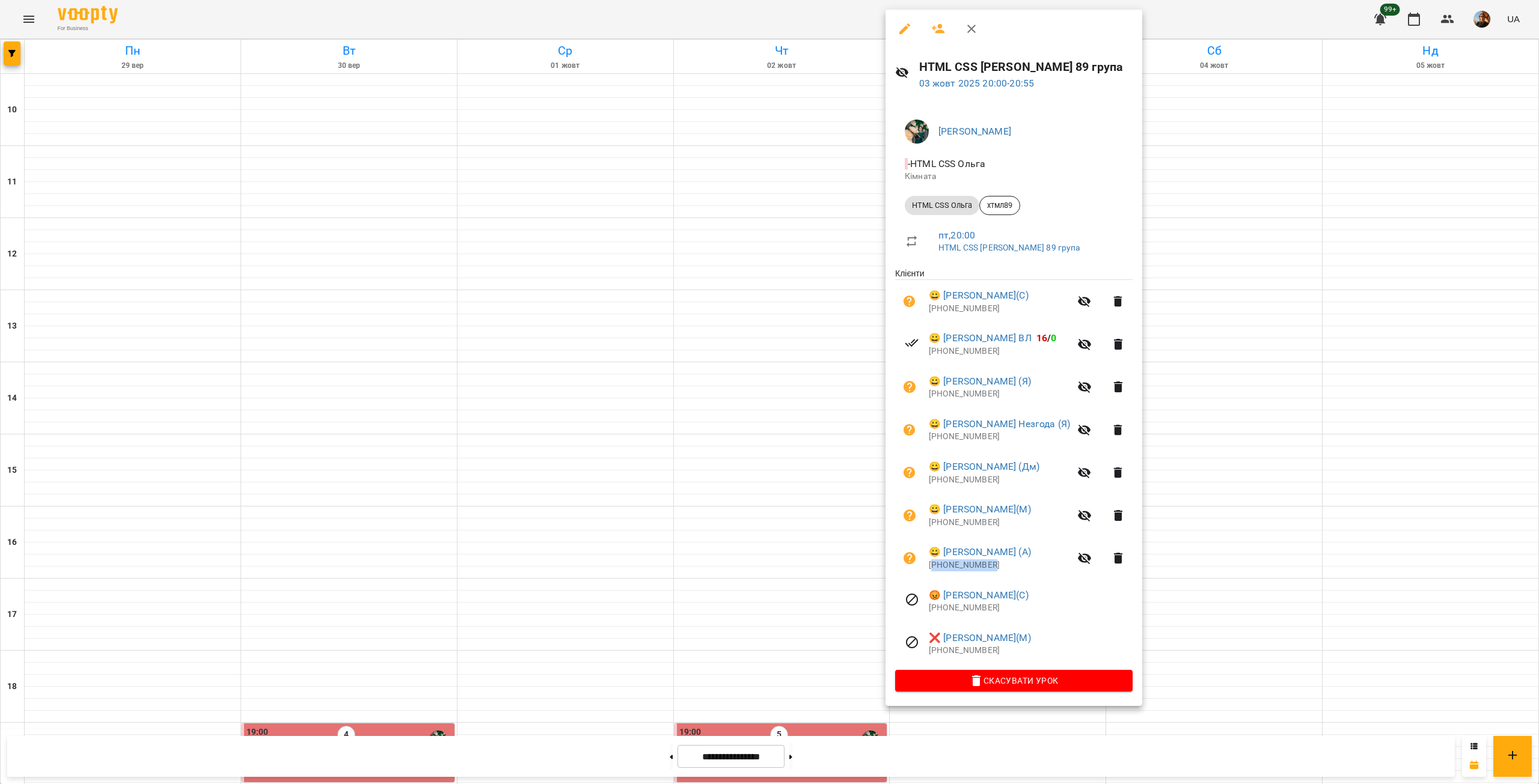
click at [967, 569] on p "[PHONE_NUMBER]" at bounding box center [999, 566] width 141 height 12
click at [968, 526] on p "[PHONE_NUMBER]" at bounding box center [999, 523] width 141 height 12
click at [950, 481] on p "[PHONE_NUMBER]" at bounding box center [999, 480] width 141 height 12
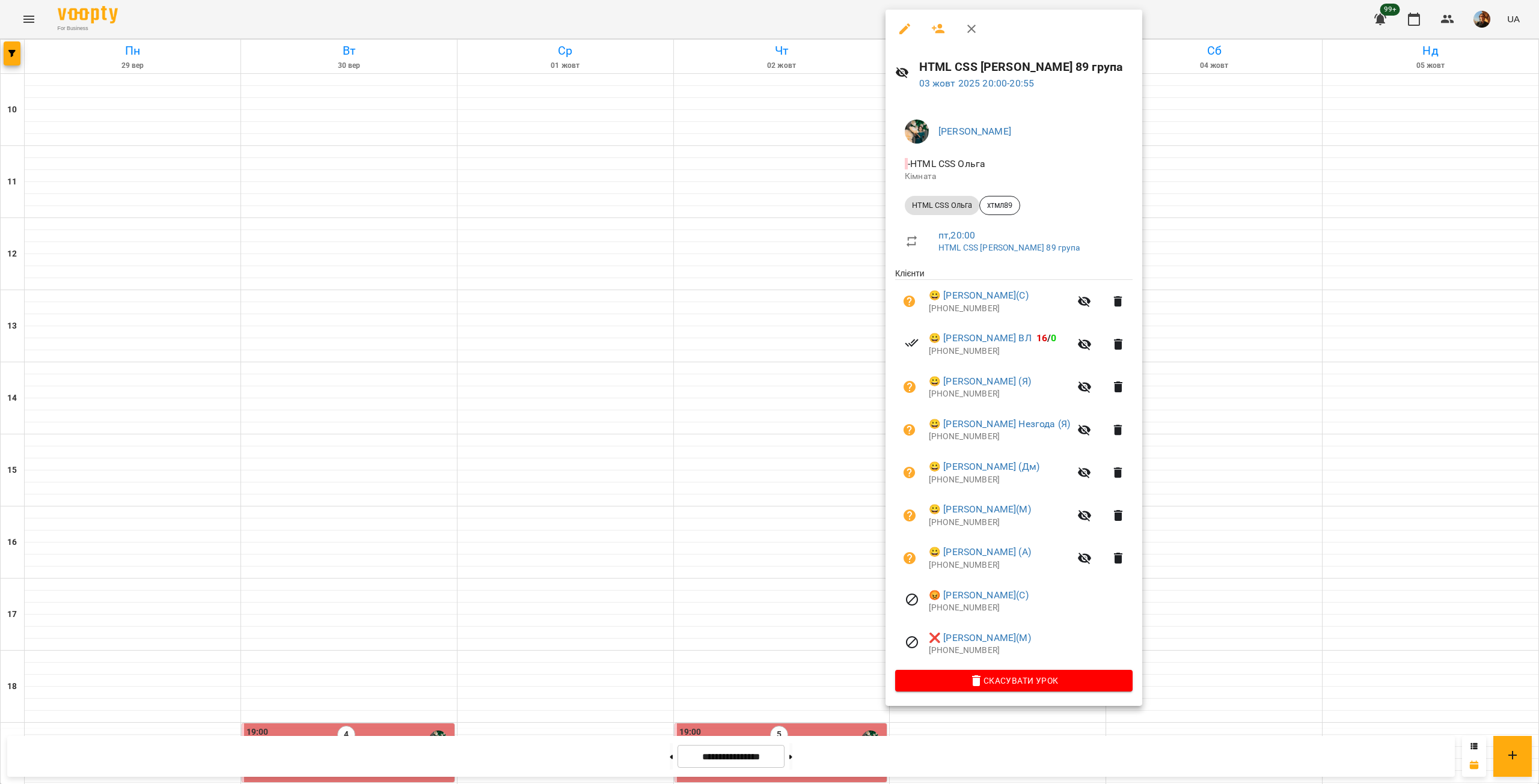
click at [954, 441] on p "[PHONE_NUMBER]" at bounding box center [999, 437] width 141 height 12
click at [954, 399] on p "[PHONE_NUMBER]" at bounding box center [999, 394] width 141 height 12
click at [953, 399] on p "[PHONE_NUMBER]" at bounding box center [999, 394] width 141 height 12
click at [951, 356] on p "[PHONE_NUMBER]" at bounding box center [999, 352] width 141 height 12
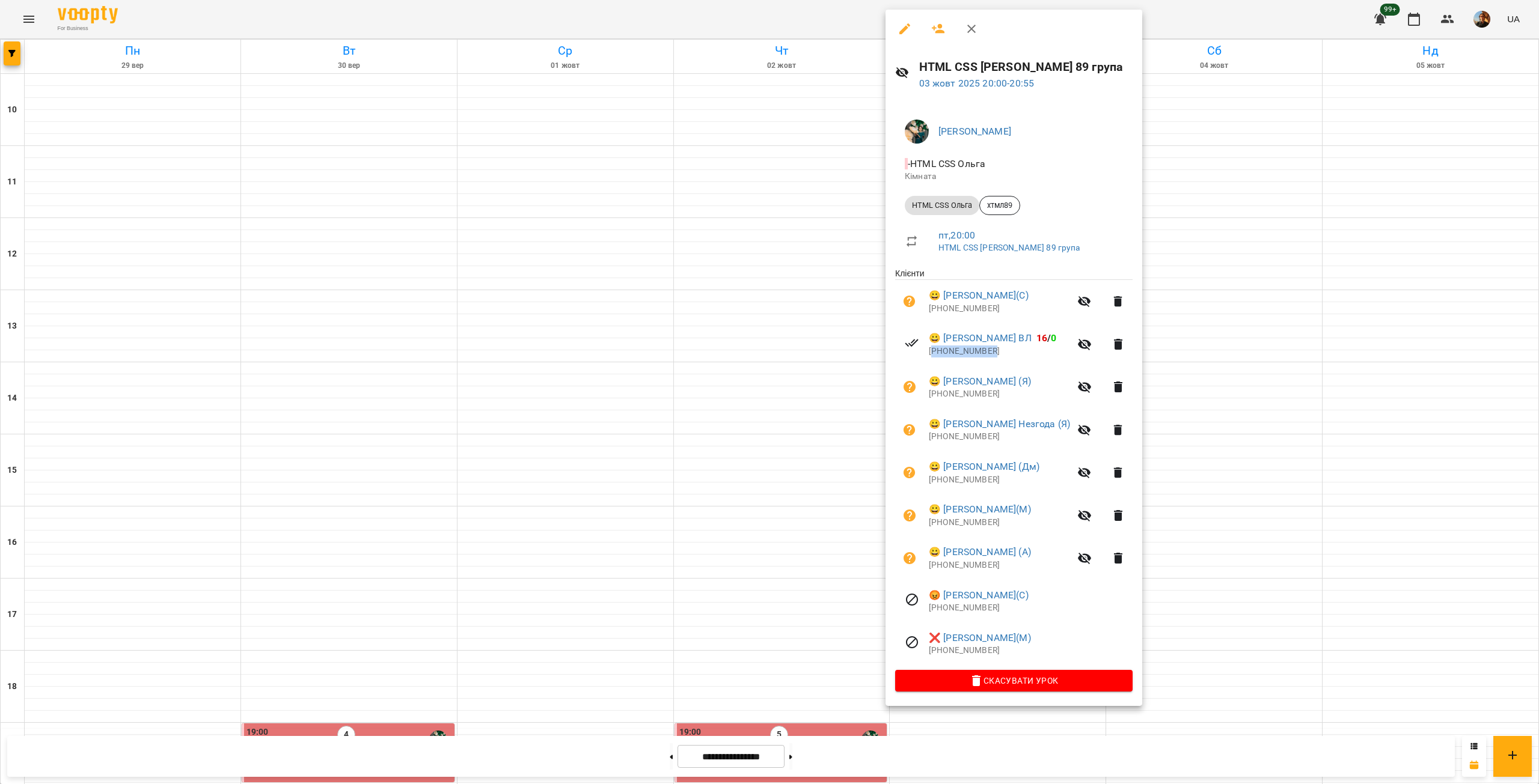
click at [951, 356] on p "[PHONE_NUMBER]" at bounding box center [999, 352] width 141 height 12
click at [975, 310] on p "[PHONE_NUMBER]" at bounding box center [999, 309] width 141 height 12
click at [767, 298] on div at bounding box center [769, 392] width 1539 height 784
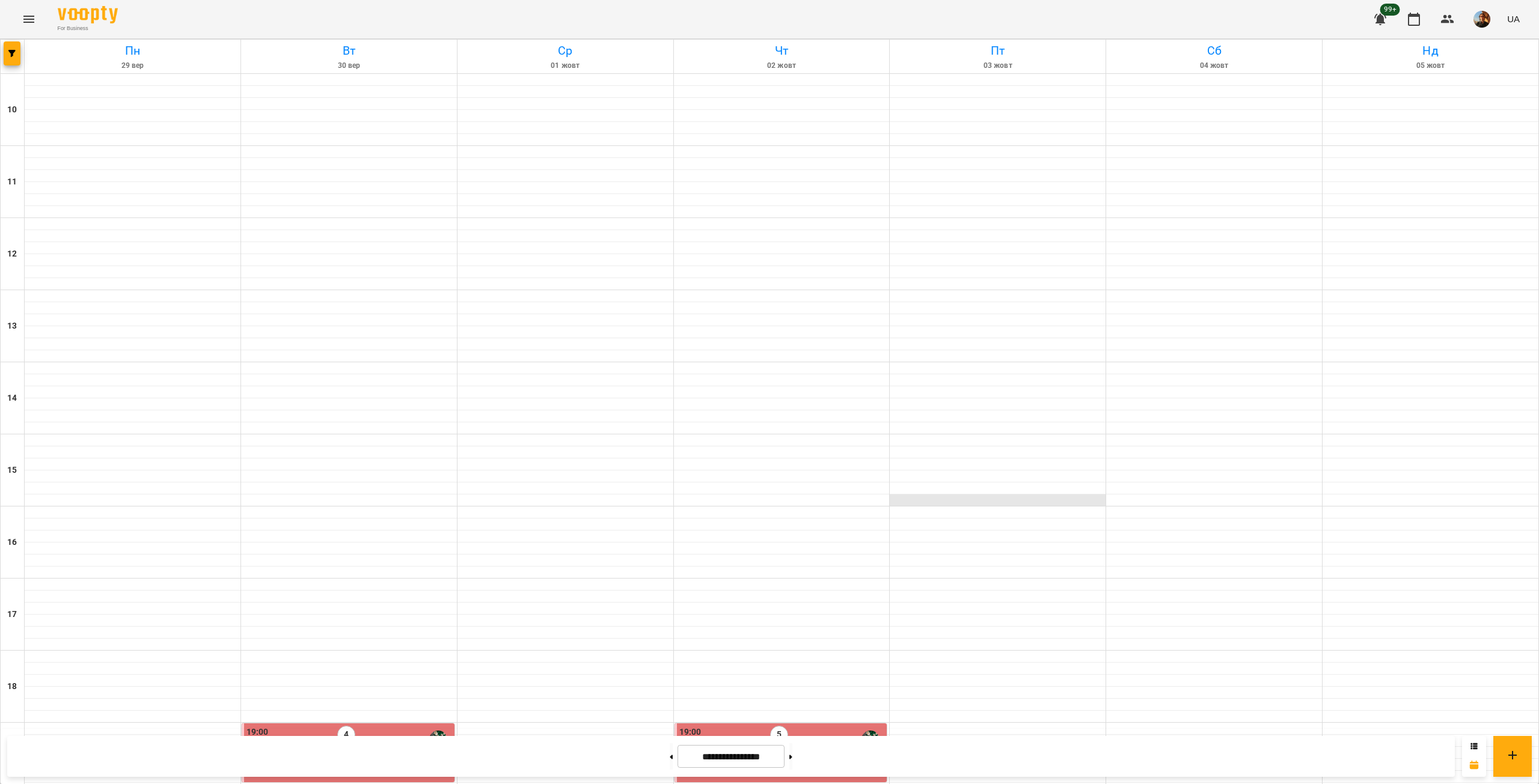
scroll to position [0, 0]
click at [18, 50] on button "button" at bounding box center [12, 53] width 17 height 24
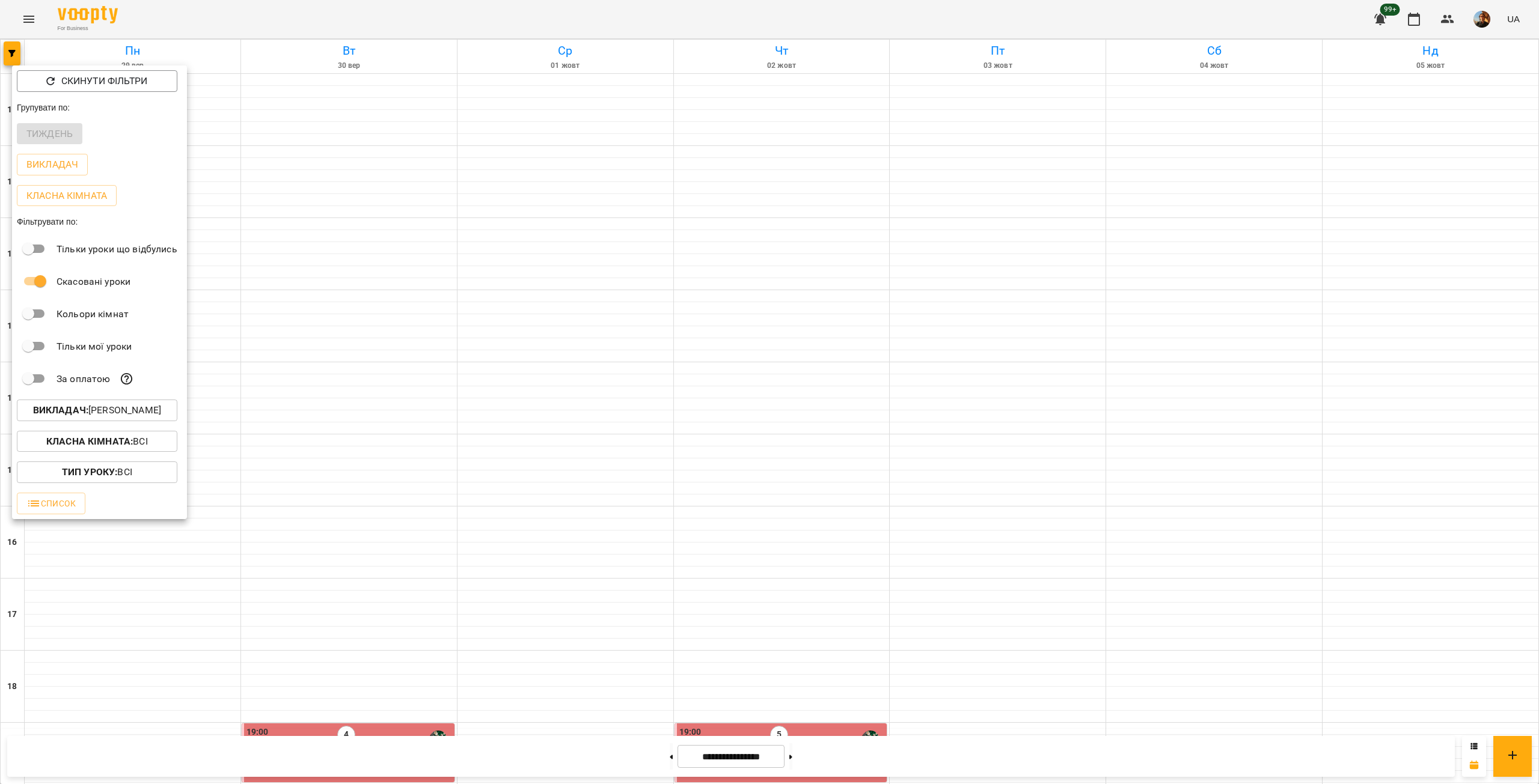
click at [130, 422] on button "Викладач : [PERSON_NAME]" at bounding box center [97, 410] width 160 height 21
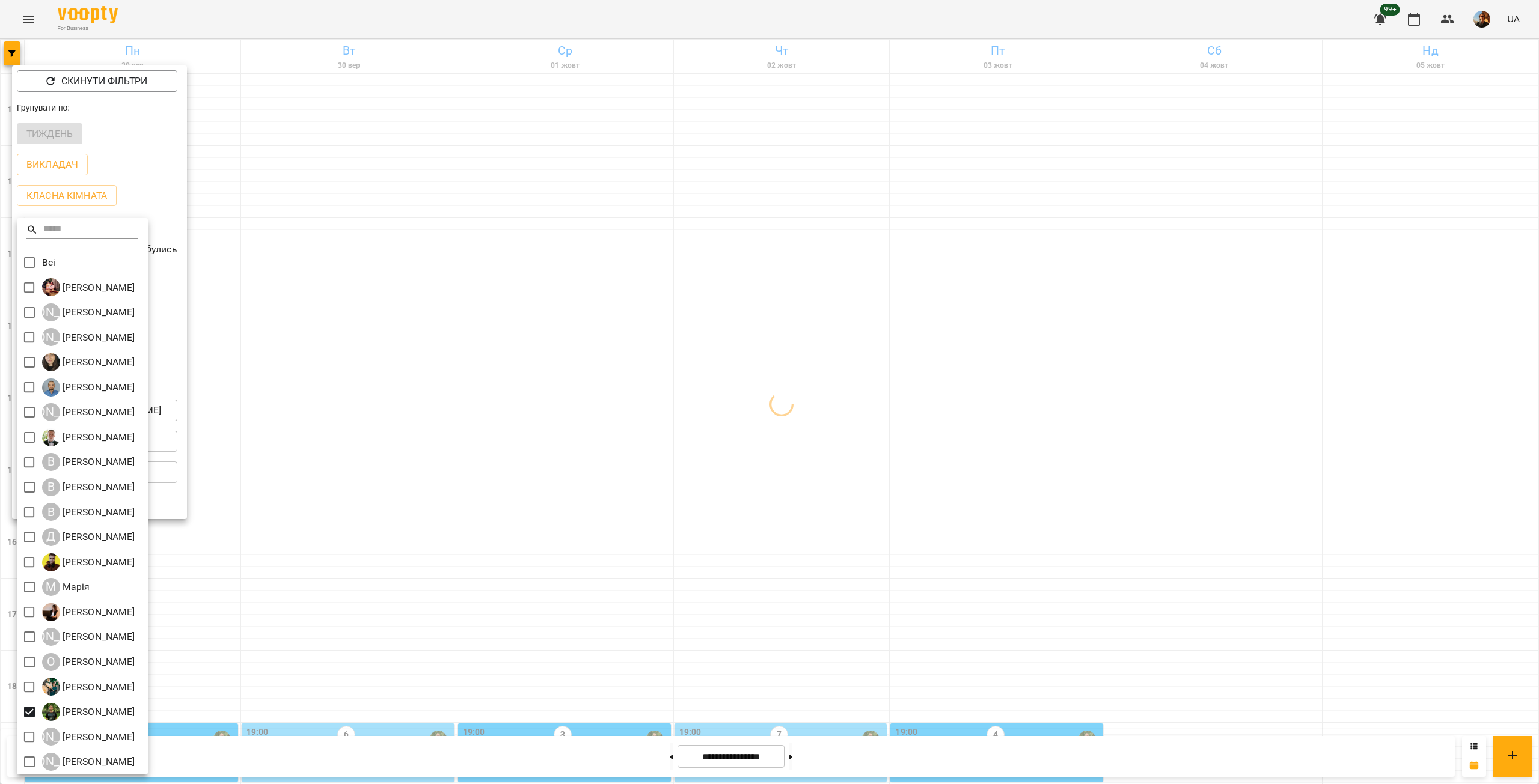
click at [368, 603] on div at bounding box center [769, 392] width 1539 height 784
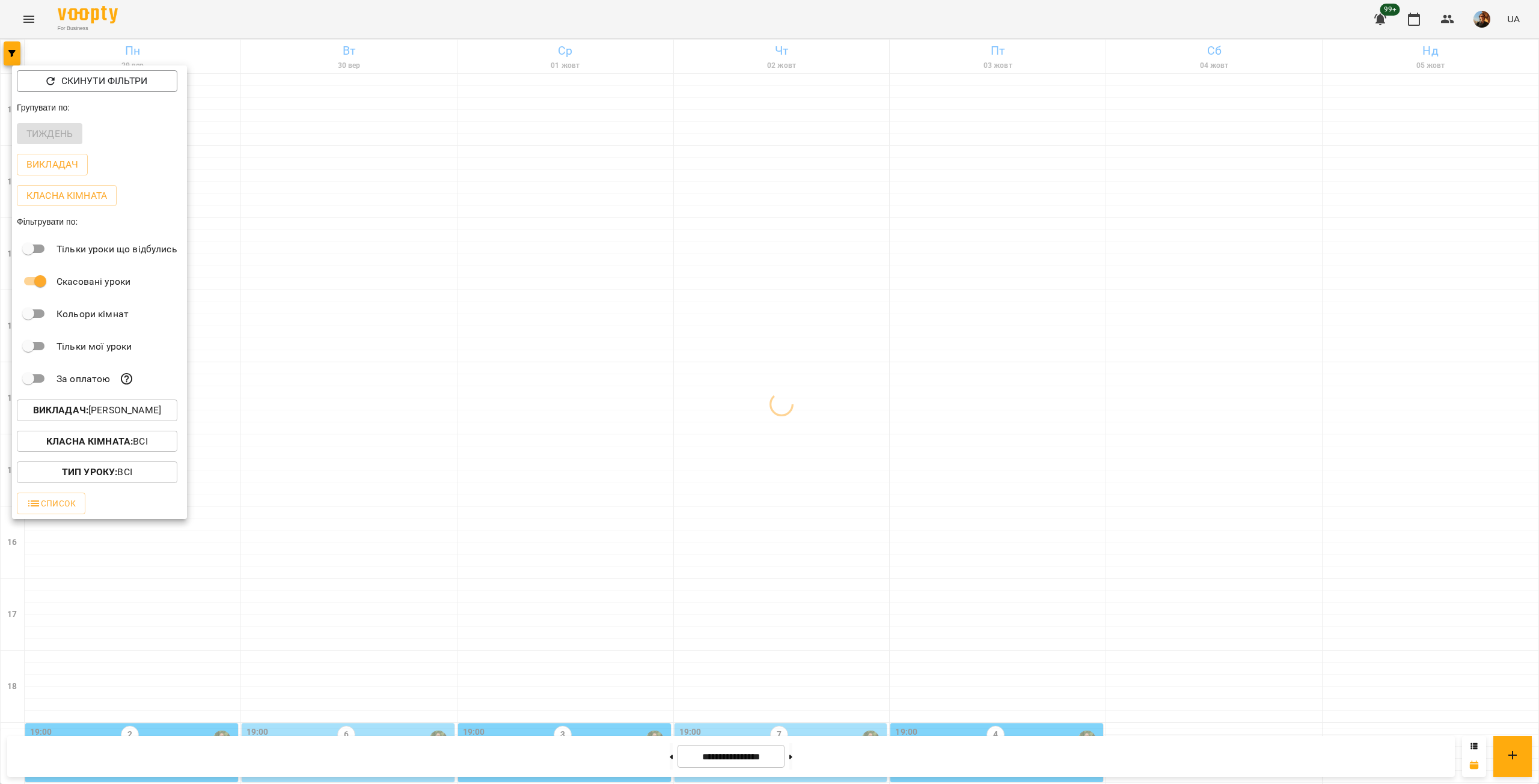
click at [369, 599] on div at bounding box center [769, 392] width 1539 height 784
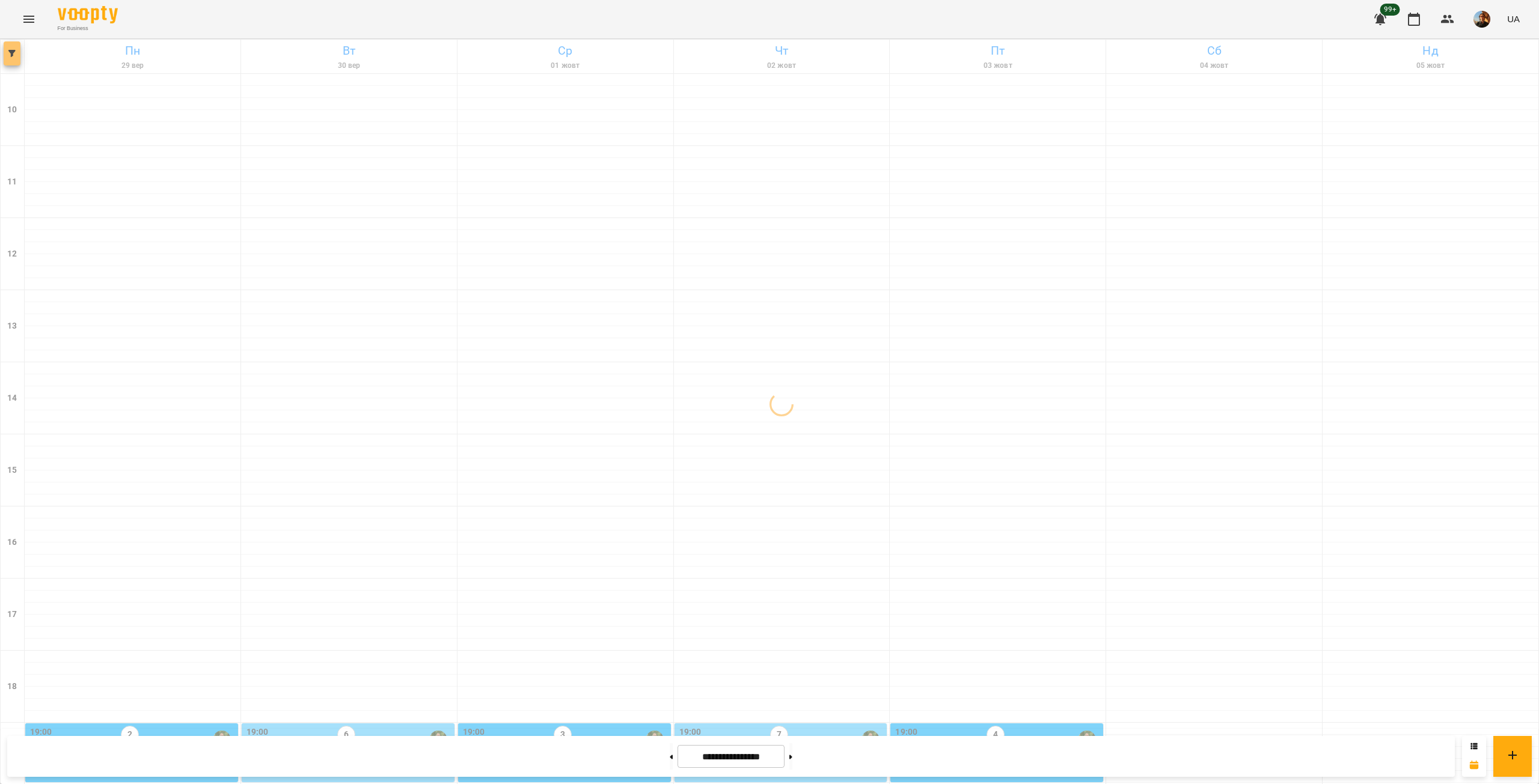
click at [12, 58] on button "button" at bounding box center [12, 53] width 17 height 24
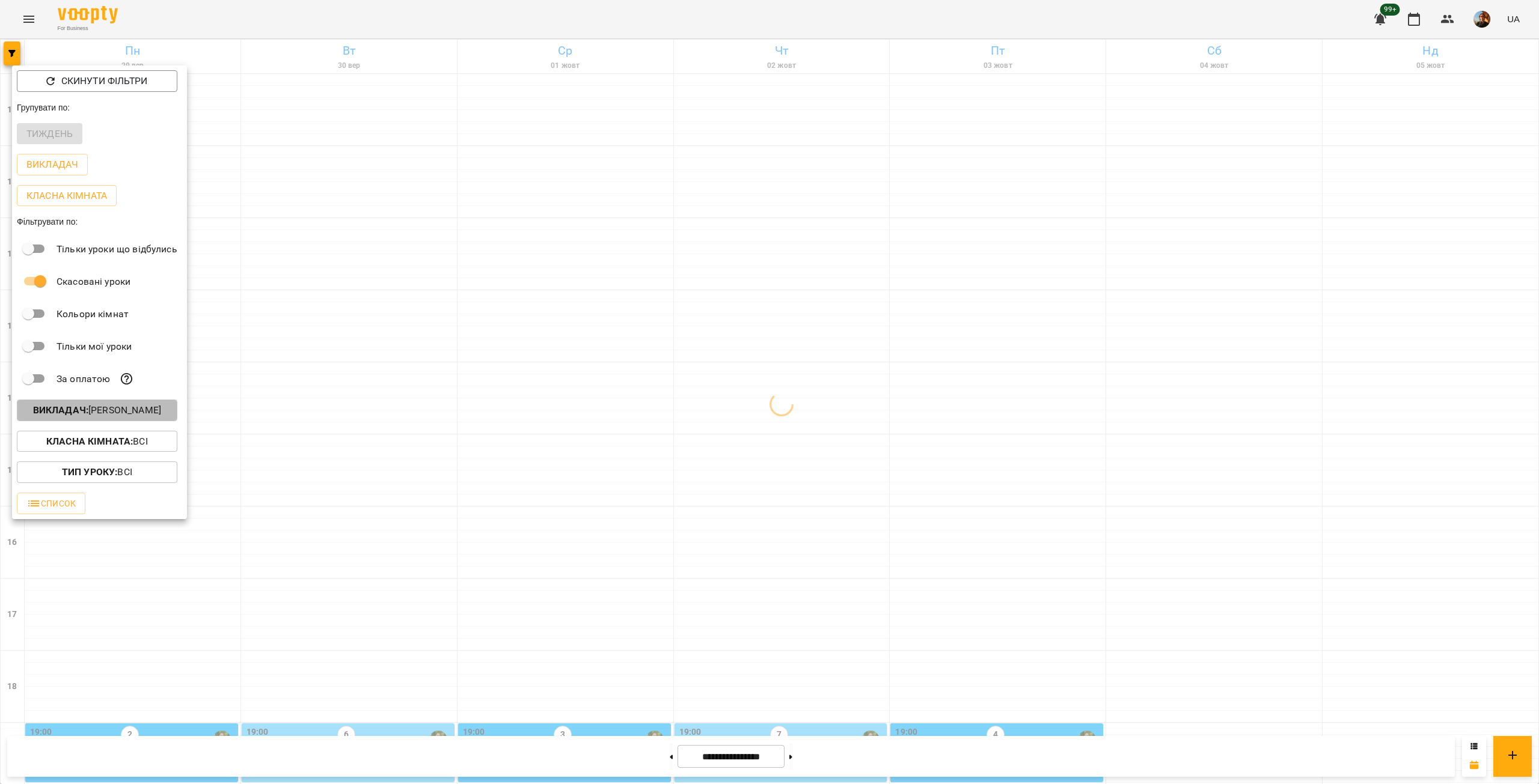
click at [151, 408] on p "Викладач : [PERSON_NAME]" at bounding box center [97, 410] width 128 height 14
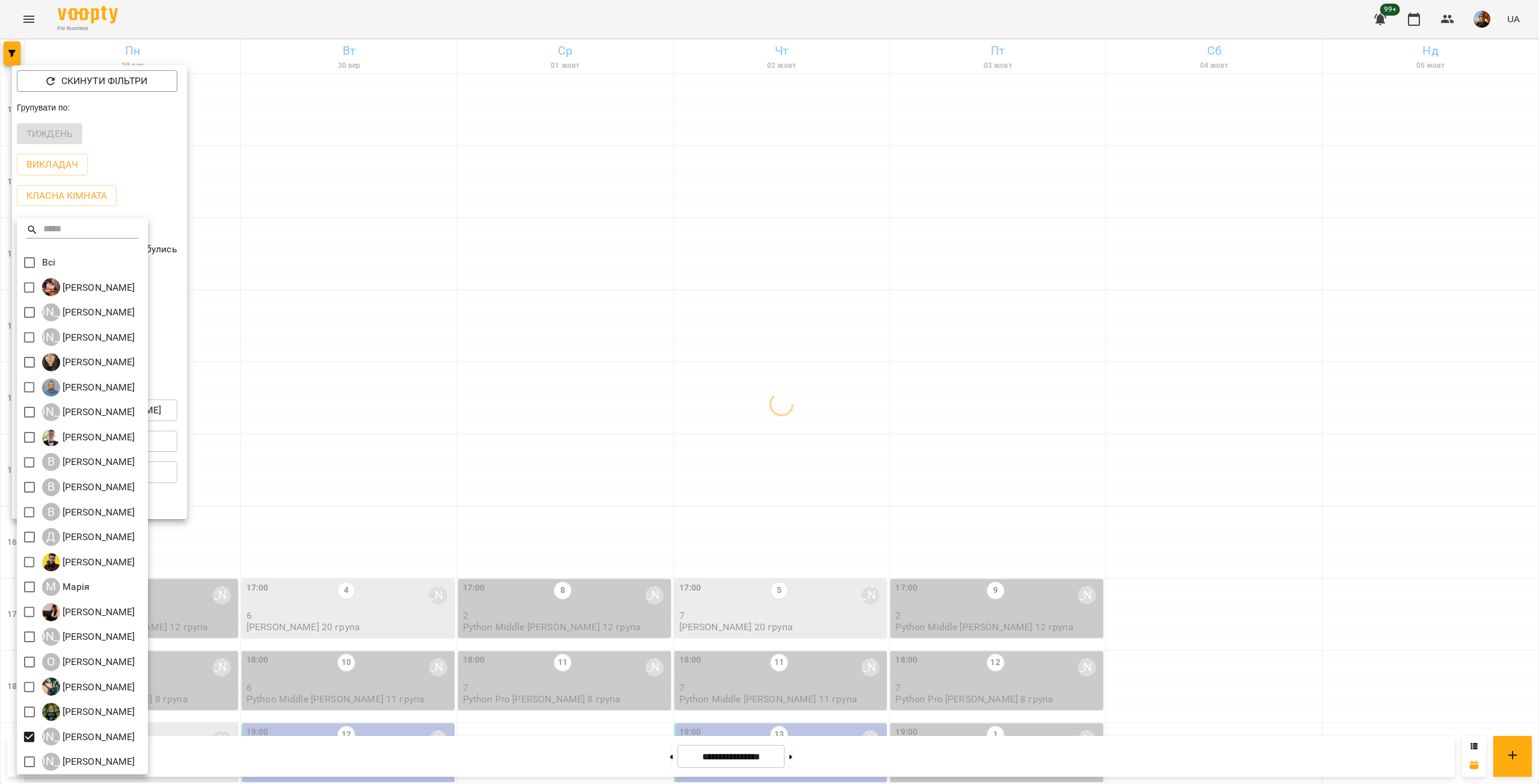
click at [295, 515] on div at bounding box center [769, 392] width 1539 height 784
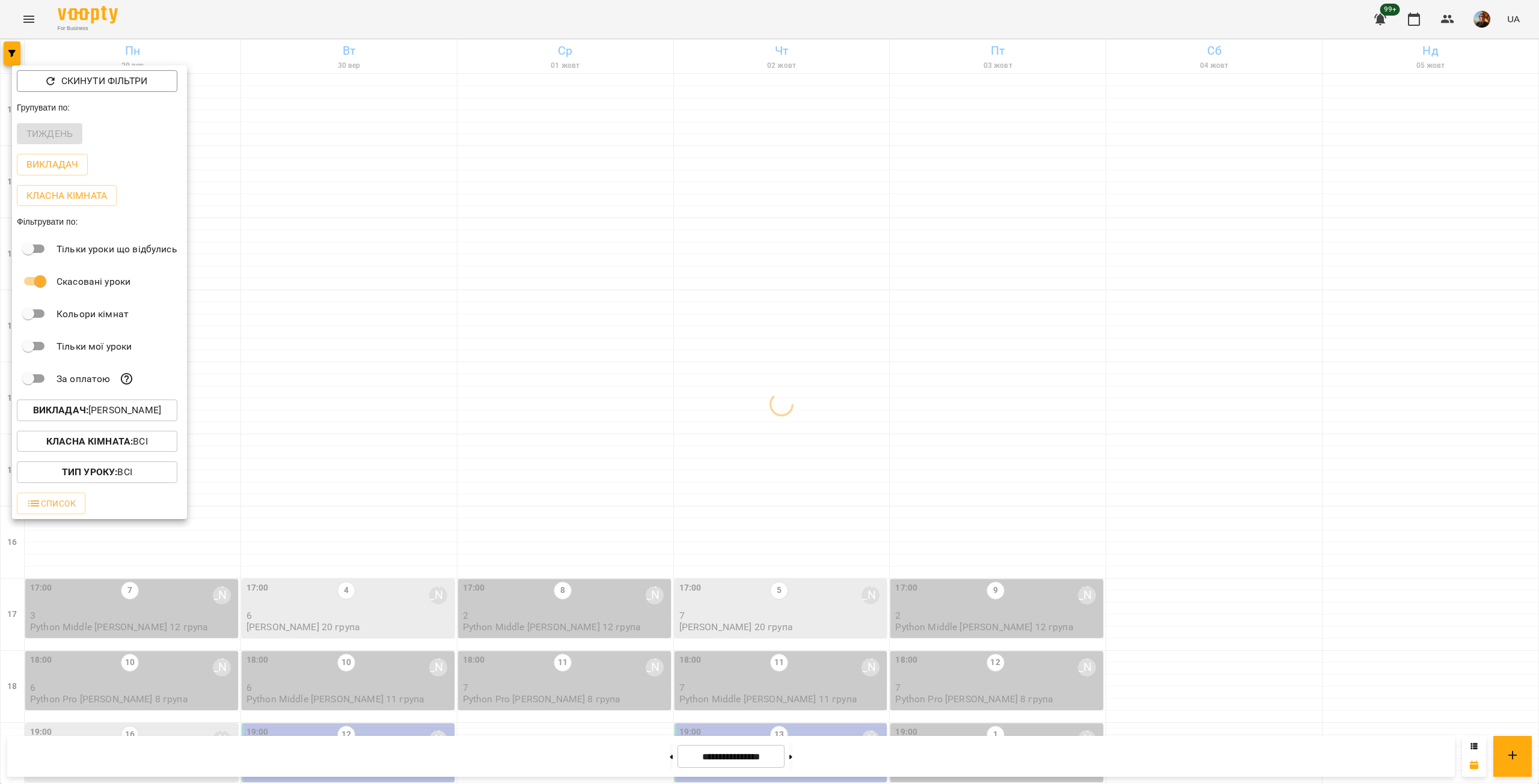
click at [295, 515] on div at bounding box center [769, 392] width 1539 height 784
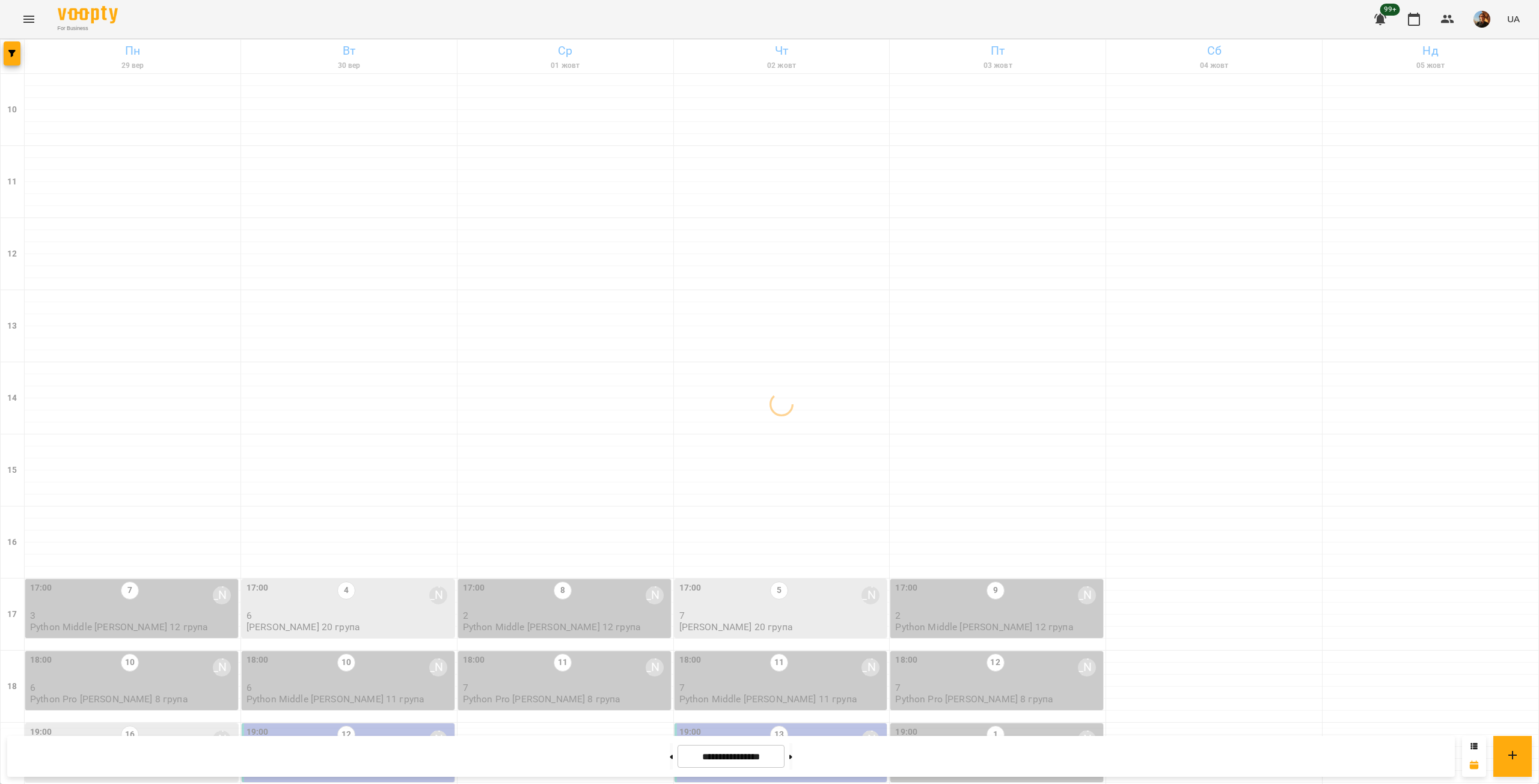
scroll to position [281, 0]
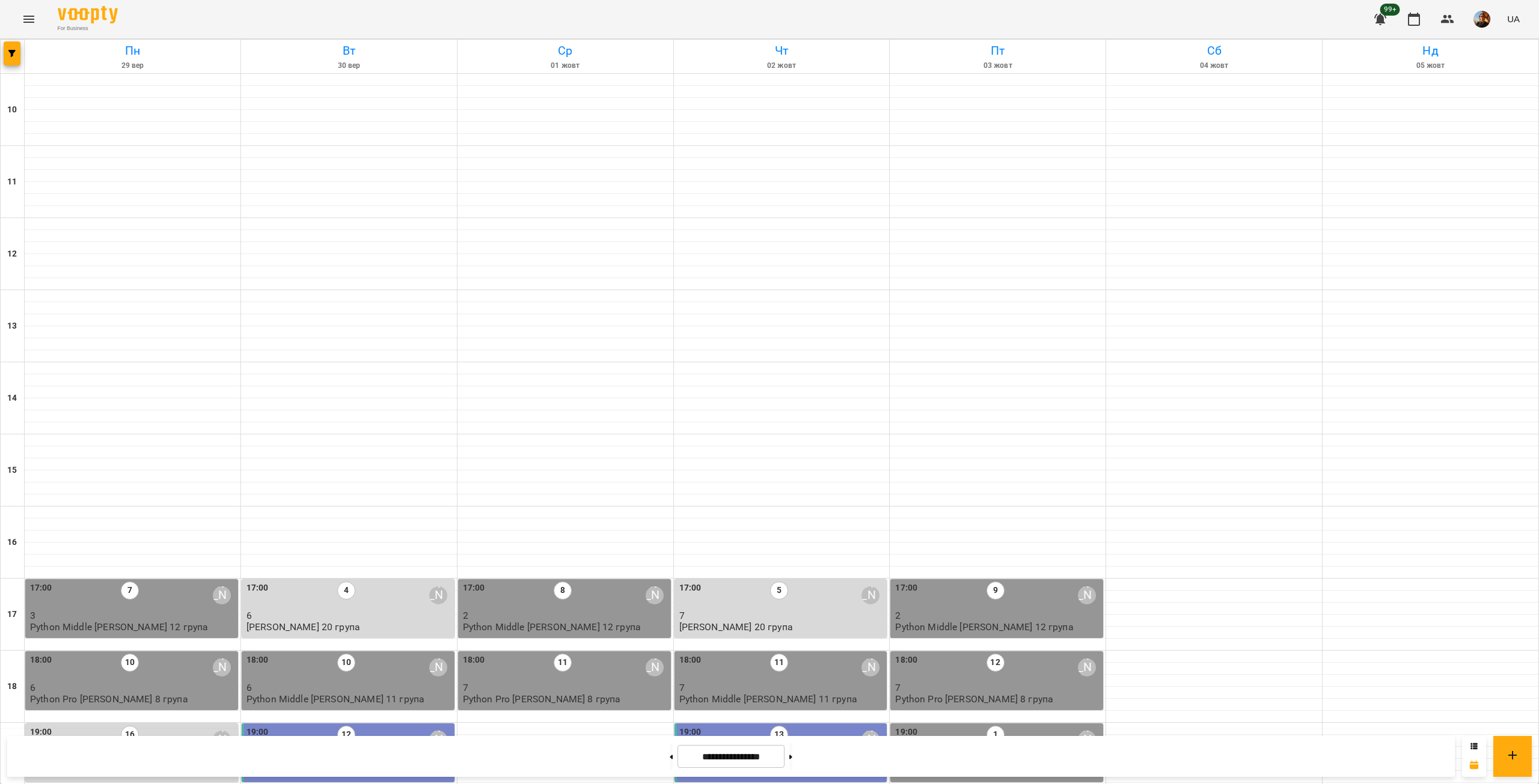
click at [186, 755] on p "8" at bounding box center [133, 760] width 206 height 11
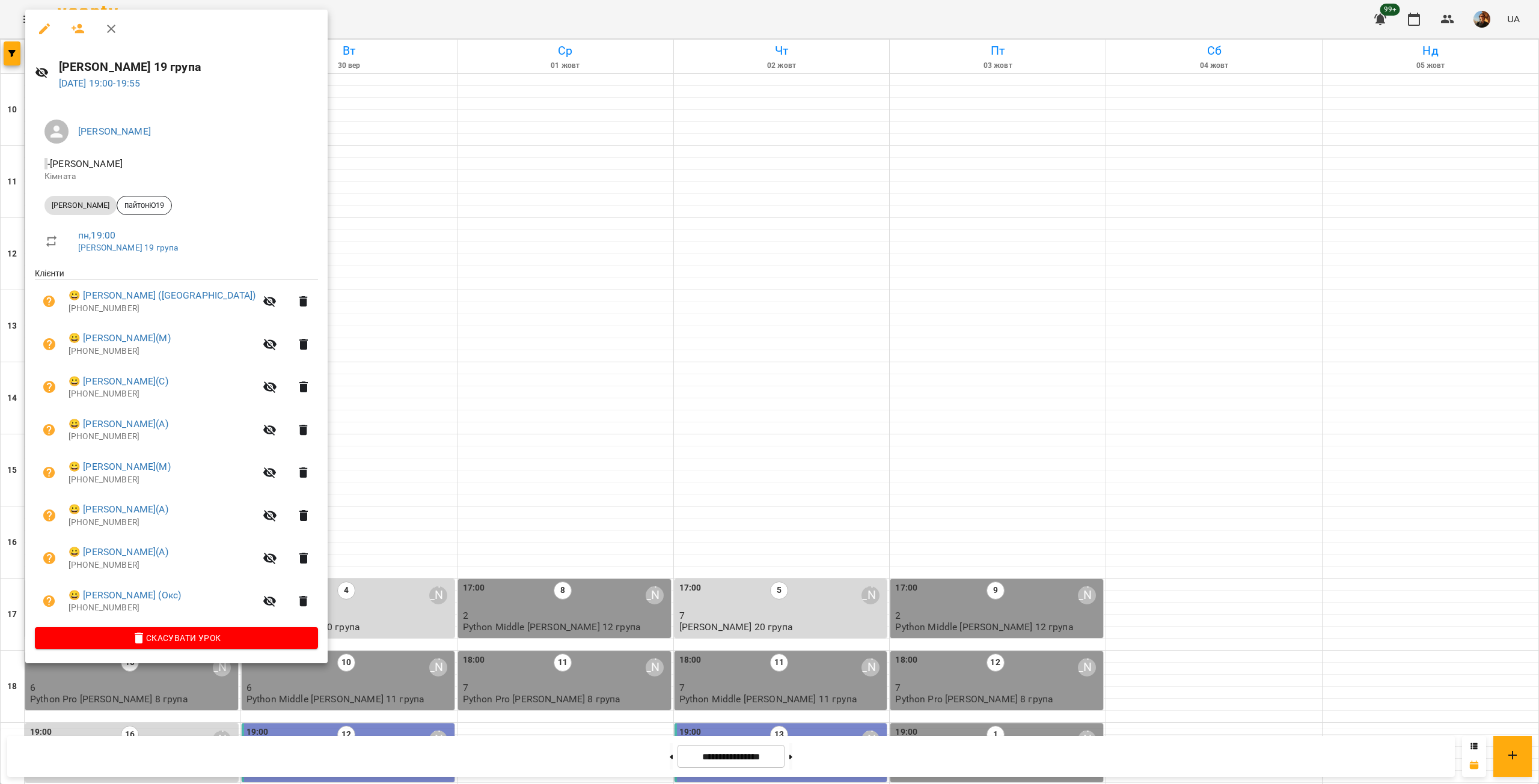
click at [111, 609] on p "[PHONE_NUMBER]" at bounding box center [161, 609] width 187 height 12
click at [104, 571] on p "[PHONE_NUMBER]" at bounding box center [161, 566] width 187 height 12
click at [106, 565] on p "[PHONE_NUMBER]" at bounding box center [161, 566] width 187 height 12
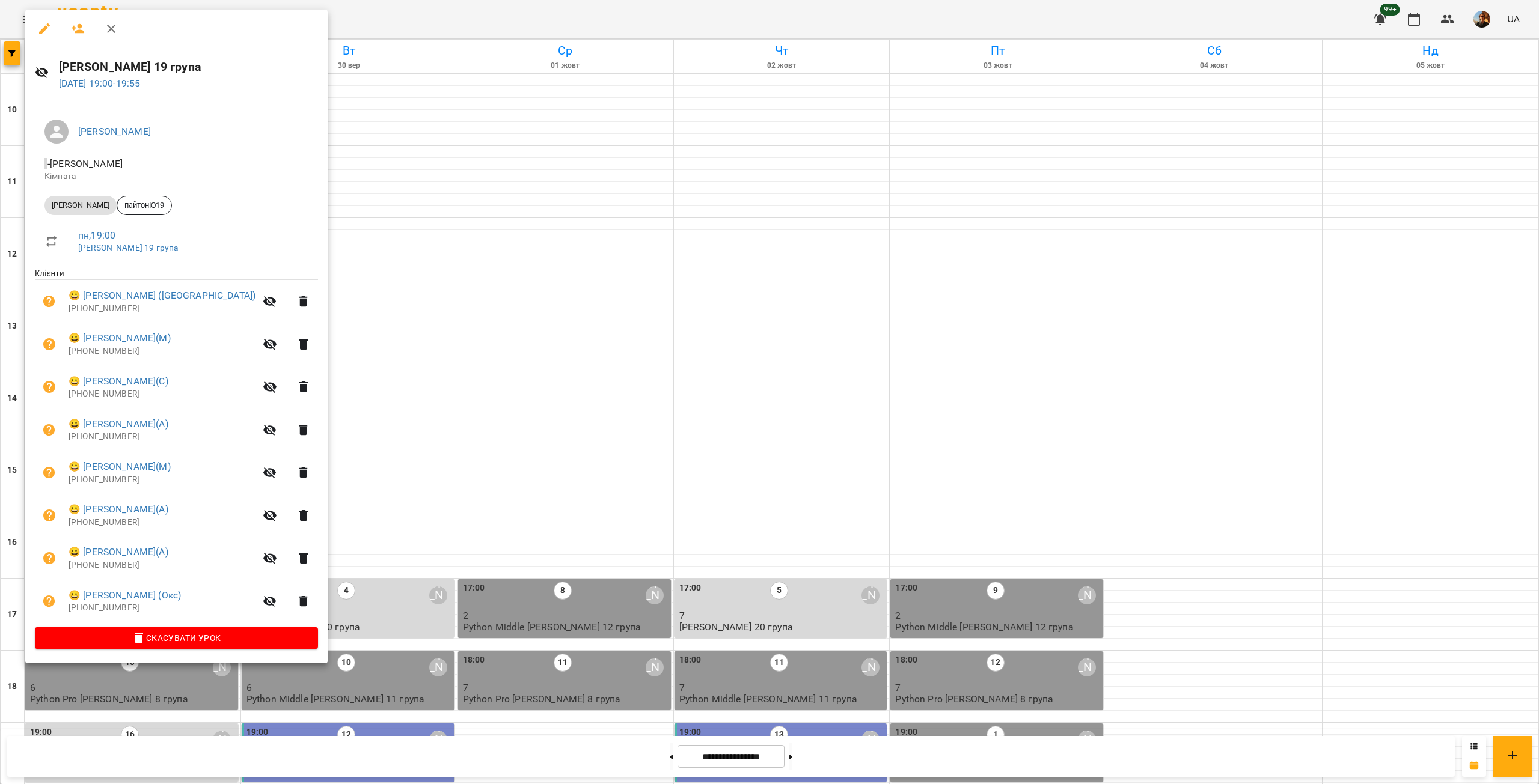
click at [96, 526] on p "[PHONE_NUMBER]" at bounding box center [161, 523] width 187 height 12
click at [107, 481] on p "[PHONE_NUMBER]" at bounding box center [161, 480] width 187 height 12
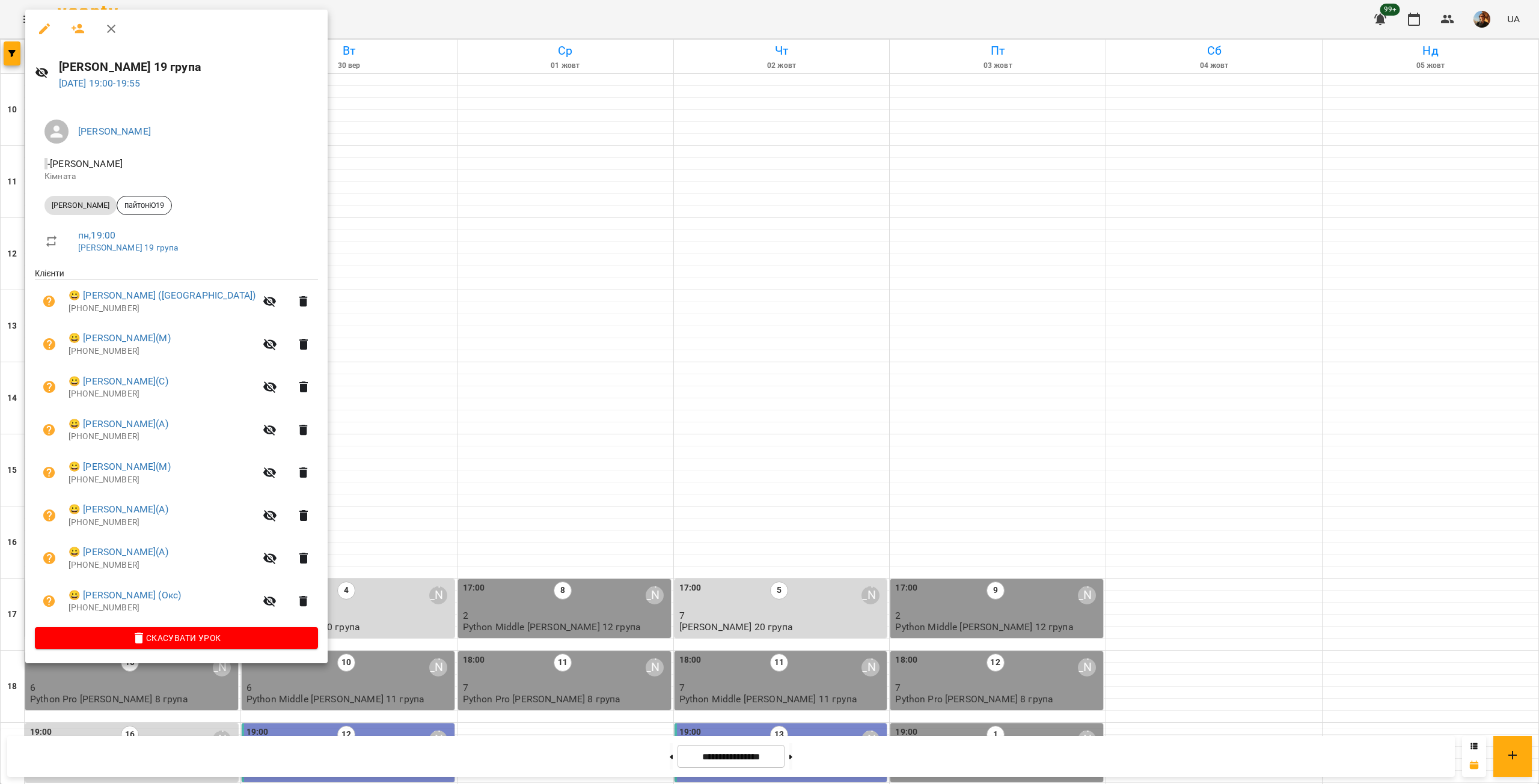
click at [104, 438] on p "[PHONE_NUMBER]" at bounding box center [161, 437] width 187 height 12
click at [97, 395] on p "[PHONE_NUMBER]" at bounding box center [161, 394] width 187 height 12
drag, startPoint x: 97, startPoint y: 395, endPoint x: 111, endPoint y: 393, distance: 14.1
click at [97, 395] on p "[PHONE_NUMBER]" at bounding box center [161, 394] width 187 height 12
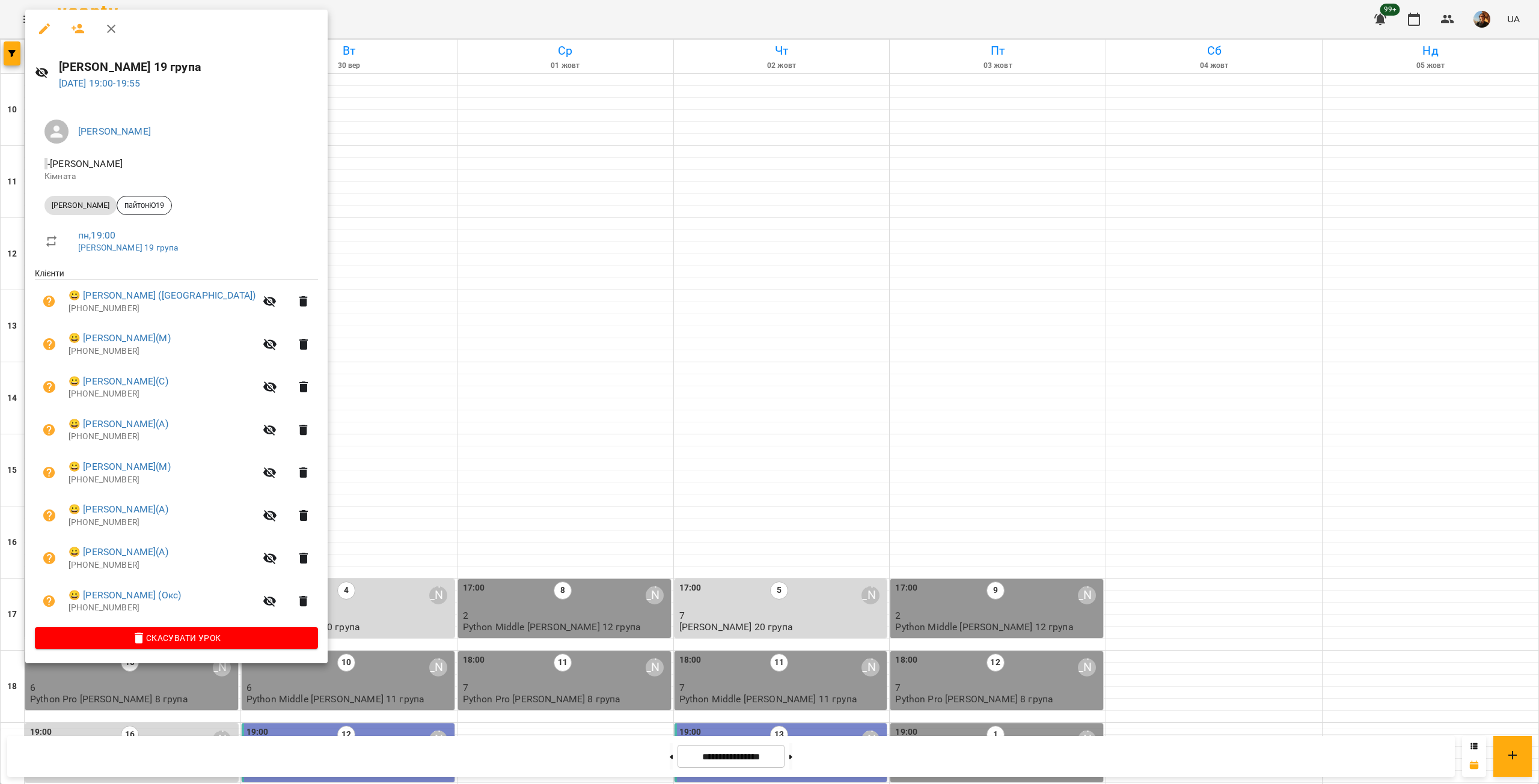
click at [104, 358] on p "[PHONE_NUMBER]" at bounding box center [161, 352] width 187 height 12
click at [104, 355] on p "[PHONE_NUMBER]" at bounding box center [161, 352] width 187 height 12
click at [104, 354] on p "[PHONE_NUMBER]" at bounding box center [161, 352] width 187 height 12
click at [108, 310] on p "[PHONE_NUMBER]" at bounding box center [161, 309] width 187 height 12
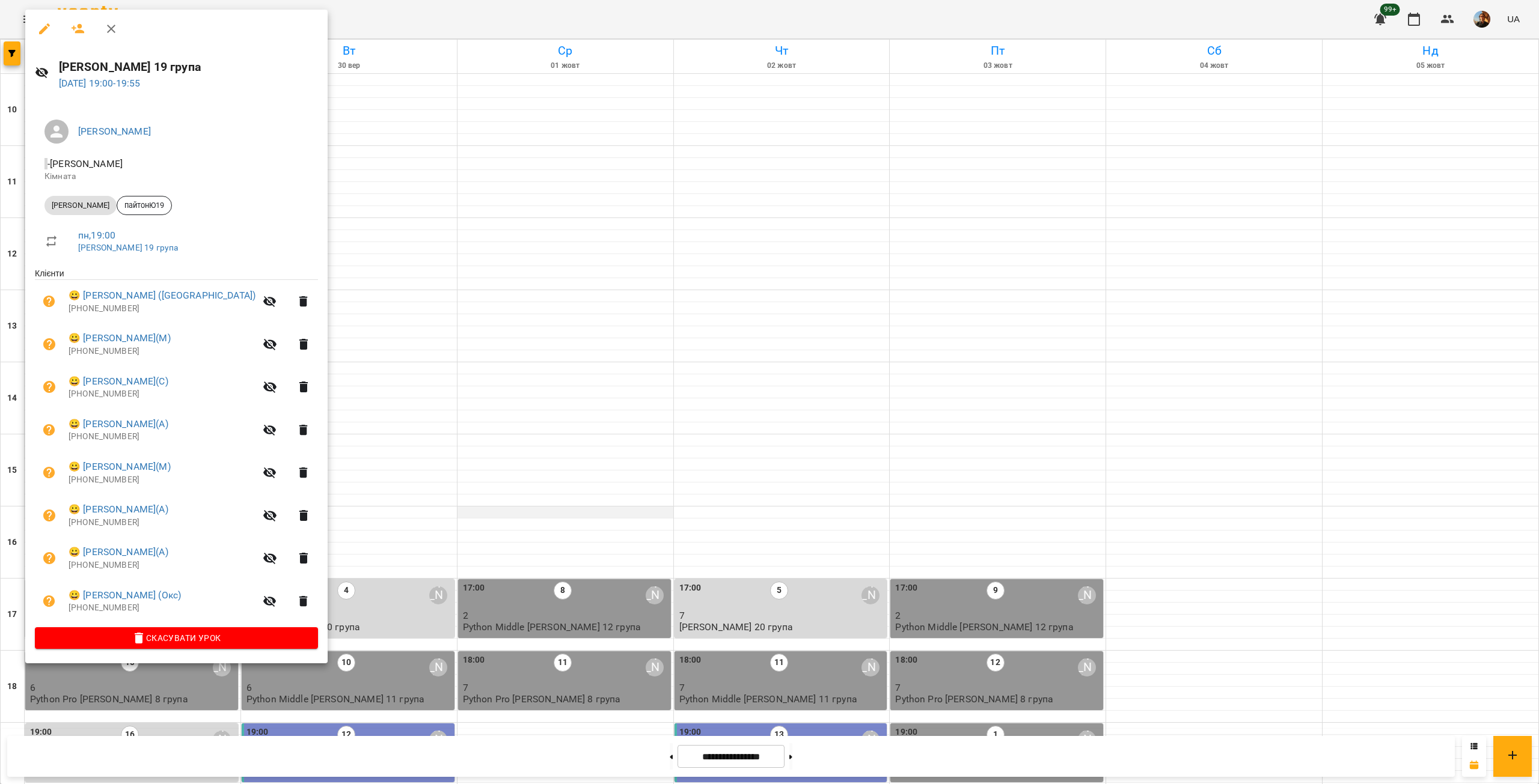
click at [555, 205] on div at bounding box center [769, 392] width 1539 height 784
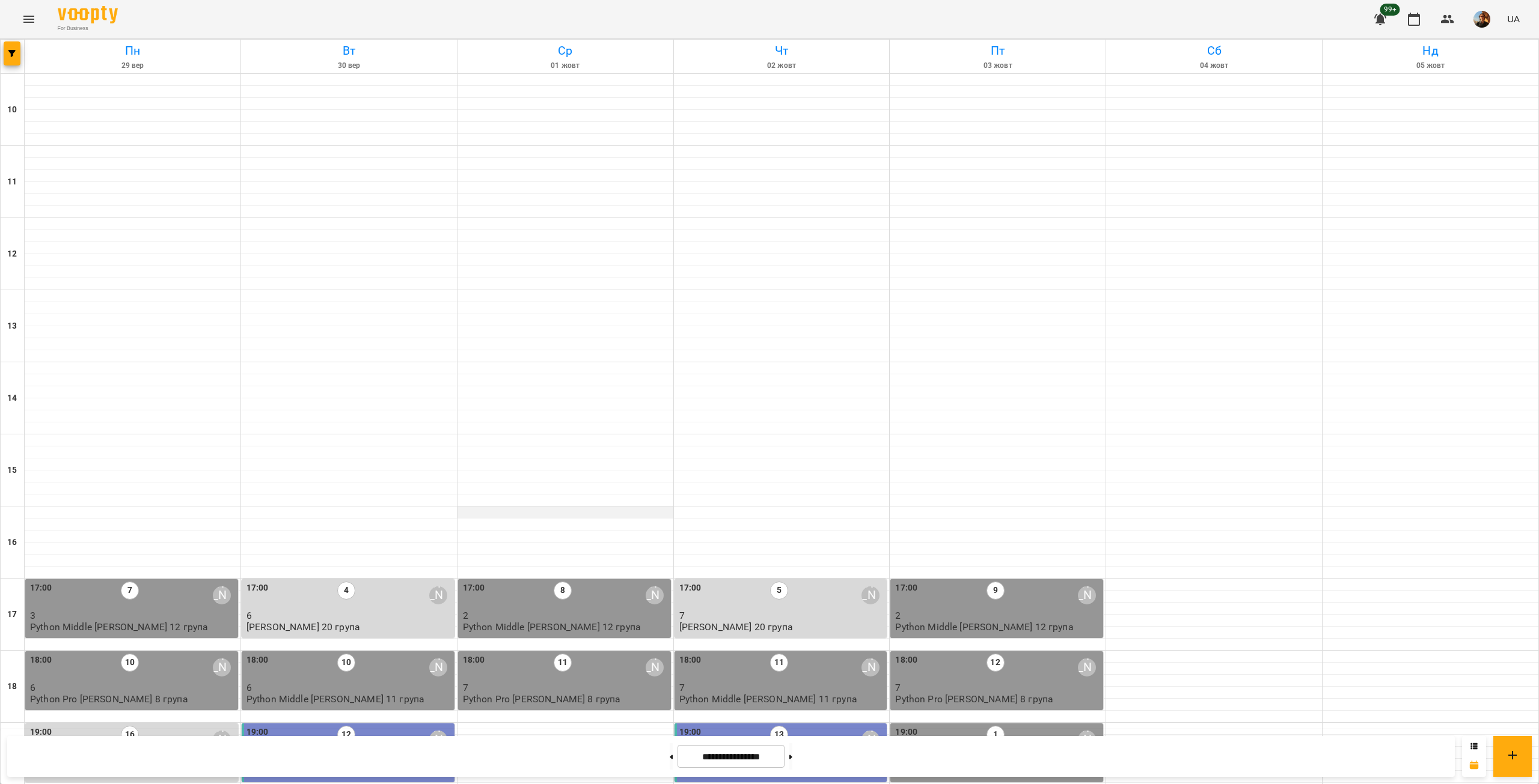
scroll to position [0, 0]
click at [16, 59] on button "button" at bounding box center [12, 53] width 17 height 24
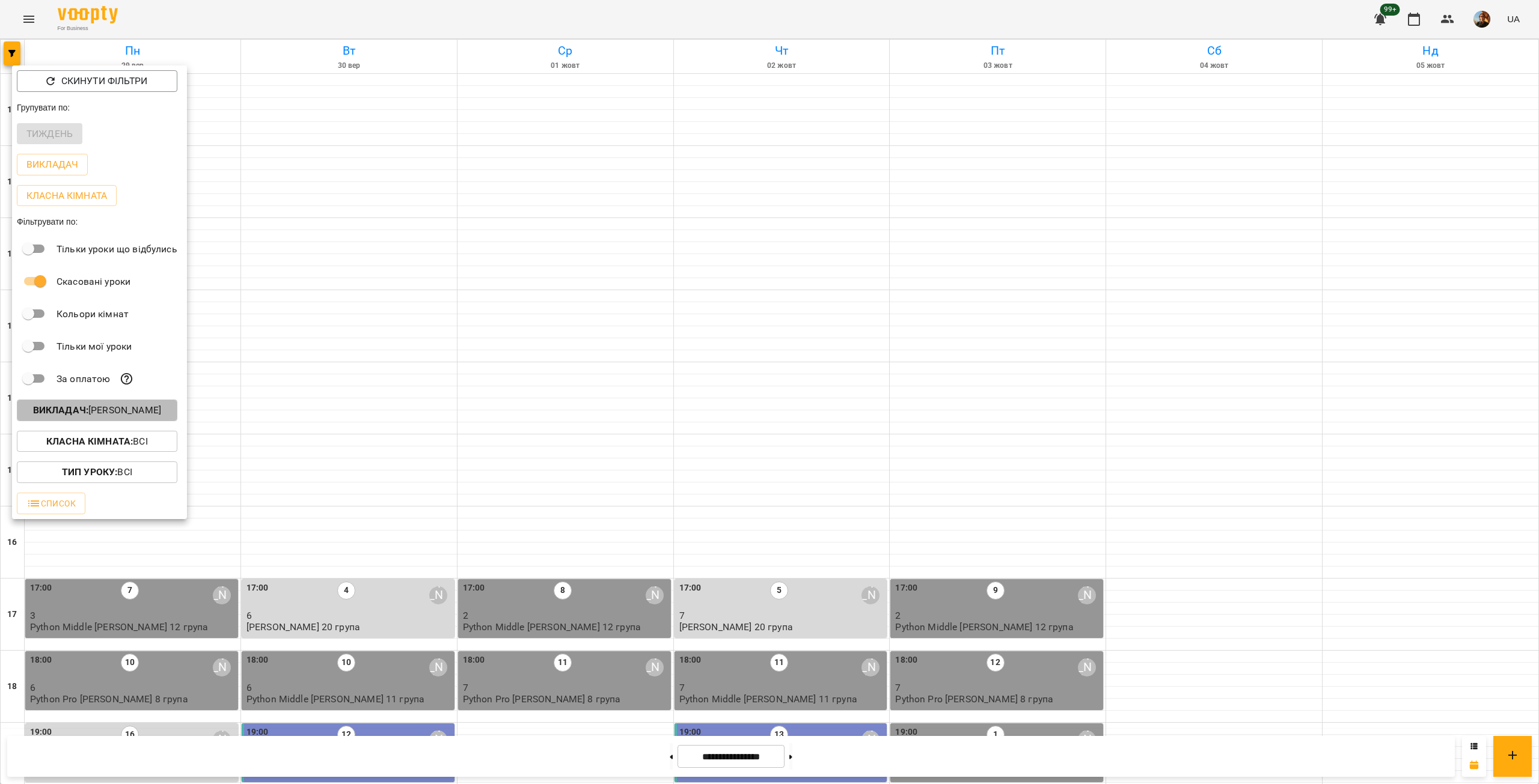
click at [111, 422] on button "Викладач : [PERSON_NAME]" at bounding box center [97, 410] width 160 height 21
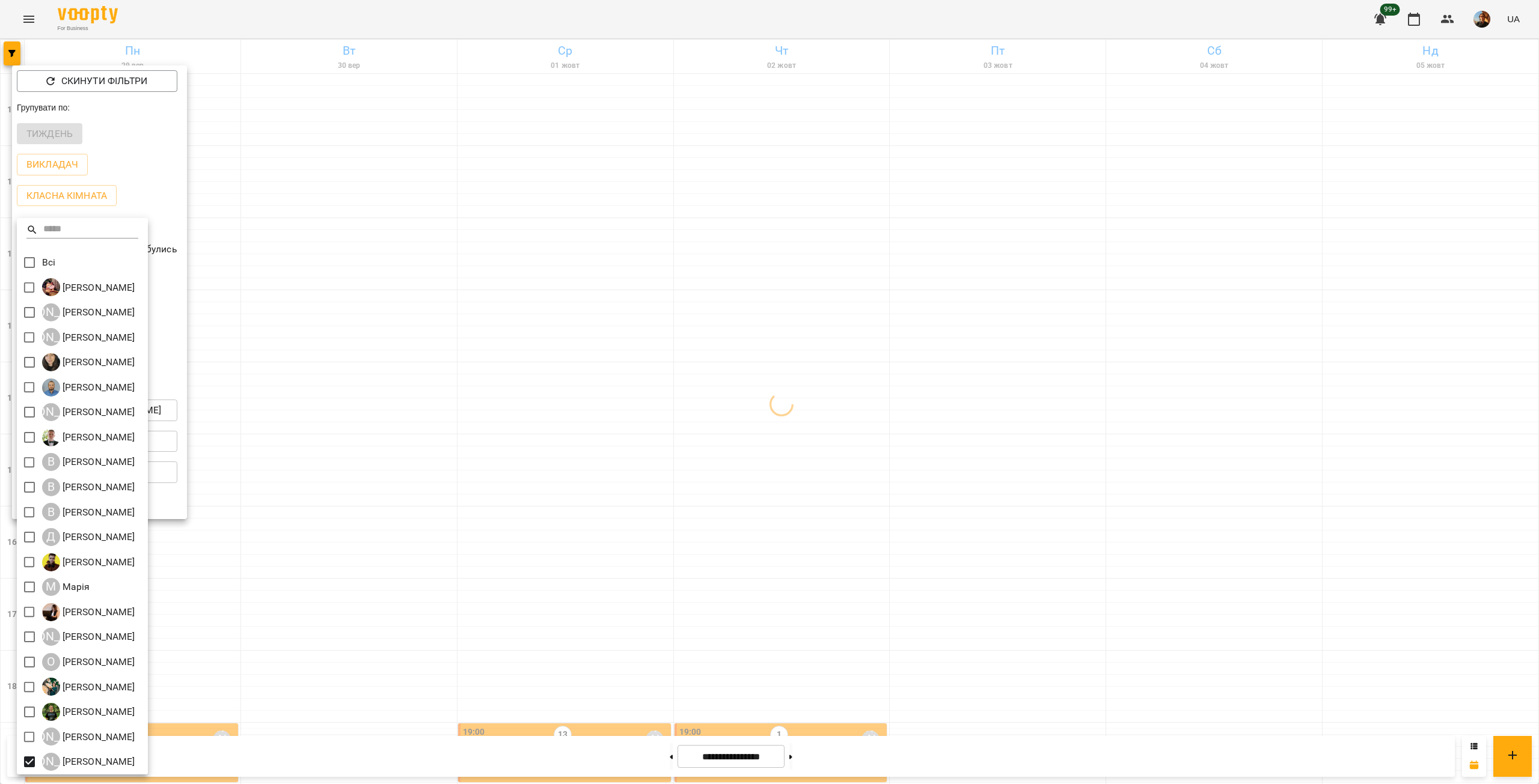
click at [313, 529] on div at bounding box center [769, 392] width 1539 height 784
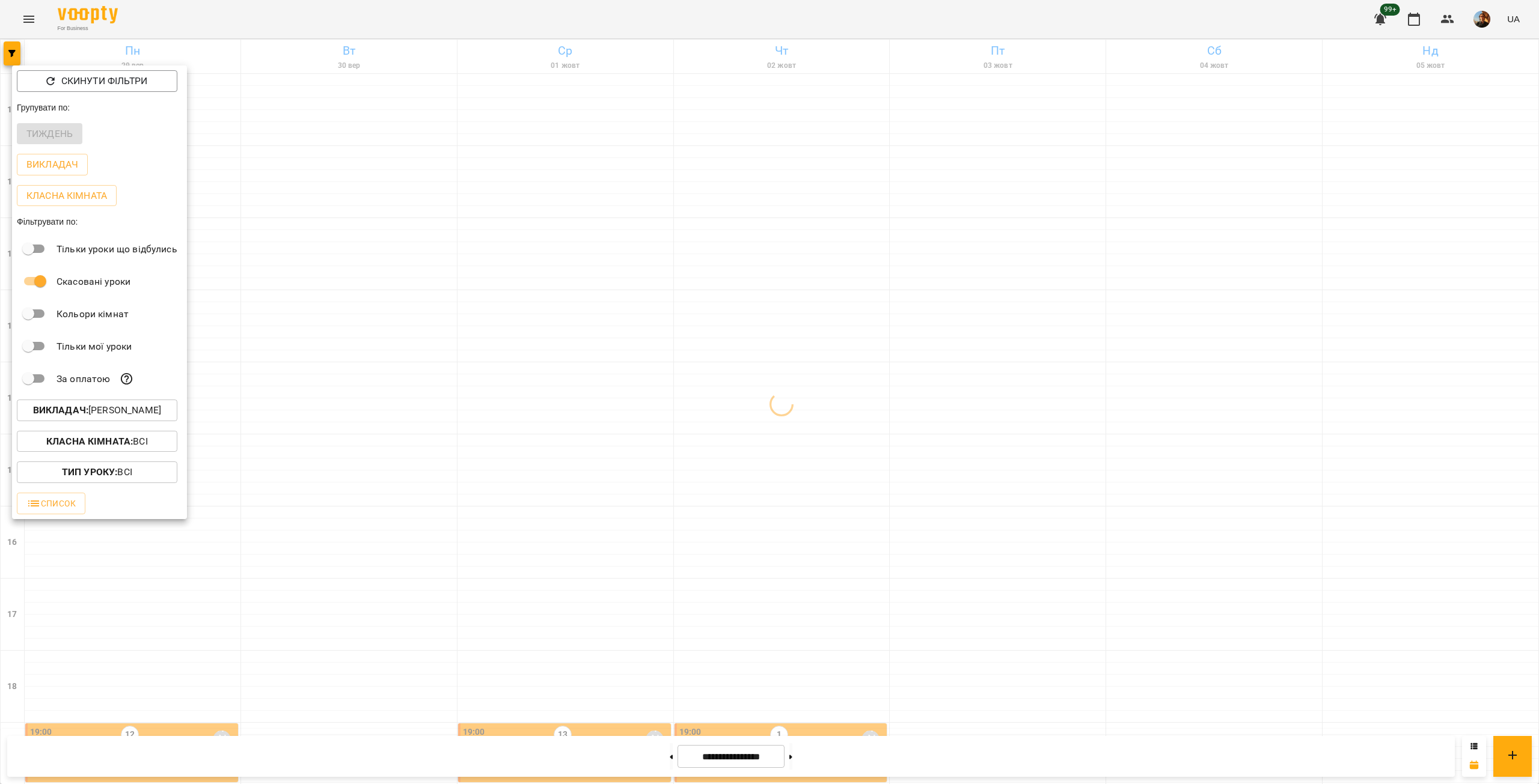
click at [313, 529] on div at bounding box center [769, 392] width 1539 height 784
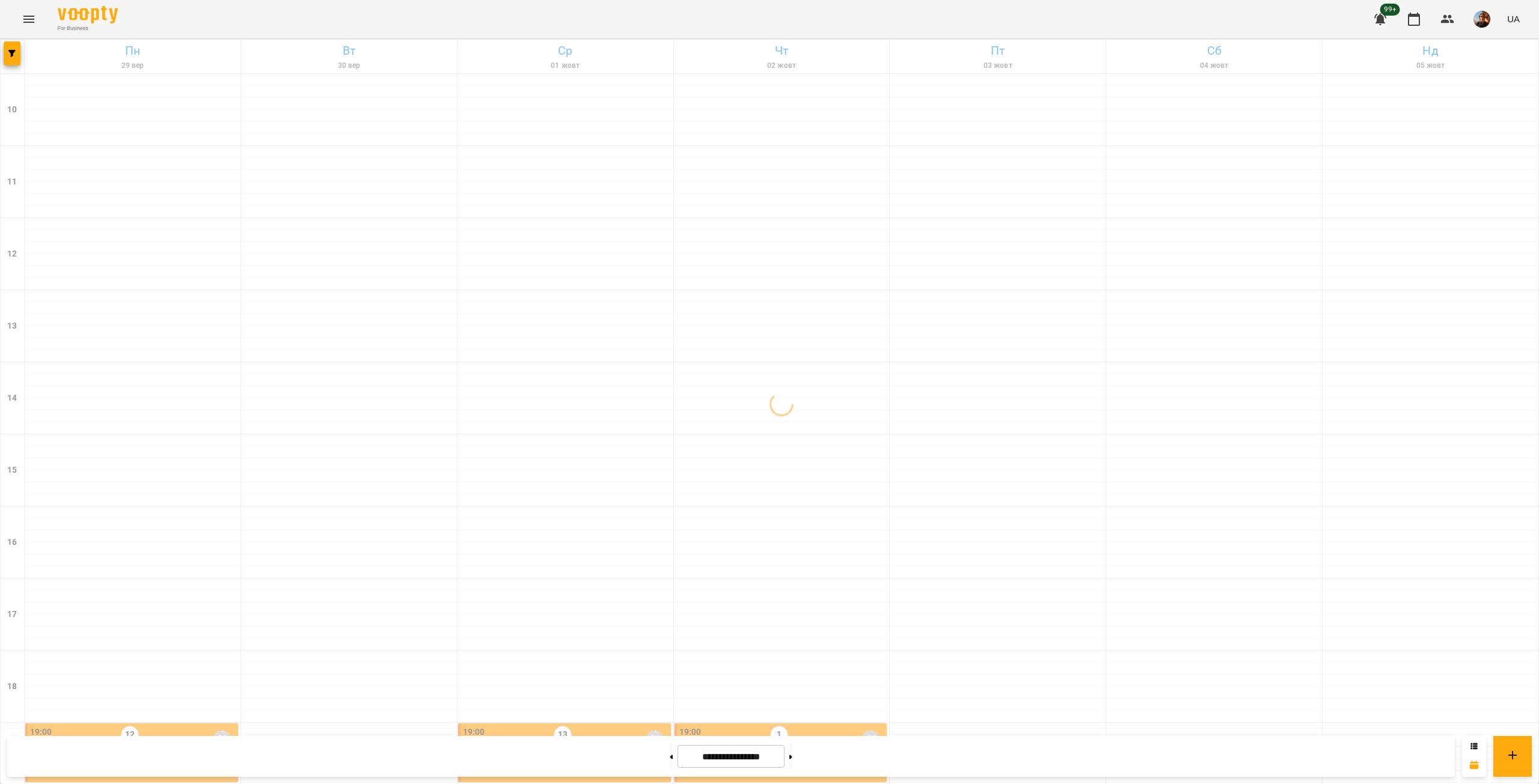
click at [313, 529] on div "Скинути фільтри Групувати по: Тиждень Викладач Класна кімната Фільтрувати по: Т…" at bounding box center [769, 392] width 1539 height 784
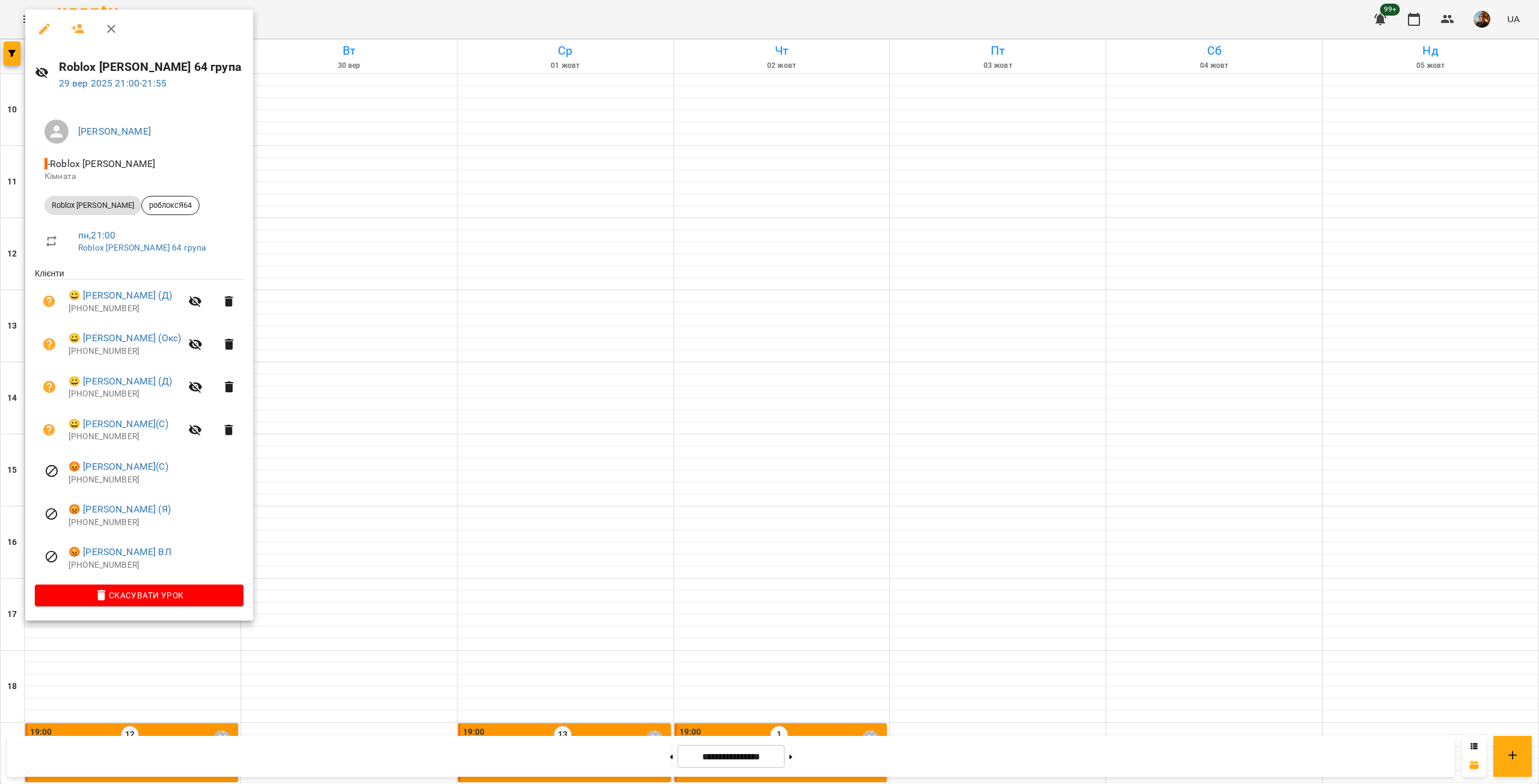
click at [105, 562] on p "[PHONE_NUMBER]" at bounding box center [155, 566] width 175 height 12
click at [113, 524] on p "[PHONE_NUMBER]" at bounding box center [155, 523] width 175 height 12
click at [100, 477] on p "[PHONE_NUMBER]" at bounding box center [155, 480] width 175 height 12
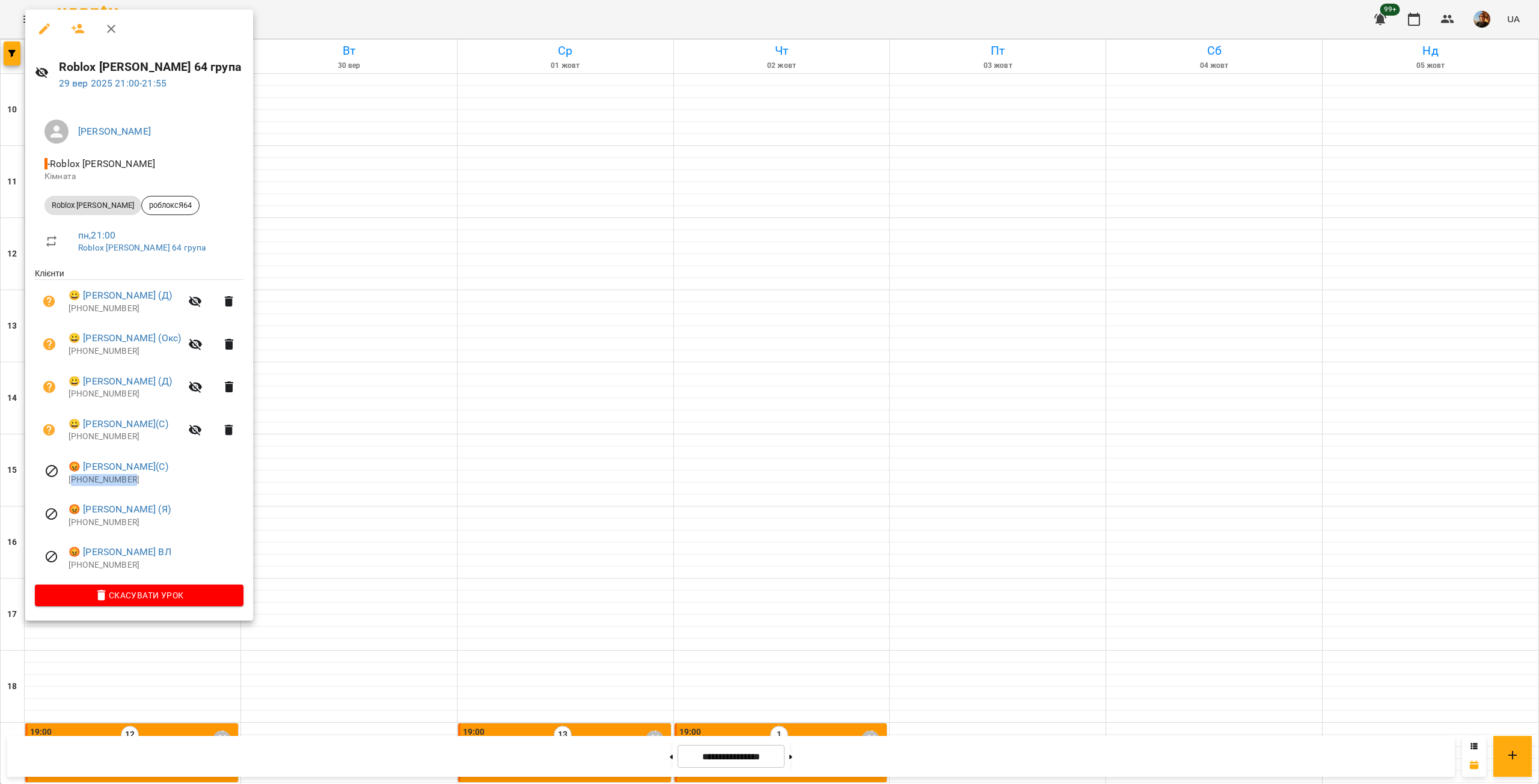
click at [100, 477] on p "[PHONE_NUMBER]" at bounding box center [155, 480] width 175 height 12
click at [104, 441] on p "[PHONE_NUMBER]" at bounding box center [124, 437] width 113 height 12
click at [97, 399] on p "[PHONE_NUMBER]" at bounding box center [124, 394] width 113 height 12
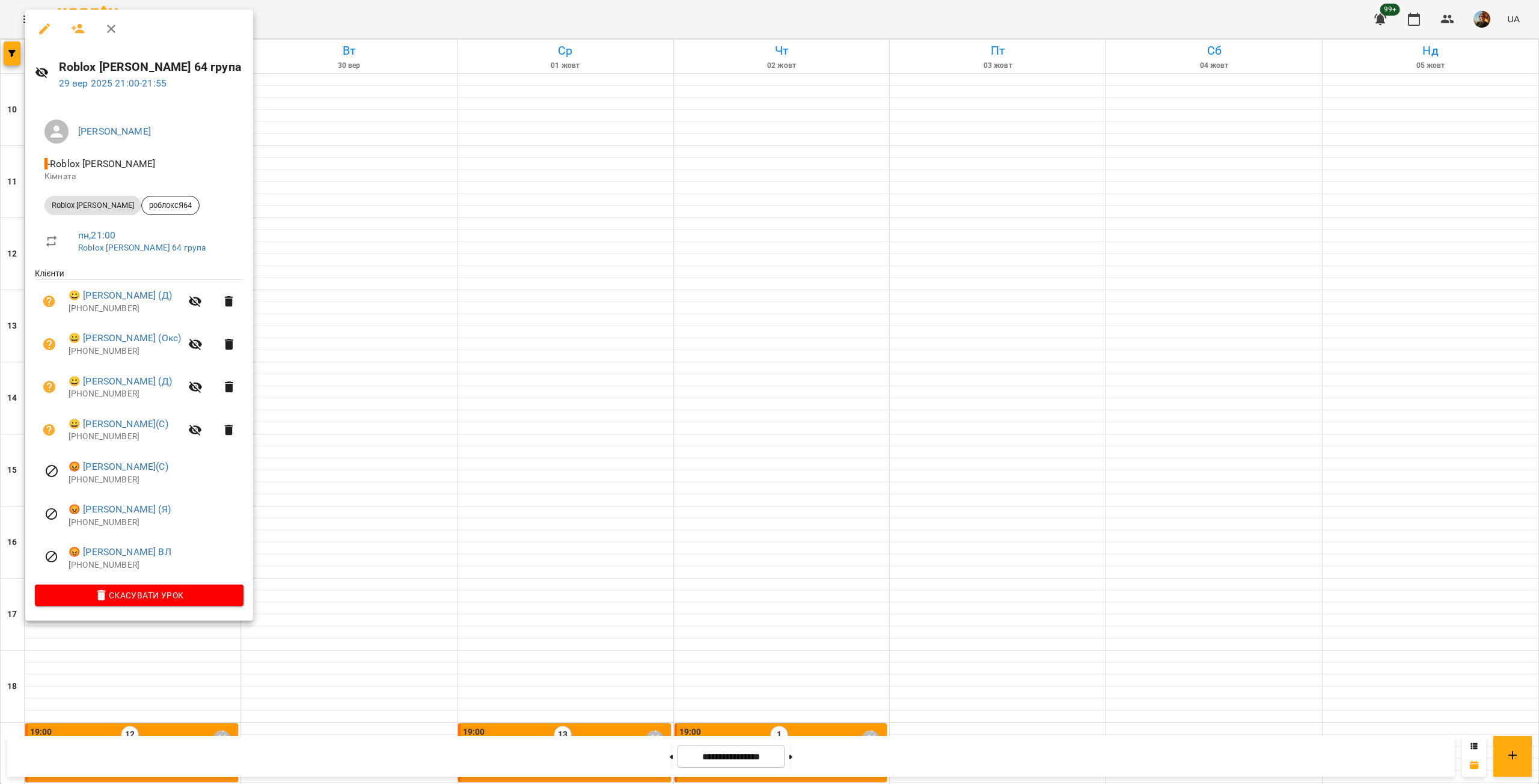
click at [97, 353] on p "[PHONE_NUMBER]" at bounding box center [124, 352] width 113 height 12
click at [101, 309] on p "[PHONE_NUMBER]" at bounding box center [124, 309] width 113 height 12
